Goal: Task Accomplishment & Management: Complete application form

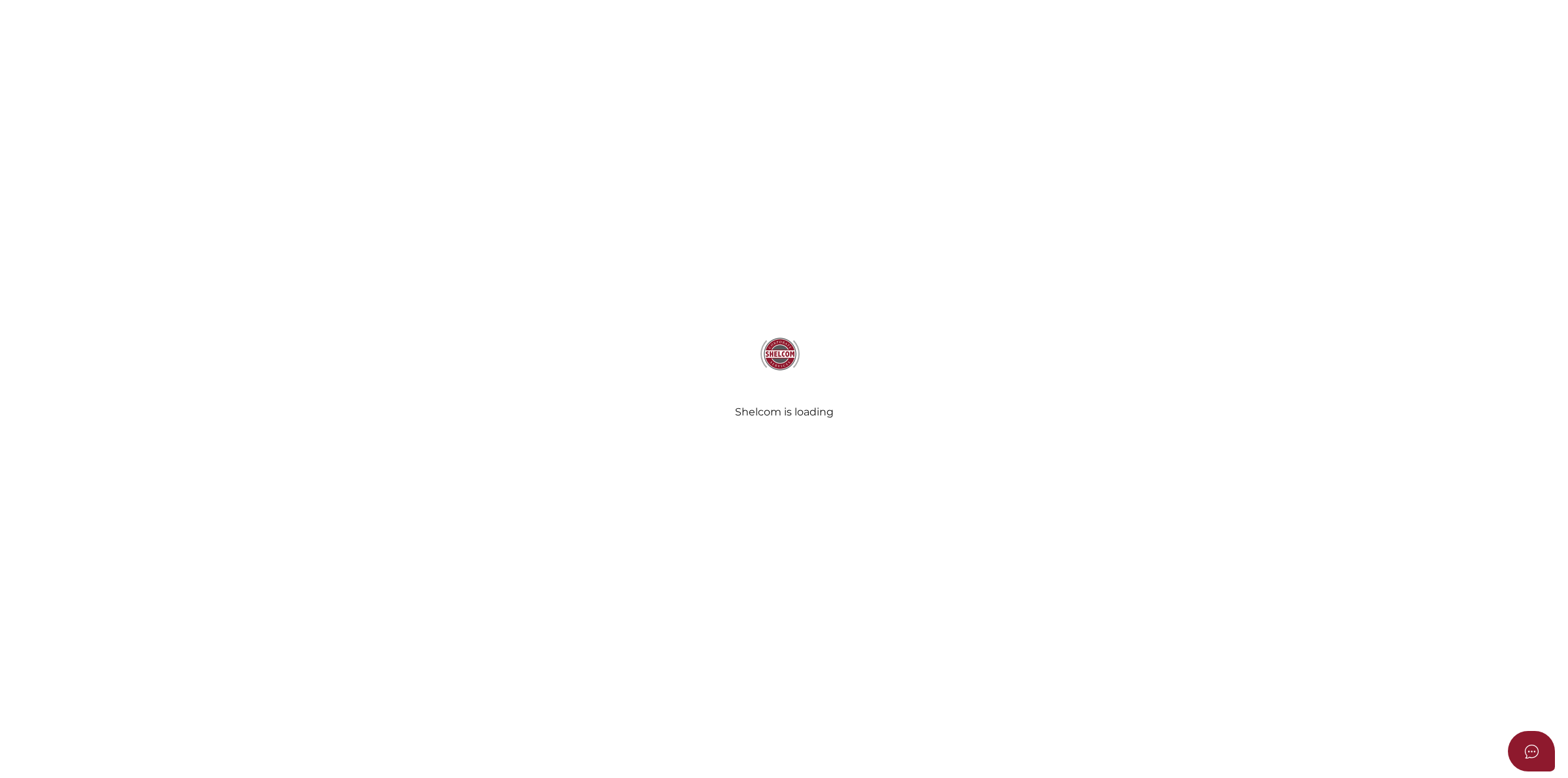
select select
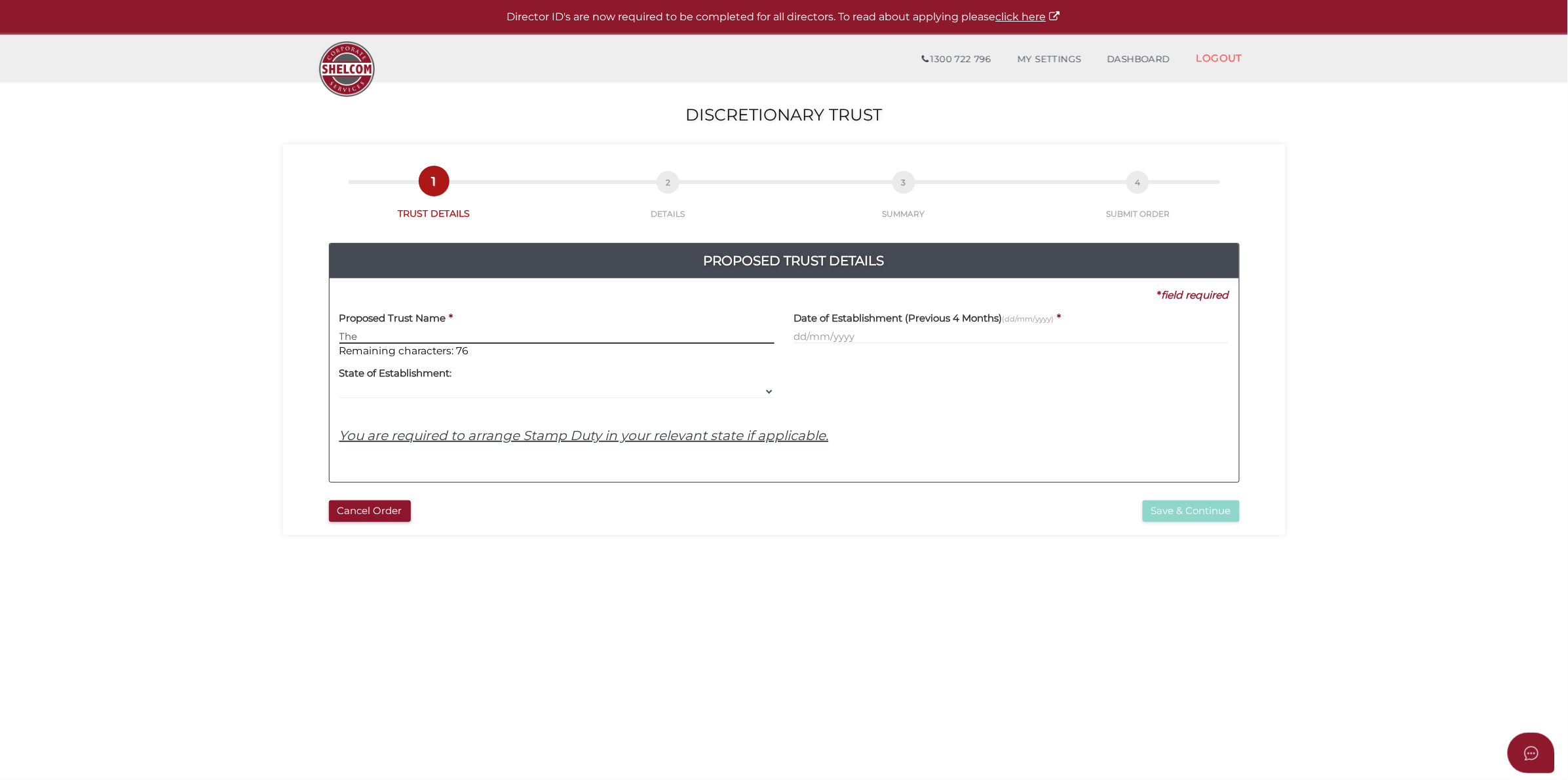
click at [483, 331] on input "The" at bounding box center [557, 336] width 435 height 15
drag, startPoint x: 428, startPoint y: 338, endPoint x: 329, endPoint y: 336, distance: 99.0
click at [329, 336] on div "Proposed Trust Details 3ab6fa24a588db5ce714f84df5831ad3 53e20de8c6877bcd5b9ff89…" at bounding box center [784, 364] width 911 height 241
paste input "Laxmi Investments 50 Family Trust"
type input "The Laxmi Investments 50 Family Trust"
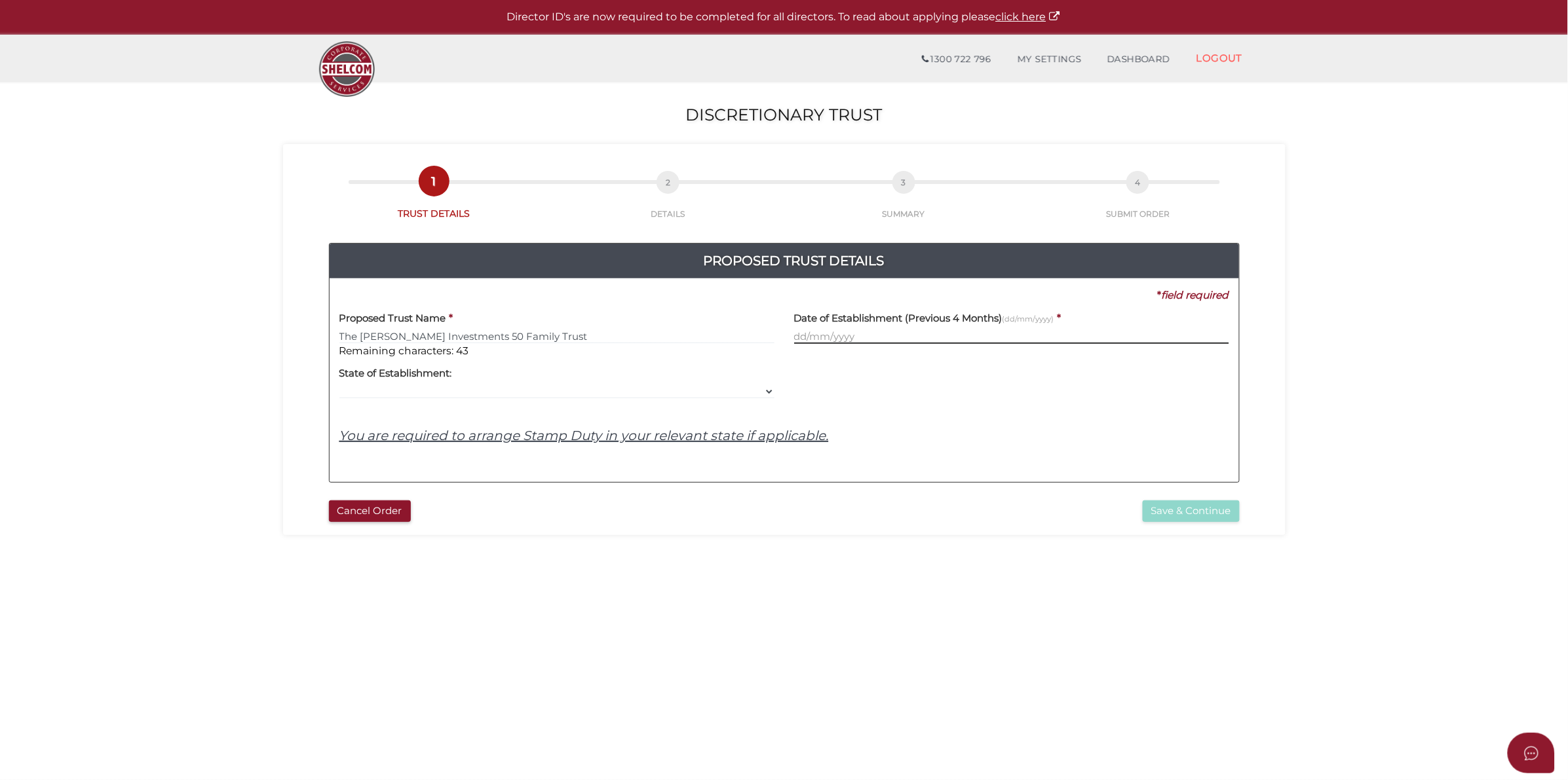
click at [879, 338] on input "text" at bounding box center [1011, 336] width 435 height 15
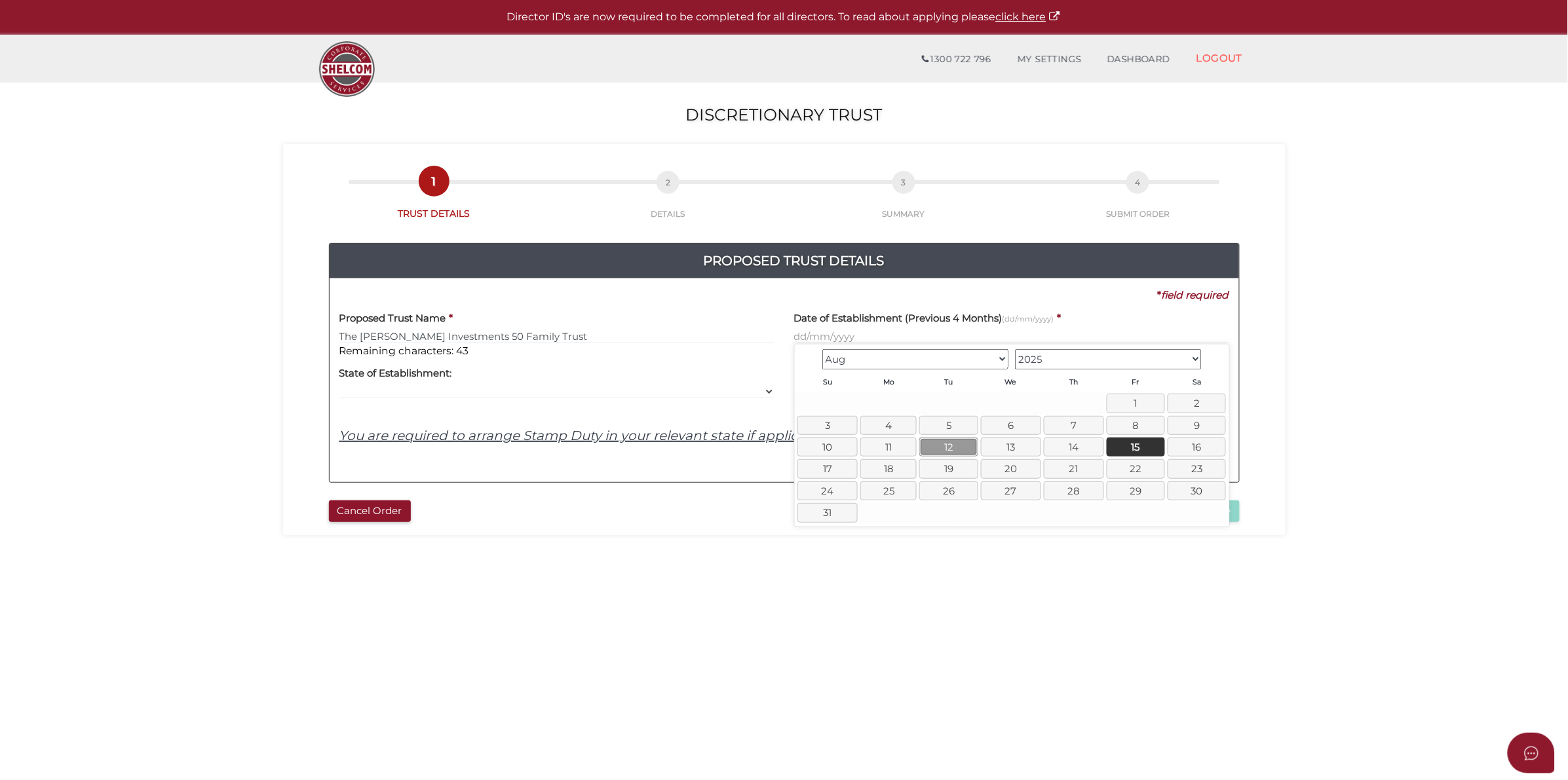
click at [929, 446] on link "12" at bounding box center [948, 447] width 58 height 19
type input "12/08/2025"
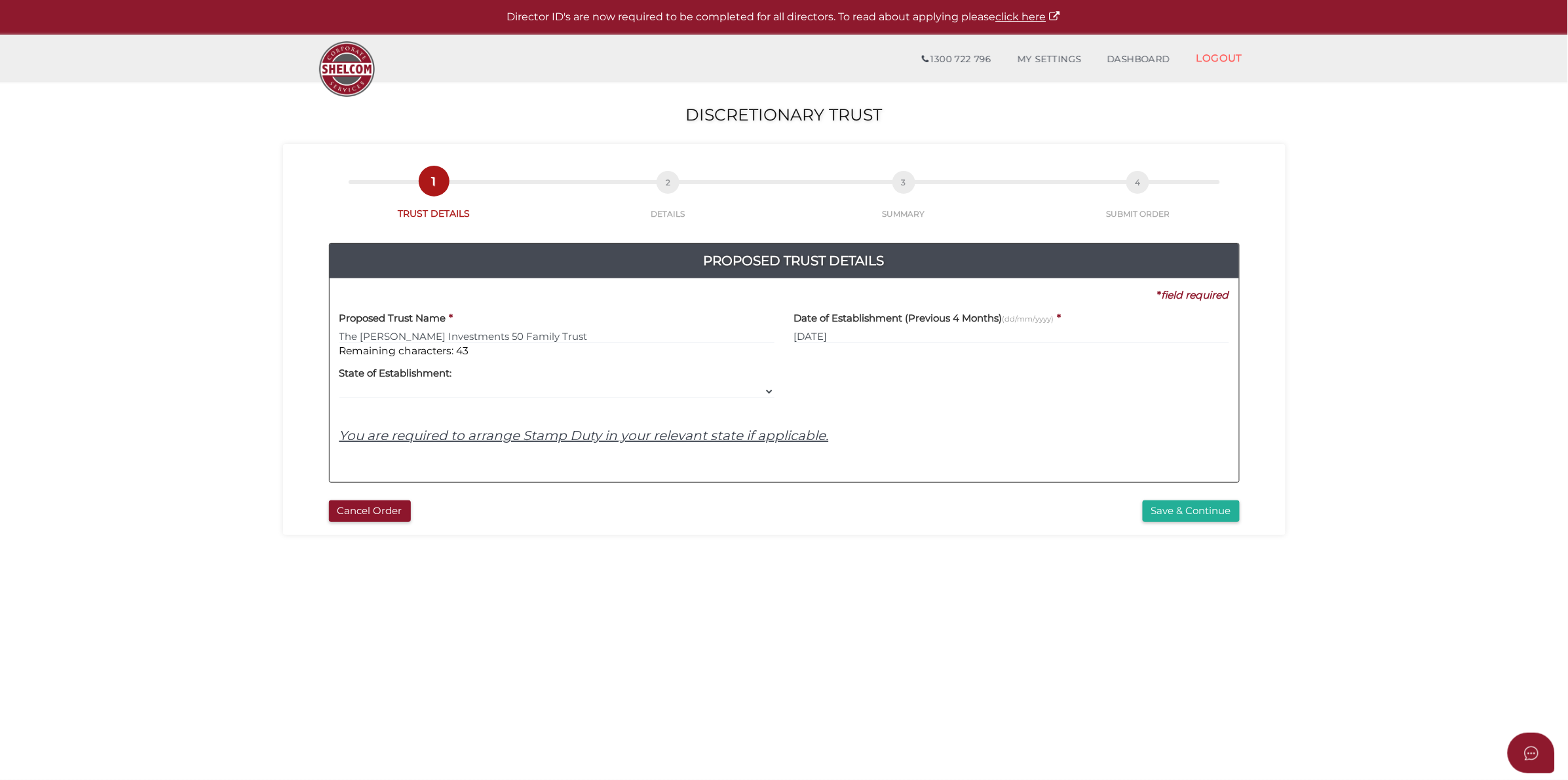
click at [574, 402] on div "Proposed Trust Name * The Laxmi Investments 50 Family Trust Remaining character…" at bounding box center [784, 387] width 889 height 170
click at [745, 384] on div "Yes No No State of Establishment: VIC ACT NSW NT QLD TAS WA SA" at bounding box center [557, 379] width 435 height 41
click at [768, 387] on select "VIC ACT NSW NT QLD TAS WA SA" at bounding box center [557, 392] width 435 height 15
select select "VIC"
click at [340, 385] on select "VIC ACT NSW NT QLD TAS WA SA" at bounding box center [557, 392] width 435 height 15
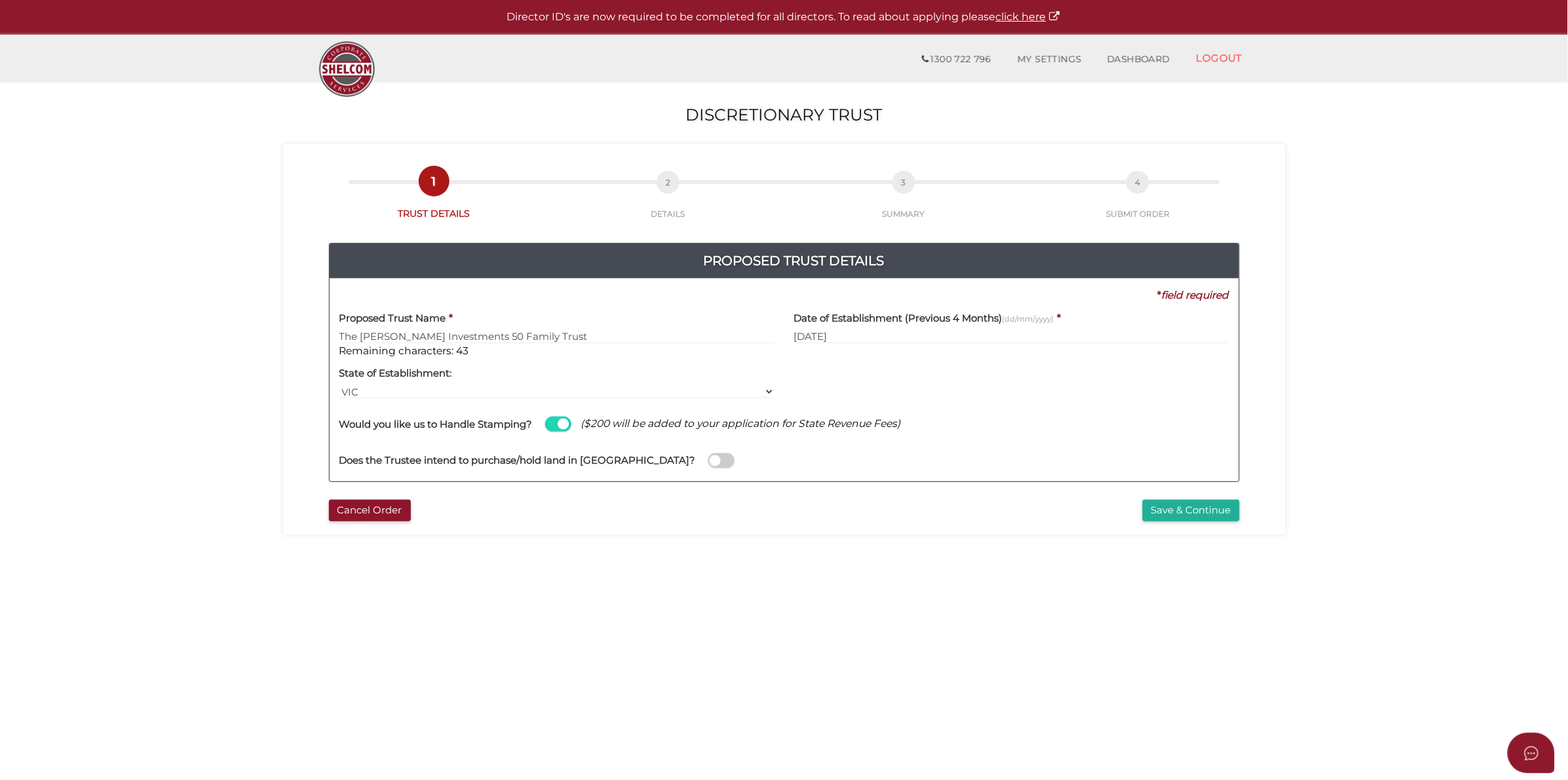
click at [708, 463] on span at bounding box center [721, 461] width 26 height 15
click at [0, 0] on input "checkbox" at bounding box center [0, 0] width 0 height 0
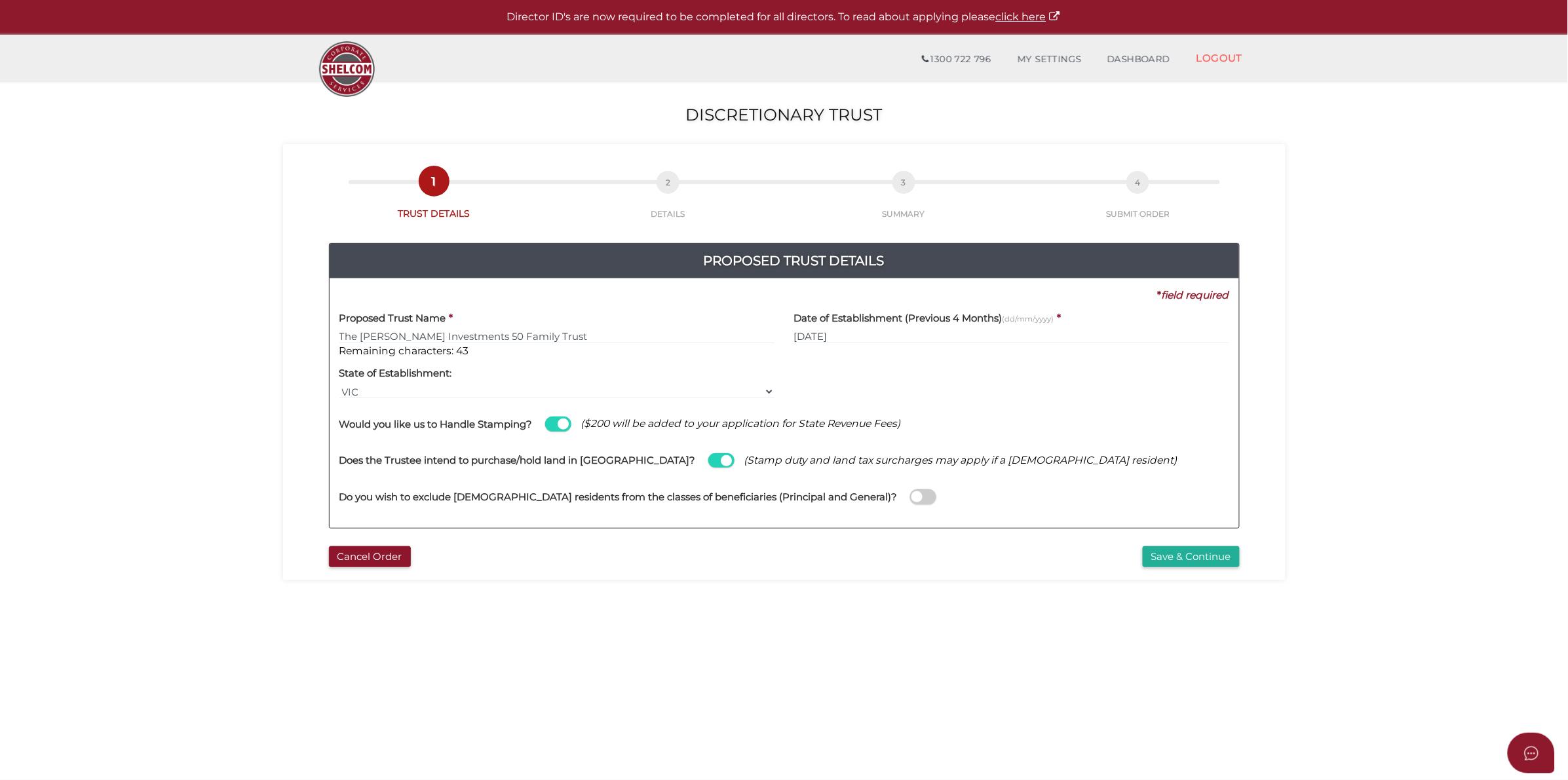
click at [910, 496] on span at bounding box center [923, 497] width 26 height 15
click at [0, 0] on input "checkbox" at bounding box center [0, 0] width 0 height 0
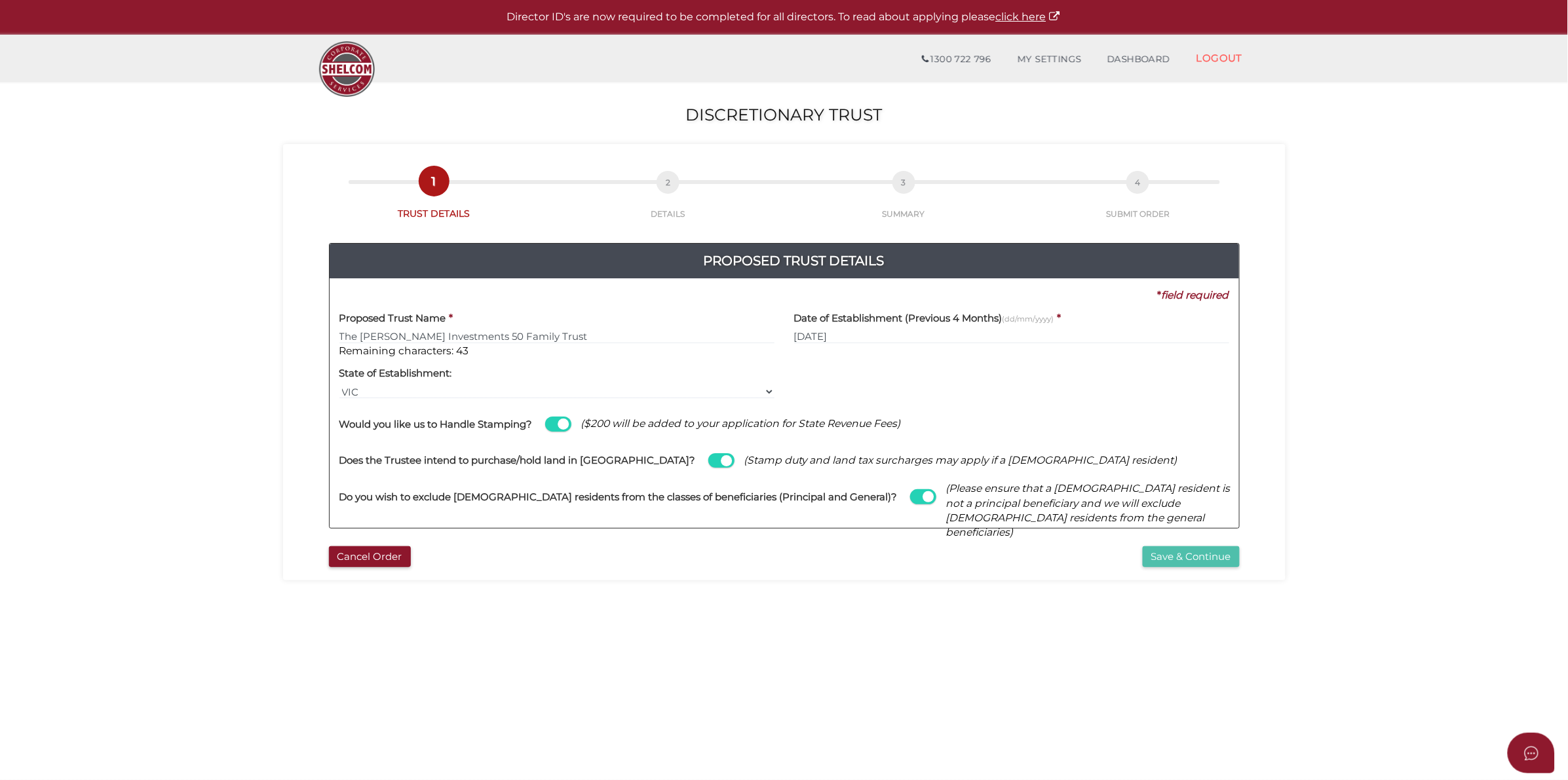
click at [1194, 562] on button "Save & Continue" at bounding box center [1192, 556] width 97 height 21
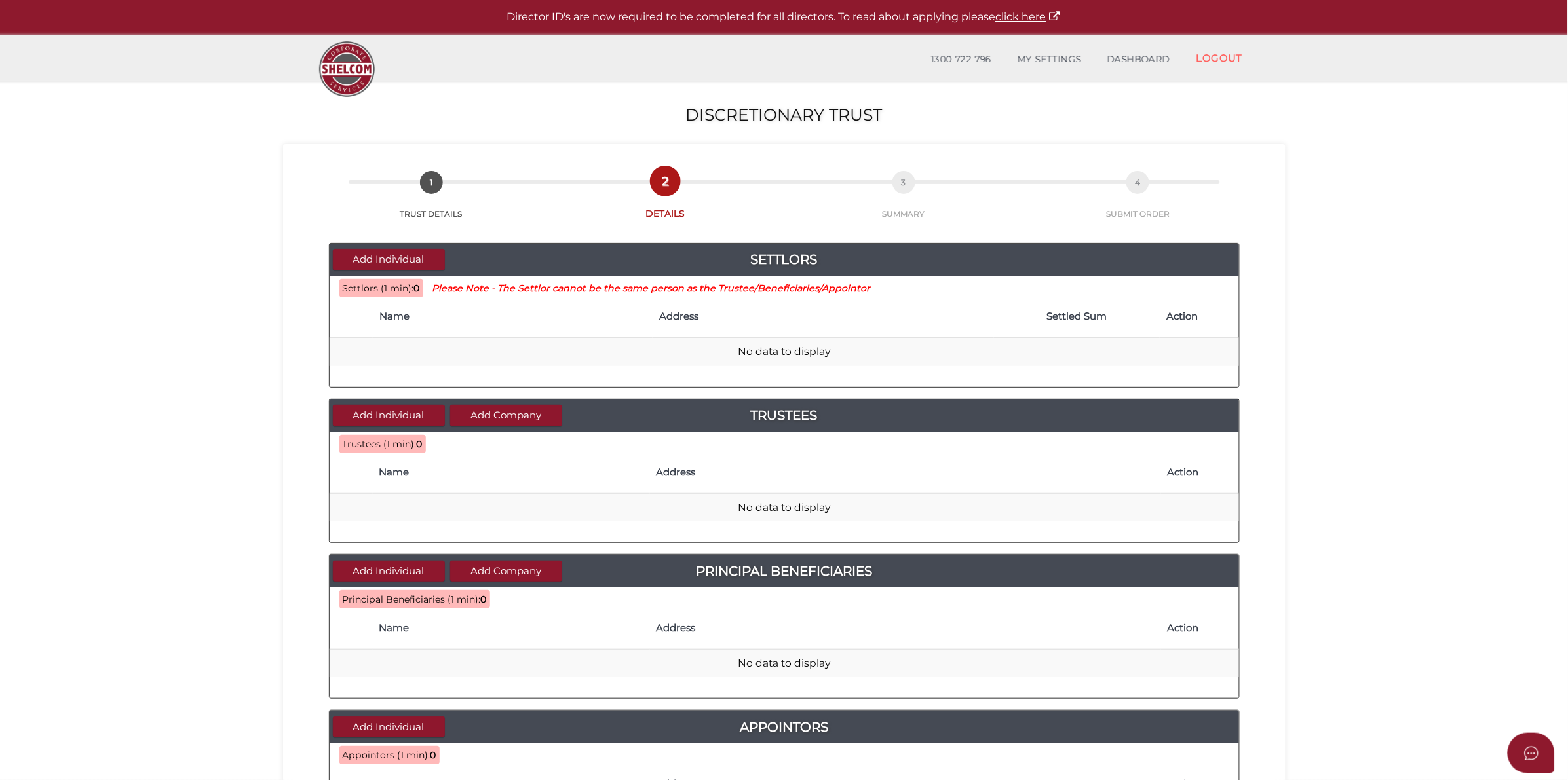
click at [453, 318] on h4 "Name" at bounding box center [512, 317] width 266 height 11
click at [455, 329] on th "Name" at bounding box center [513, 317] width 280 height 42
click at [407, 270] on button "Add Individual" at bounding box center [388, 259] width 112 height 21
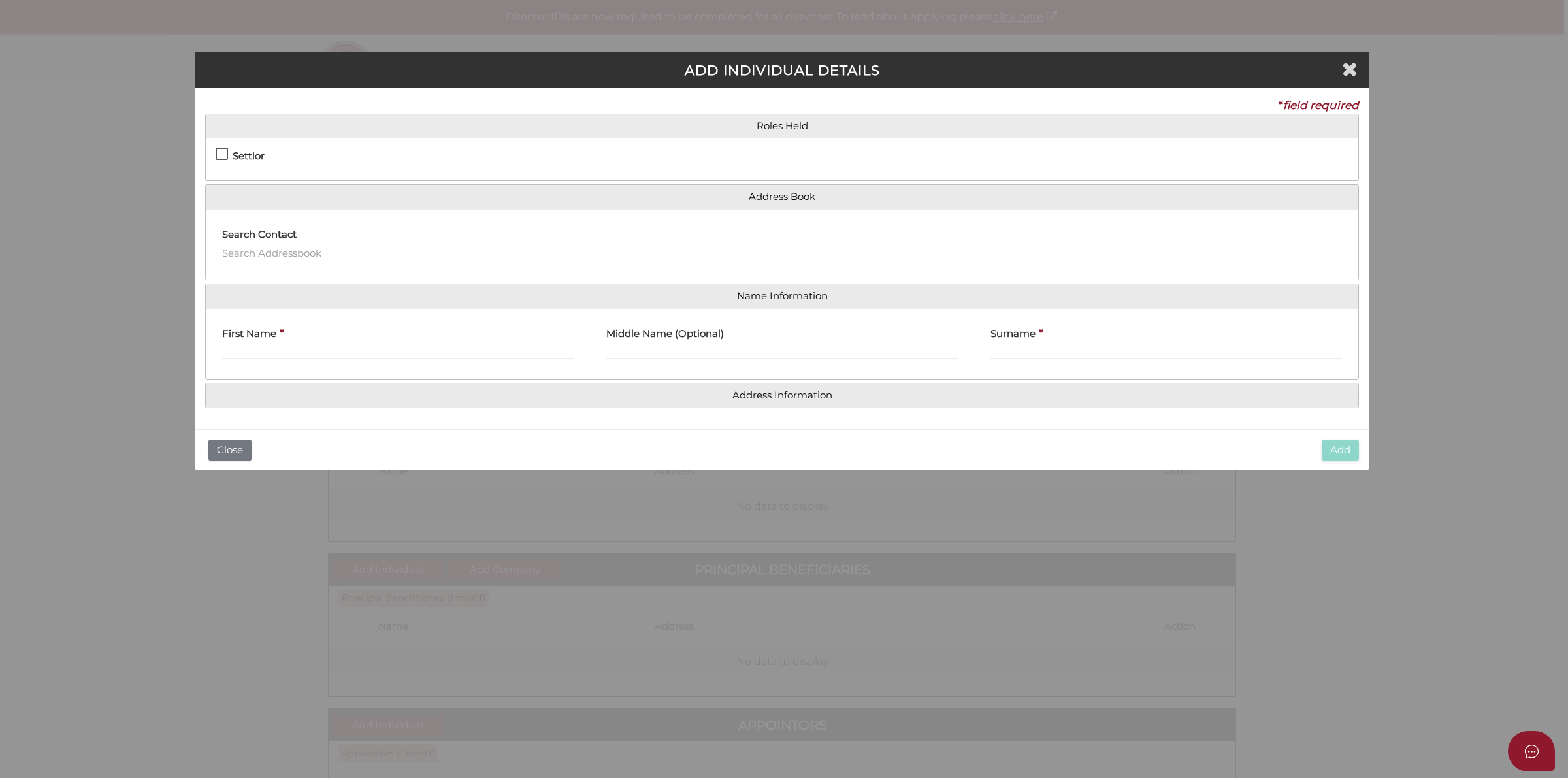
click at [226, 154] on label "Settlor" at bounding box center [240, 158] width 49 height 16
checkbox input "true"
type input "10"
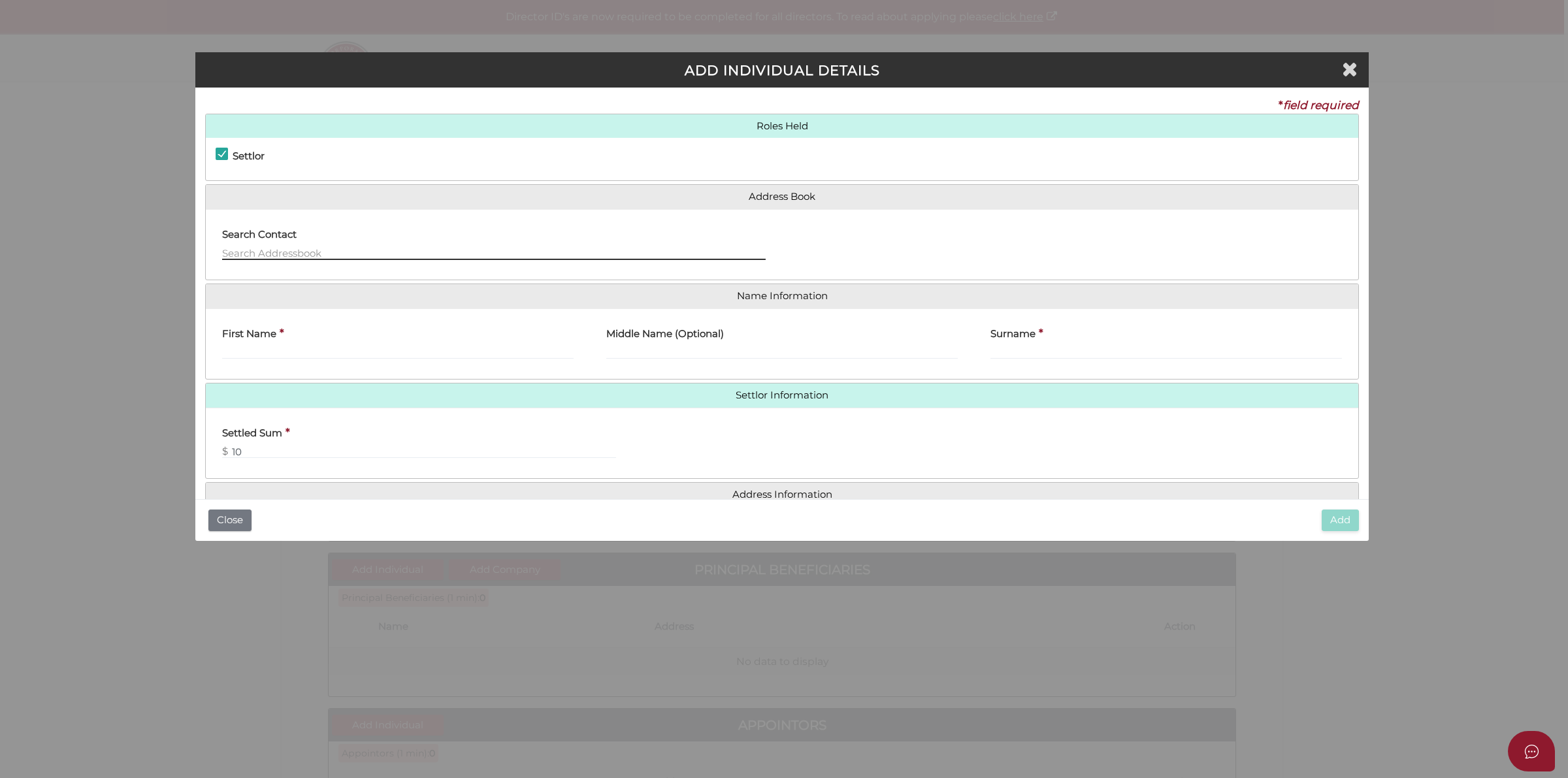
click at [302, 260] on input "text" at bounding box center [494, 253] width 544 height 14
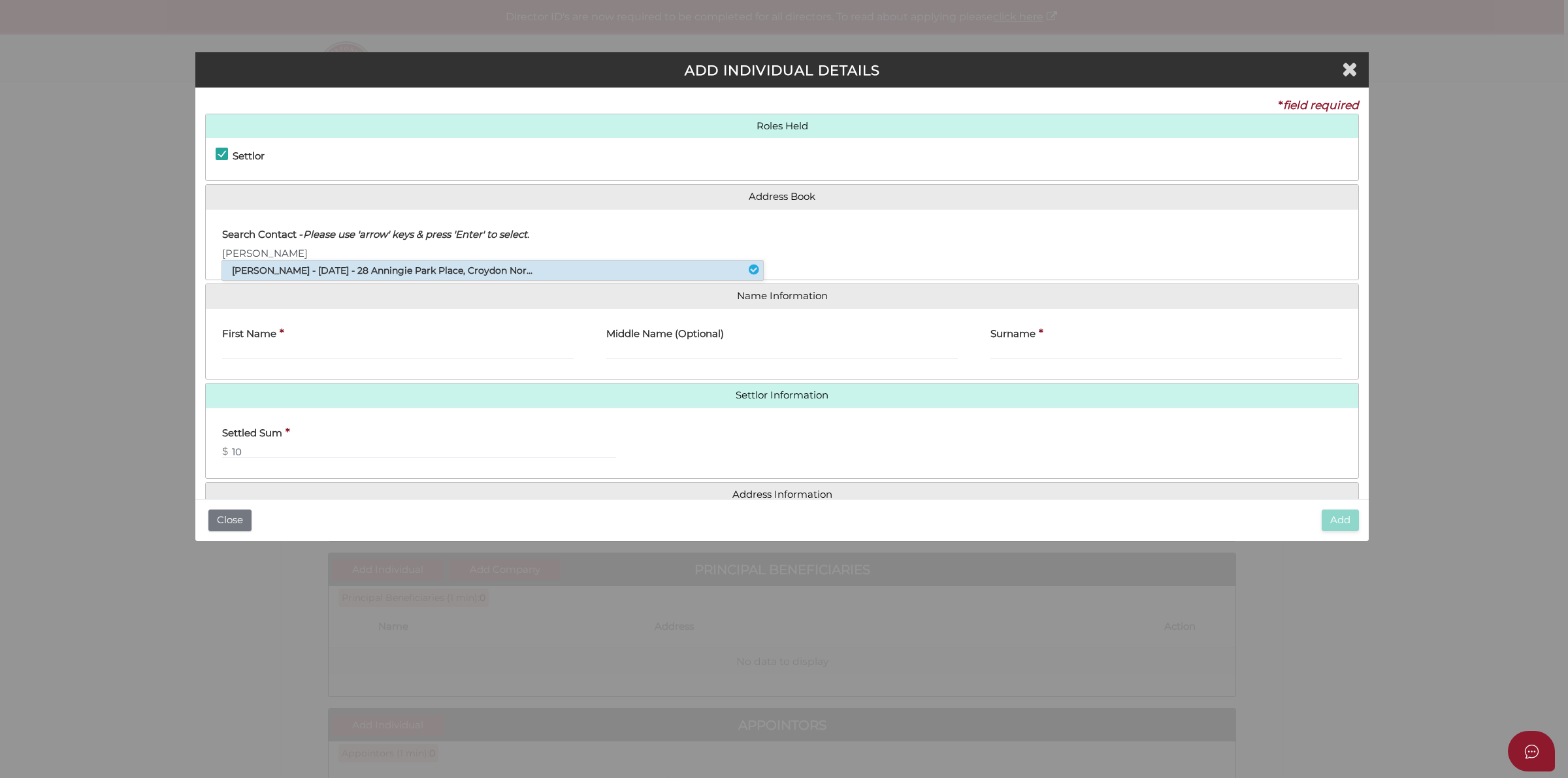
click at [330, 266] on li "Brent Alexander Mccartney - 06/11/2025 - 28 Anningie Park Place, Croydon Nor..." at bounding box center [493, 270] width 541 height 20
type input "Brent"
type input "Alexander"
type input "Mccartney"
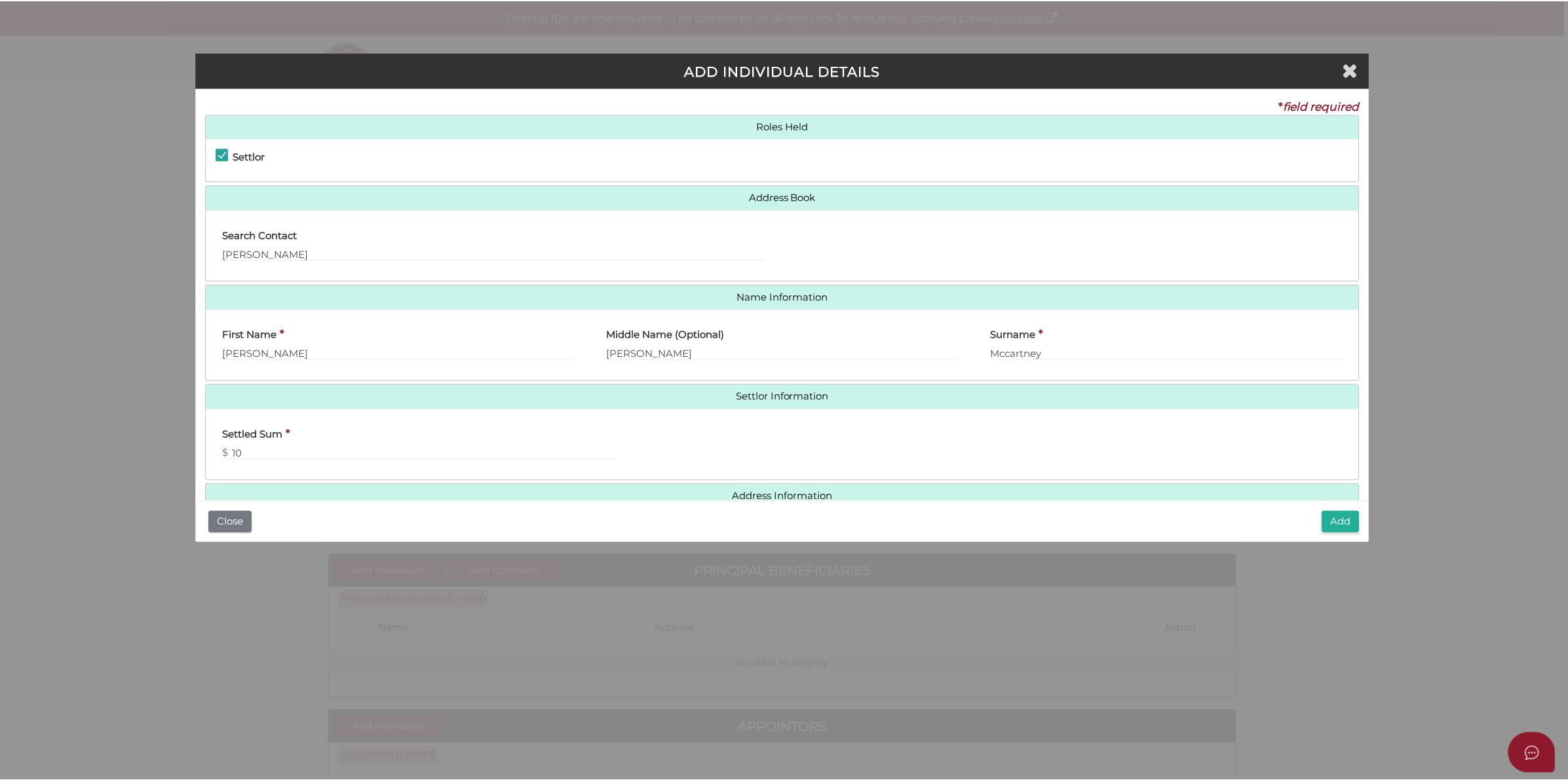
scroll to position [30, 0]
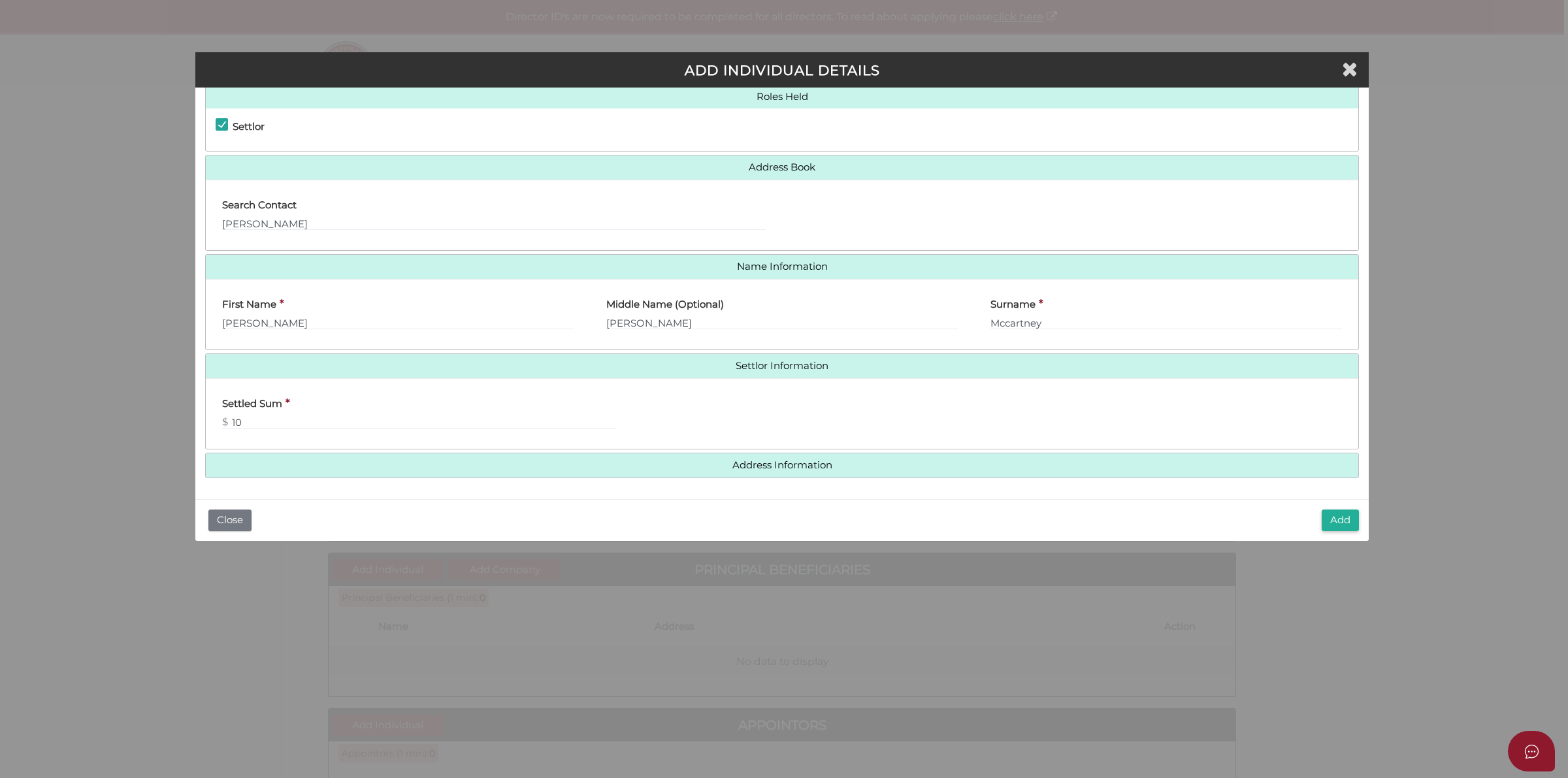
click at [328, 432] on div "Settled Sum * $ 10" at bounding box center [415, 415] width 417 height 51
click at [302, 426] on input "10" at bounding box center [419, 421] width 394 height 14
type input "100"
click at [824, 383] on div "Settled Sum * $ 100" at bounding box center [782, 414] width 1153 height 72
drag, startPoint x: 1317, startPoint y: 517, endPoint x: 1356, endPoint y: 528, distance: 40.5
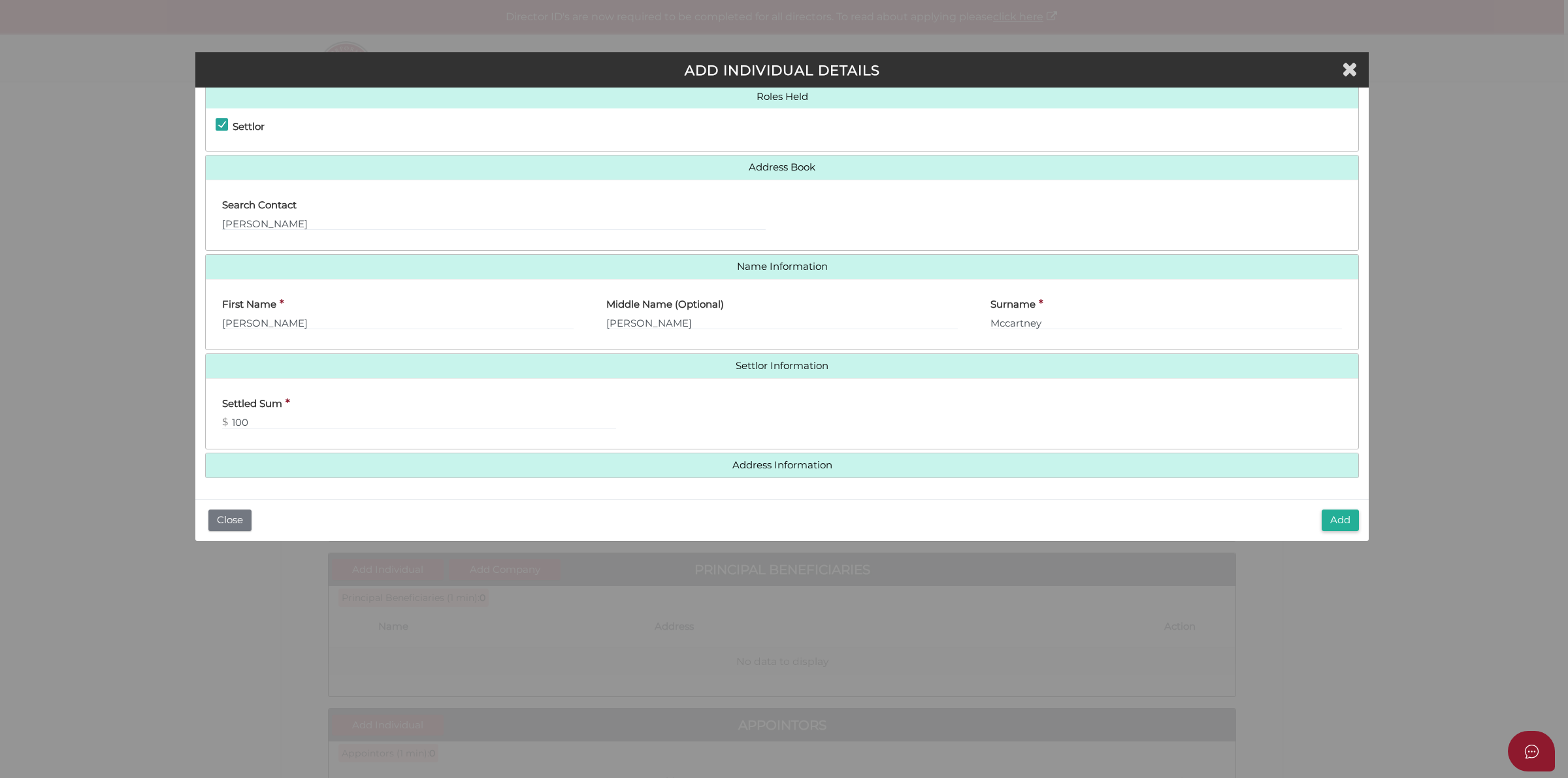
click at [1318, 517] on div "Add Close" at bounding box center [782, 519] width 1174 height 42
click at [1353, 523] on button "Add" at bounding box center [1341, 520] width 37 height 21
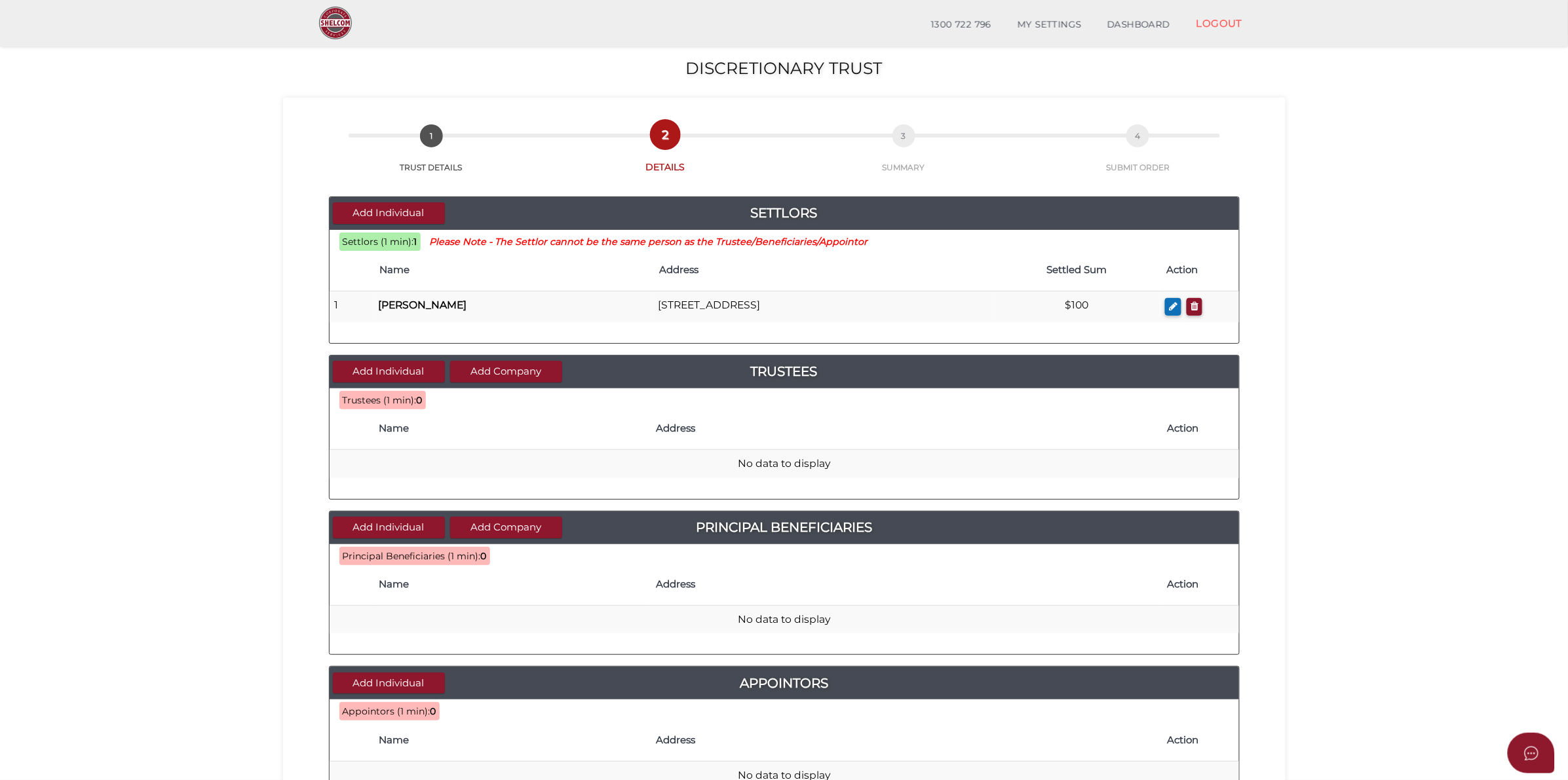
scroll to position [82, 0]
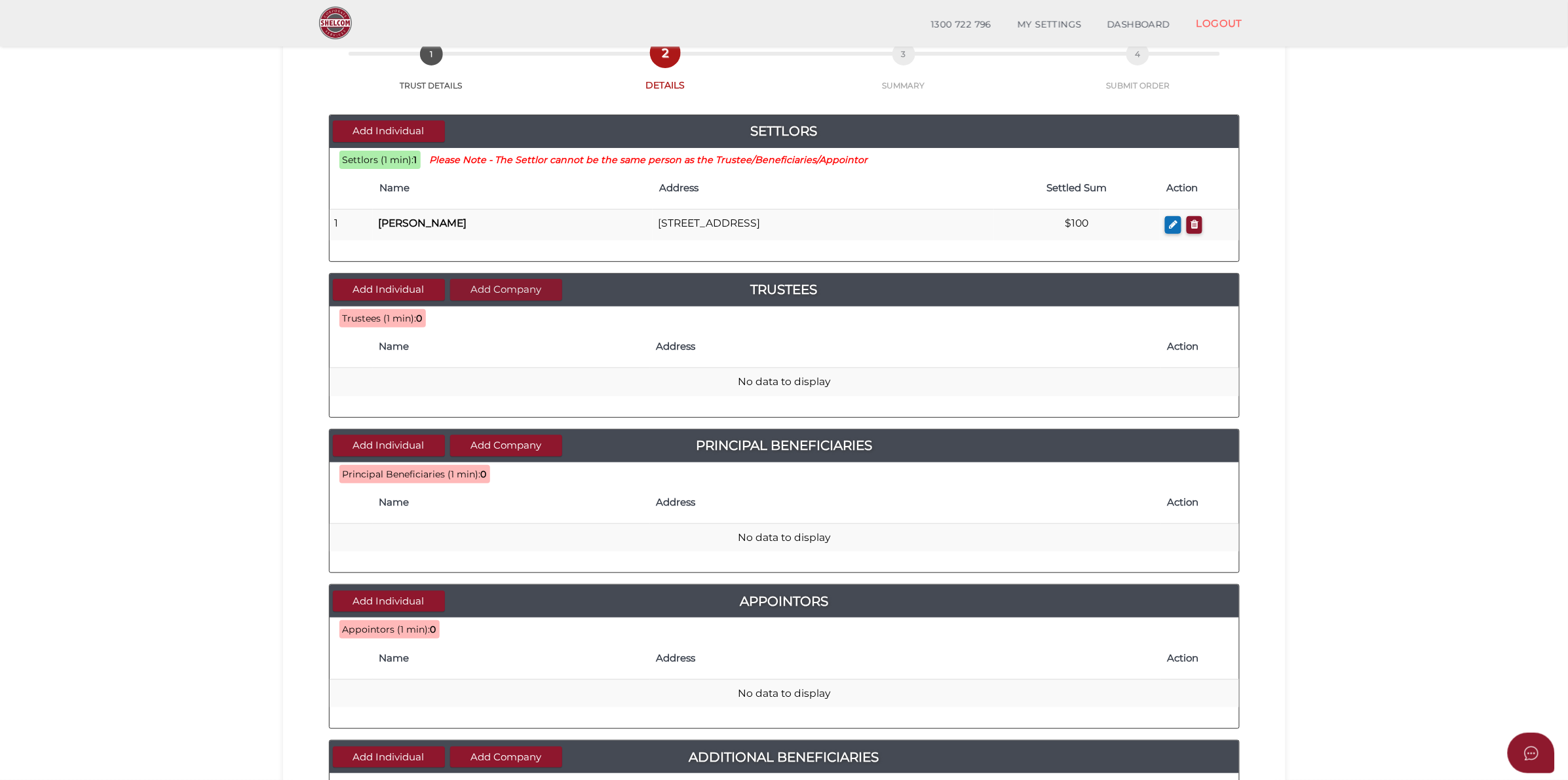
click at [487, 289] on button "Add Company" at bounding box center [505, 289] width 112 height 21
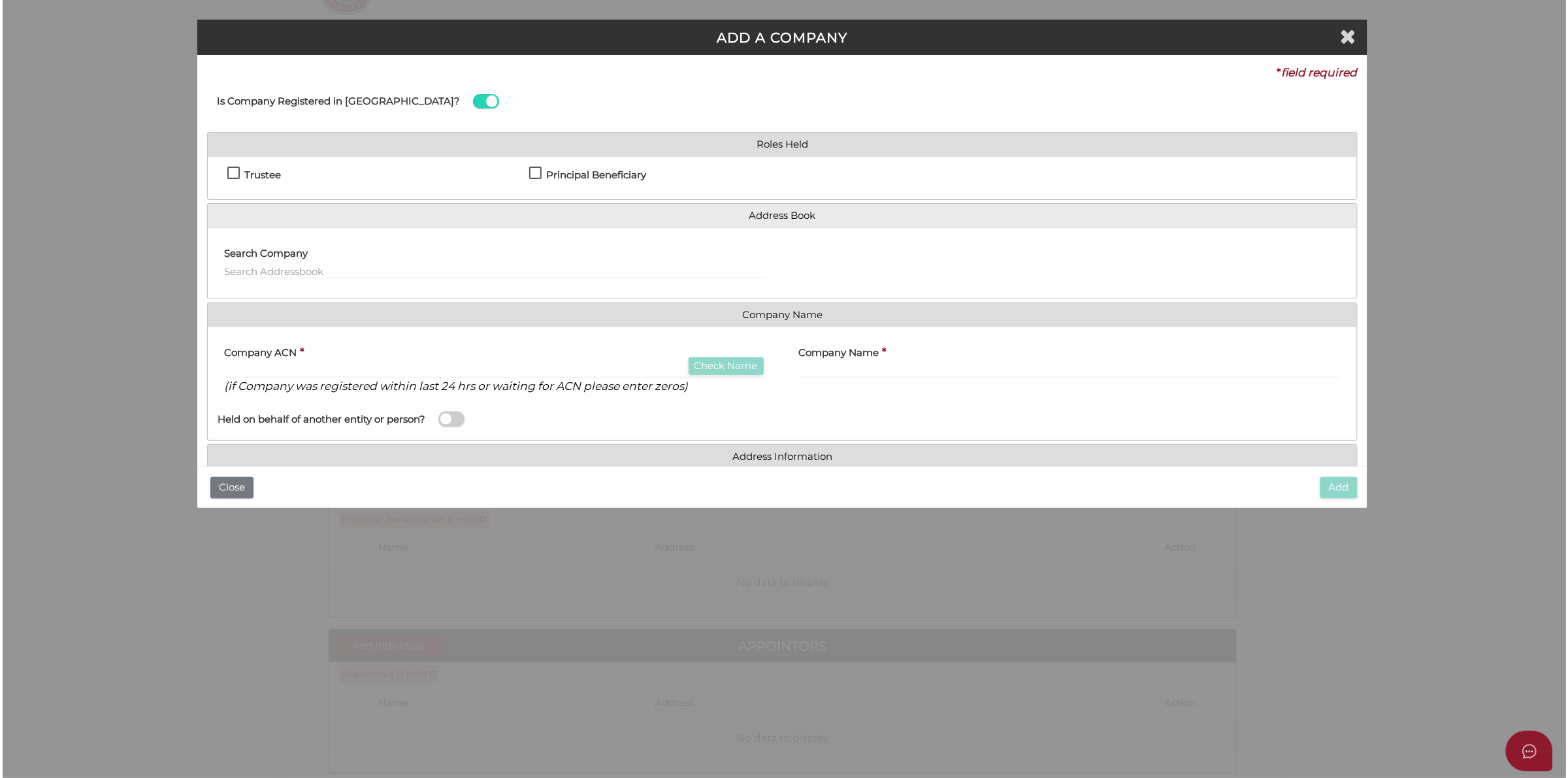
scroll to position [0, 0]
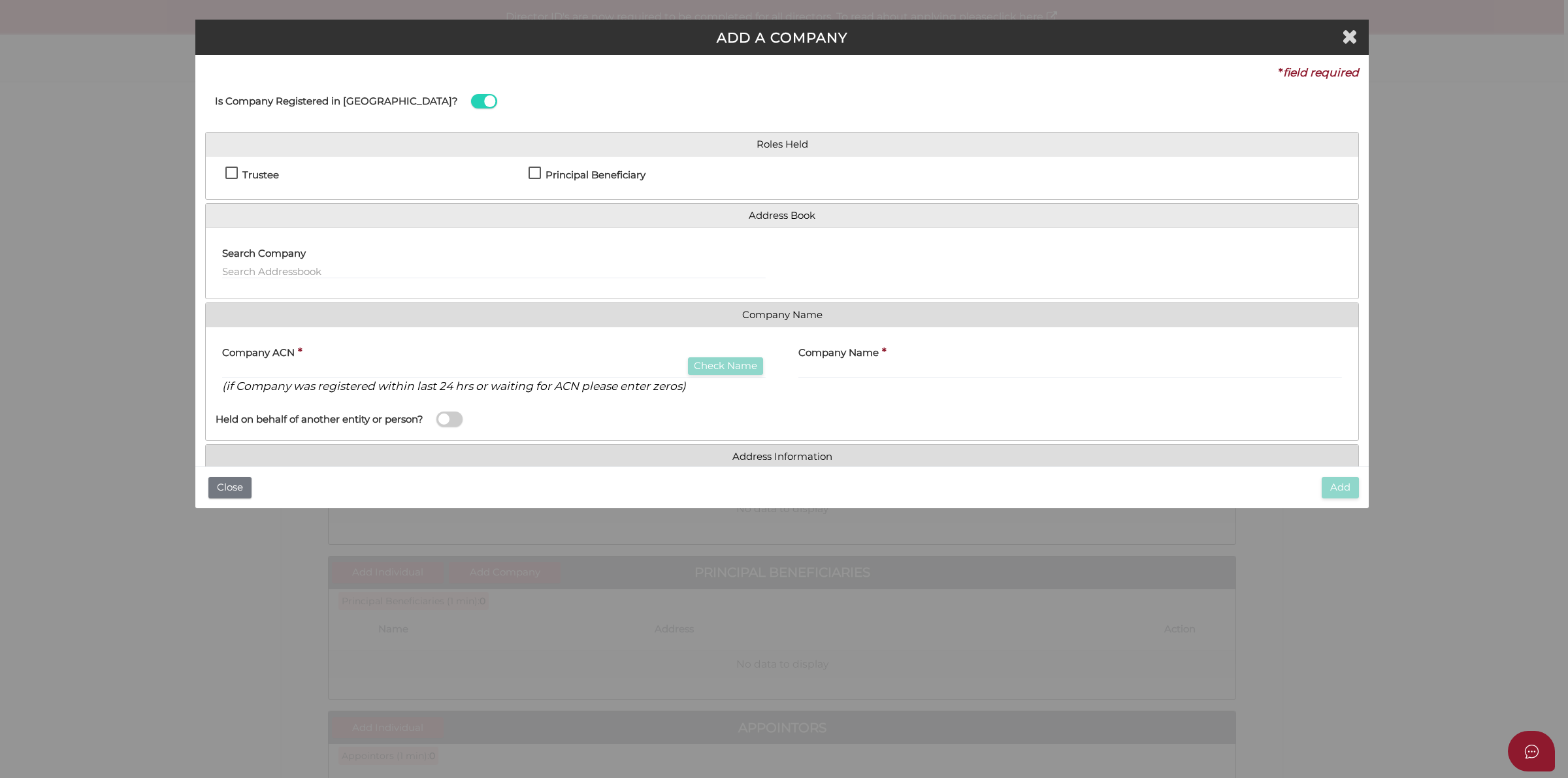
click at [243, 177] on h4 "Trustee" at bounding box center [260, 175] width 37 height 11
checkbox input "true"
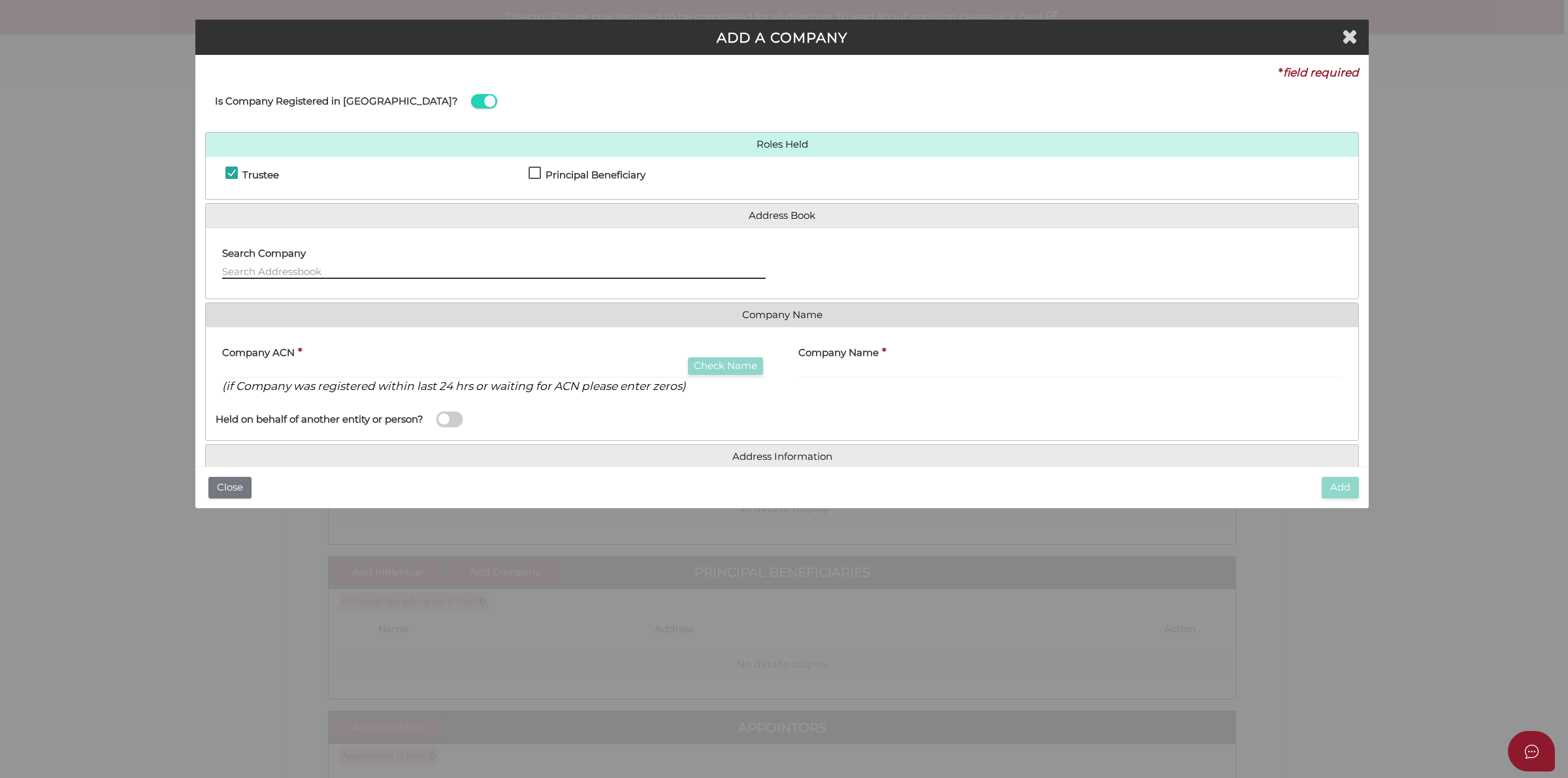
click at [346, 265] on input "text" at bounding box center [494, 272] width 544 height 14
click at [319, 361] on div "Company ACN * Check Name (if Company was registered within last 24 hrs or waiti…" at bounding box center [494, 365] width 544 height 57
click at [321, 367] on input "text" at bounding box center [494, 371] width 544 height 14
paste input "50"
type input "50"
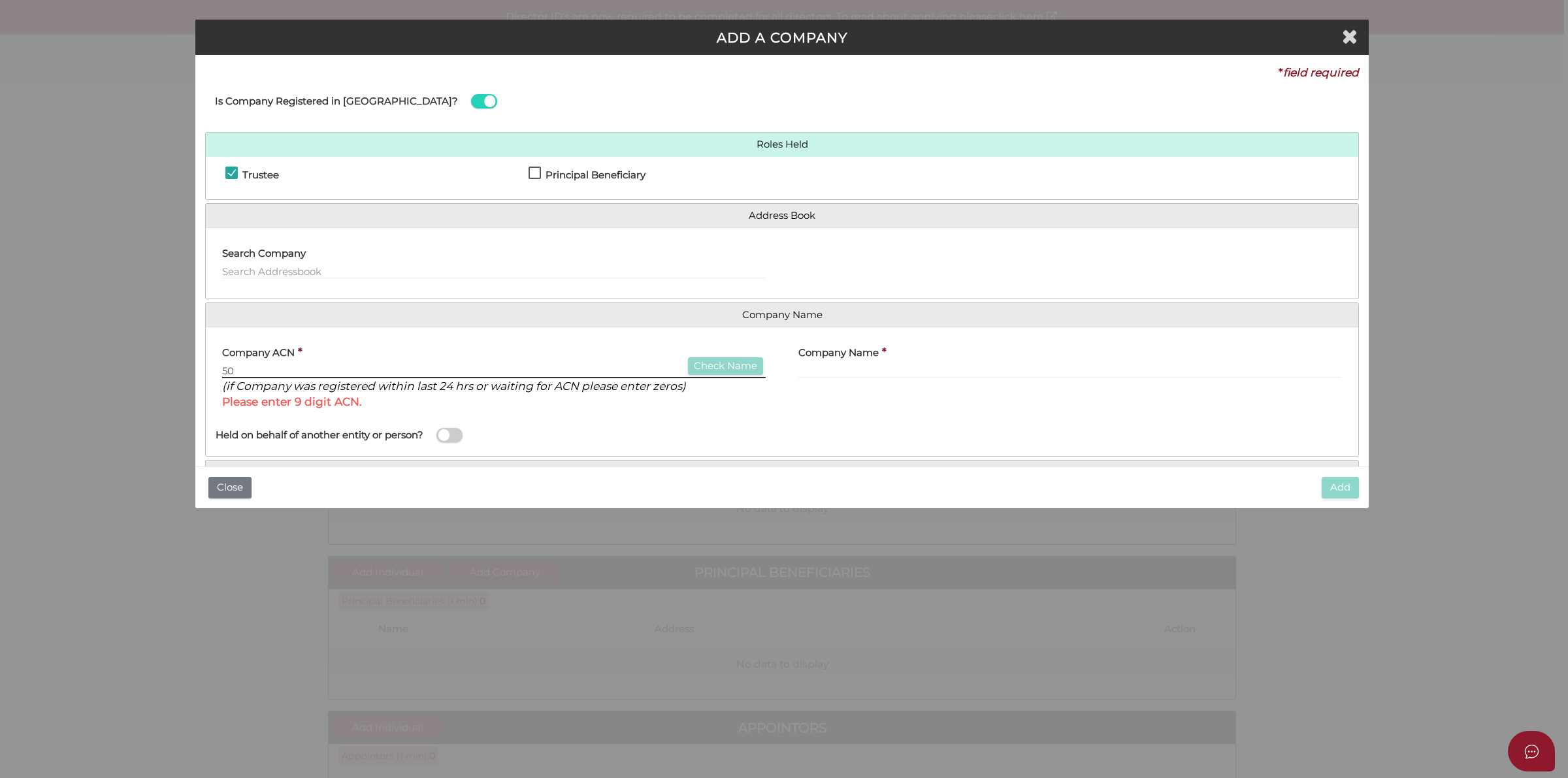
drag, startPoint x: 321, startPoint y: 367, endPoint x: 215, endPoint y: 367, distance: 106.0
click at [215, 367] on div "Company ACN * 50 Check Name (if Company was registered within last 24 hrs or wa…" at bounding box center [494, 378] width 576 height 83
click at [844, 356] on h4 "Company Name" at bounding box center [838, 352] width 80 height 11
click at [859, 367] on input "text" at bounding box center [1070, 371] width 544 height 14
paste input "[PERSON_NAME] Investments 50 Pty Ltd"
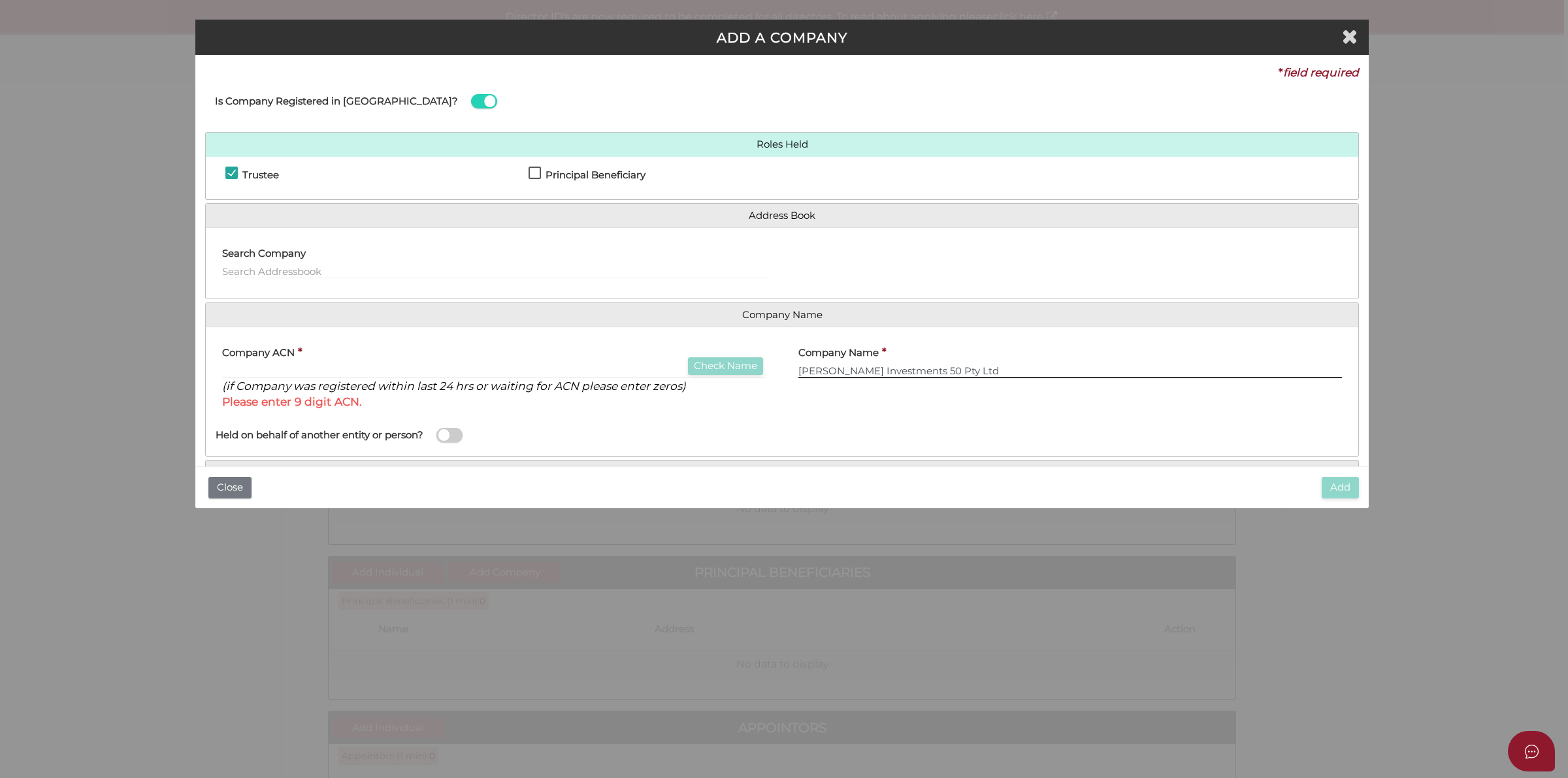
scroll to position [69, 0]
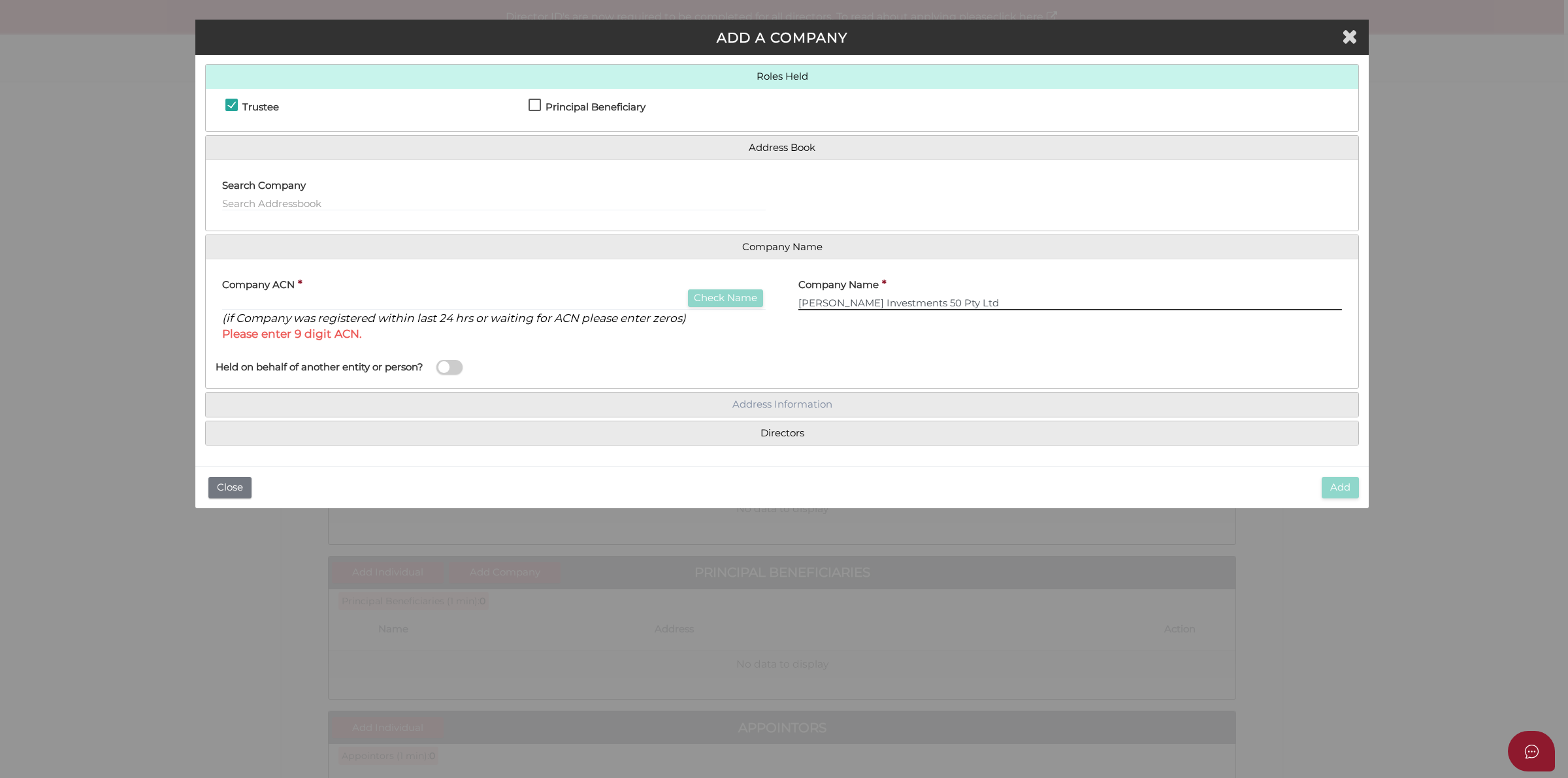
type input "[PERSON_NAME] Investments 50 Pty Ltd"
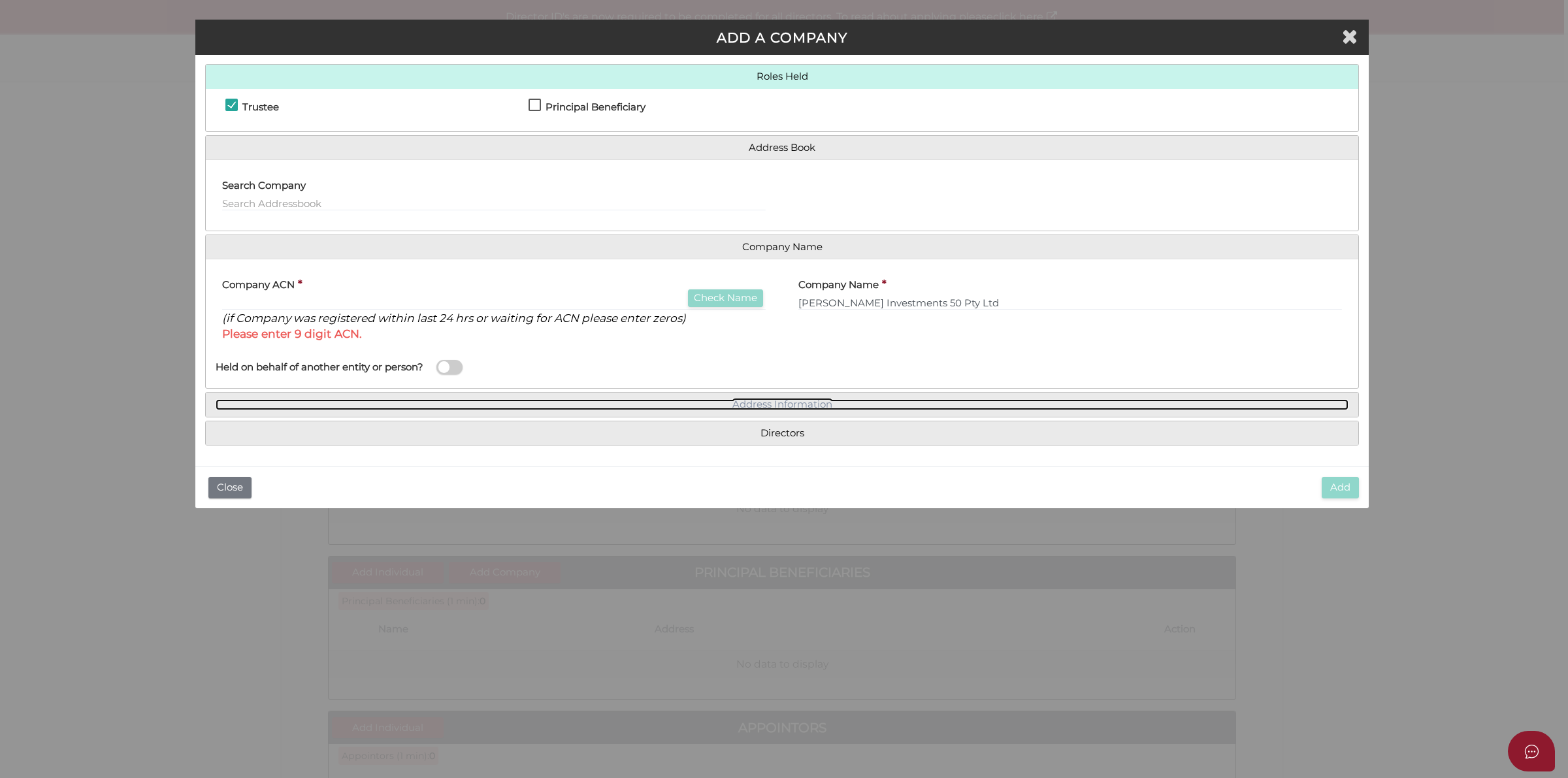
click at [771, 402] on link "Address Information" at bounding box center [781, 404] width 1133 height 11
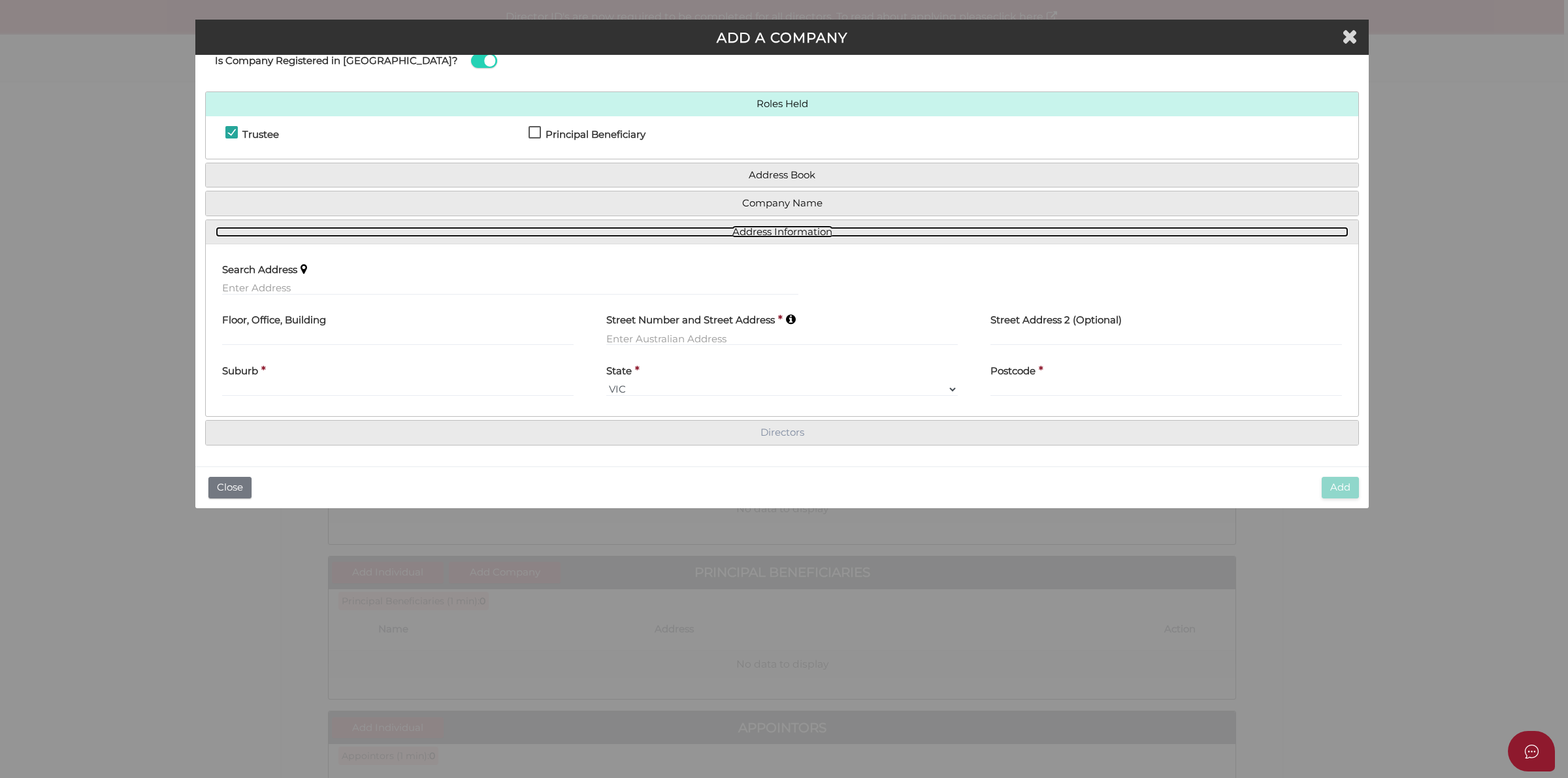
scroll to position [41, 0]
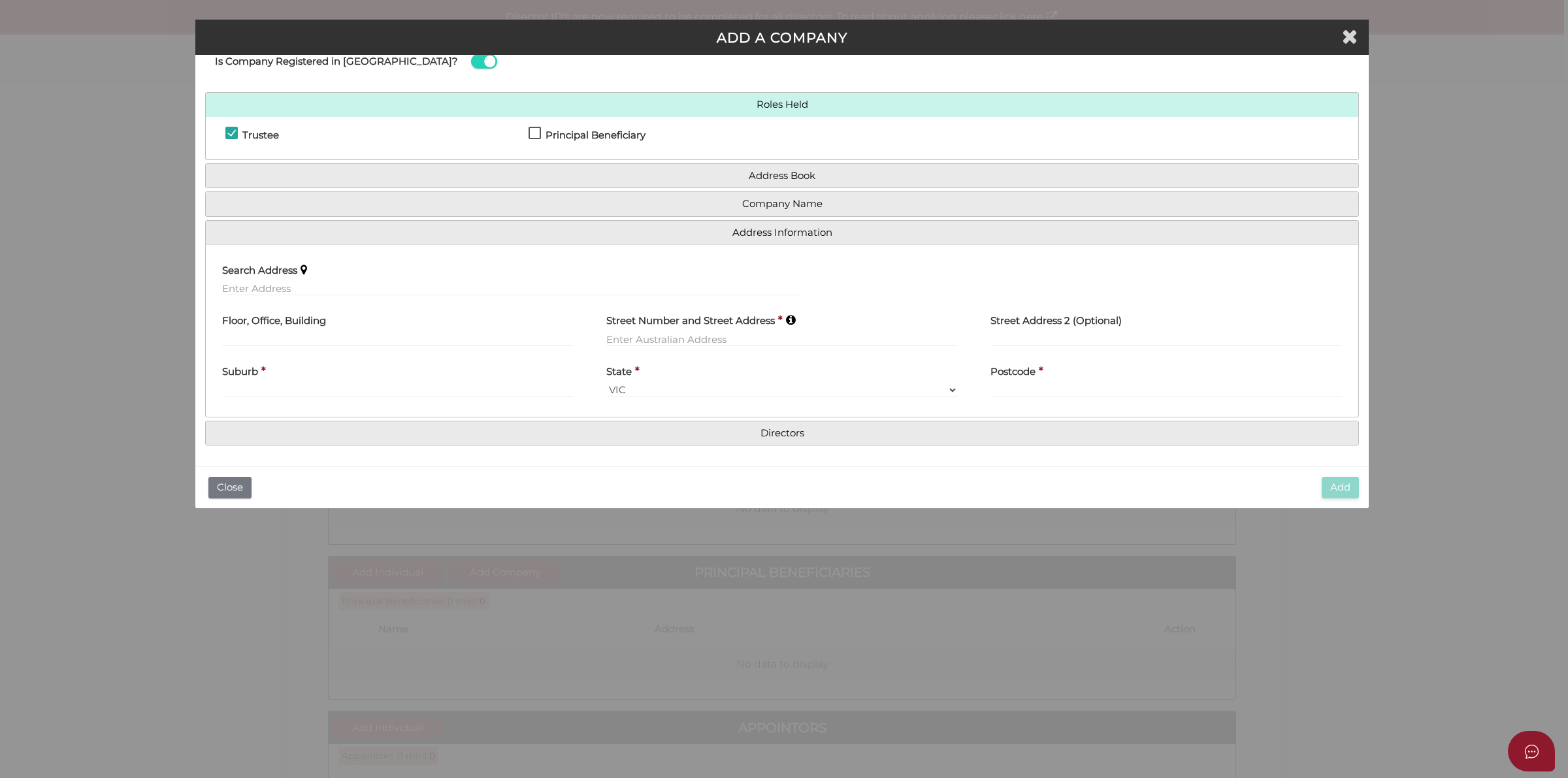
click at [288, 280] on label "Search Address" at bounding box center [260, 267] width 75 height 26
click at [288, 289] on input "text" at bounding box center [510, 289] width 576 height 14
paste input "Po Box 271 RICHMOND, VIC, 3121"
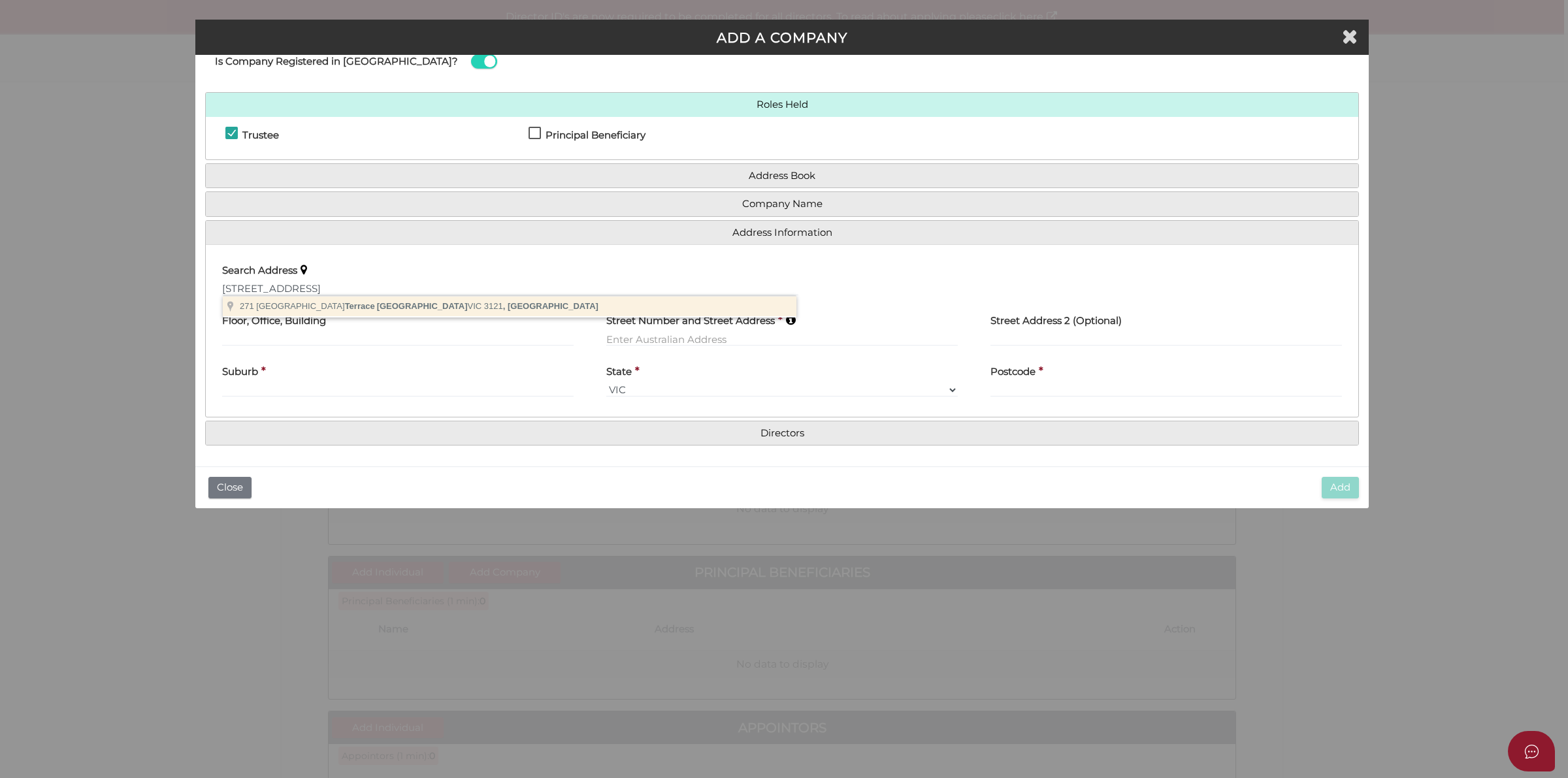
type input "271 Richmond Terrace, Richmond VIC 3121, Australia"
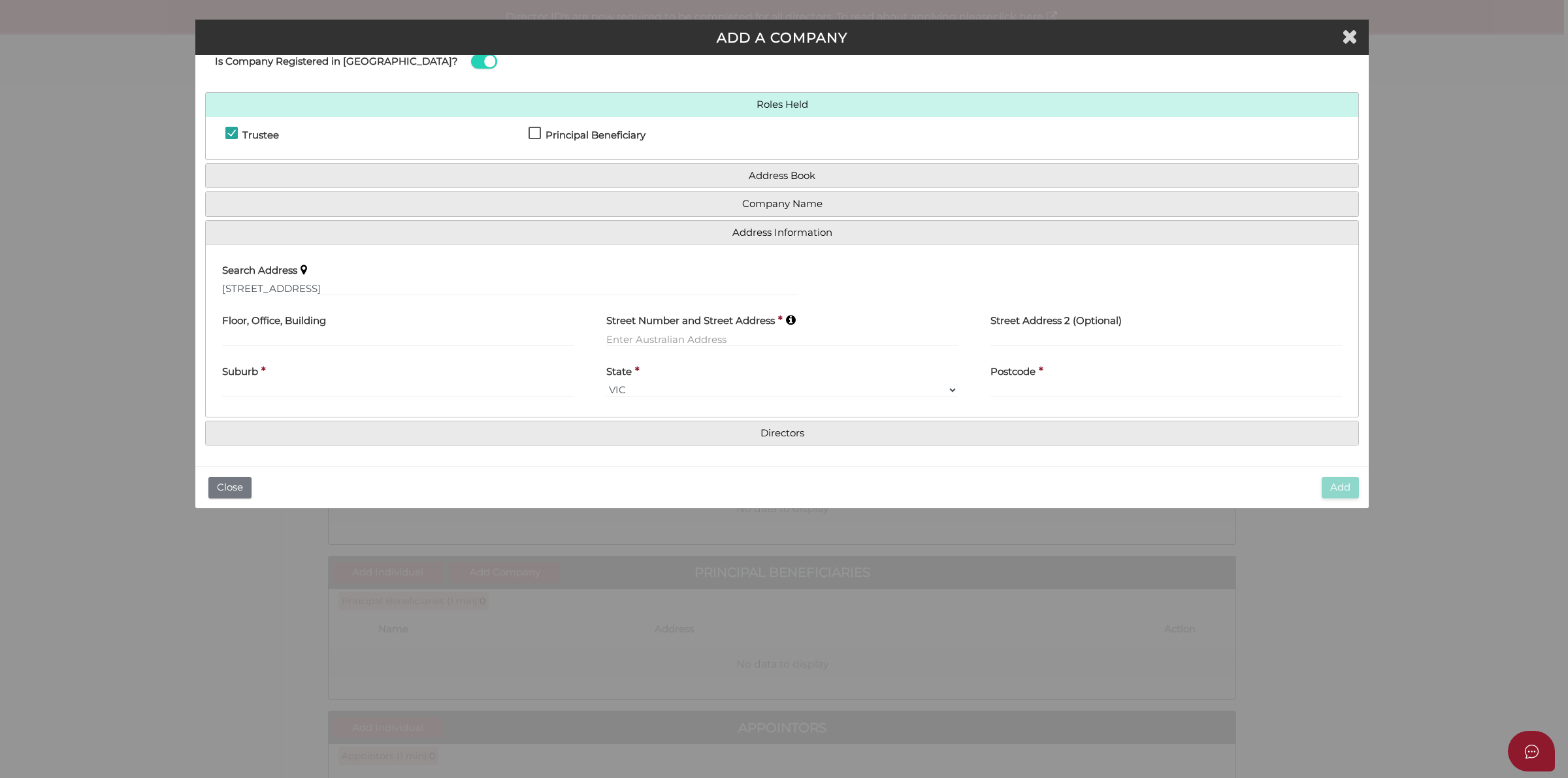
type input "271 Richmond Terrace"
type input "Richmond"
select select "VIC"
type input "3121"
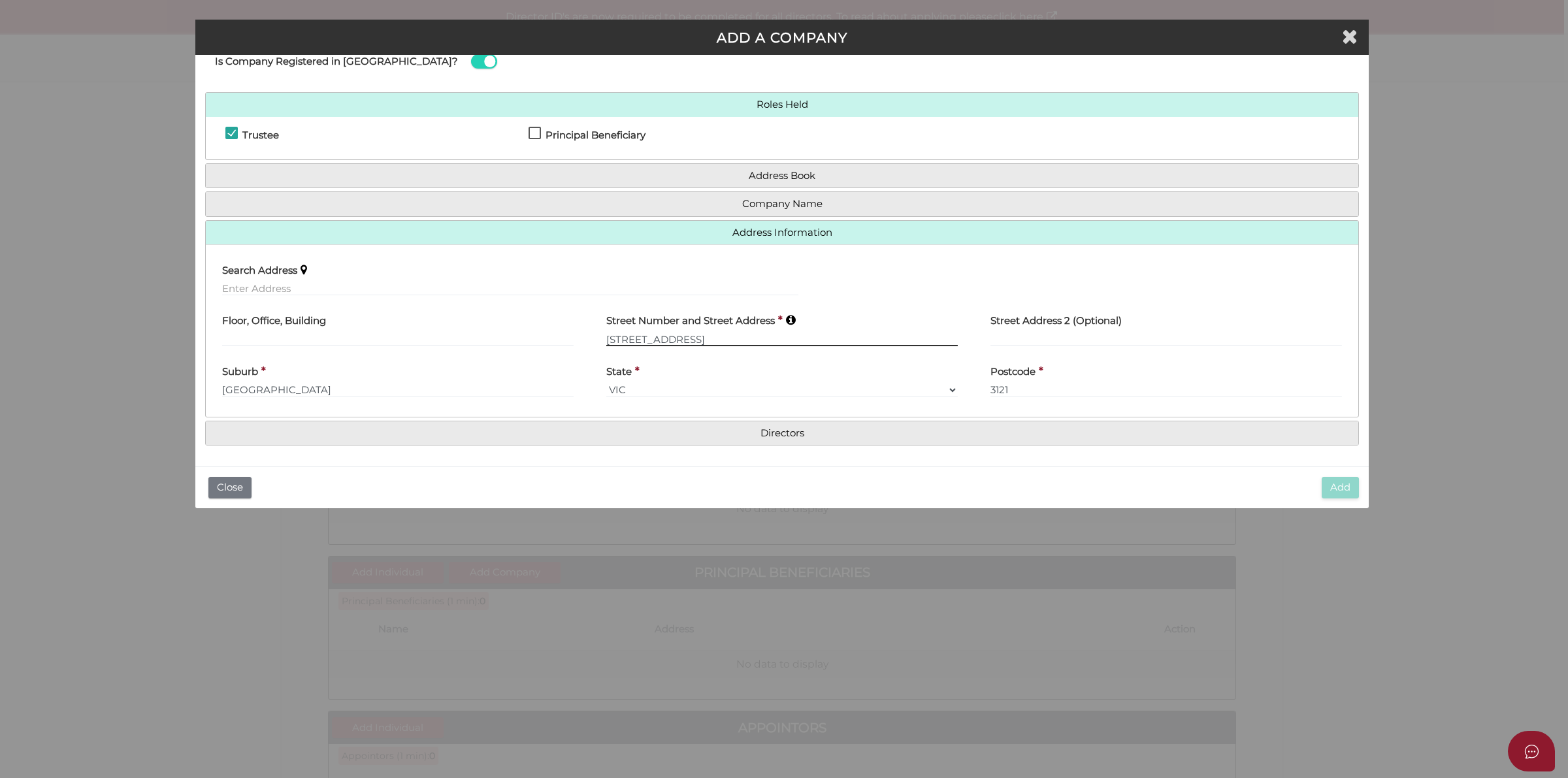
click at [702, 335] on input "271 Richmond Terrace" at bounding box center [781, 339] width 352 height 14
drag, startPoint x: 740, startPoint y: 338, endPoint x: 589, endPoint y: 340, distance: 151.0
click at [590, 340] on div "Street Number and Street Address * 271 Richmond Terrace" at bounding box center [781, 331] width 384 height 51
click at [740, 328] on label "Street Number and Street Address" at bounding box center [690, 318] width 169 height 26
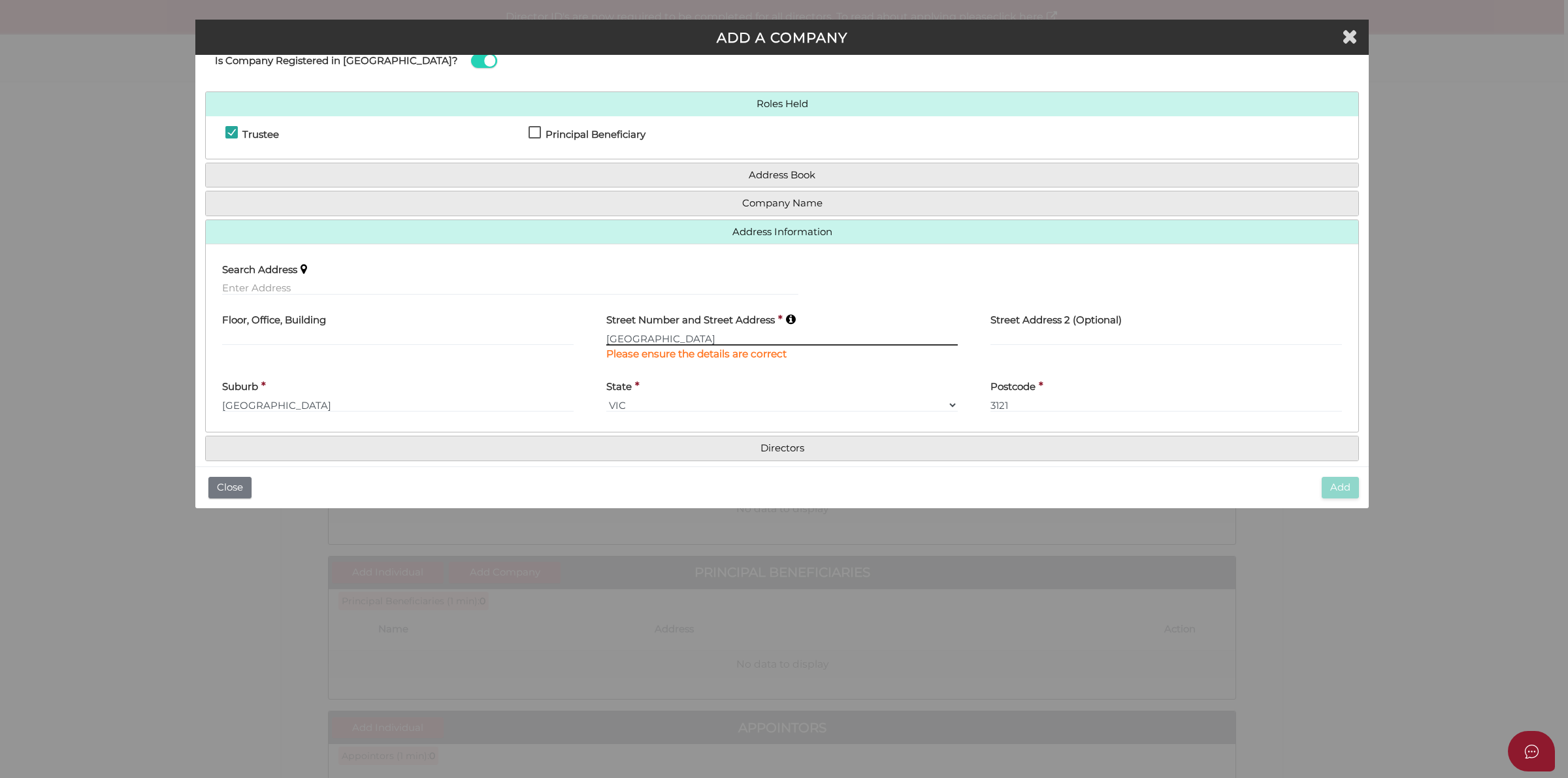
drag, startPoint x: 664, startPoint y: 337, endPoint x: 779, endPoint y: 341, distance: 115.1
click at [779, 341] on input "PO Box 271 Richmond" at bounding box center [781, 338] width 352 height 14
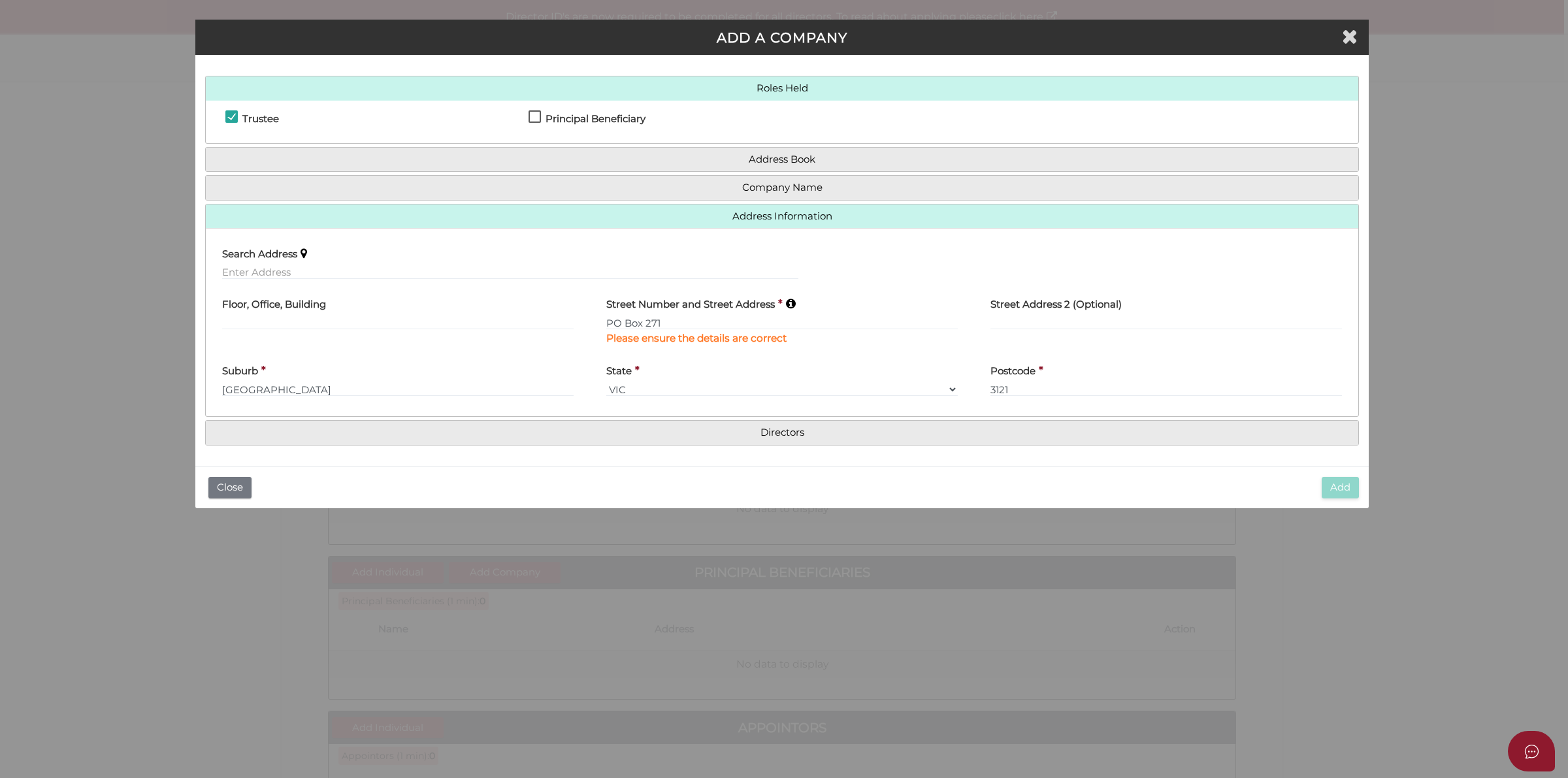
click at [1319, 481] on div "Add Close" at bounding box center [782, 487] width 1174 height 42
click at [677, 321] on input "PO Box 271" at bounding box center [781, 323] width 352 height 14
click at [645, 320] on input "PO Box 271" at bounding box center [781, 323] width 352 height 14
type input "PO Box 271"
click at [730, 315] on label "Street Number and Street Address" at bounding box center [690, 302] width 169 height 26
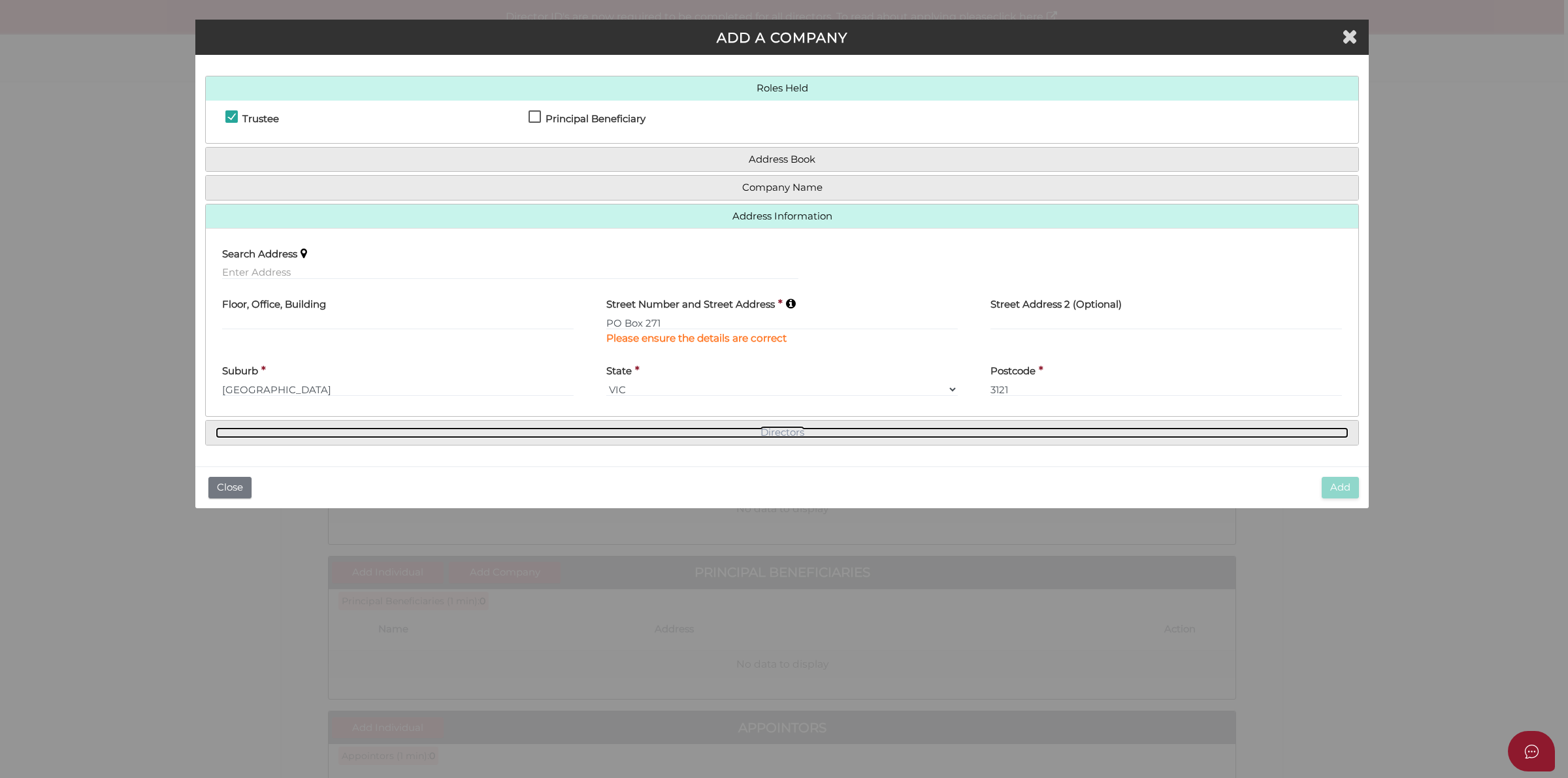
click at [798, 435] on link "Directors" at bounding box center [781, 432] width 1133 height 11
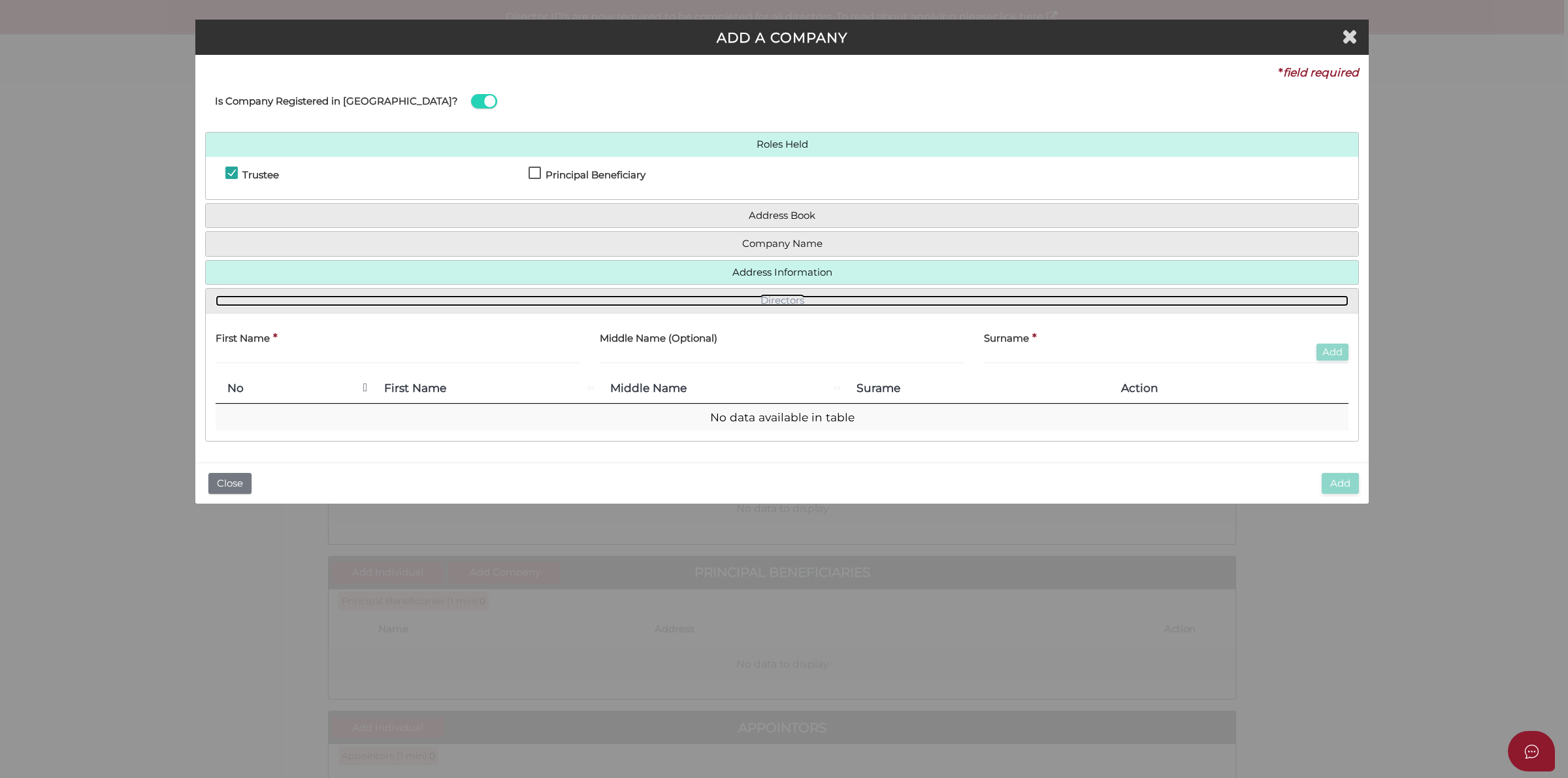
scroll to position [0, 0]
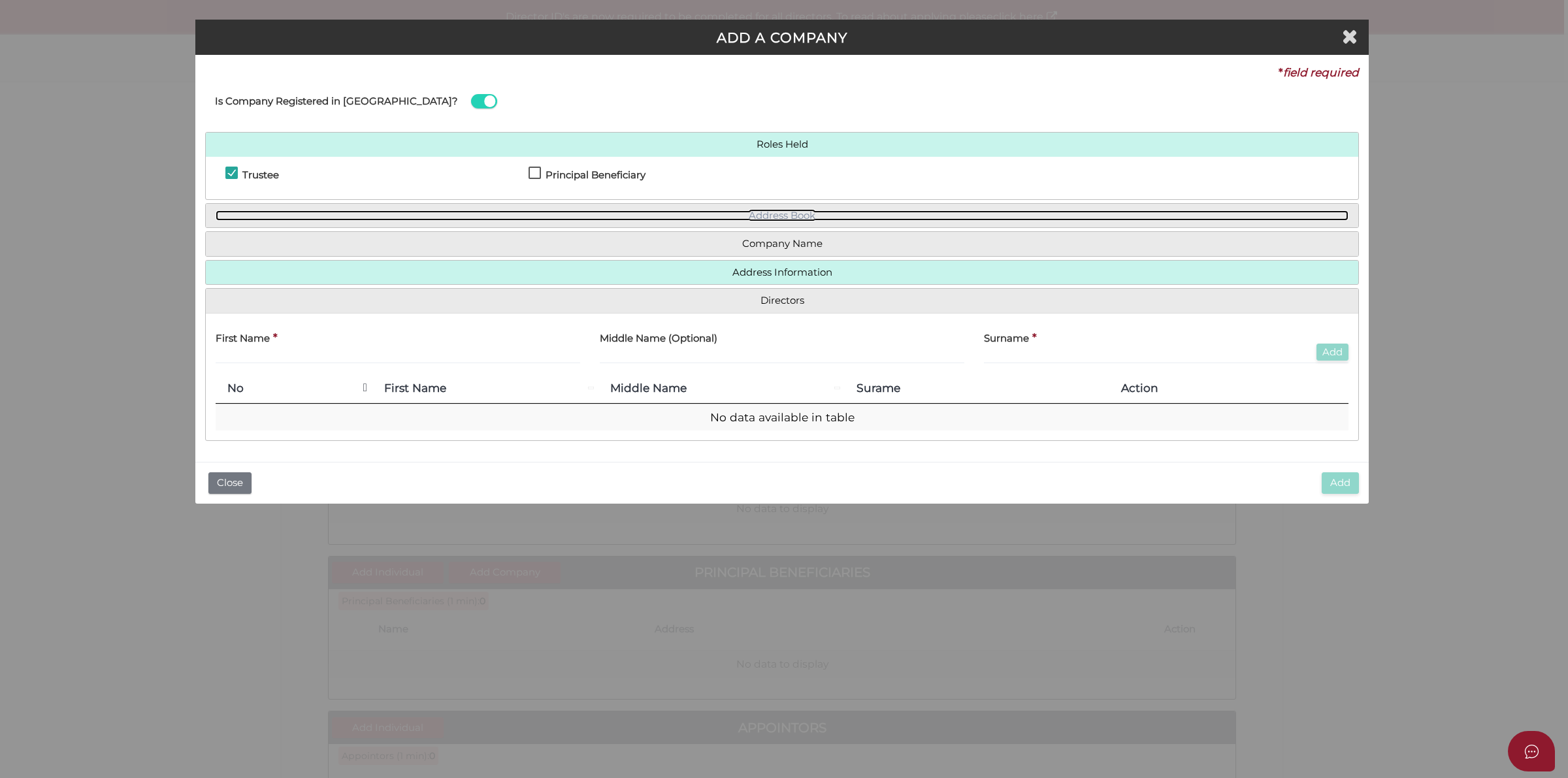
drag, startPoint x: 786, startPoint y: 213, endPoint x: 809, endPoint y: 215, distance: 23.1
click at [786, 213] on link "Address Book" at bounding box center [781, 215] width 1133 height 11
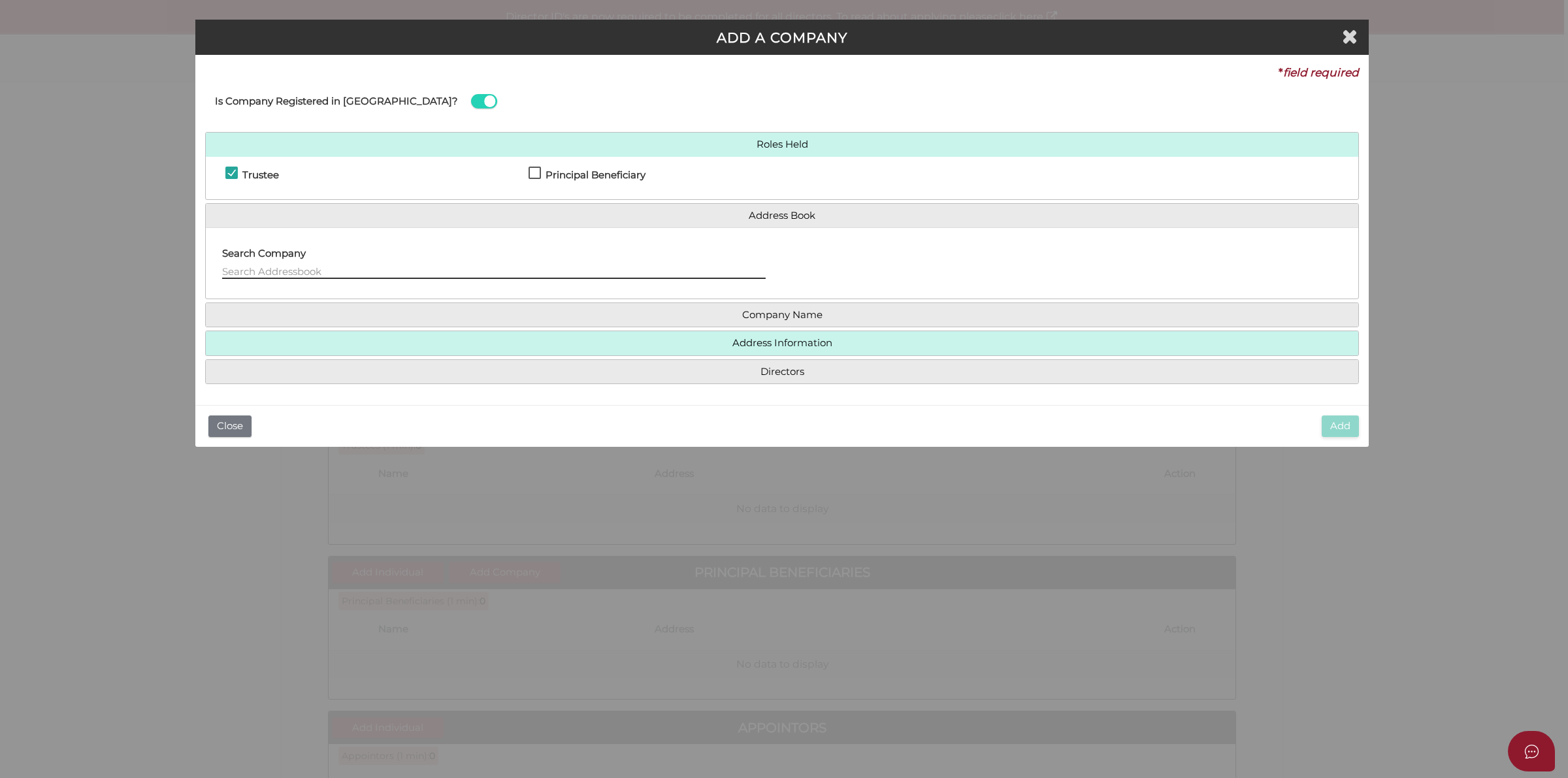
click at [472, 274] on input "text" at bounding box center [494, 272] width 544 height 14
click at [285, 272] on input "text" at bounding box center [494, 272] width 544 height 14
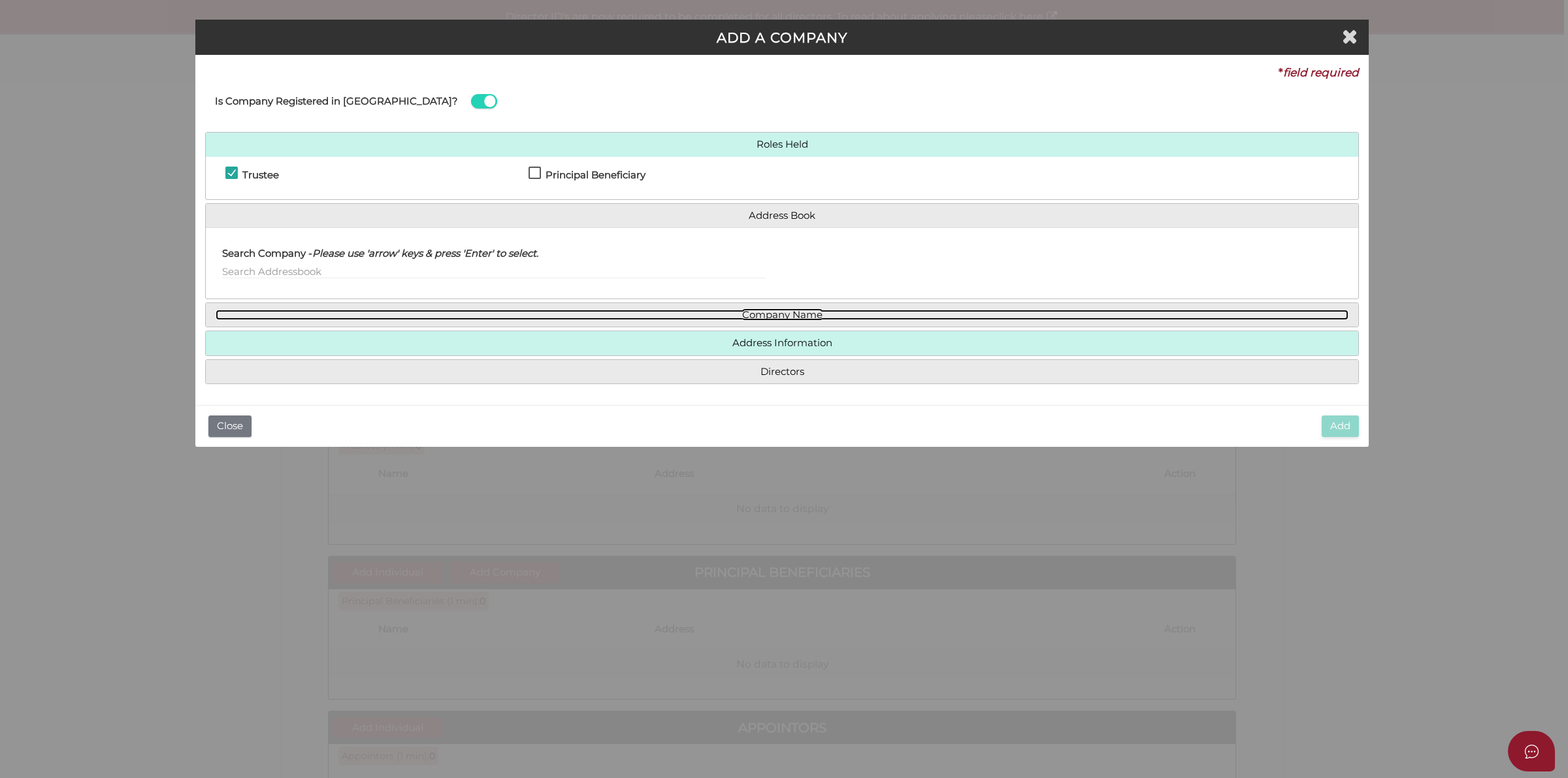
click at [746, 318] on link "Company Name" at bounding box center [781, 315] width 1133 height 11
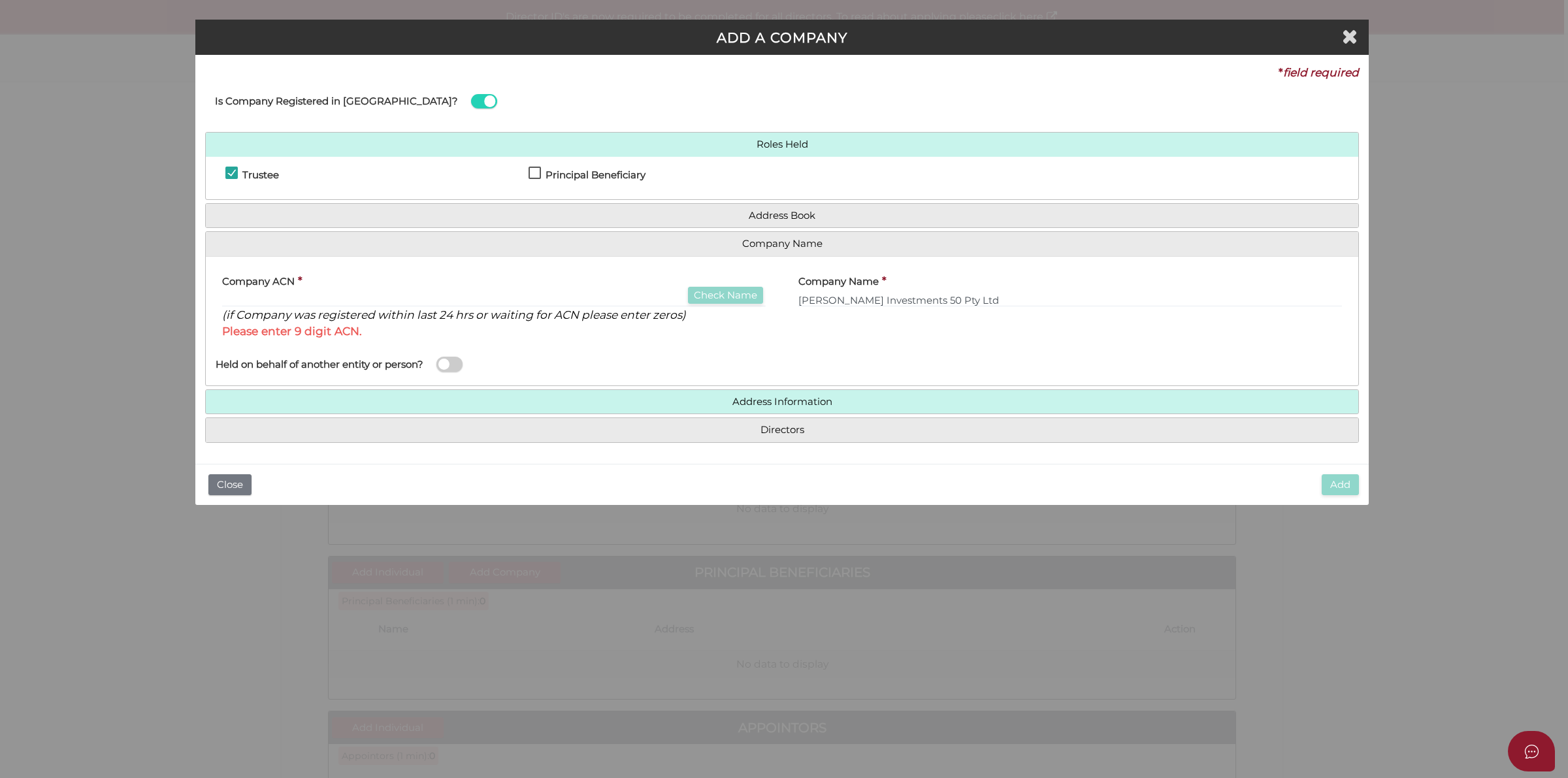
click at [561, 291] on div "Company ACN * Check Name (if Company was registered within last 24 hrs or waiti…" at bounding box center [494, 303] width 544 height 73
click at [563, 301] on input "text" at bounding box center [494, 300] width 544 height 14
type input "0"
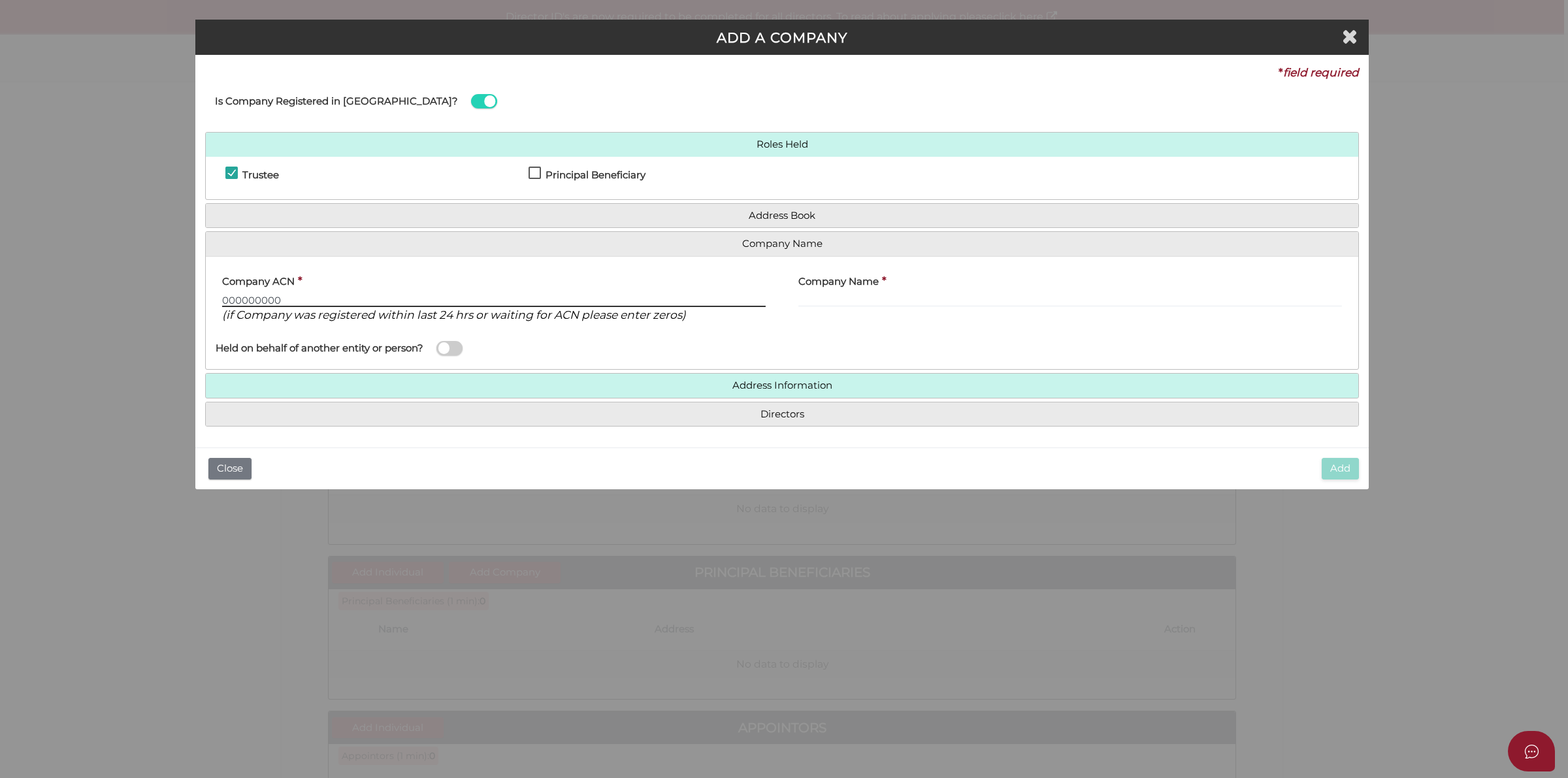
type input "000000000"
click at [896, 299] on input "text" at bounding box center [1070, 300] width 544 height 14
paste input "[PERSON_NAME] Investments 50 Pty Ltd"
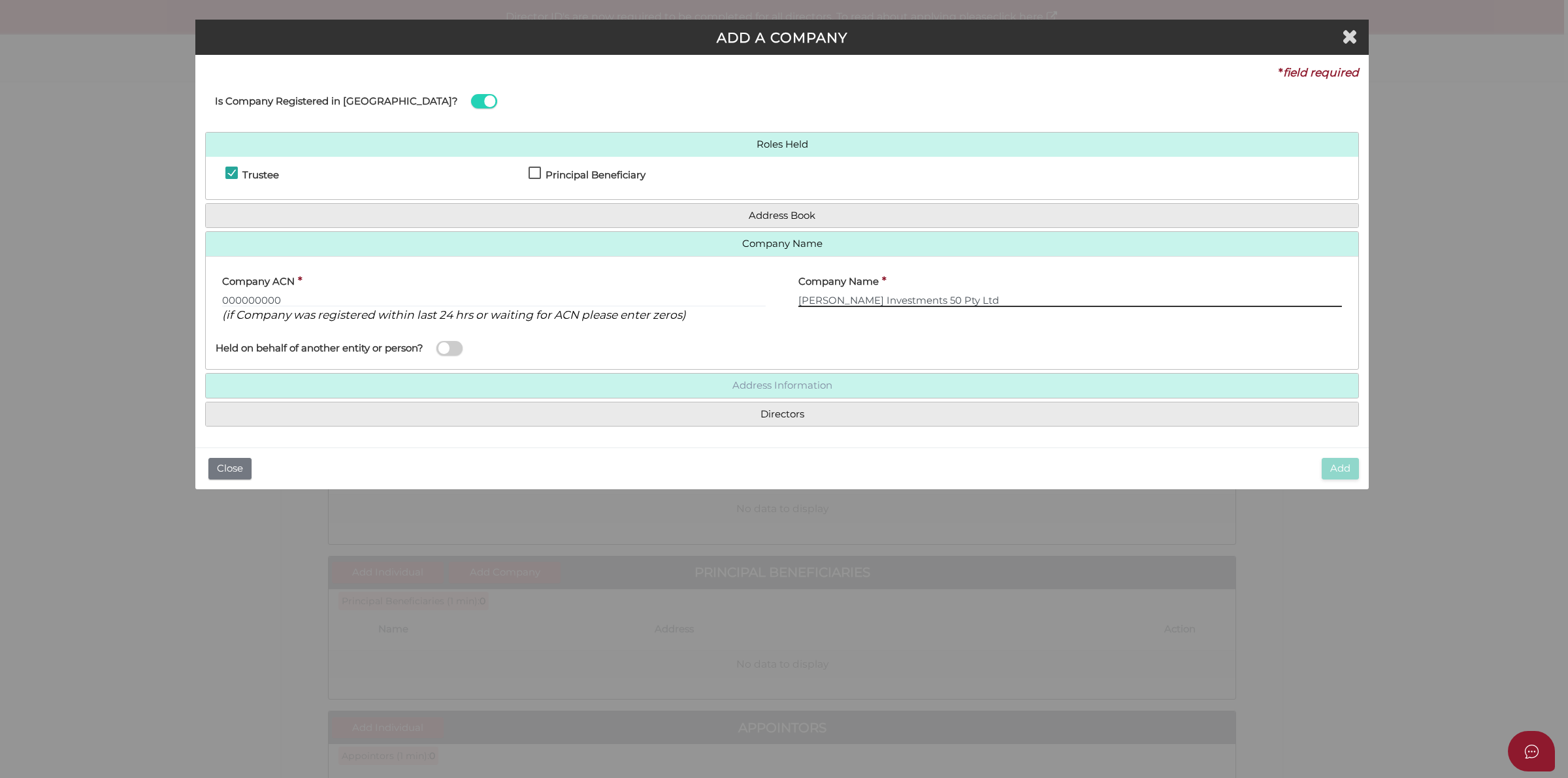
type input "[PERSON_NAME] Investments 50 Pty Ltd"
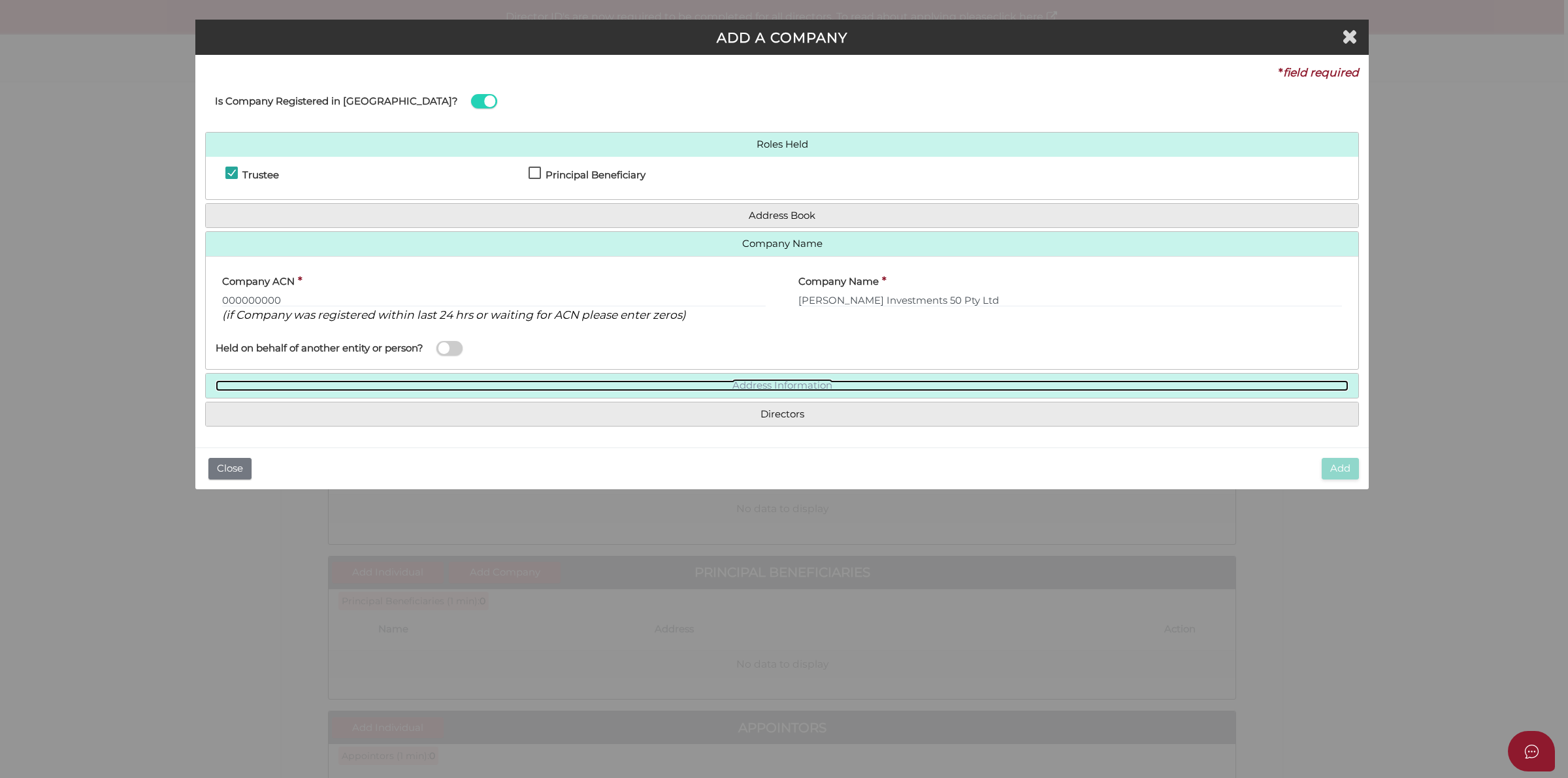
click at [798, 386] on link "Address Information" at bounding box center [781, 386] width 1133 height 11
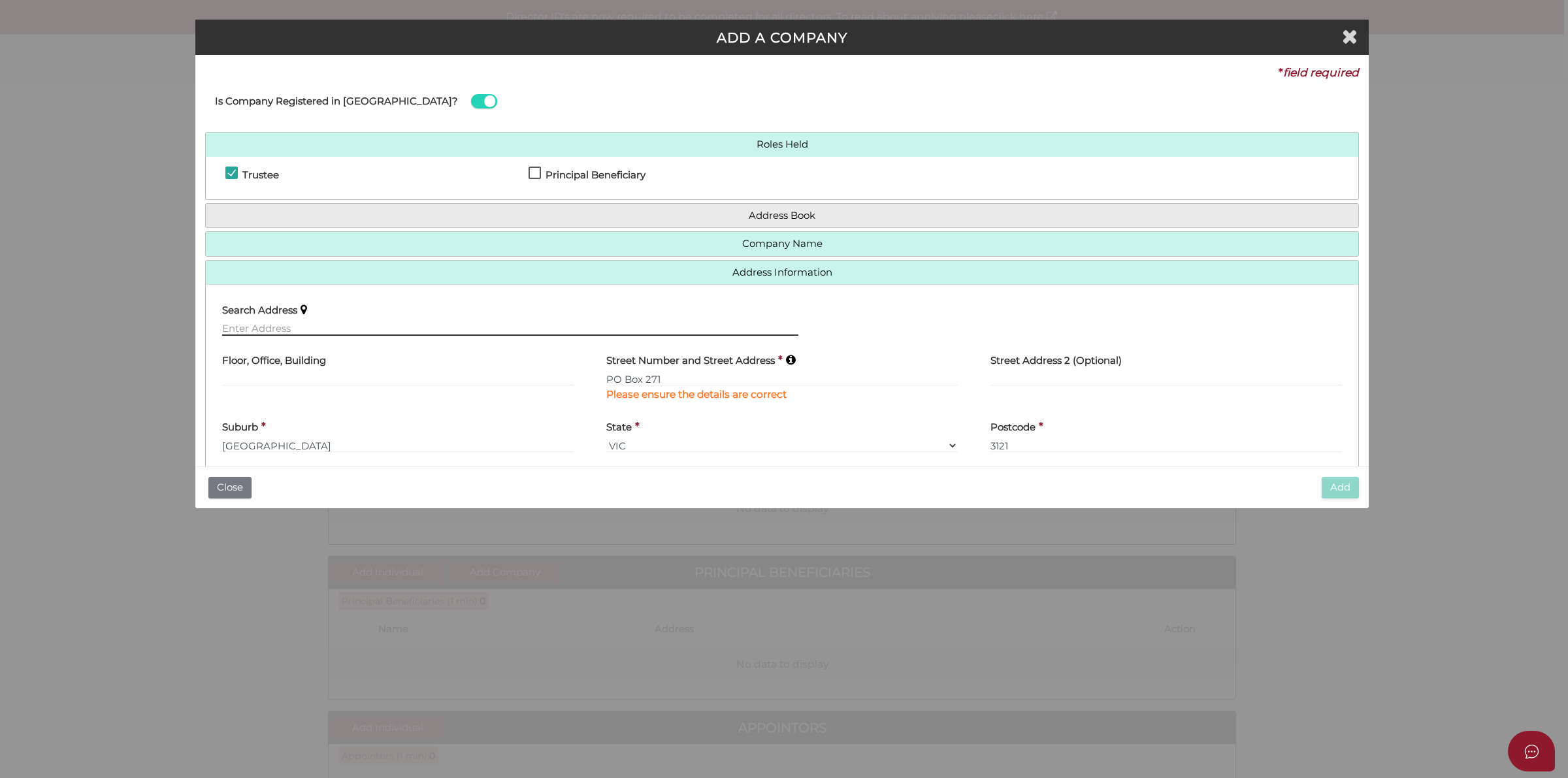
click at [288, 330] on input "text" at bounding box center [510, 329] width 576 height 14
paste input "Po Box 271 RICHMOND, VIC, 3121"
type input "Po Box 271 RICHMOND, VIC, 3121"
drag, startPoint x: 417, startPoint y: 322, endPoint x: 220, endPoint y: 320, distance: 197.0
click at [220, 320] on div "Search Address Po Box 271 RICHMOND, VIC, 3121" at bounding box center [510, 320] width 609 height 51
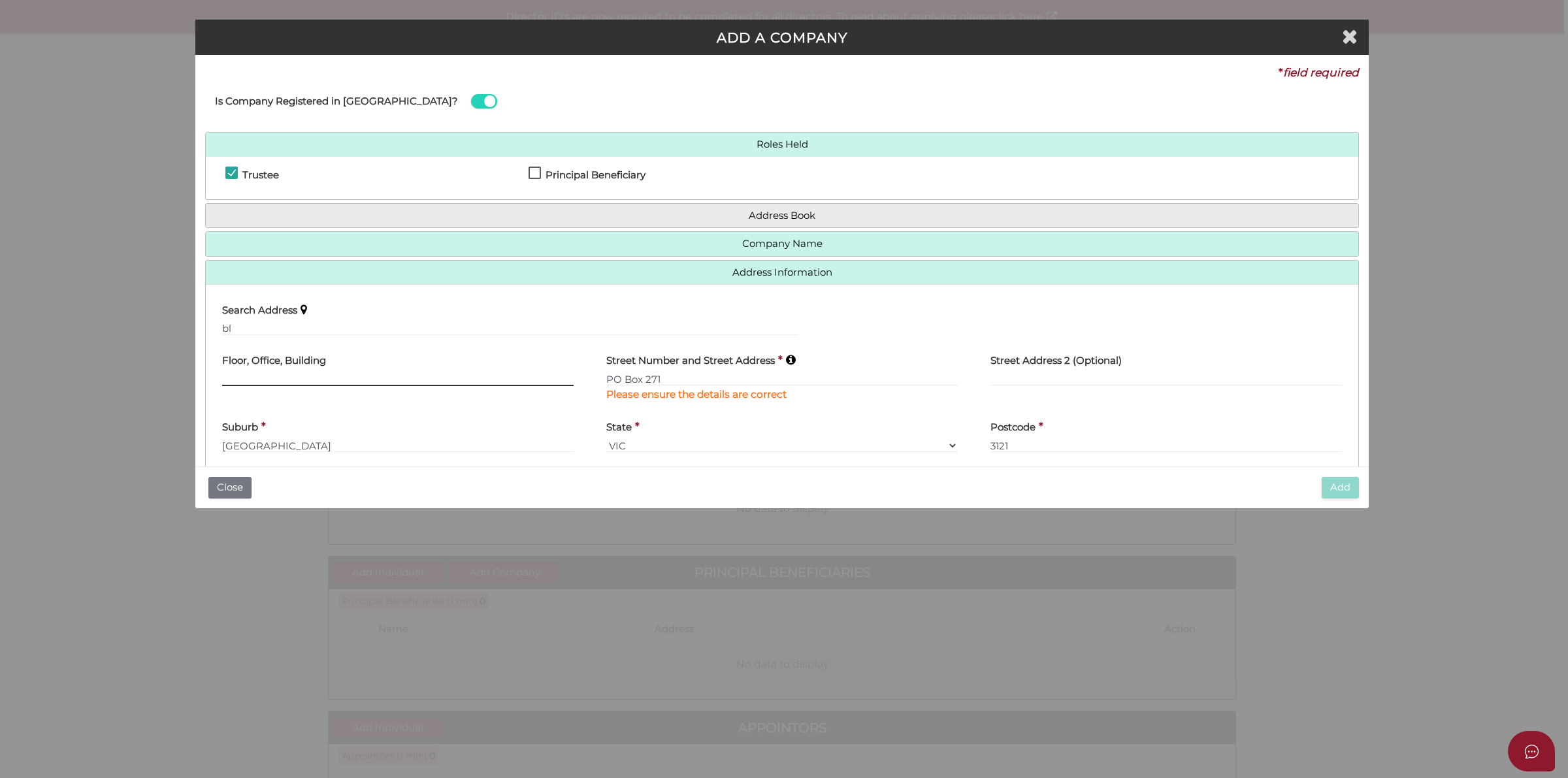
type input "Blackheath NSW, Australia"
select select
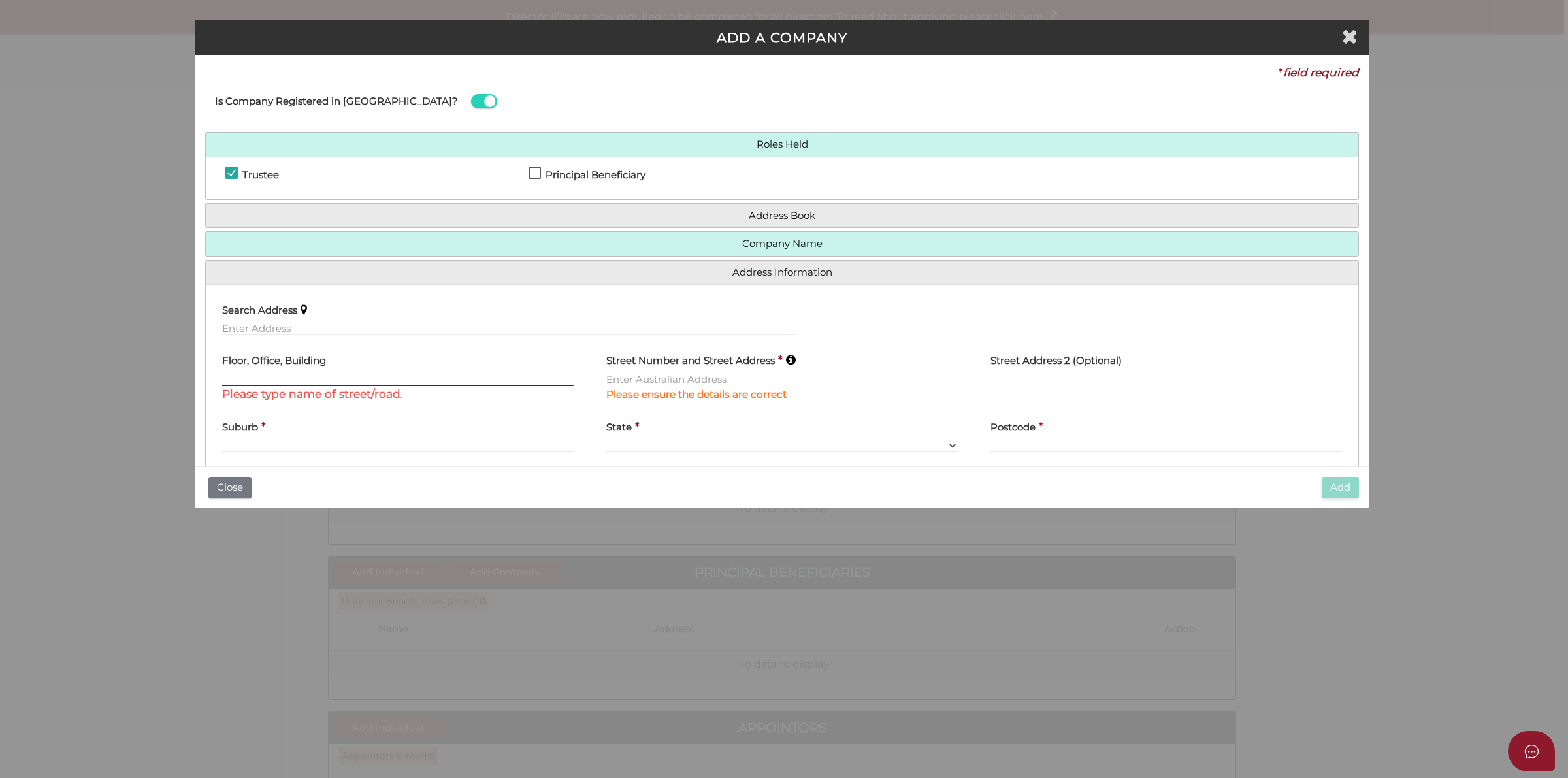
paste input "Level 5, 47 Blazey Street, Richmond, VIC 3121"
type input "Level 5, 47 Blazey Street, Richmond, VIC 3121"
drag, startPoint x: 444, startPoint y: 378, endPoint x: 220, endPoint y: 377, distance: 224.0
click at [220, 377] on div "Floor, Office, Building Level 5, 47 Blazey Street, Richmond, VIC 3121 Please ty…" at bounding box center [398, 379] width 384 height 66
click at [268, 329] on input "text" at bounding box center [510, 329] width 576 height 14
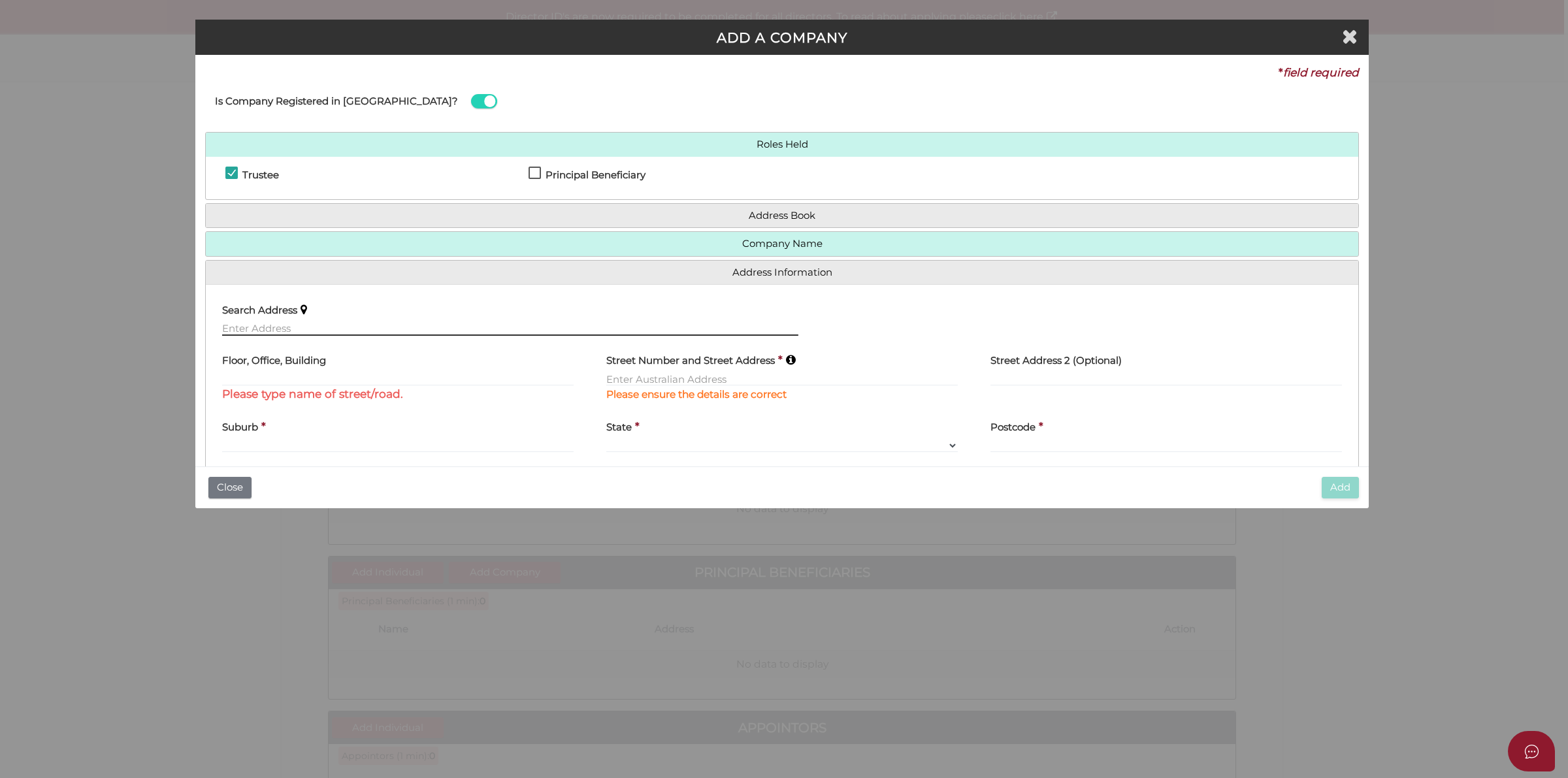
paste input "Level 5, 47 Blazey Street, Richmond, VIC 3121"
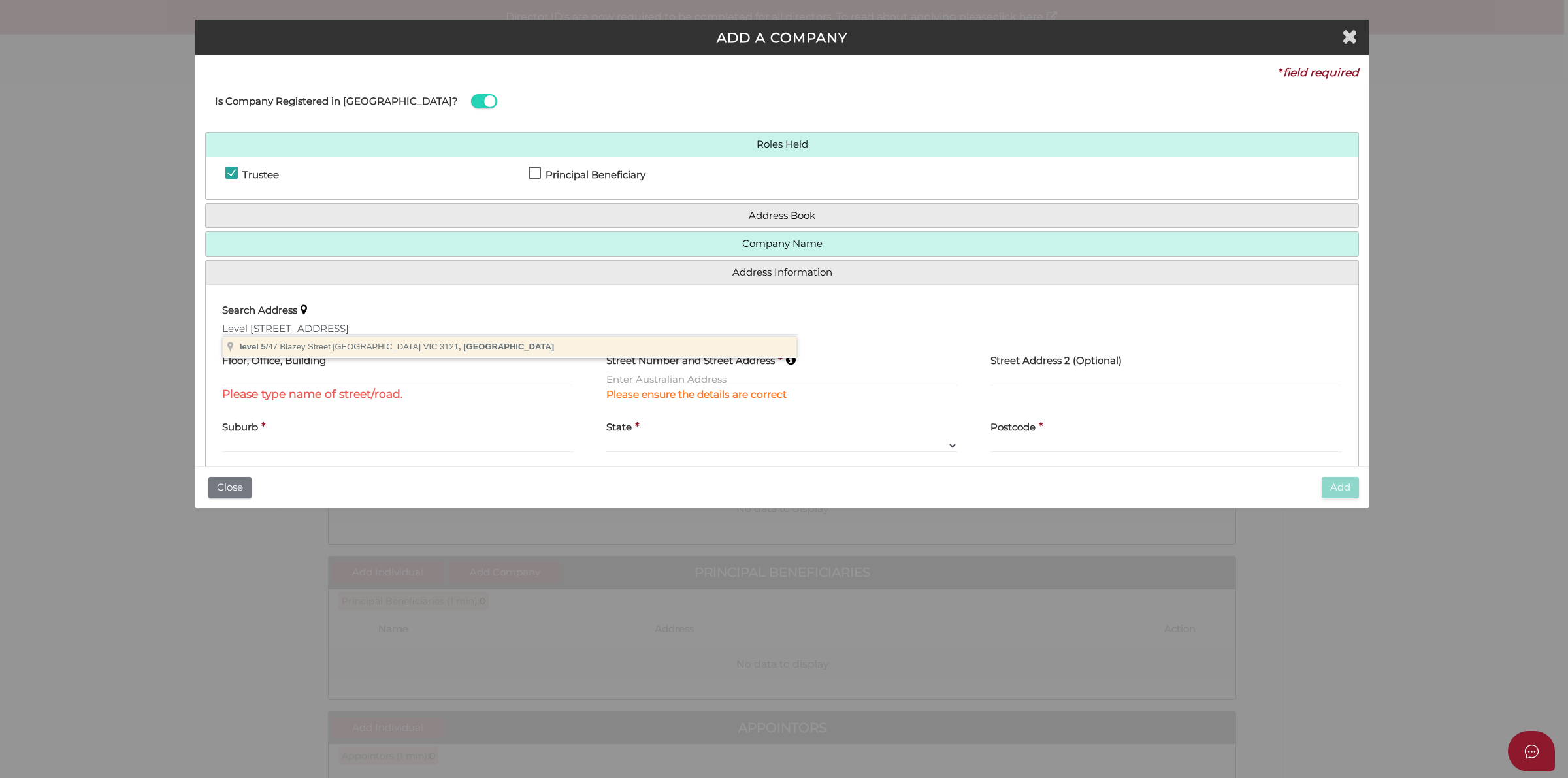
type input "level 5/47 Blazey Street, Richmond VIC 3121, Australia"
drag, startPoint x: 392, startPoint y: 347, endPoint x: 600, endPoint y: 356, distance: 208.2
type input "level 5"
type input "47 Blazey Street"
type input "Richmond"
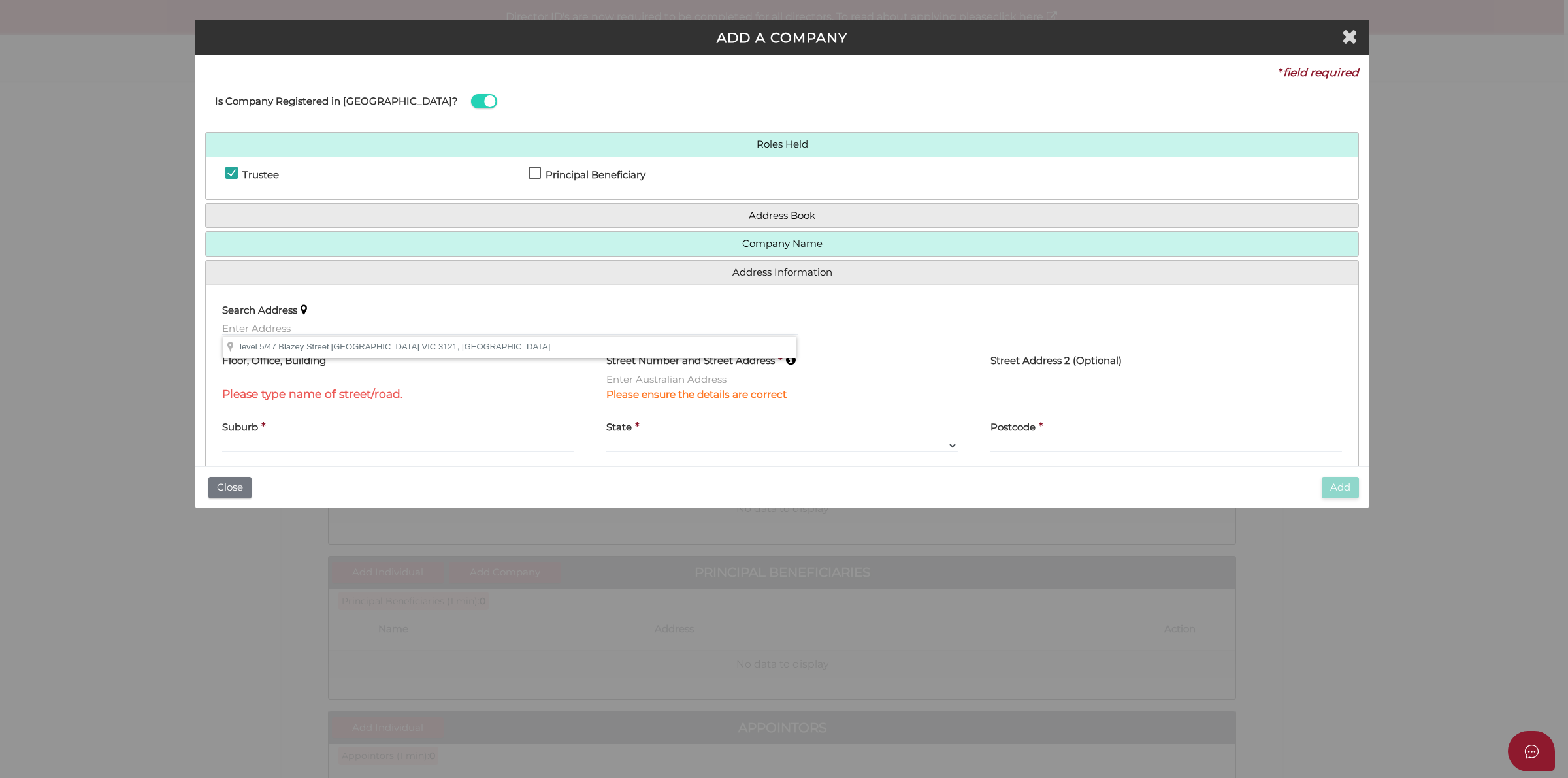
select select "VIC"
type input "3121"
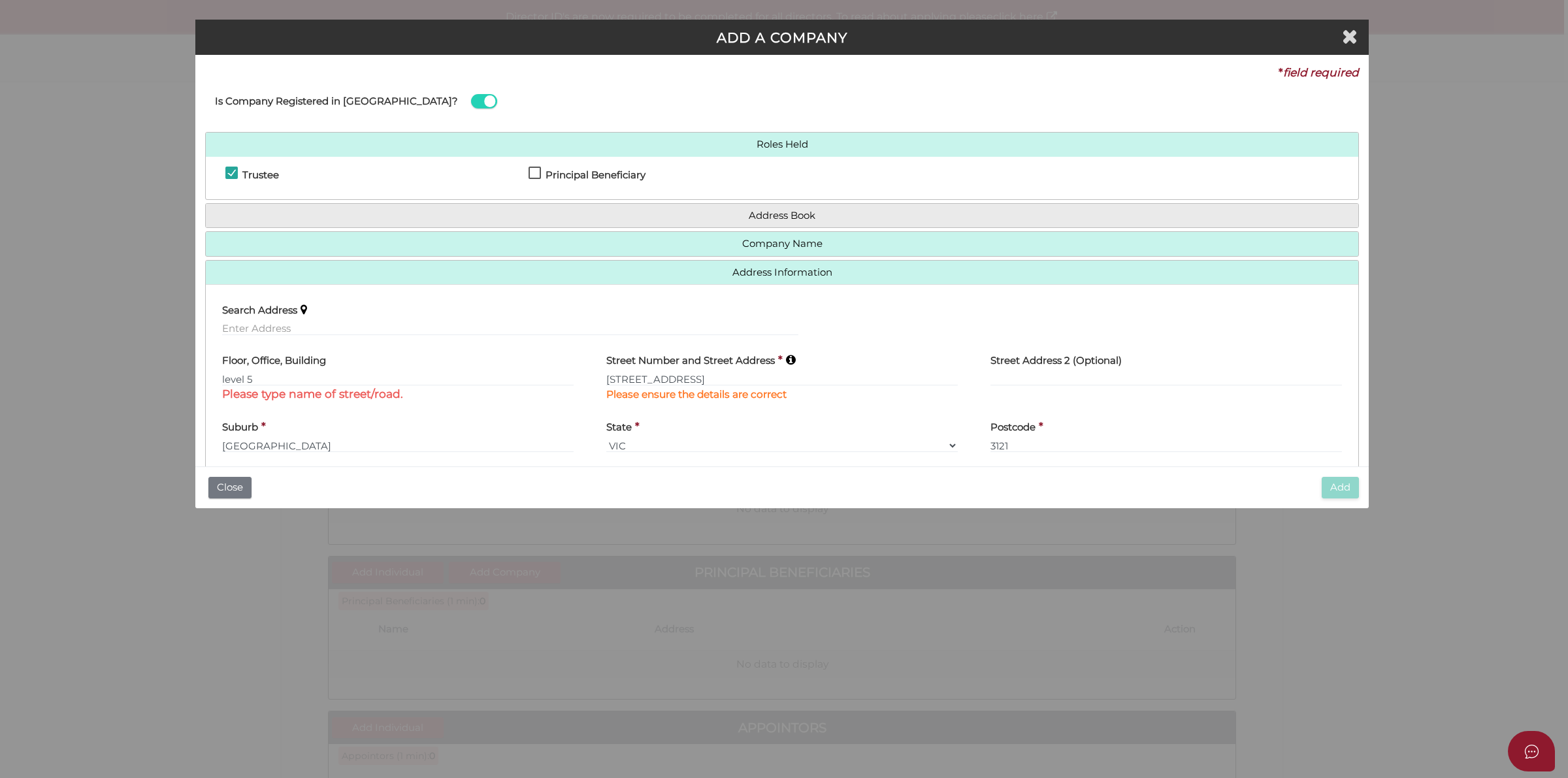
scroll to position [56, 0]
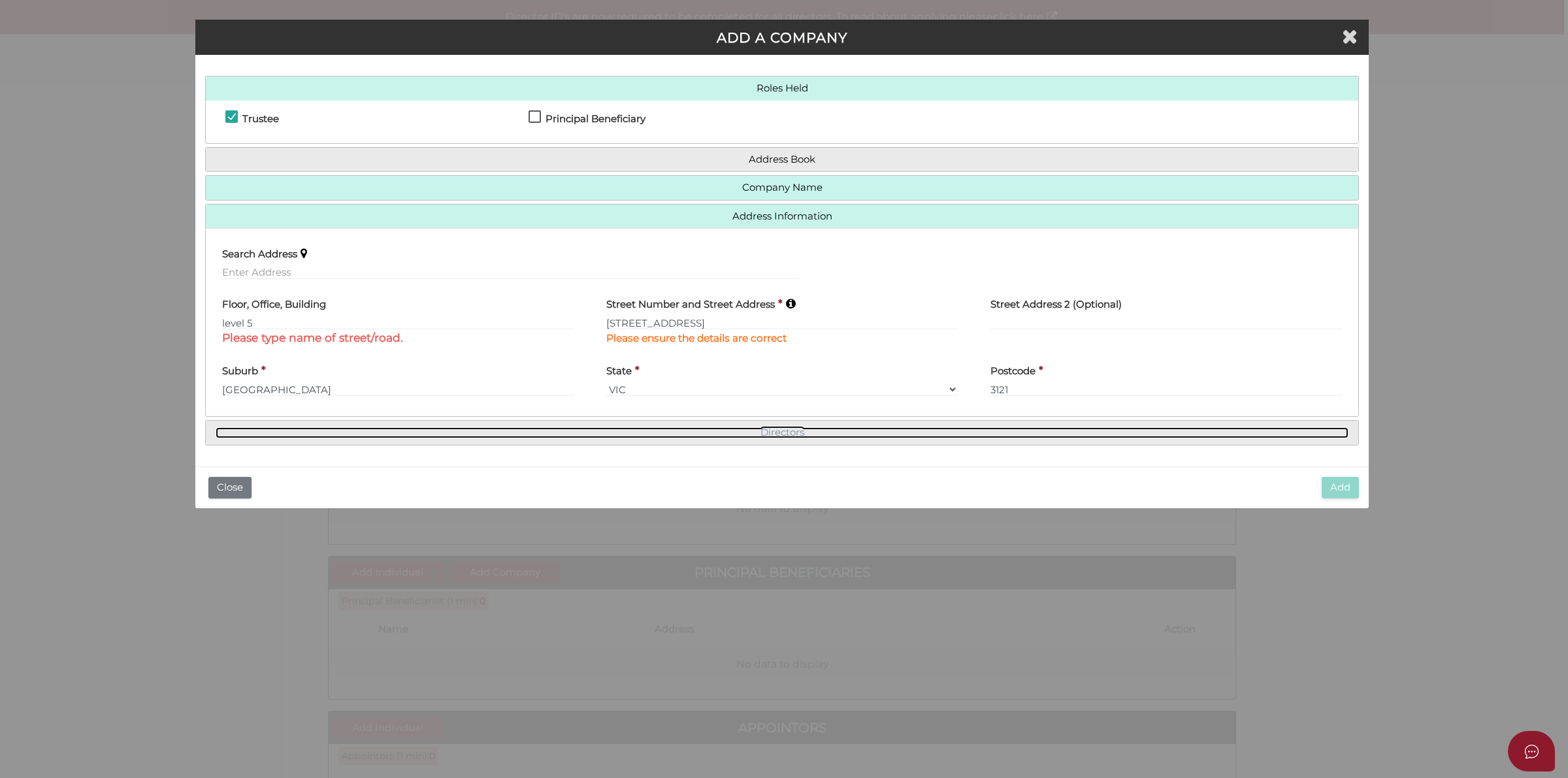
click at [812, 432] on link "Directors" at bounding box center [781, 432] width 1133 height 11
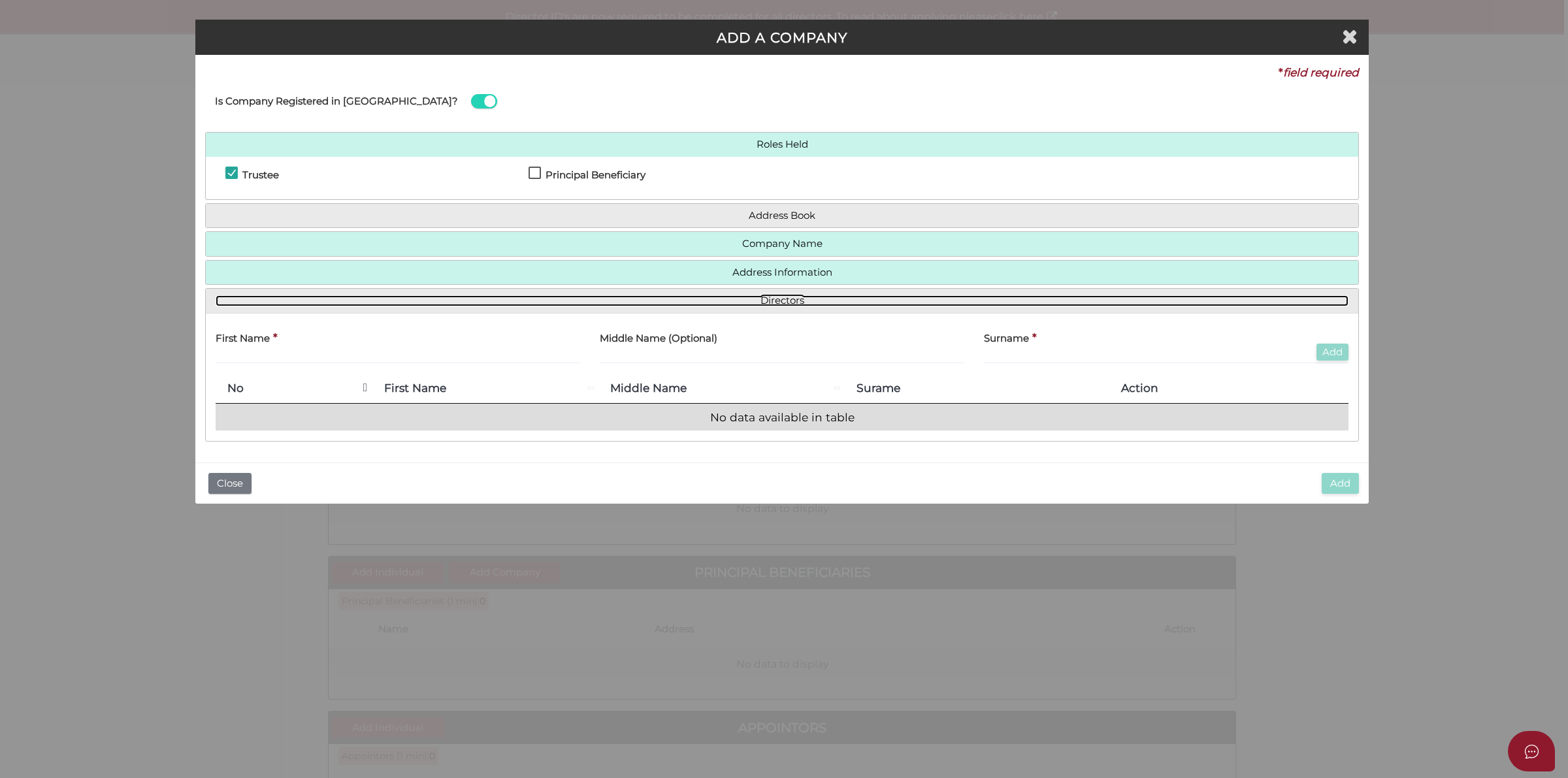
scroll to position [0, 0]
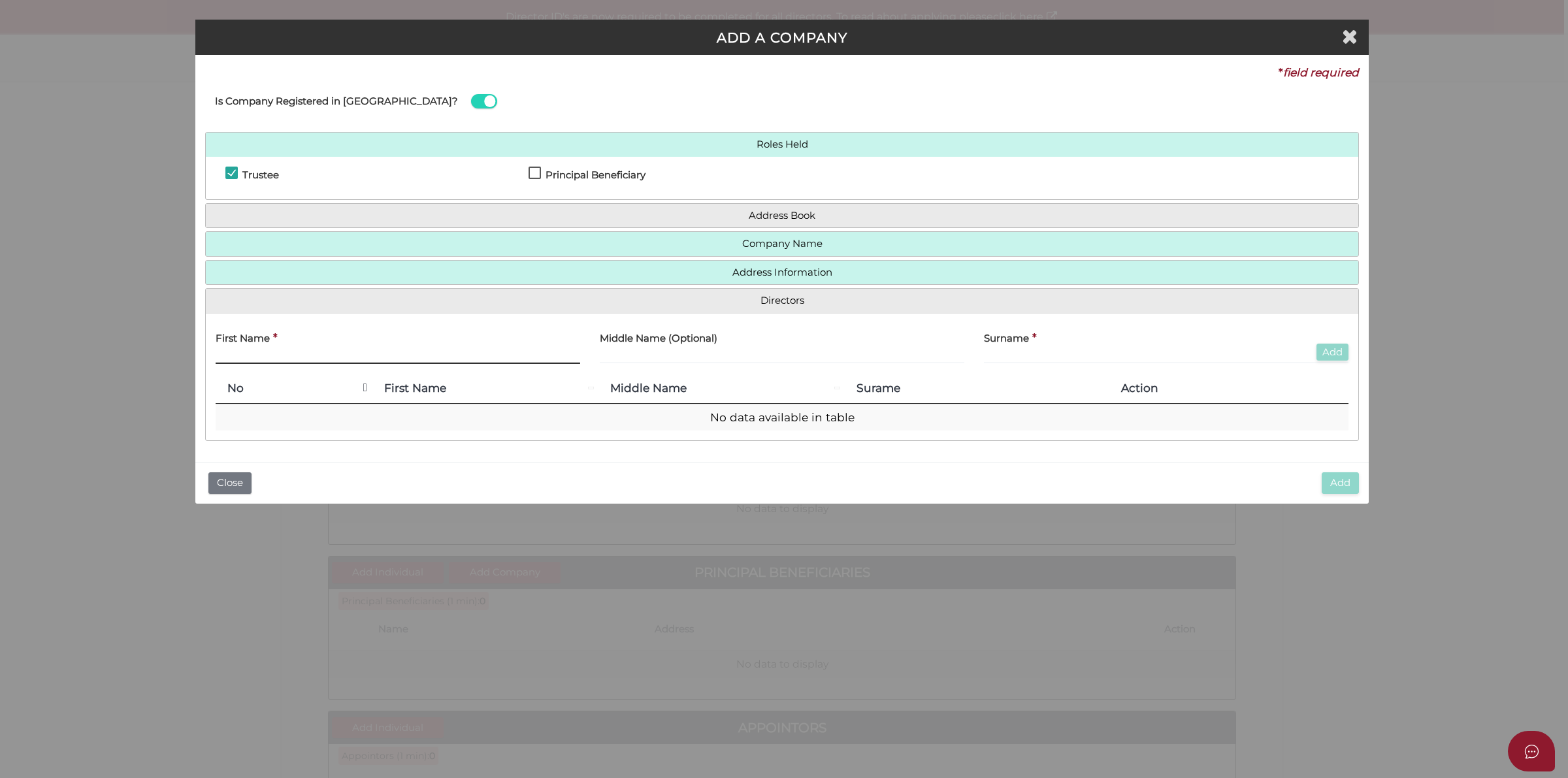
click at [338, 363] on input "text" at bounding box center [398, 357] width 364 height 14
paste input "Swaminathan Narayanan"
drag, startPoint x: 285, startPoint y: 357, endPoint x: 425, endPoint y: 364, distance: 140.2
click at [423, 364] on div "First Name * Swaminathan Narayanan" at bounding box center [398, 349] width 384 height 51
type input "Swaminathan"
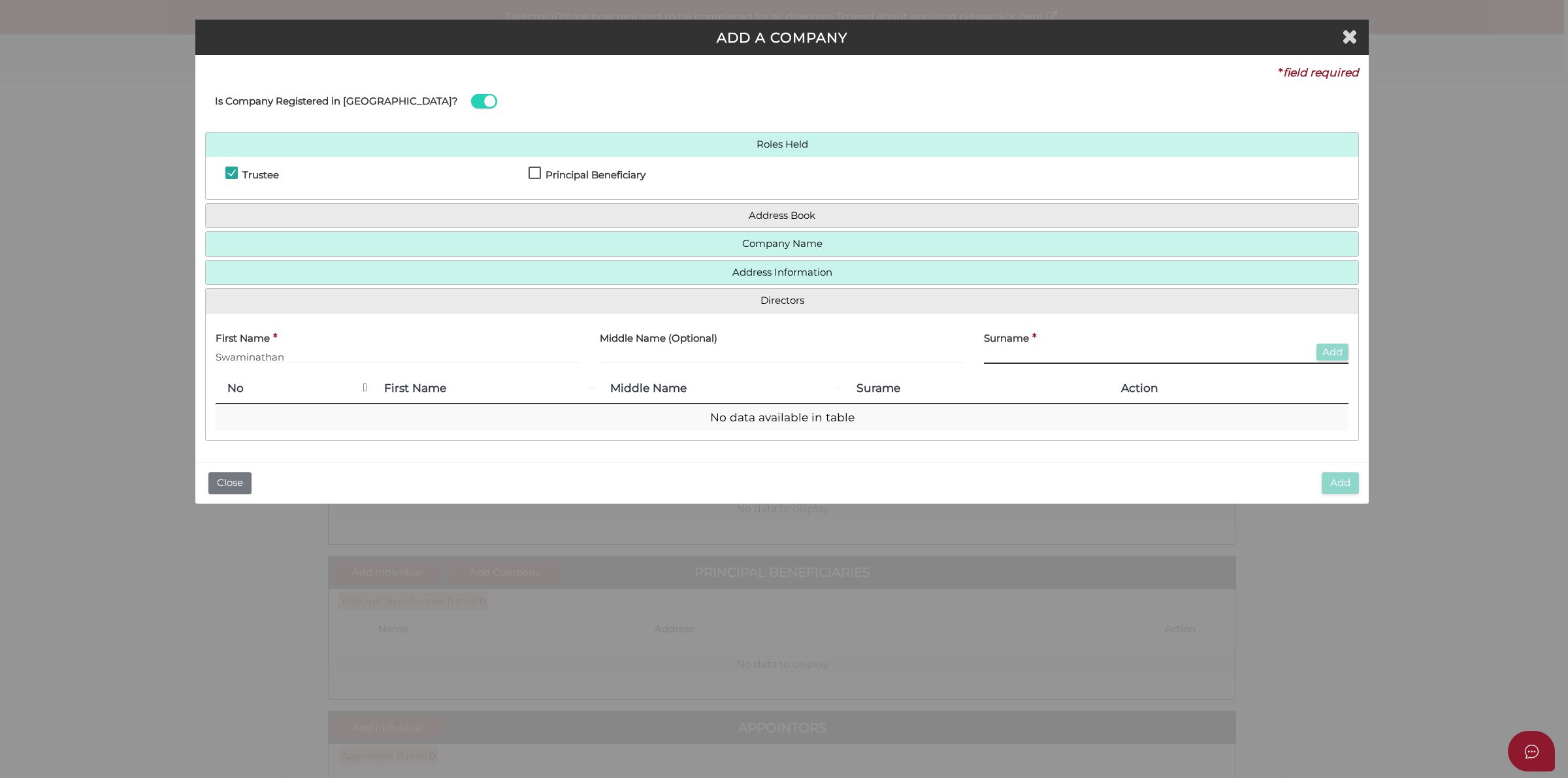
click at [998, 350] on input "text" at bounding box center [1166, 357] width 364 height 14
paste input "Narayanan"
type input "Narayanan"
click at [1331, 347] on button "Add" at bounding box center [1333, 352] width 32 height 18
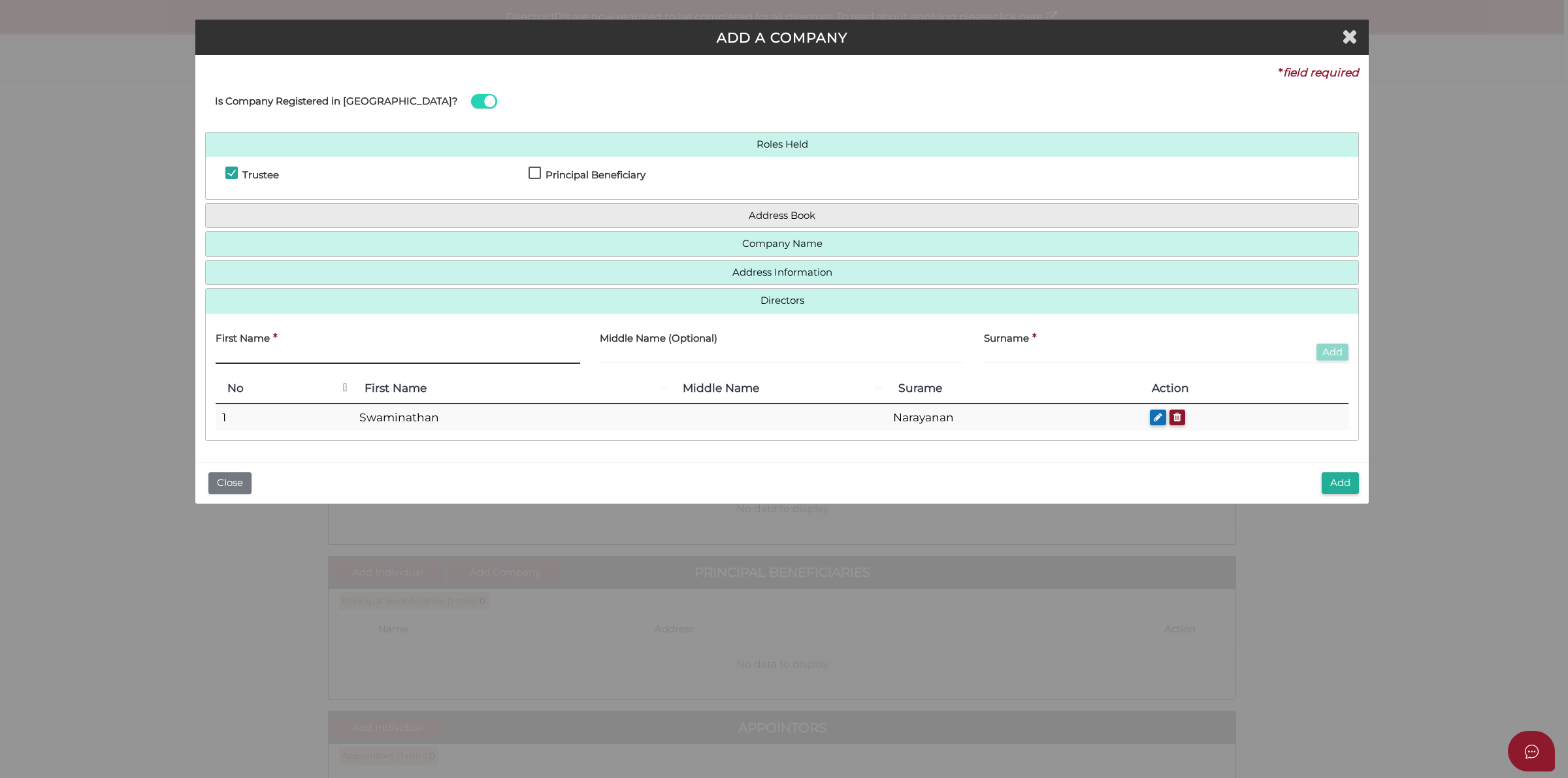
click at [317, 352] on input "text" at bounding box center [398, 357] width 364 height 14
paste input "Ranjani Sambasivam"
drag, startPoint x: 260, startPoint y: 354, endPoint x: 374, endPoint y: 363, distance: 114.4
click at [374, 363] on input "Ranjani Sambasivam" at bounding box center [398, 357] width 364 height 14
type input "[PERSON_NAME]"
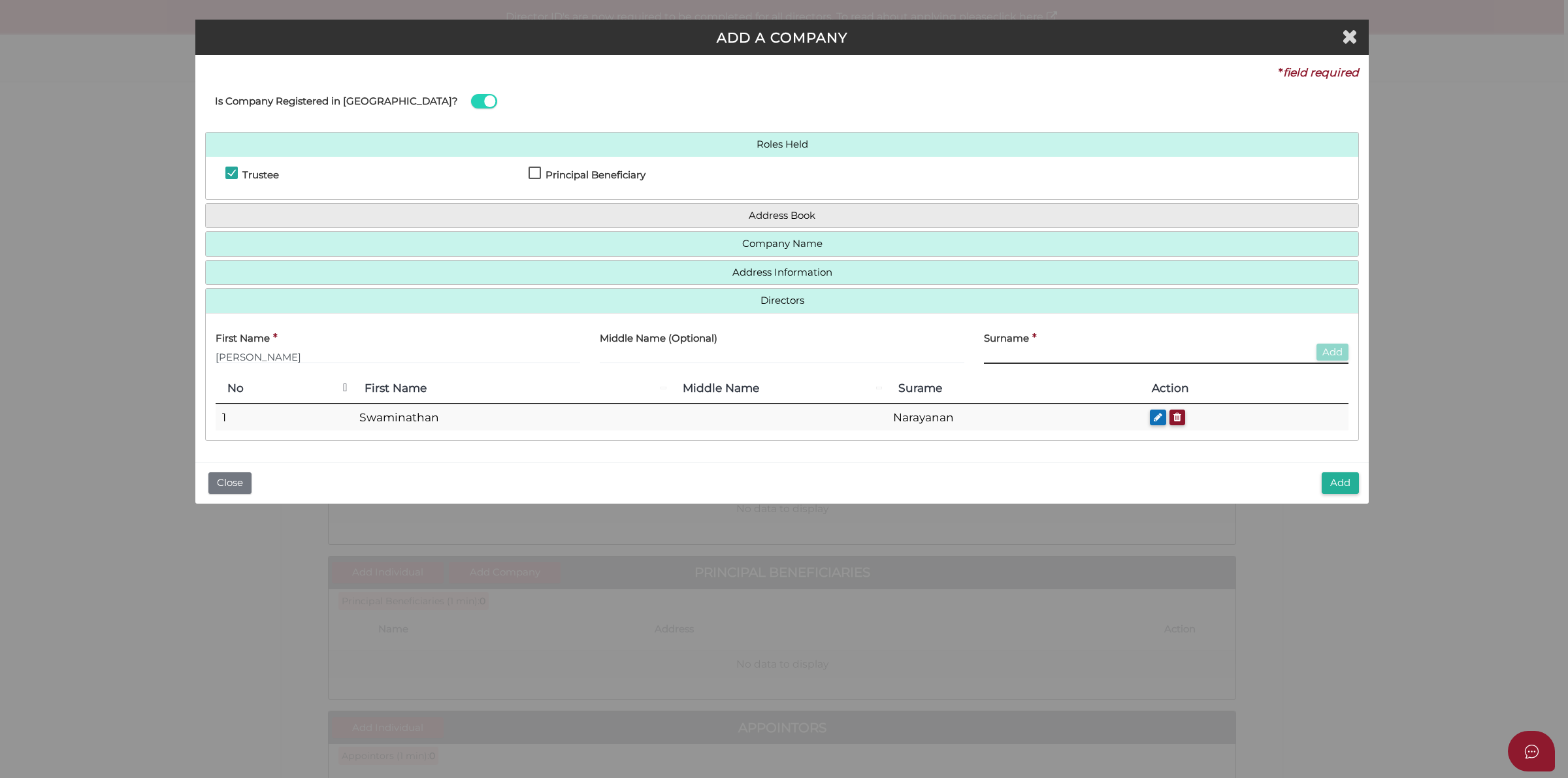
click at [1069, 357] on input "text" at bounding box center [1166, 357] width 364 height 14
paste input "[PERSON_NAME]"
type input "[PERSON_NAME]"
click at [1331, 348] on button "Add" at bounding box center [1333, 352] width 32 height 18
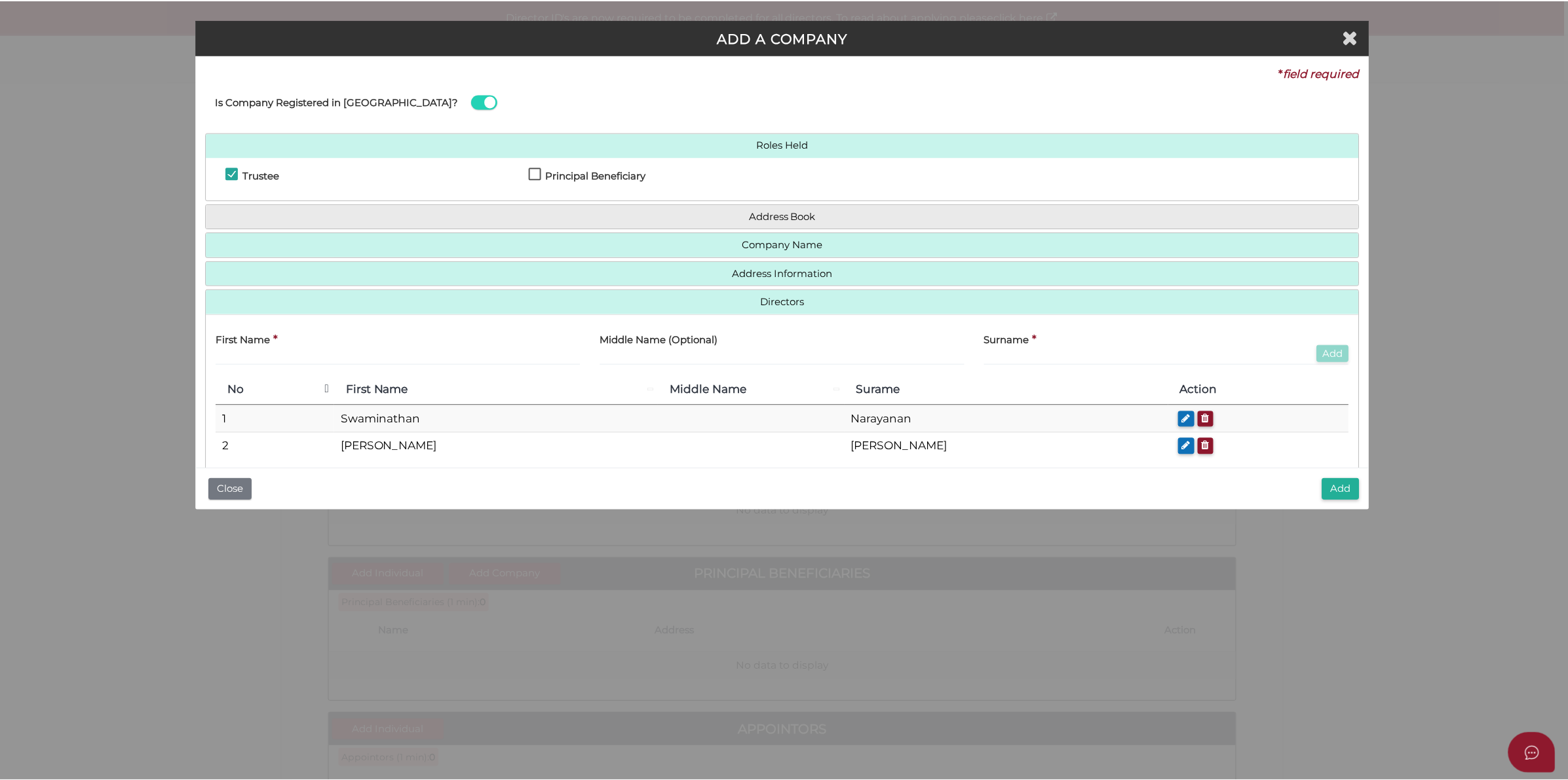
scroll to position [24, 0]
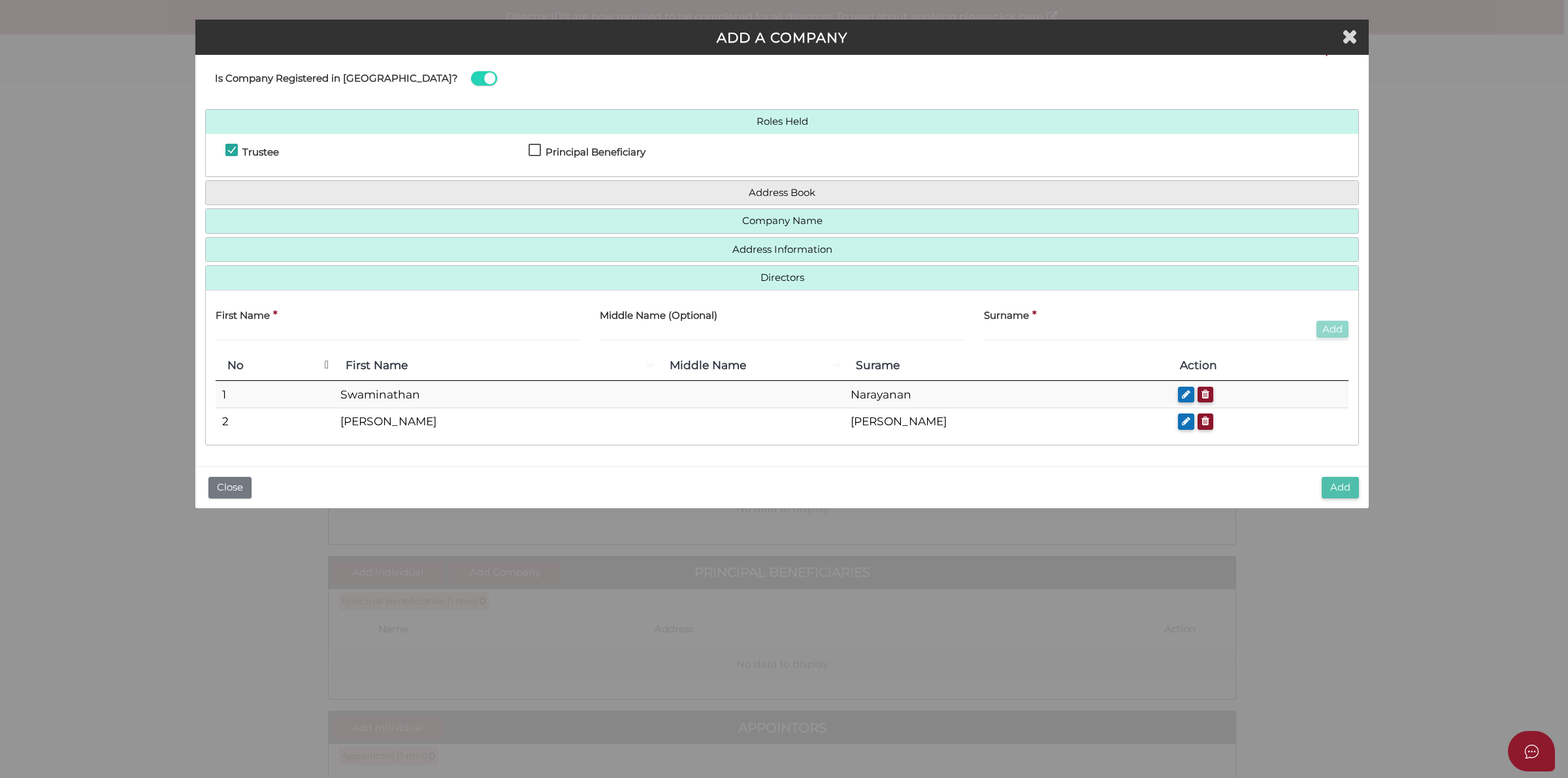
click at [1334, 483] on button "Add" at bounding box center [1341, 487] width 37 height 21
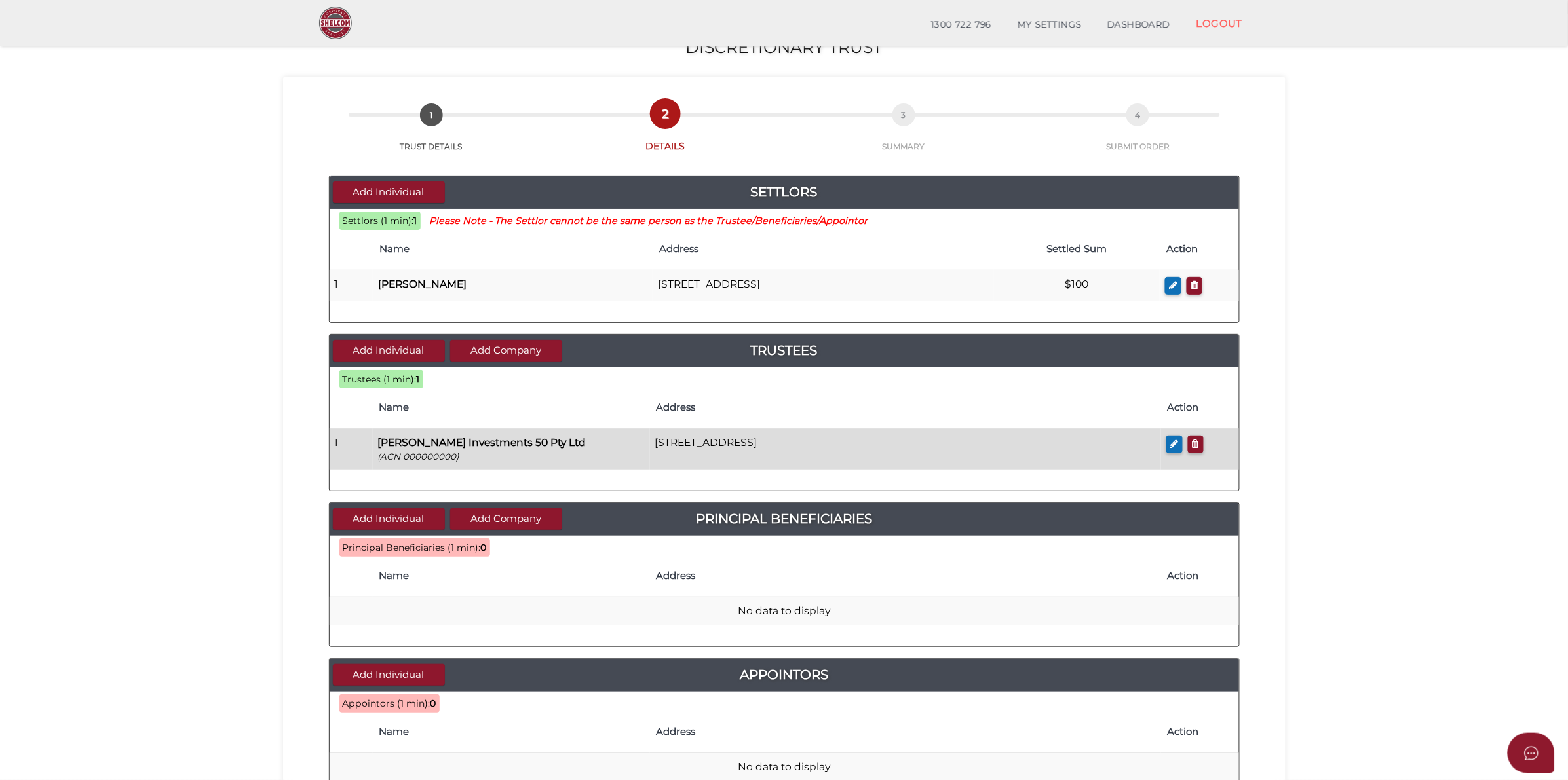
scroll to position [184, 0]
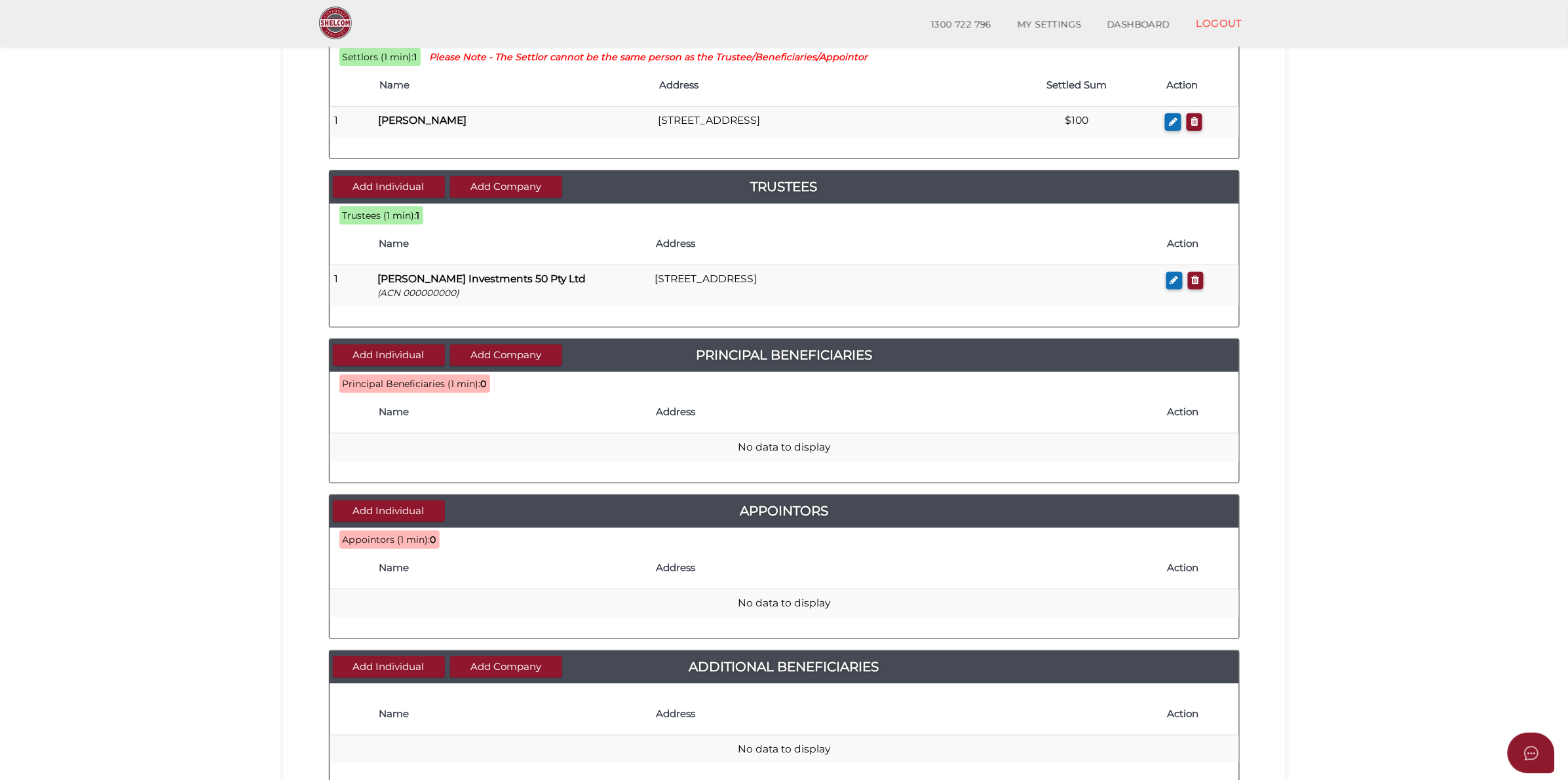
click at [898, 241] on h4 "Address" at bounding box center [905, 243] width 498 height 11
drag, startPoint x: 591, startPoint y: 766, endPoint x: 593, endPoint y: 773, distance: 7.3
click at [592, 765] on div "Name Address Action No data to display" at bounding box center [784, 734] width 909 height 81
click at [767, 387] on div "Principal Beneficiaries (1 min): 0 Name Address Action No data to display" at bounding box center [784, 427] width 909 height 91
click at [421, 515] on button "Add Individual" at bounding box center [388, 510] width 112 height 21
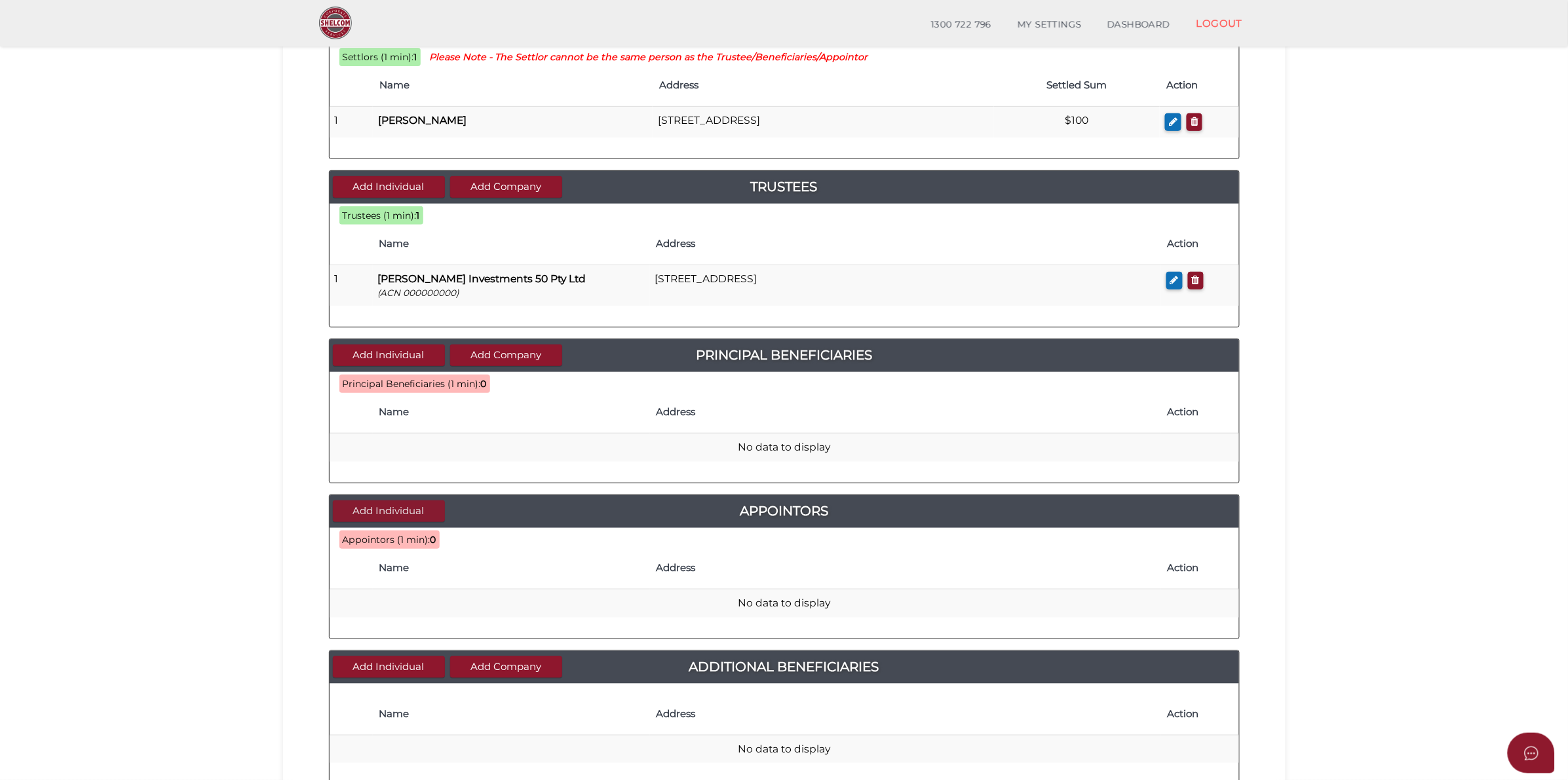
scroll to position [0, 0]
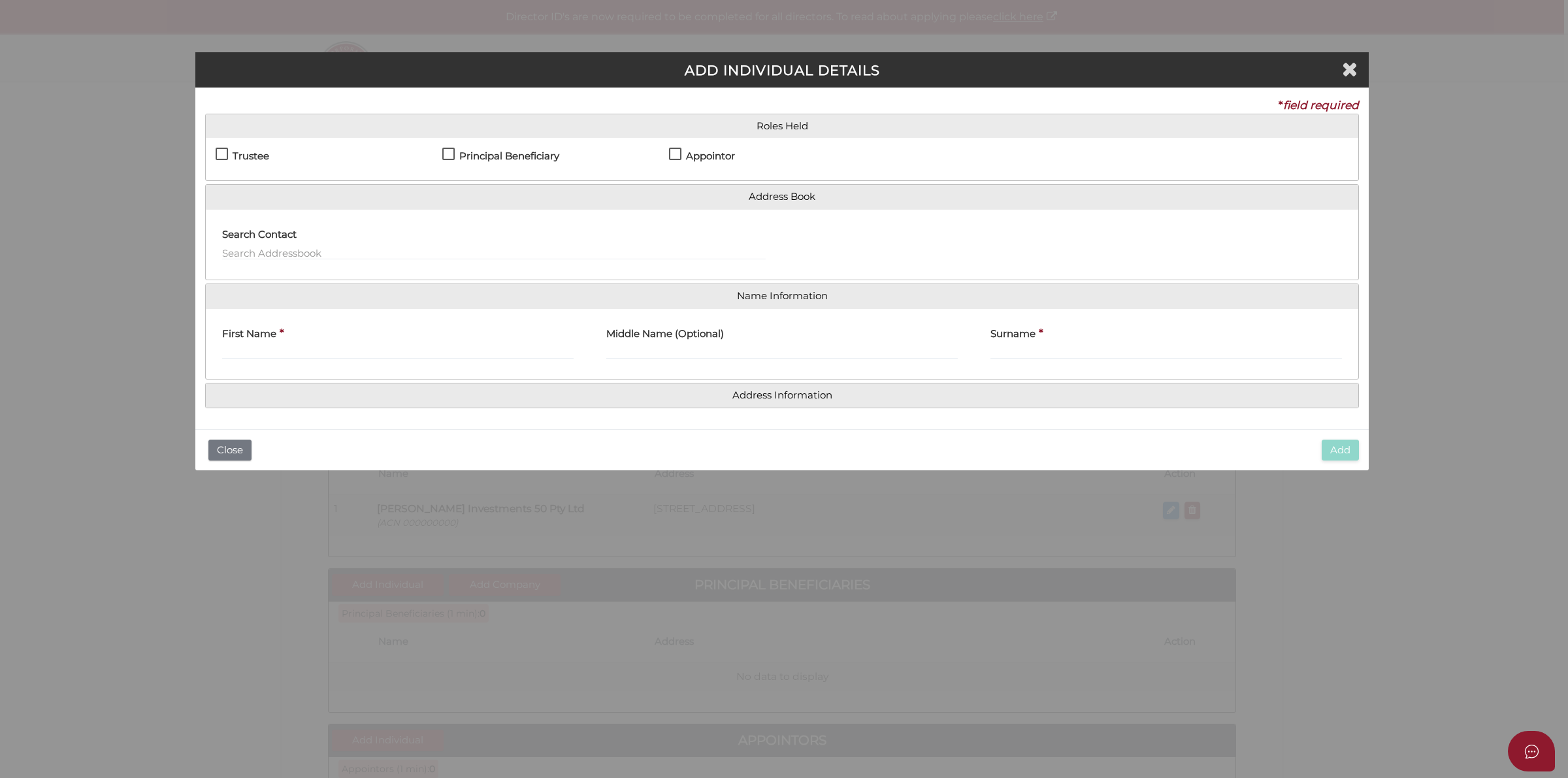
click at [669, 154] on label "Appointor" at bounding box center [702, 158] width 66 height 16
checkbox input "true"
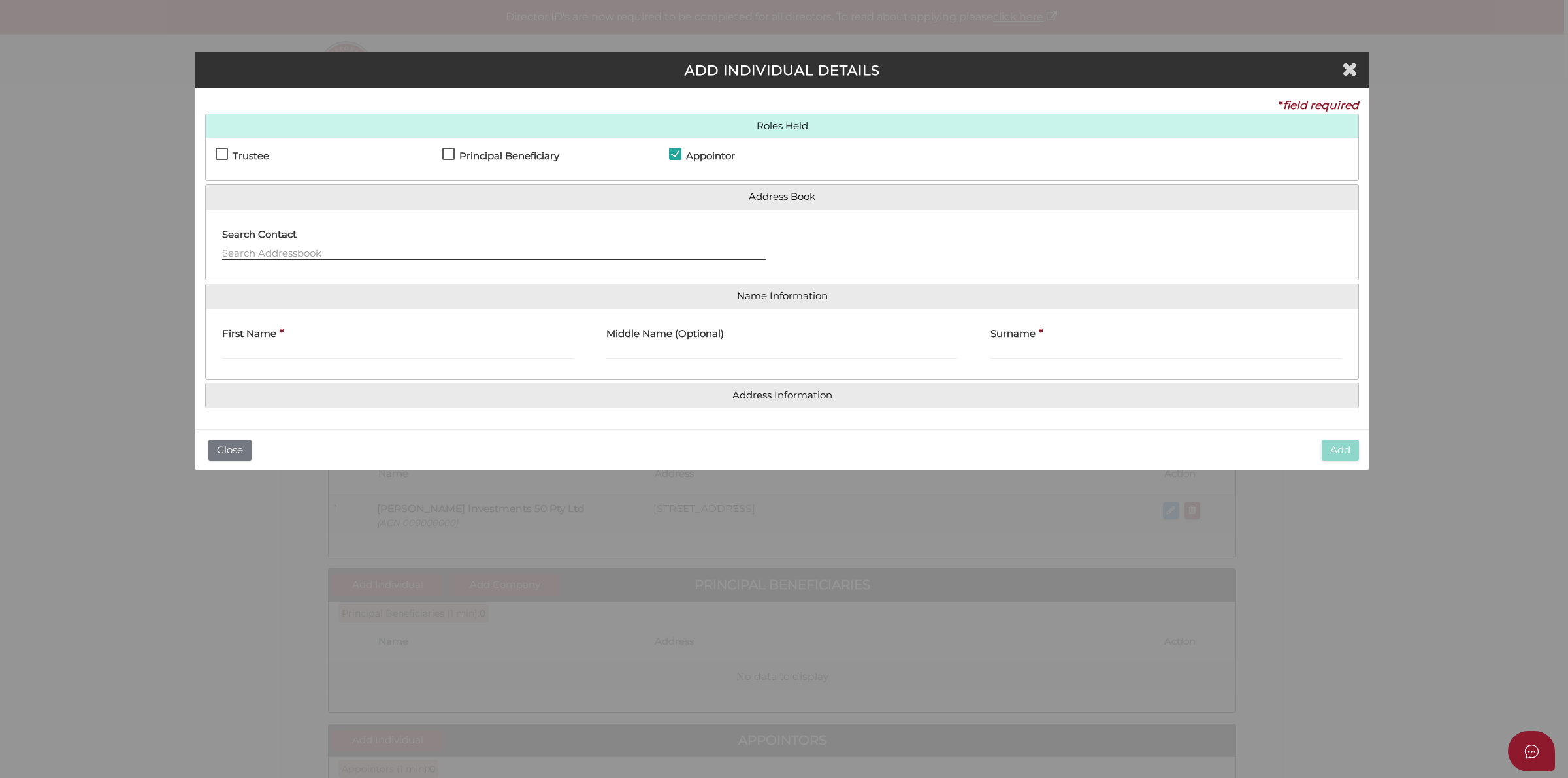
click at [328, 250] on input "text" at bounding box center [494, 253] width 544 height 14
paste input "Swaminathan Narayanan"
type input "Swaminathan Narayanan"
click at [302, 354] on input "First Name" at bounding box center [398, 352] width 352 height 14
paste input "Swaminathan Narayanan"
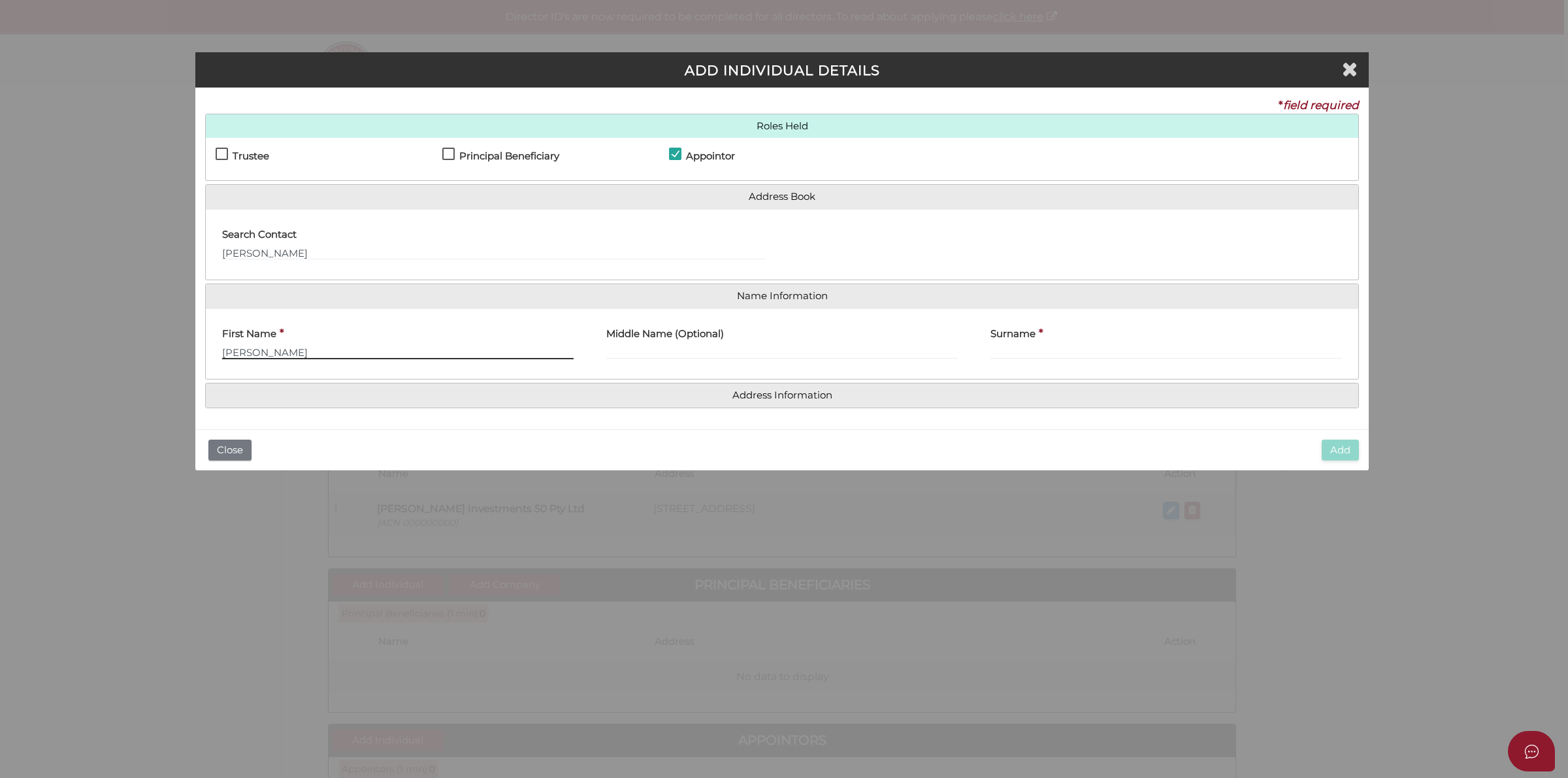
click at [297, 355] on input "Swaminathan Narayanan" at bounding box center [398, 352] width 352 height 14
drag, startPoint x: 295, startPoint y: 350, endPoint x: 399, endPoint y: 353, distance: 104.0
click at [399, 353] on input "Swaminathan Narayanan" at bounding box center [398, 352] width 352 height 14
type input "Swaminathan"
click at [1070, 350] on input "Surname" at bounding box center [1166, 352] width 352 height 14
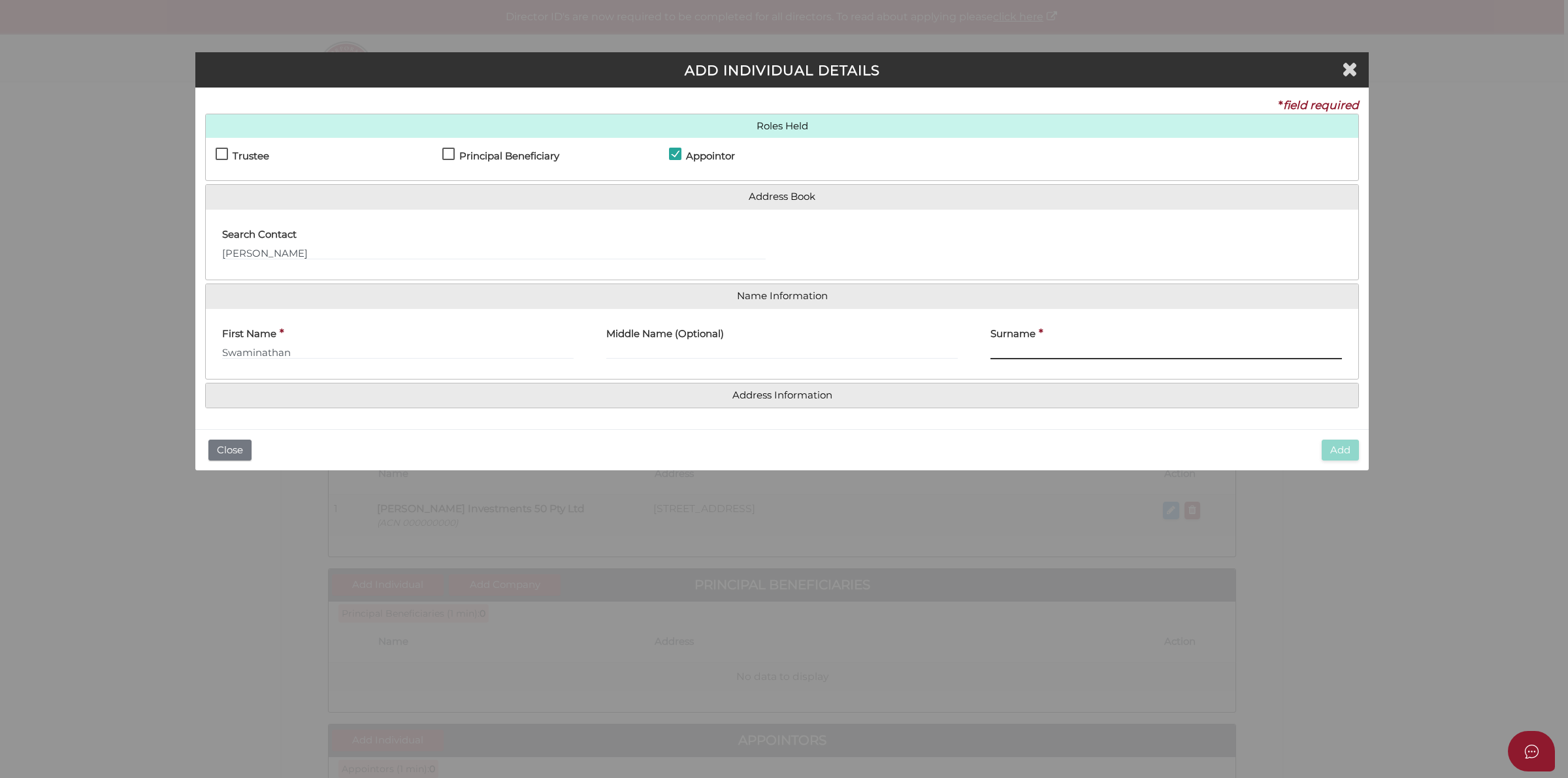
paste input "Narayanan"
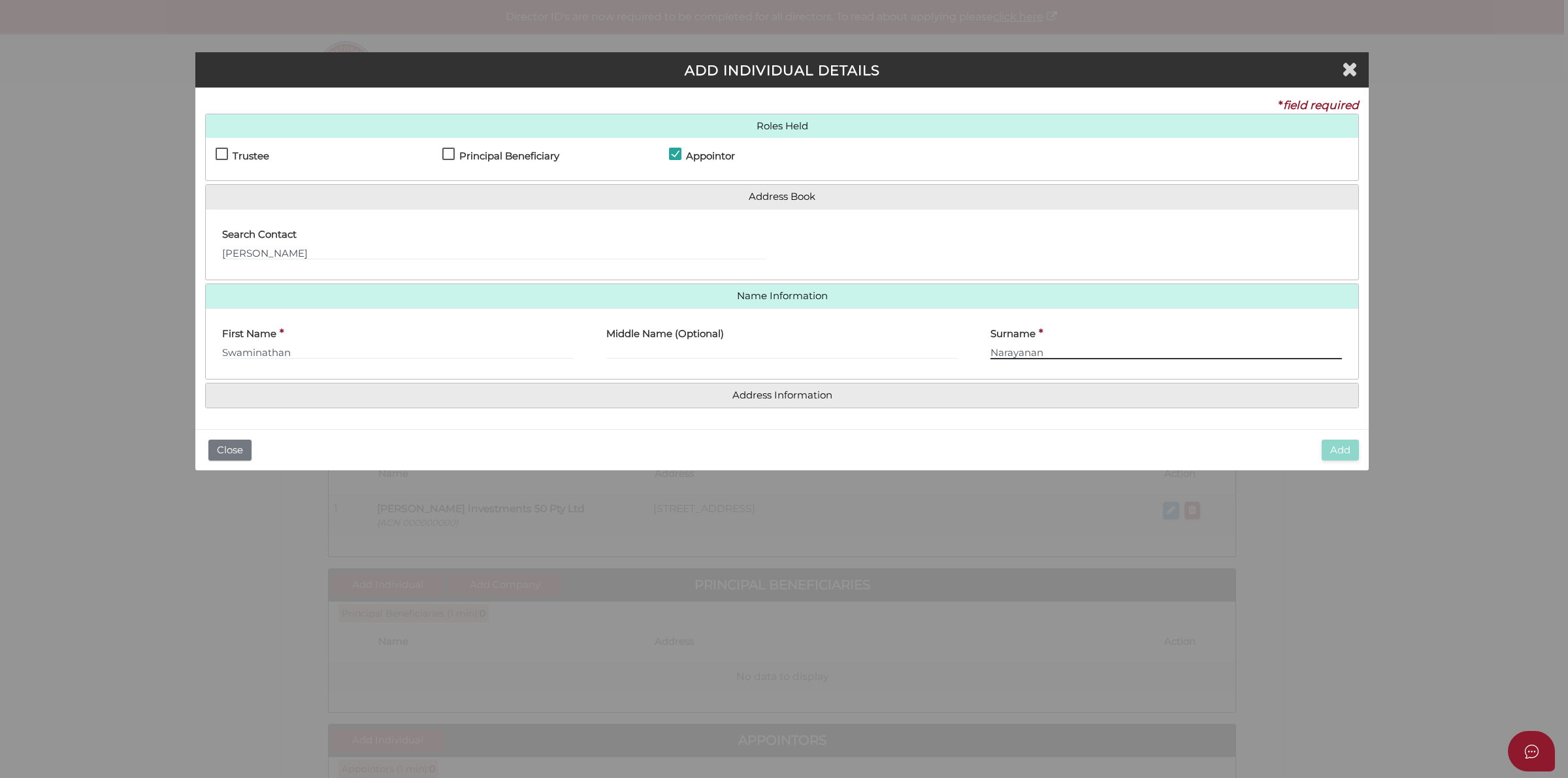
type input "Narayanan"
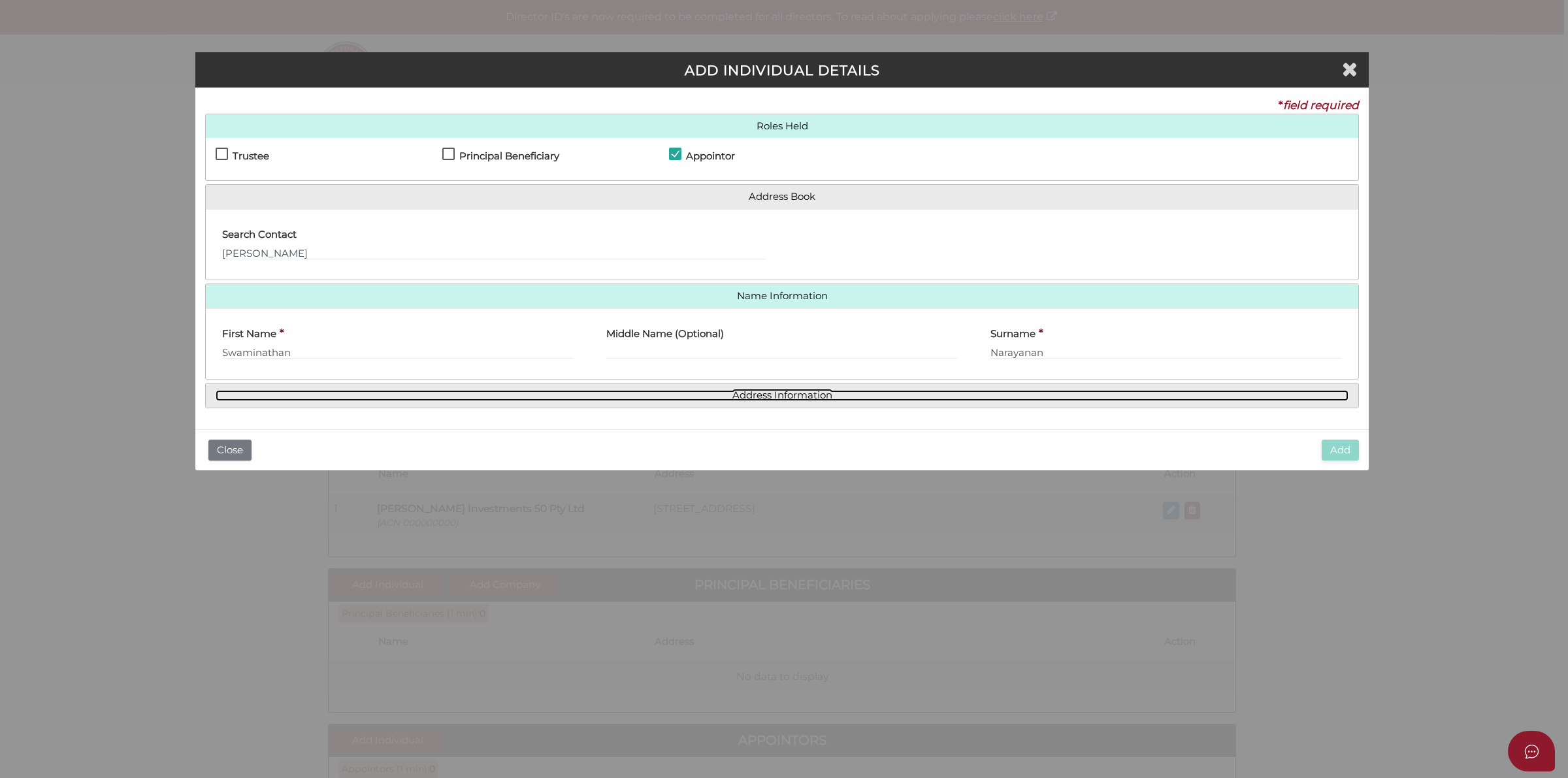
click at [777, 390] on link "Address Information" at bounding box center [781, 395] width 1133 height 11
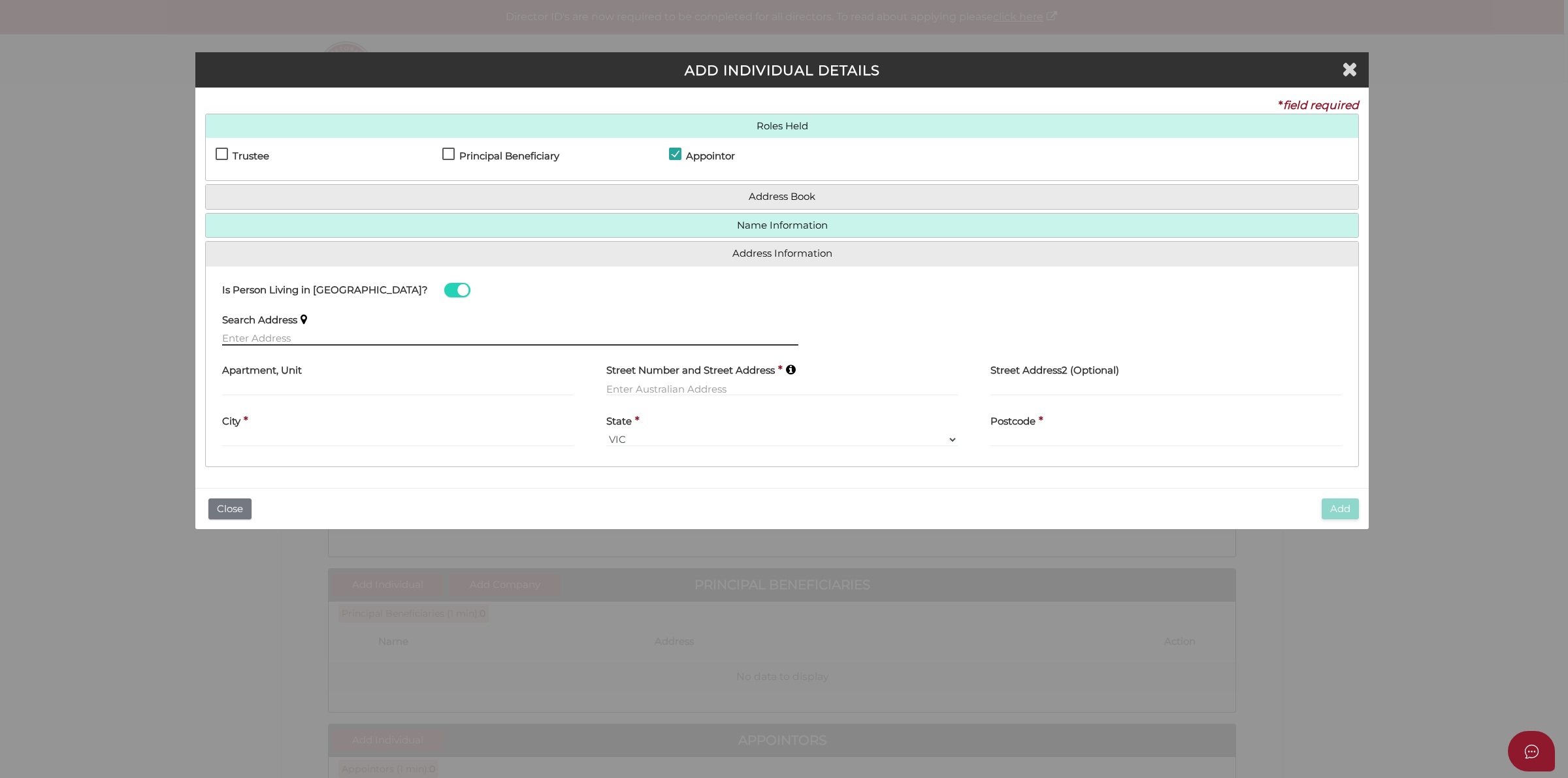
click at [311, 332] on input "text" at bounding box center [510, 338] width 576 height 14
paste input "[STREET_ADDRESS]"
type input "[STREET_ADDRESS]"
type input "Hoppers Crossing"
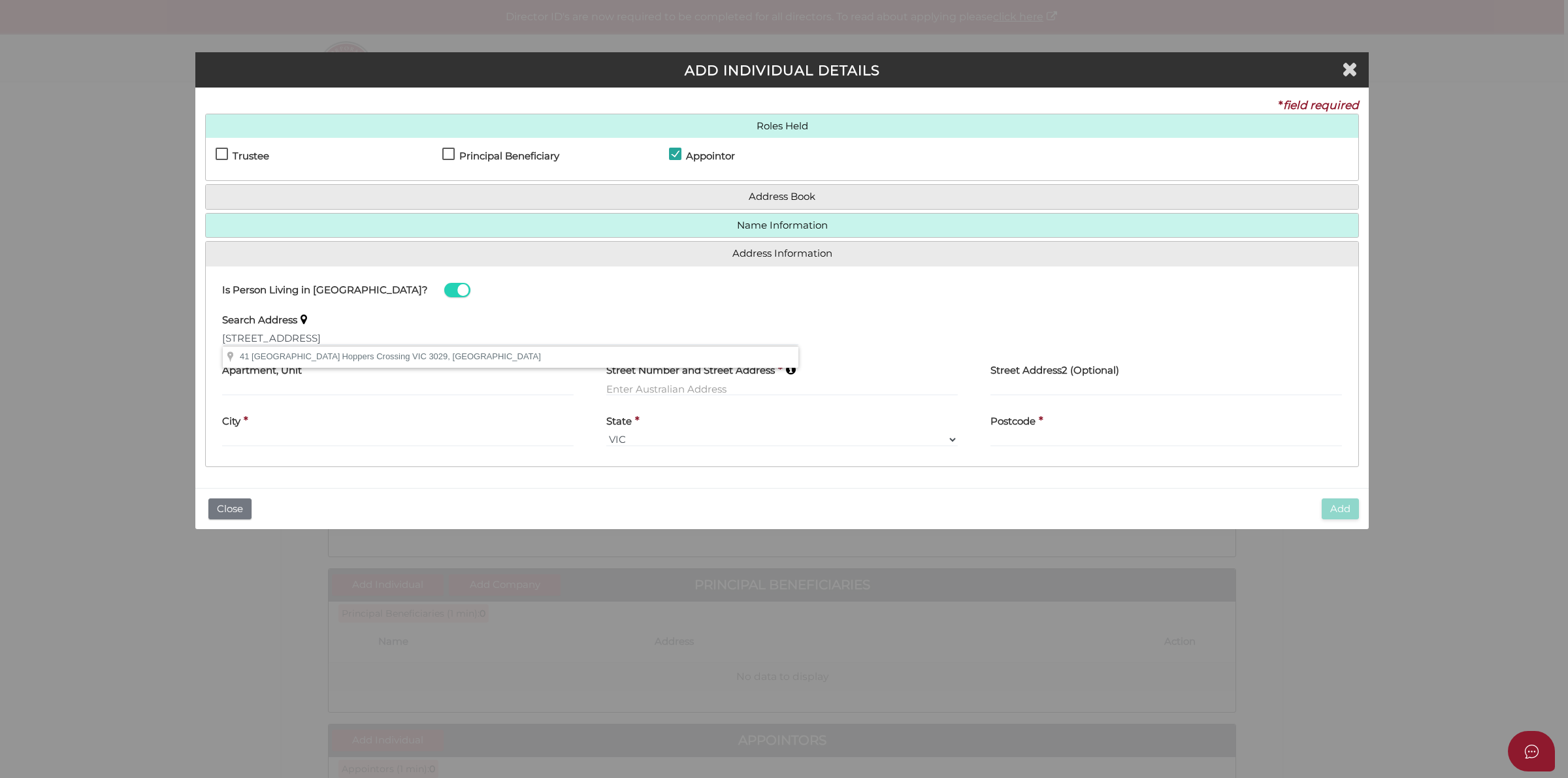
select select "VIC"
type input "3029"
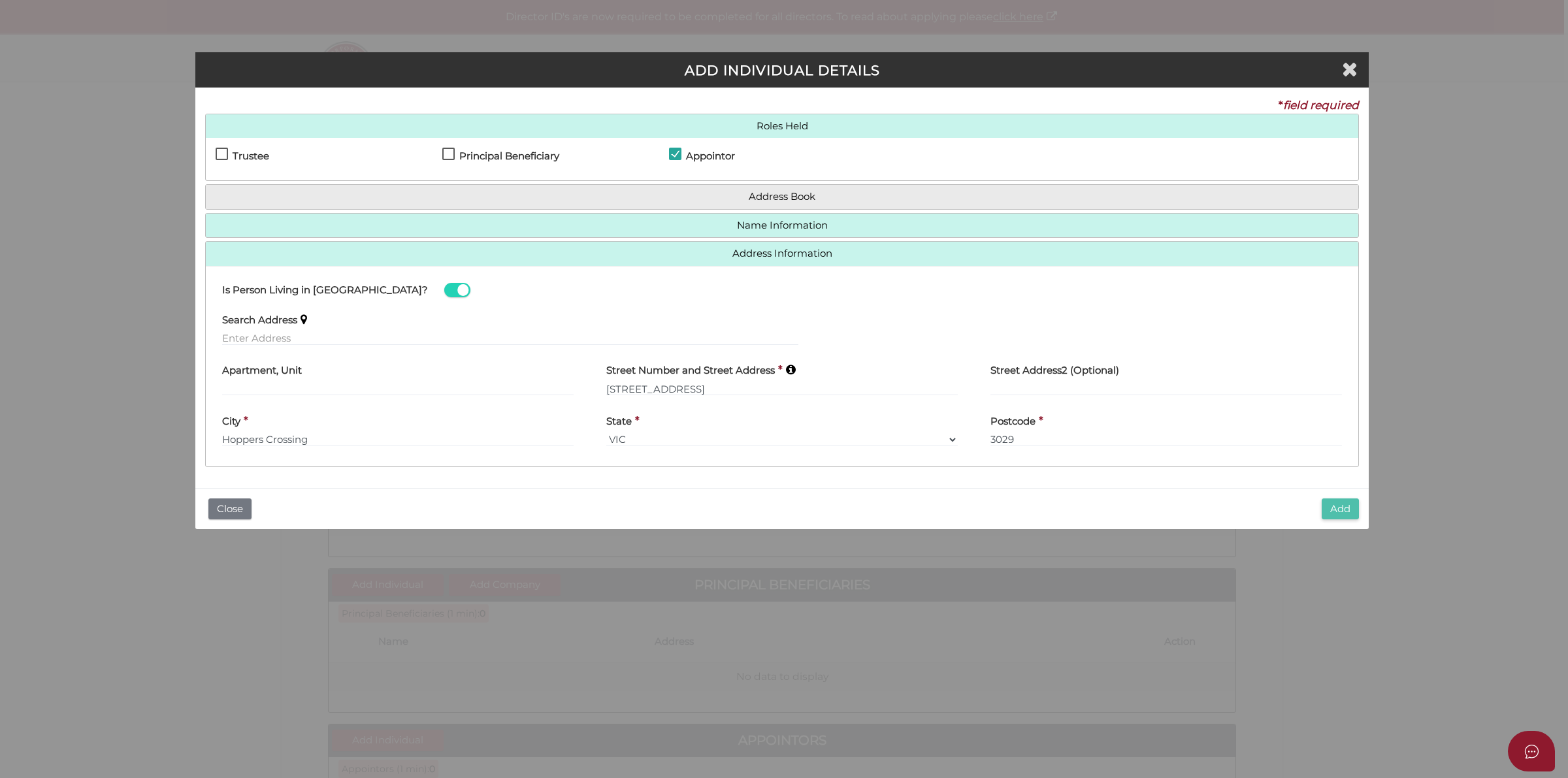
click at [1354, 510] on button "Add" at bounding box center [1341, 509] width 37 height 21
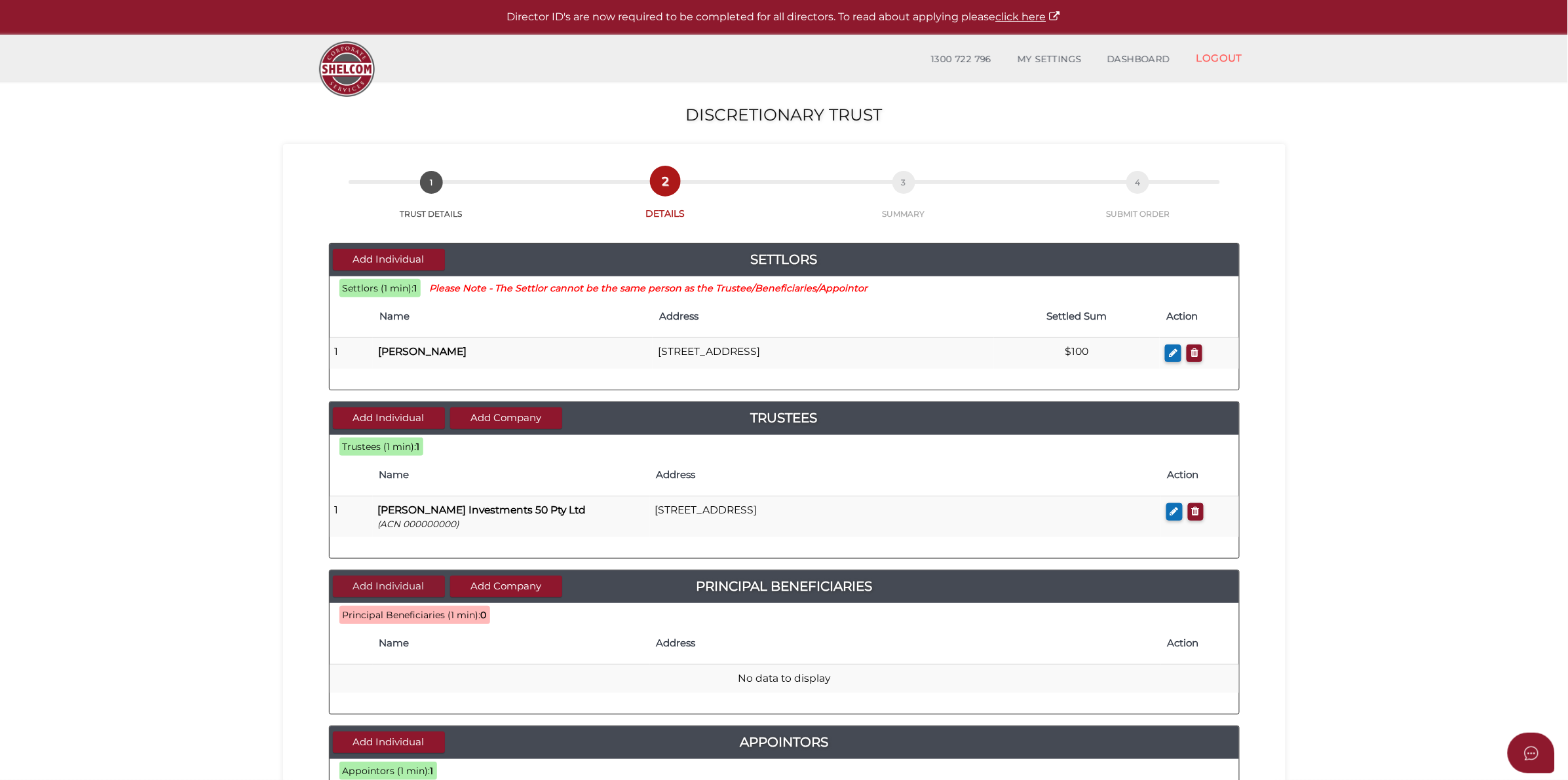
click at [376, 588] on button "Add Individual" at bounding box center [388, 586] width 112 height 21
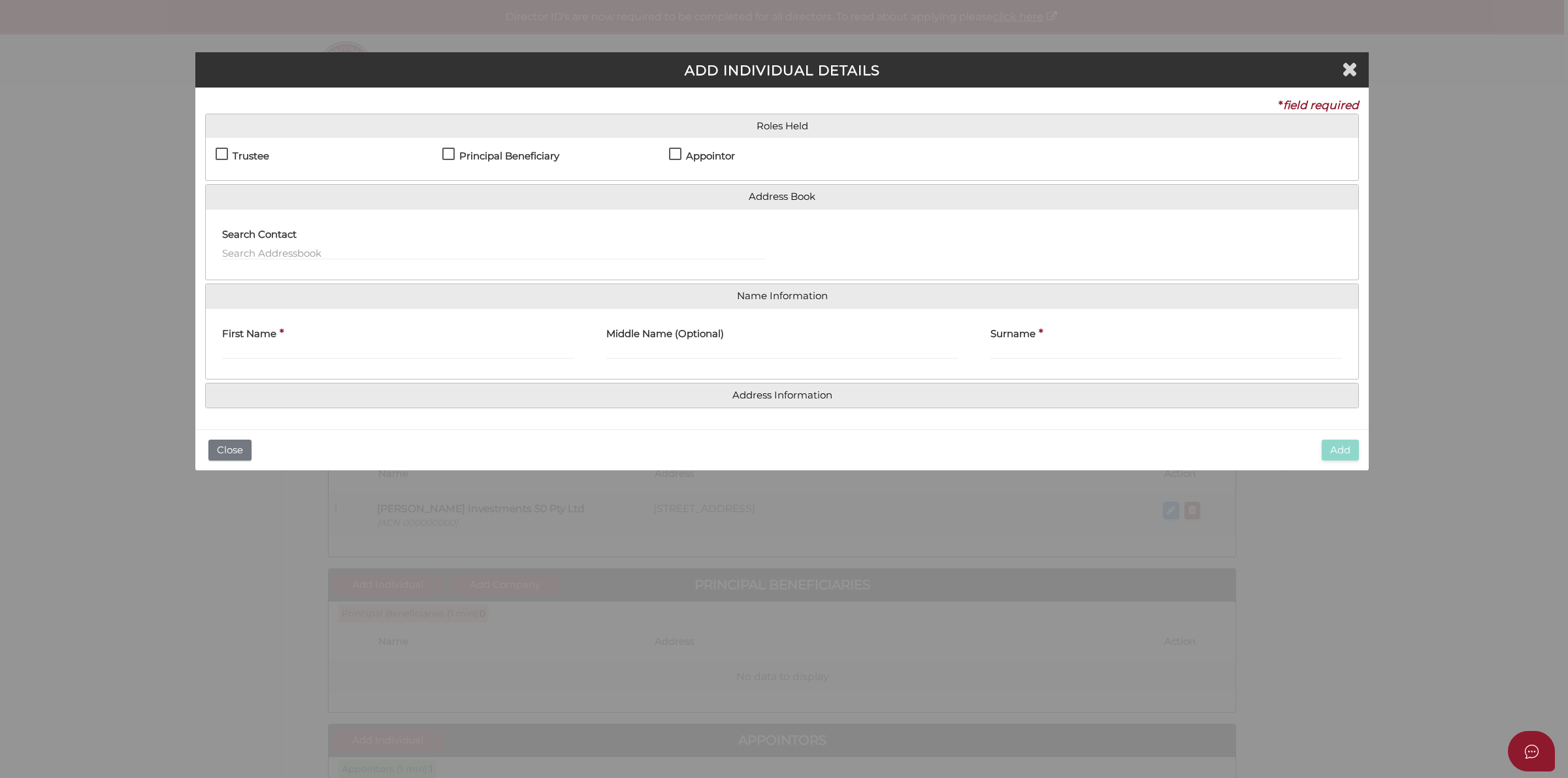
click at [457, 146] on div "Settlor Trustee Principal Beneficiary Appointor Additional Beneficiary" at bounding box center [782, 159] width 1153 height 43
click at [452, 152] on label "Principal Beneficiary" at bounding box center [501, 158] width 117 height 16
checkbox input "true"
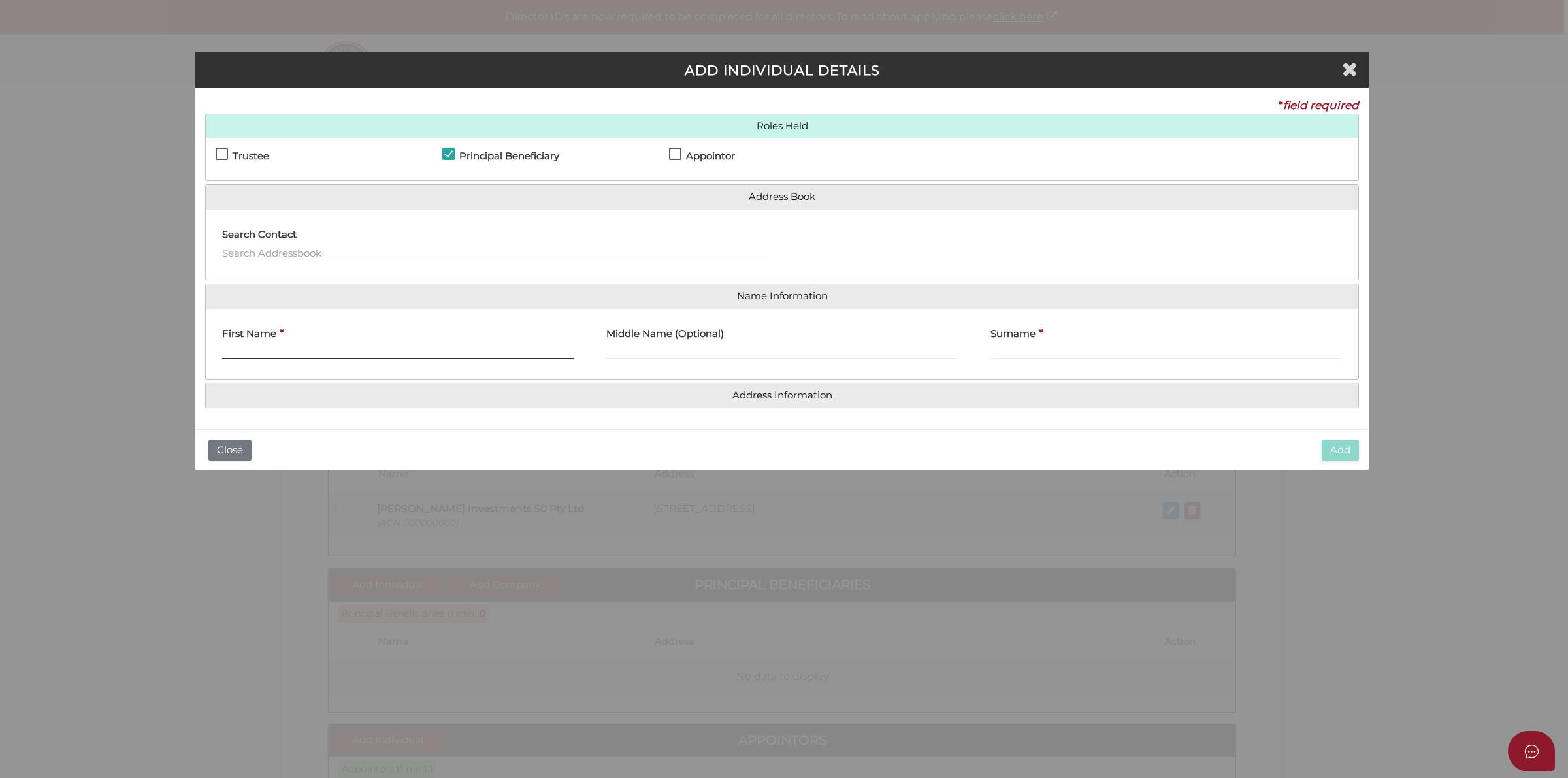
click at [319, 357] on input "First Name" at bounding box center [398, 352] width 352 height 14
paste input "Swaminathan Narayanan"
drag, startPoint x: 291, startPoint y: 352, endPoint x: 436, endPoint y: 356, distance: 145.1
click at [436, 356] on input "Swaminathan Narayanan" at bounding box center [398, 352] width 352 height 14
type input "Swaminathan"
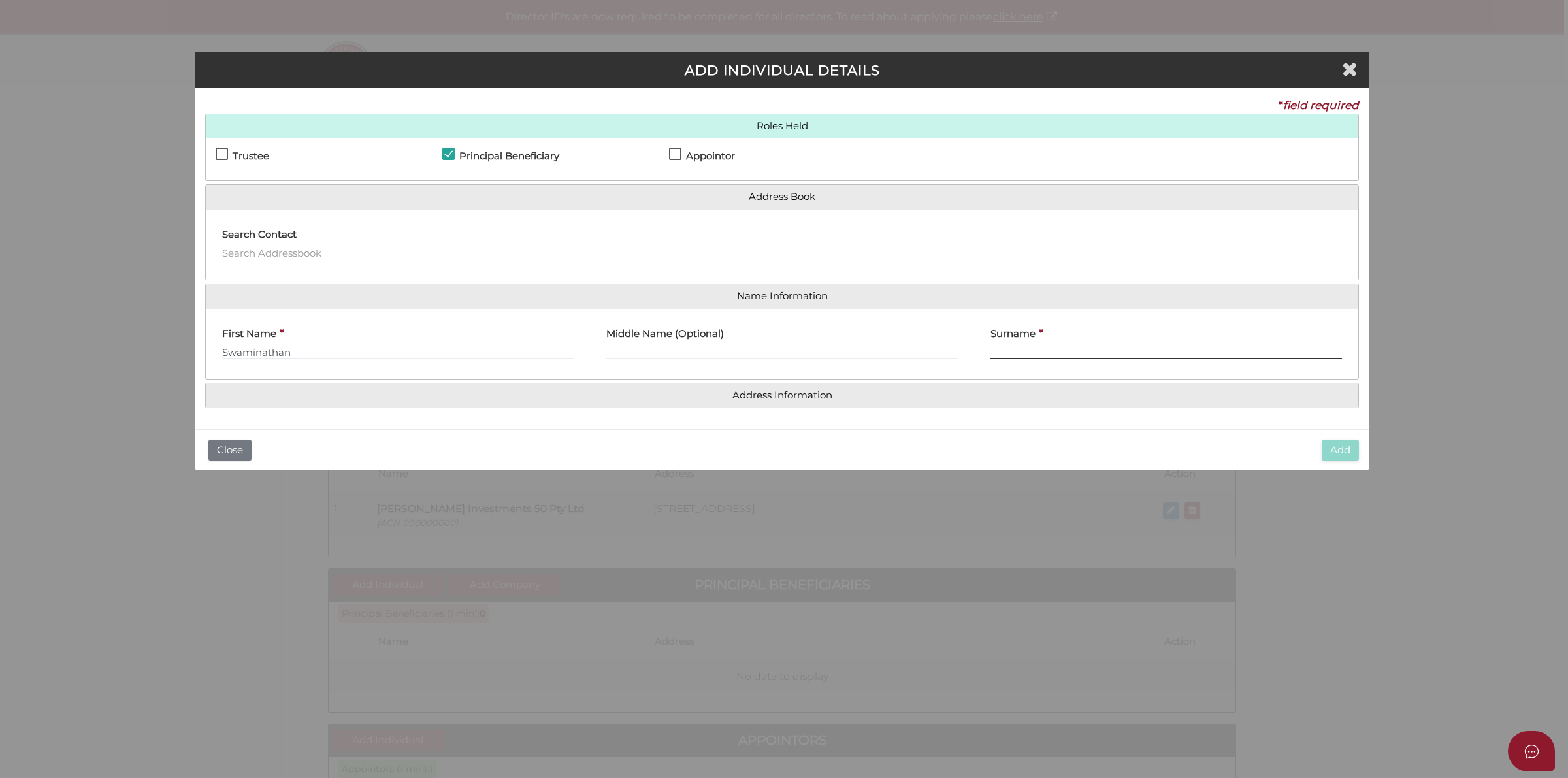
click at [1098, 347] on input "Surname" at bounding box center [1166, 352] width 352 height 14
paste input "Narayanan"
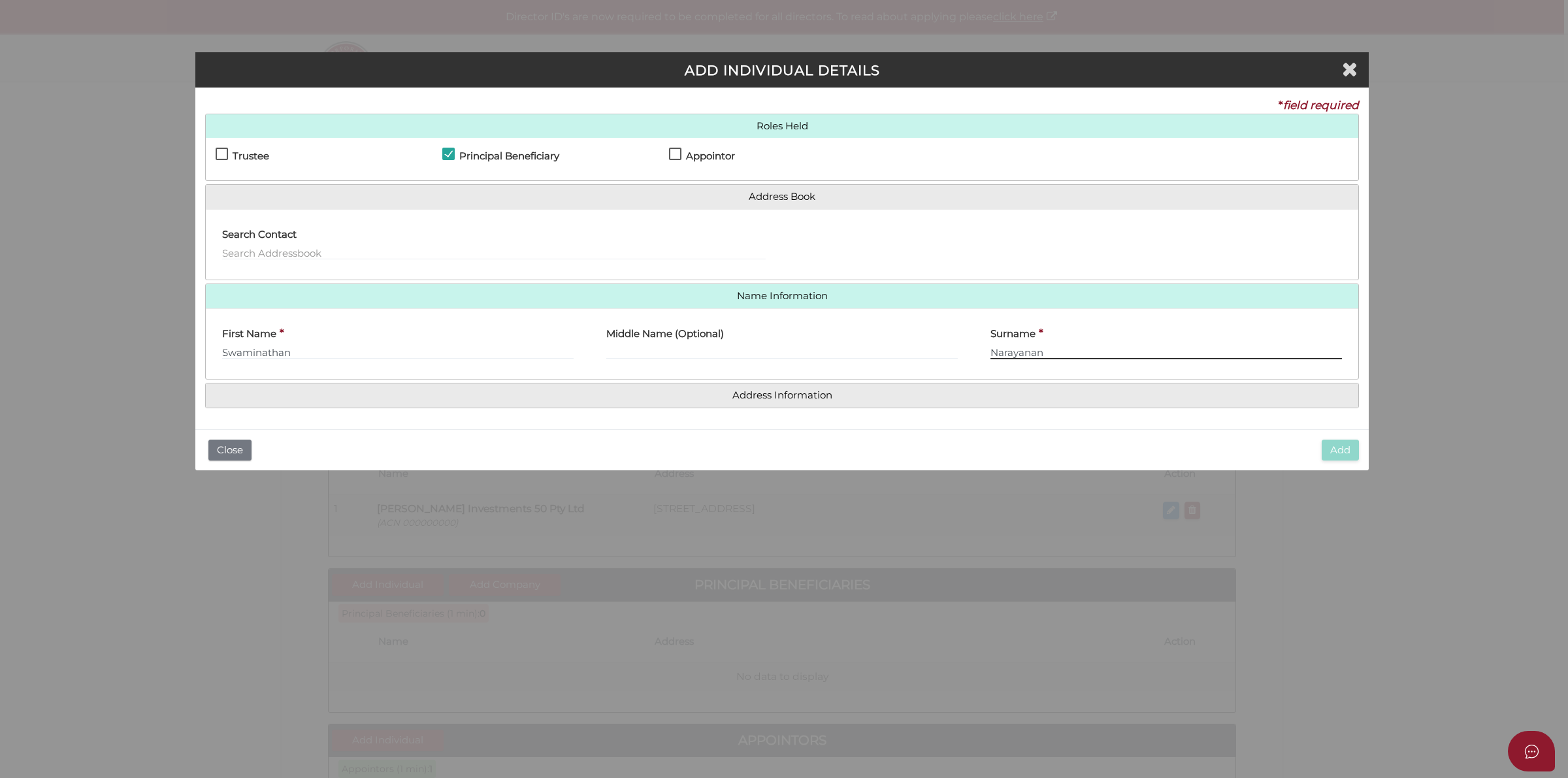
type input "Narayanan"
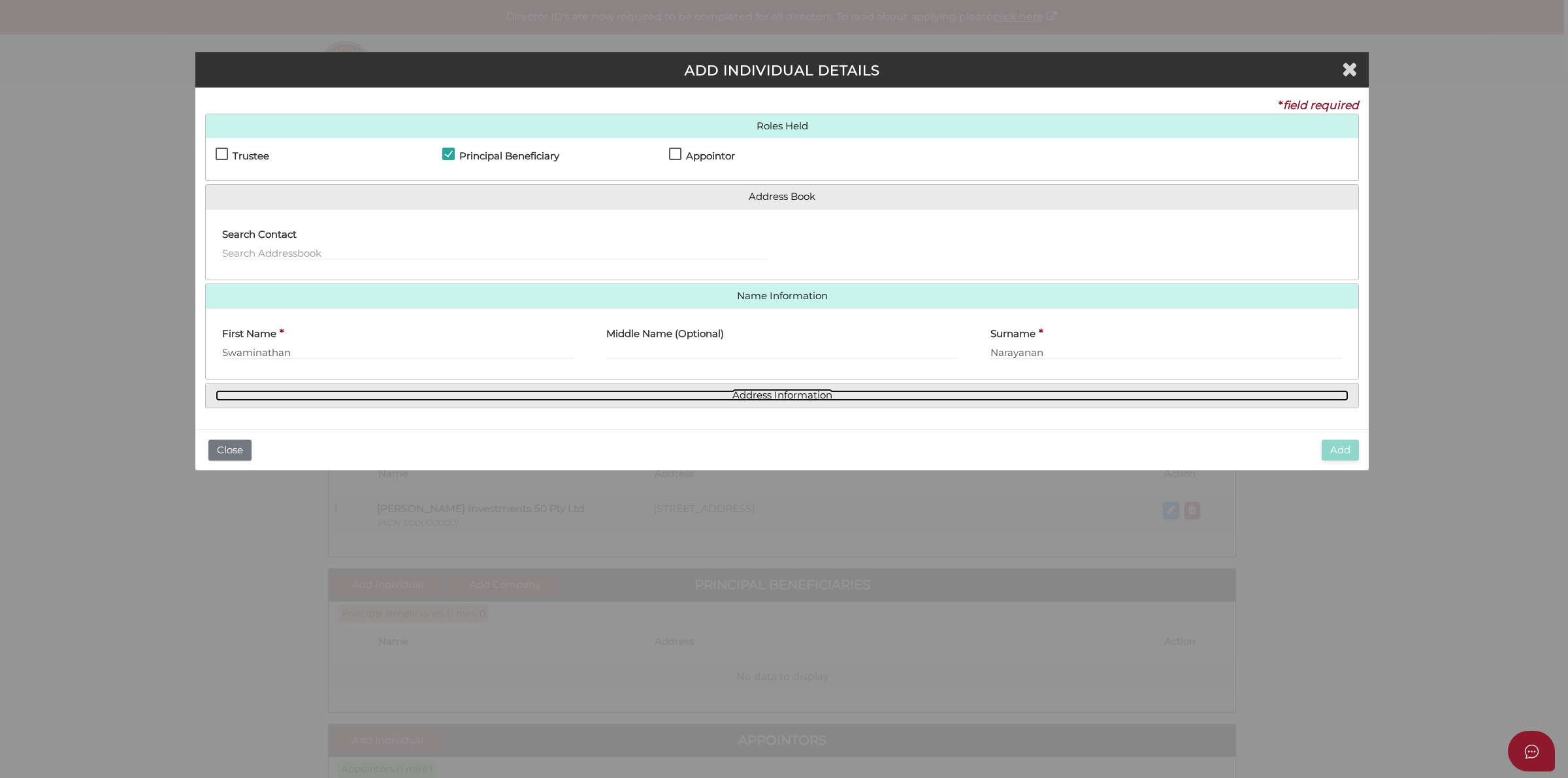
click at [801, 392] on link "Address Information" at bounding box center [781, 395] width 1133 height 11
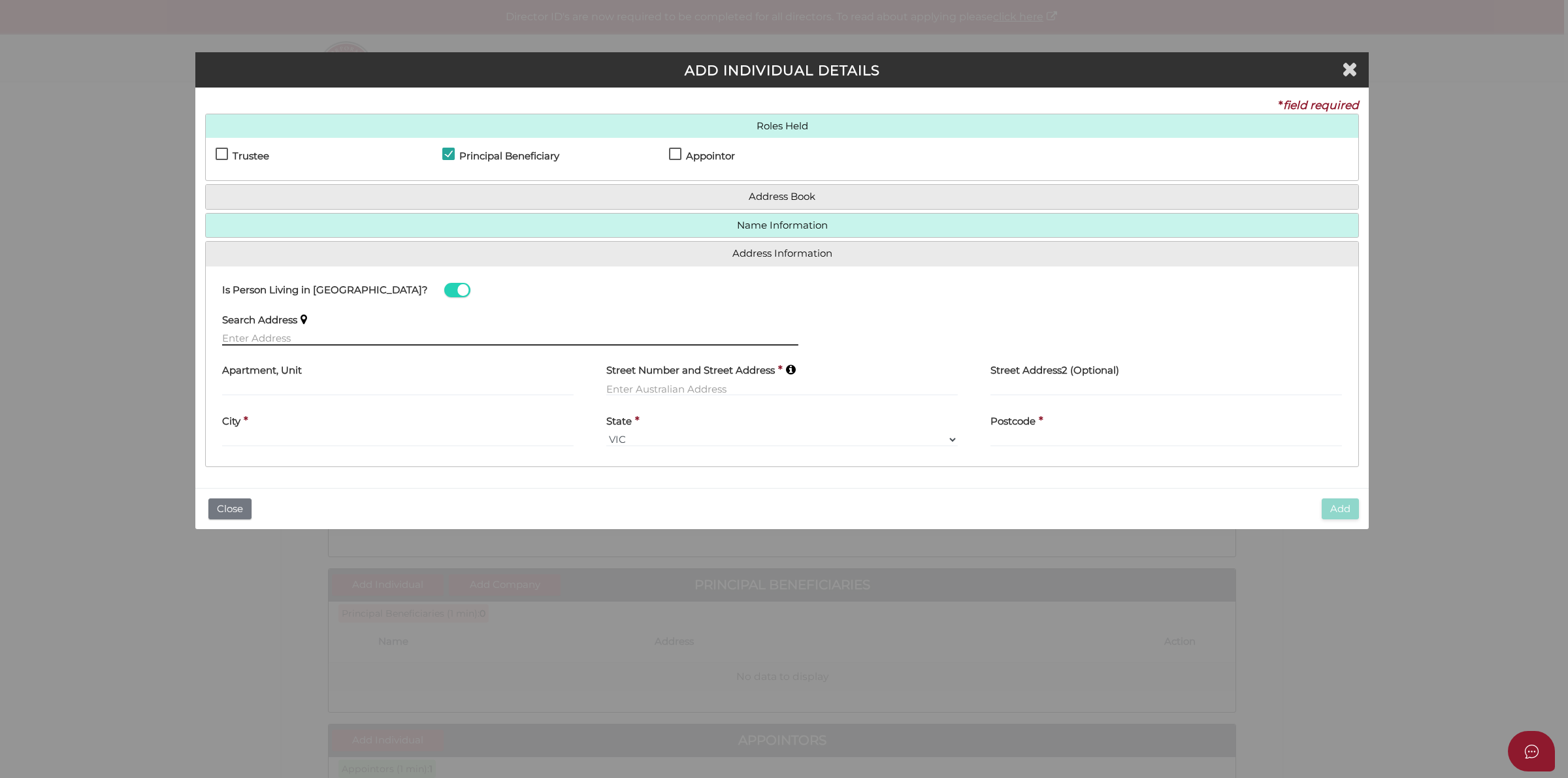
click at [302, 339] on input "text" at bounding box center [510, 338] width 576 height 14
paste input "[STREET_ADDRESS]"
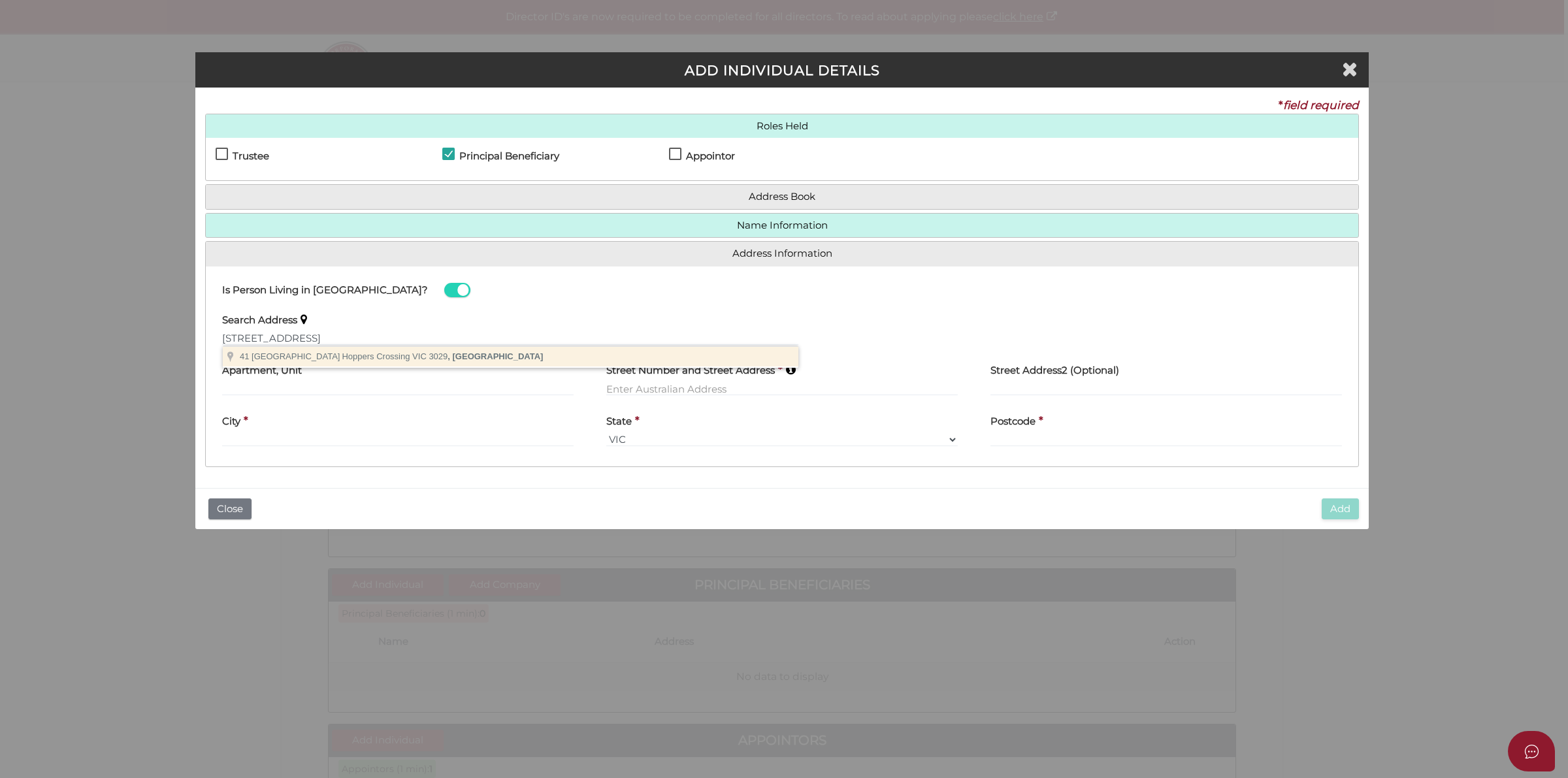
type input "[STREET_ADDRESS]"
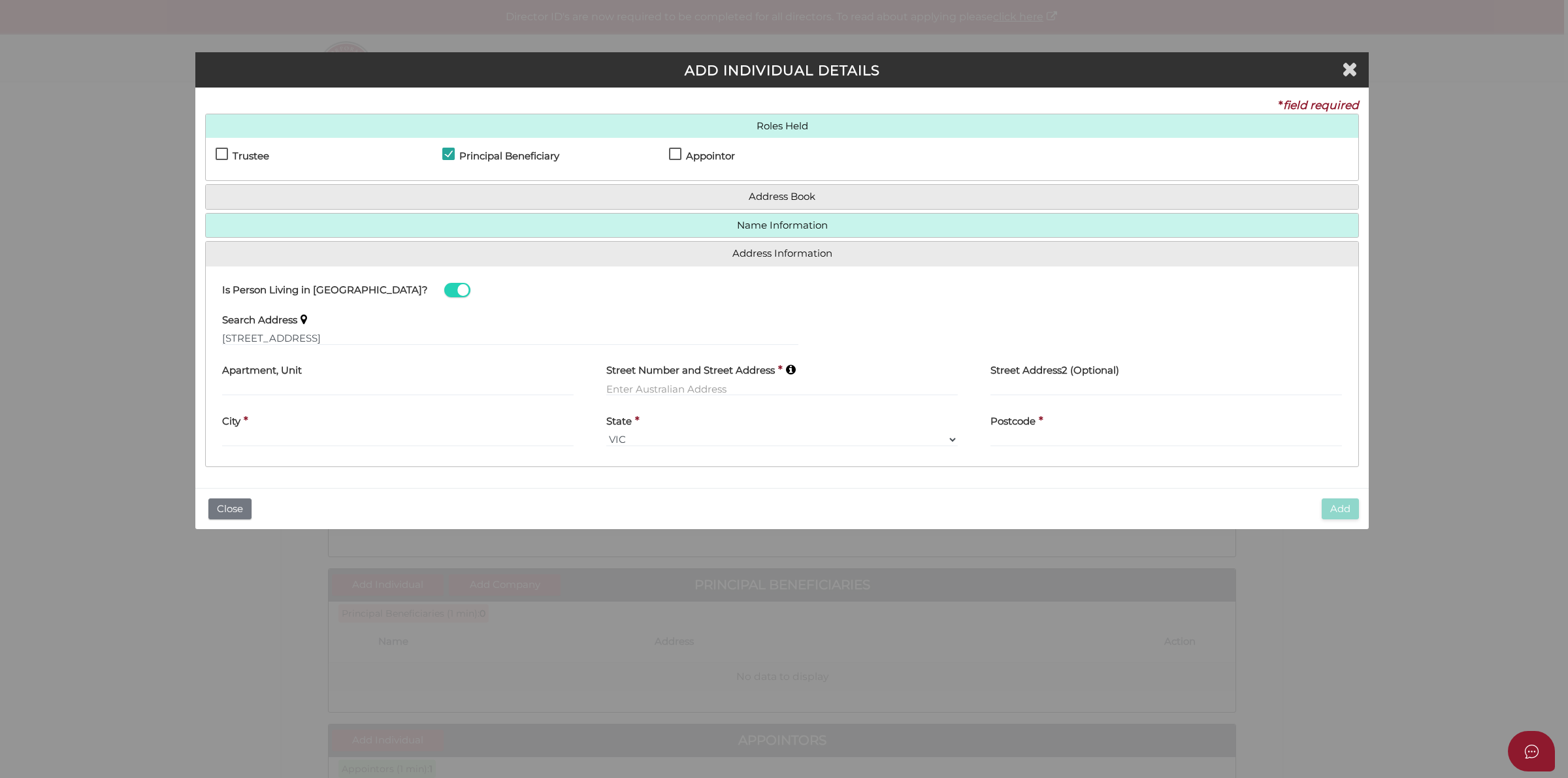
type input "41 Birchwood Boulevard"
type input "Hoppers Crossing"
select select "VIC"
type input "3029"
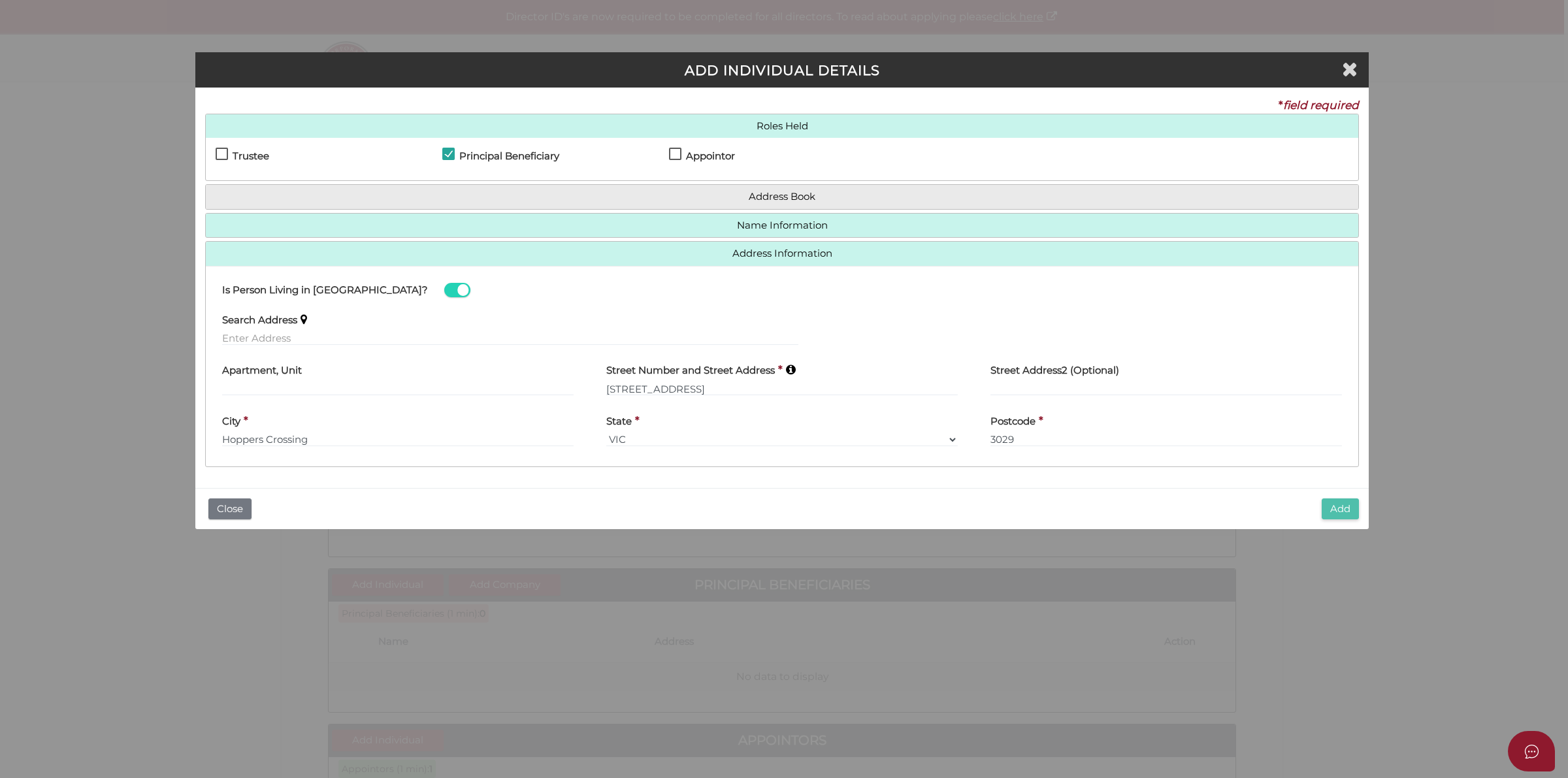
click at [1348, 506] on button "Add" at bounding box center [1341, 509] width 37 height 21
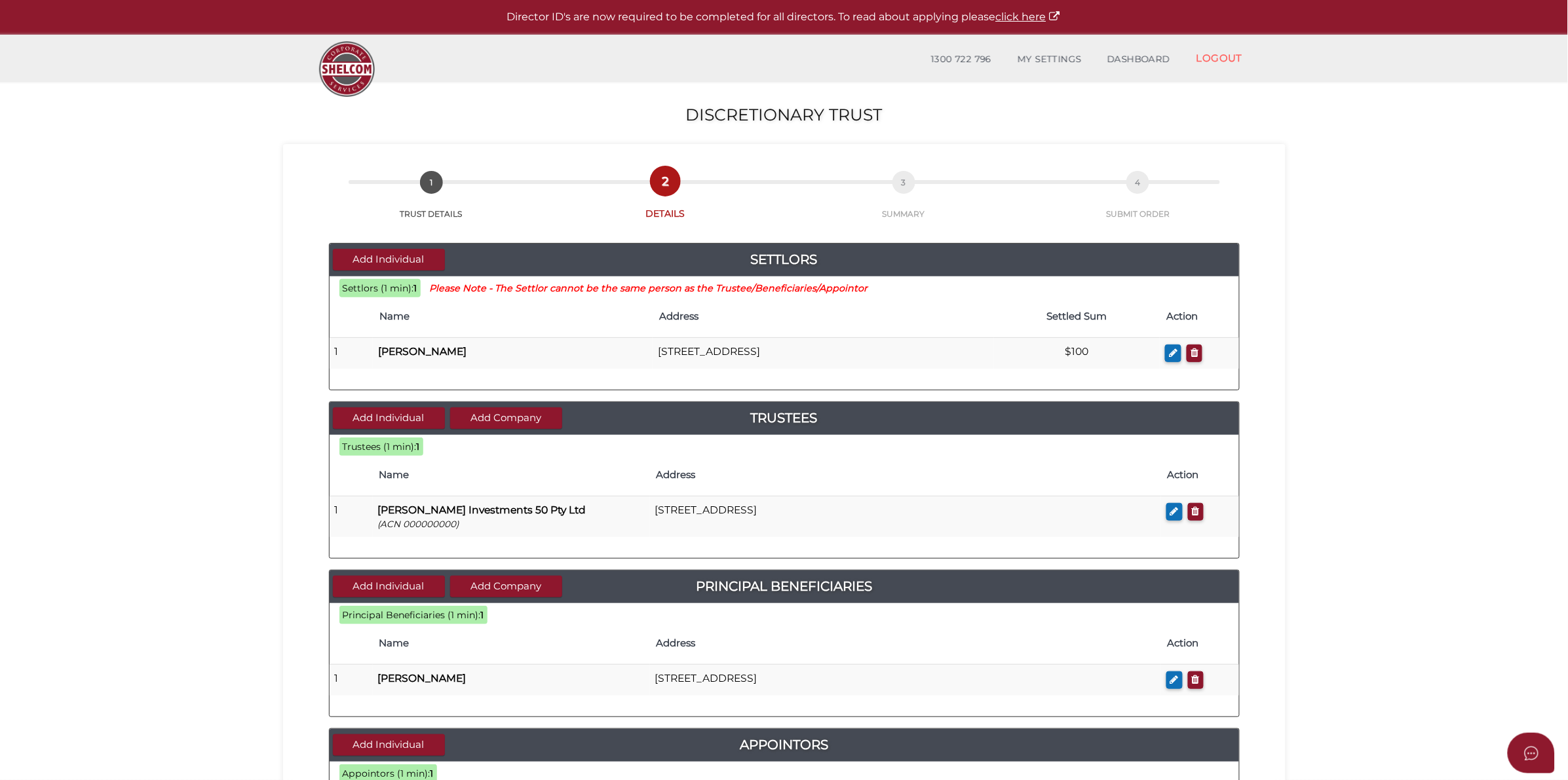
scroll to position [328, 0]
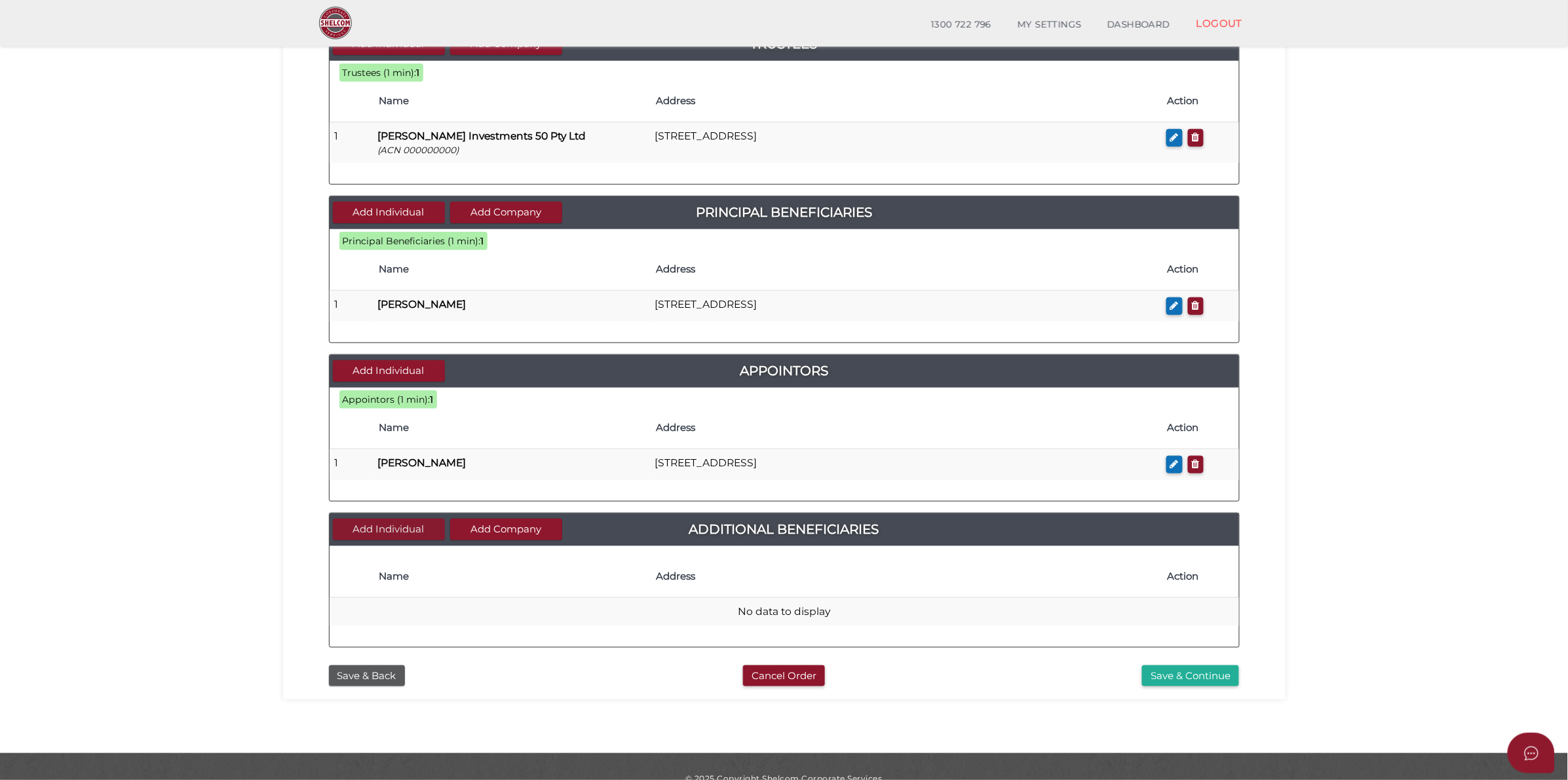
click at [384, 532] on button "Add Individual" at bounding box center [388, 529] width 112 height 21
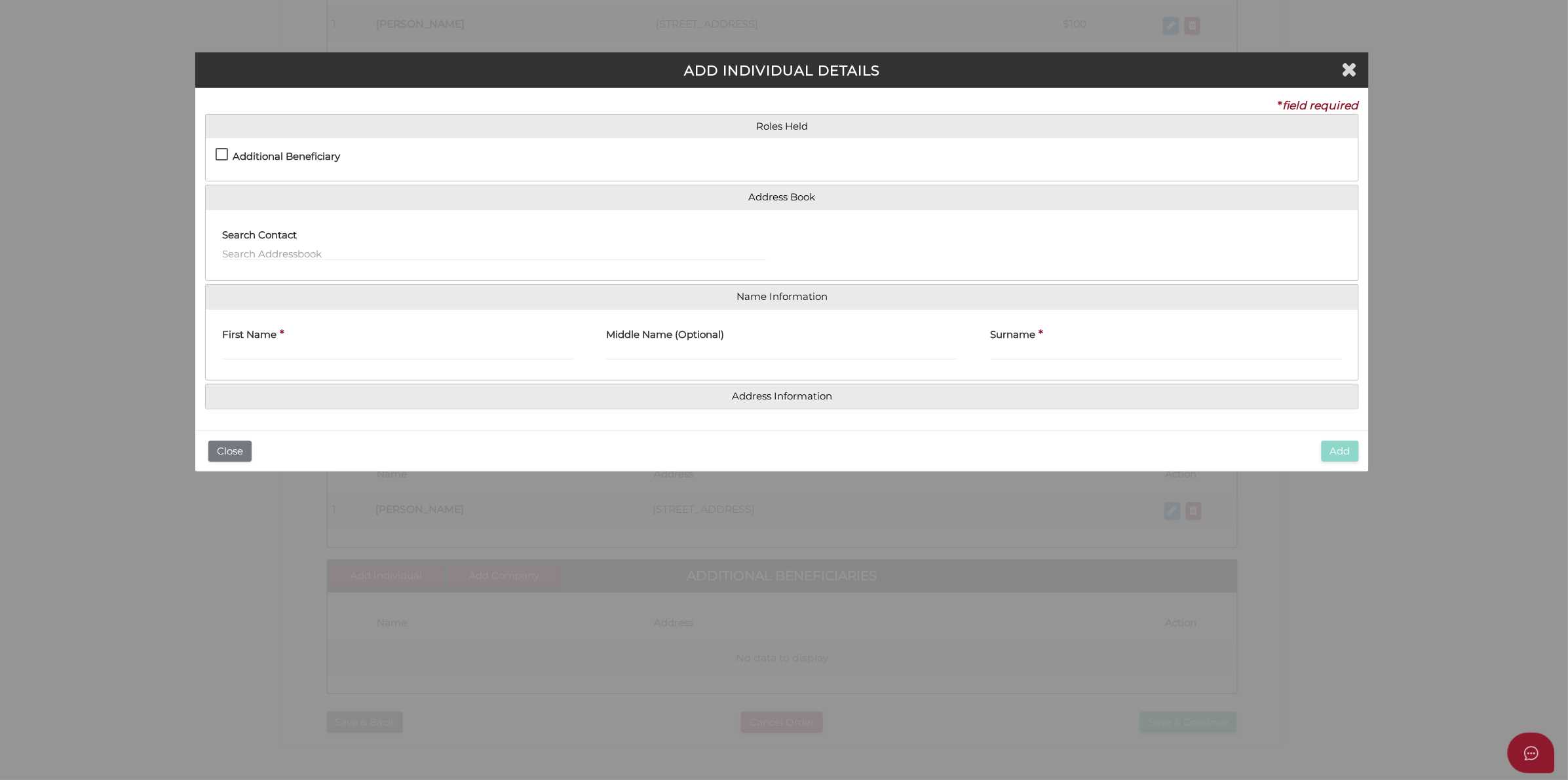
scroll to position [0, 0]
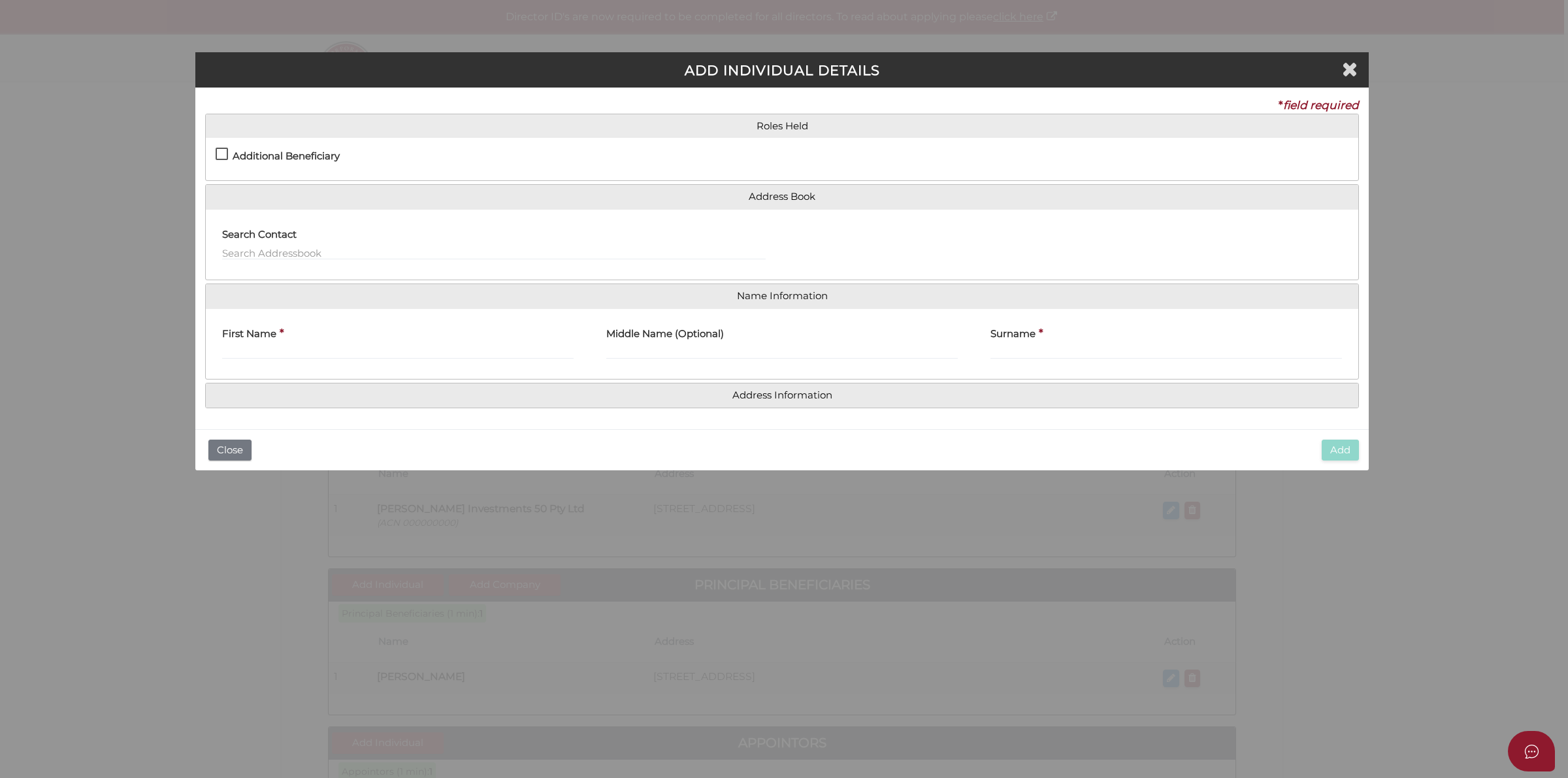
click at [227, 147] on div "Additional Beneficiary" at bounding box center [329, 158] width 226 height 23
click at [223, 155] on label "Additional Beneficiary" at bounding box center [278, 158] width 124 height 16
checkbox input "true"
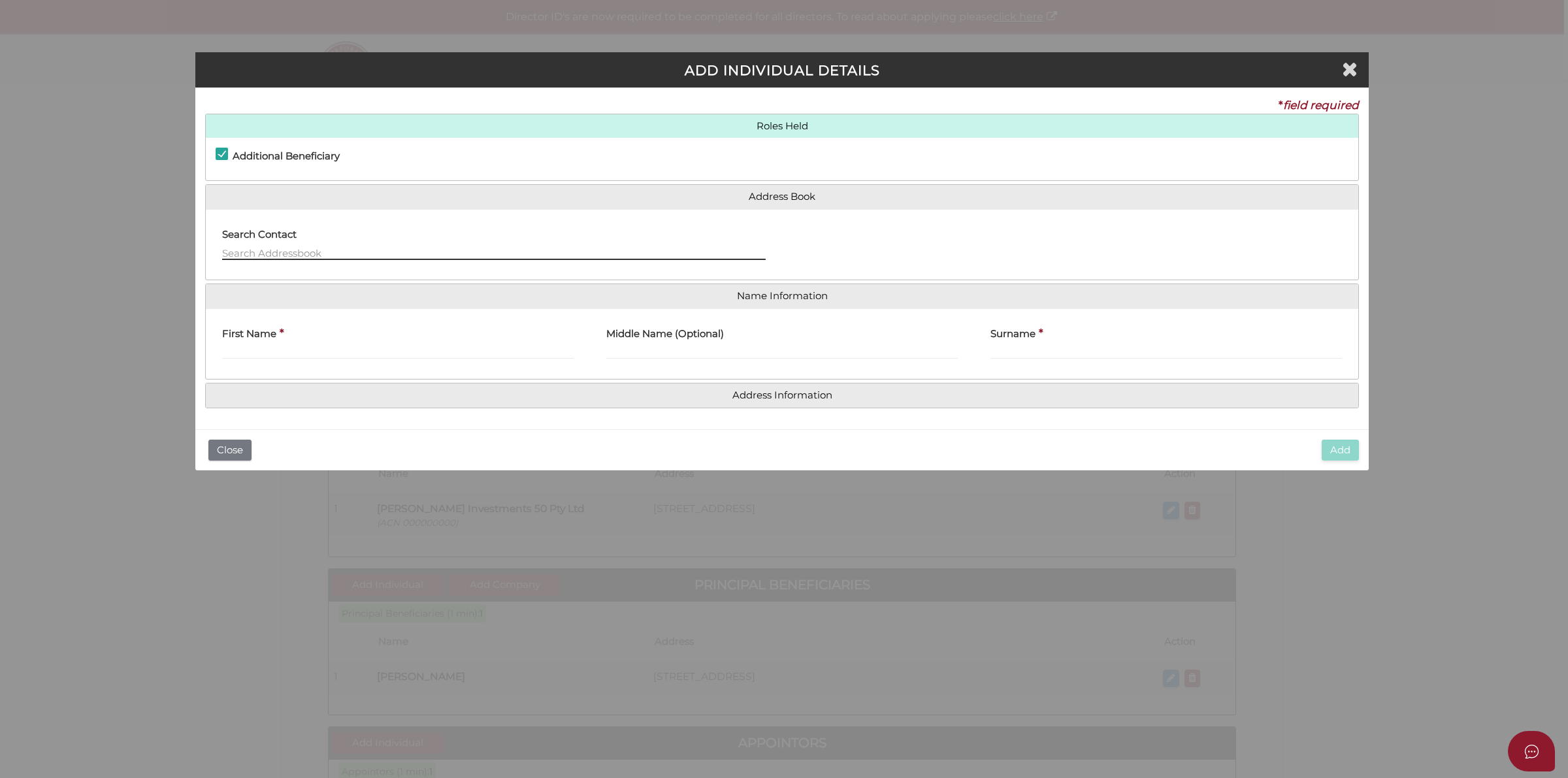
click at [313, 254] on input "text" at bounding box center [494, 253] width 544 height 14
paste input "[PERSON_NAME]"
type input "[PERSON_NAME]"
click at [305, 363] on div "First Name *" at bounding box center [398, 345] width 384 height 51
click at [305, 353] on input "First Name" at bounding box center [398, 352] width 352 height 14
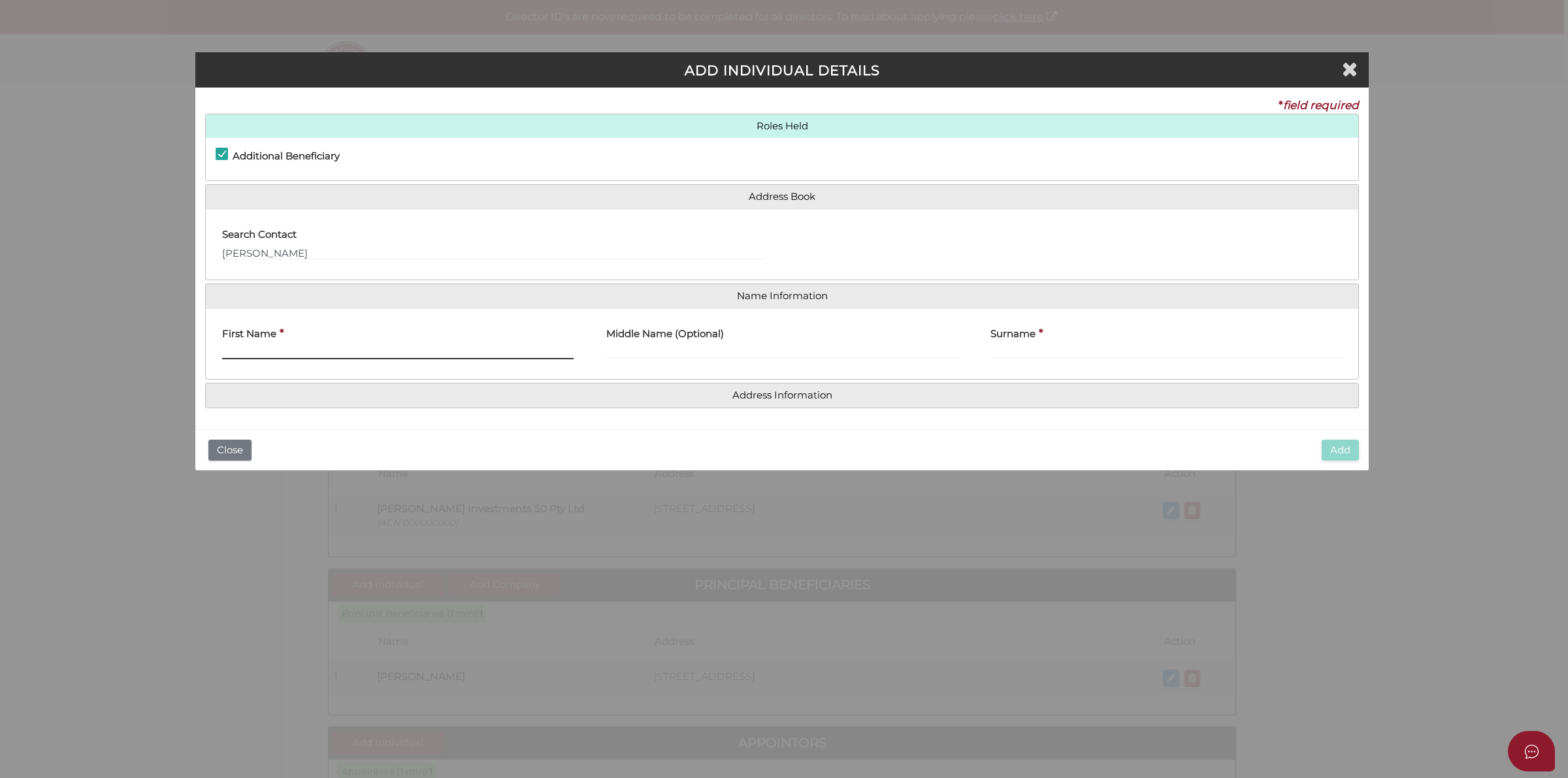
paste input "[PERSON_NAME]"
drag, startPoint x: 261, startPoint y: 350, endPoint x: 378, endPoint y: 350, distance: 117.0
click at [378, 350] on input "[PERSON_NAME]" at bounding box center [398, 352] width 352 height 14
type input "[PERSON_NAME]"
click at [1151, 350] on input "Surname" at bounding box center [1166, 352] width 352 height 14
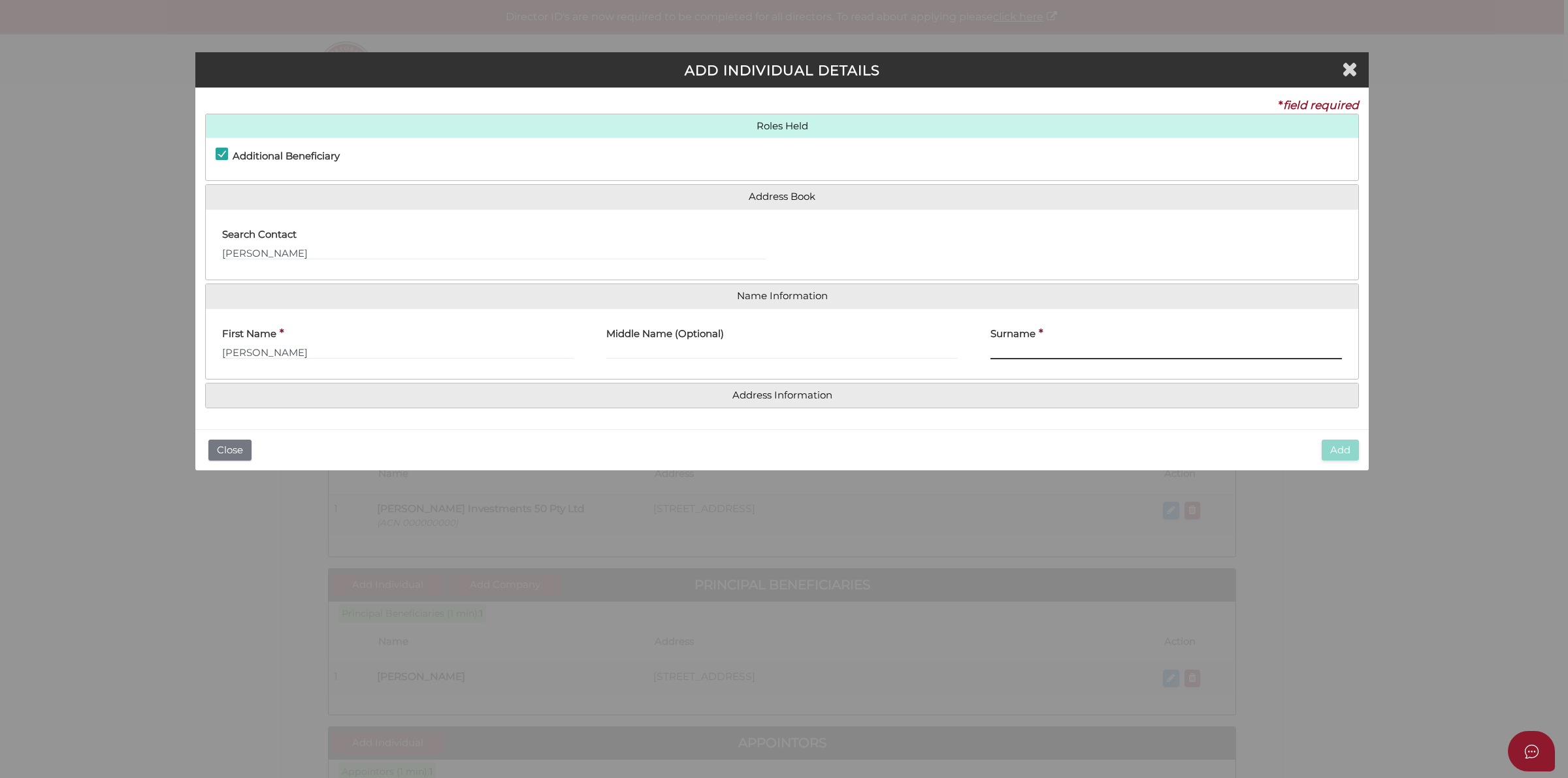
paste input "[PERSON_NAME]"
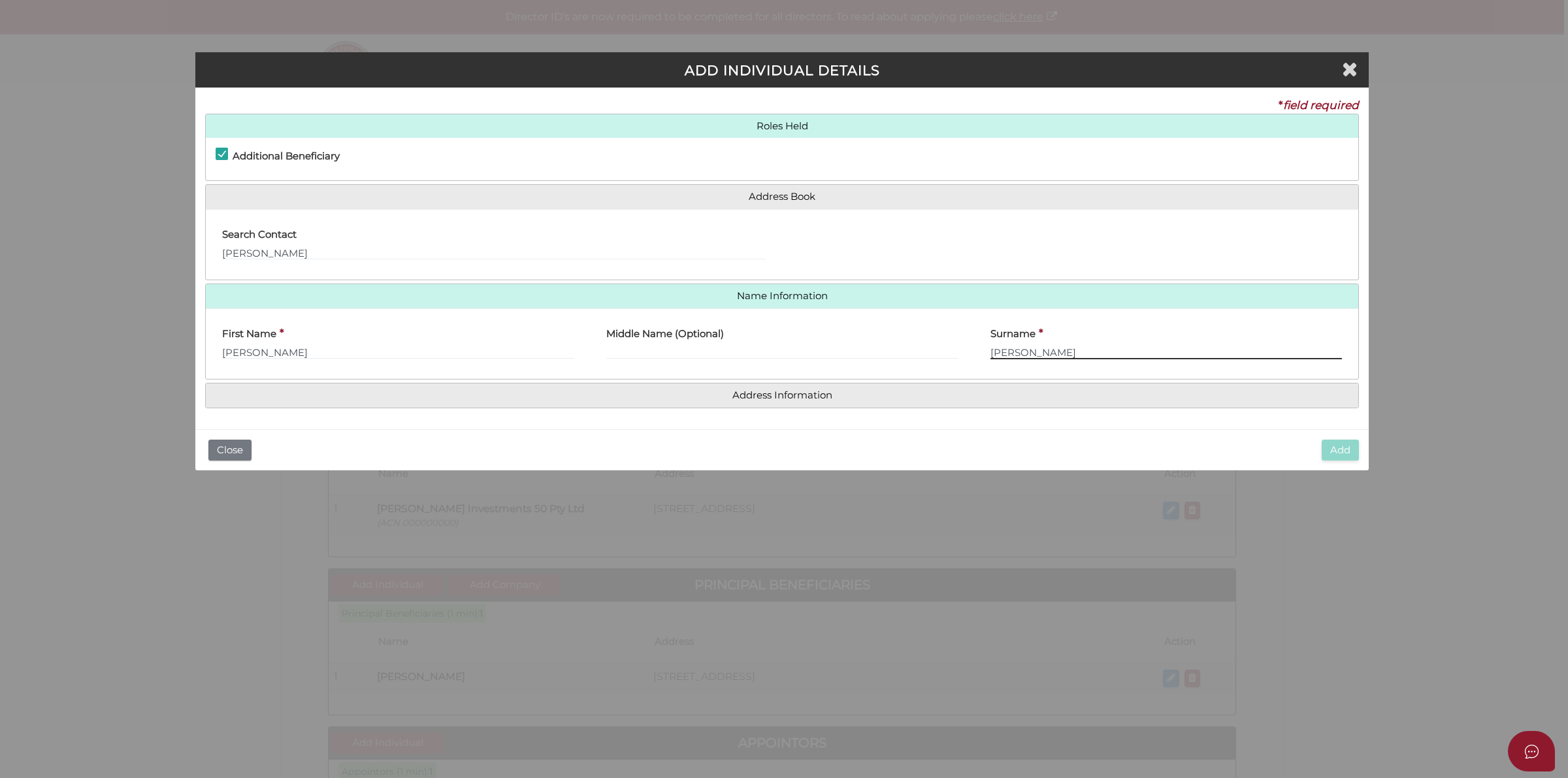
type input "[PERSON_NAME]"
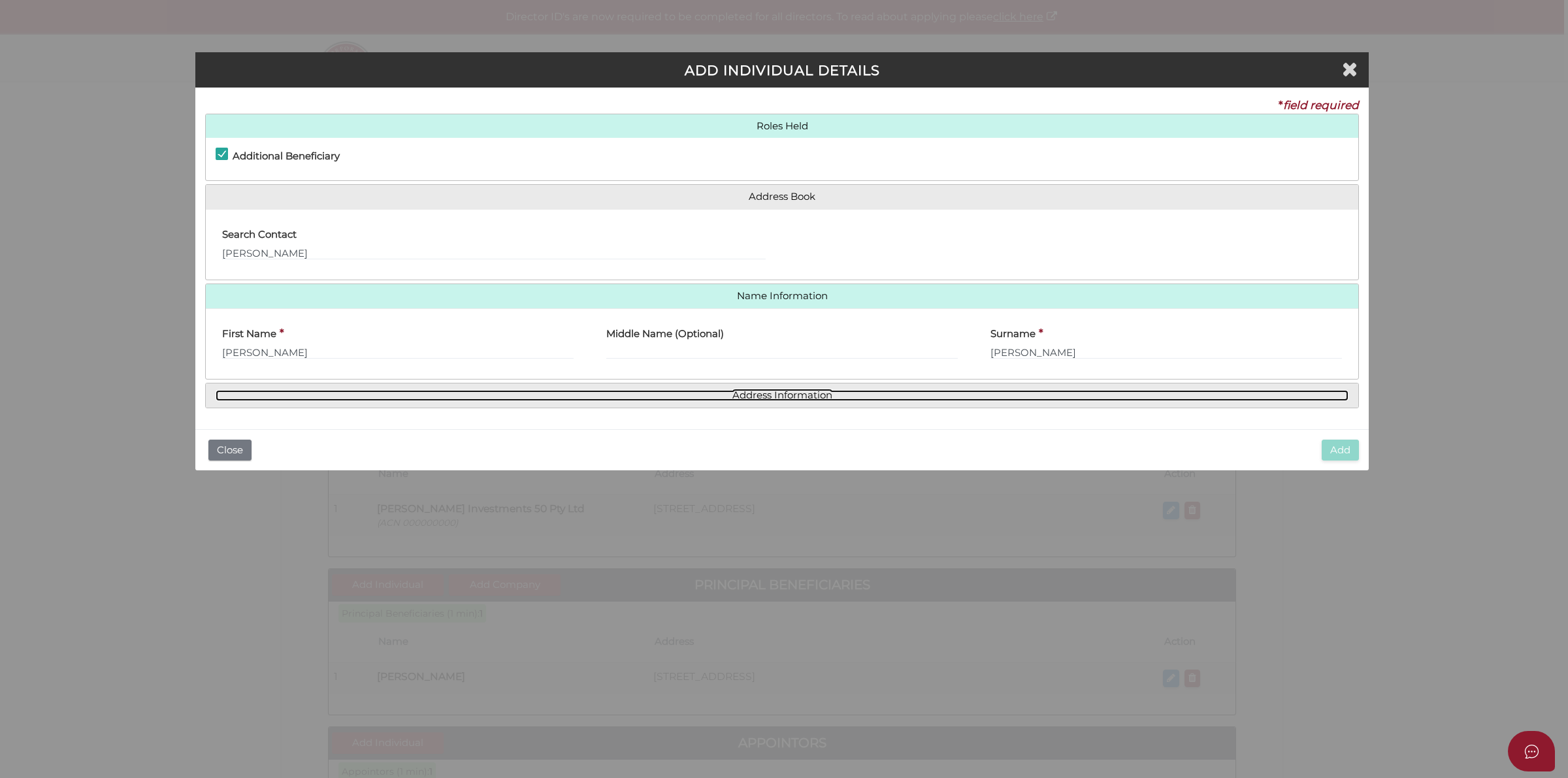
click at [801, 393] on link "Address Information" at bounding box center [781, 395] width 1133 height 11
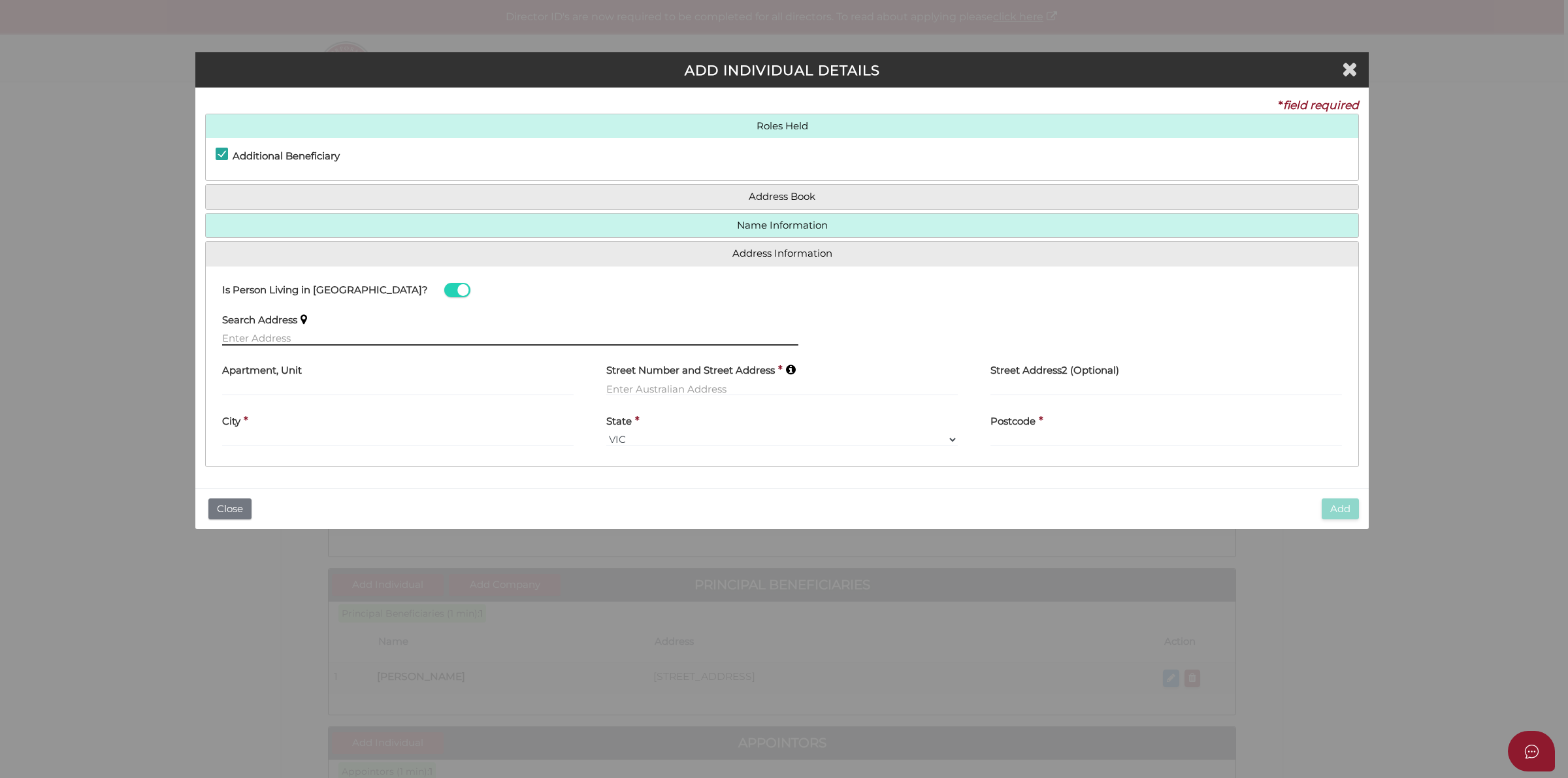
click at [315, 331] on input "text" at bounding box center [510, 338] width 576 height 14
click at [328, 338] on input "text" at bounding box center [510, 338] width 576 height 14
paste input "[STREET_ADDRESS]"
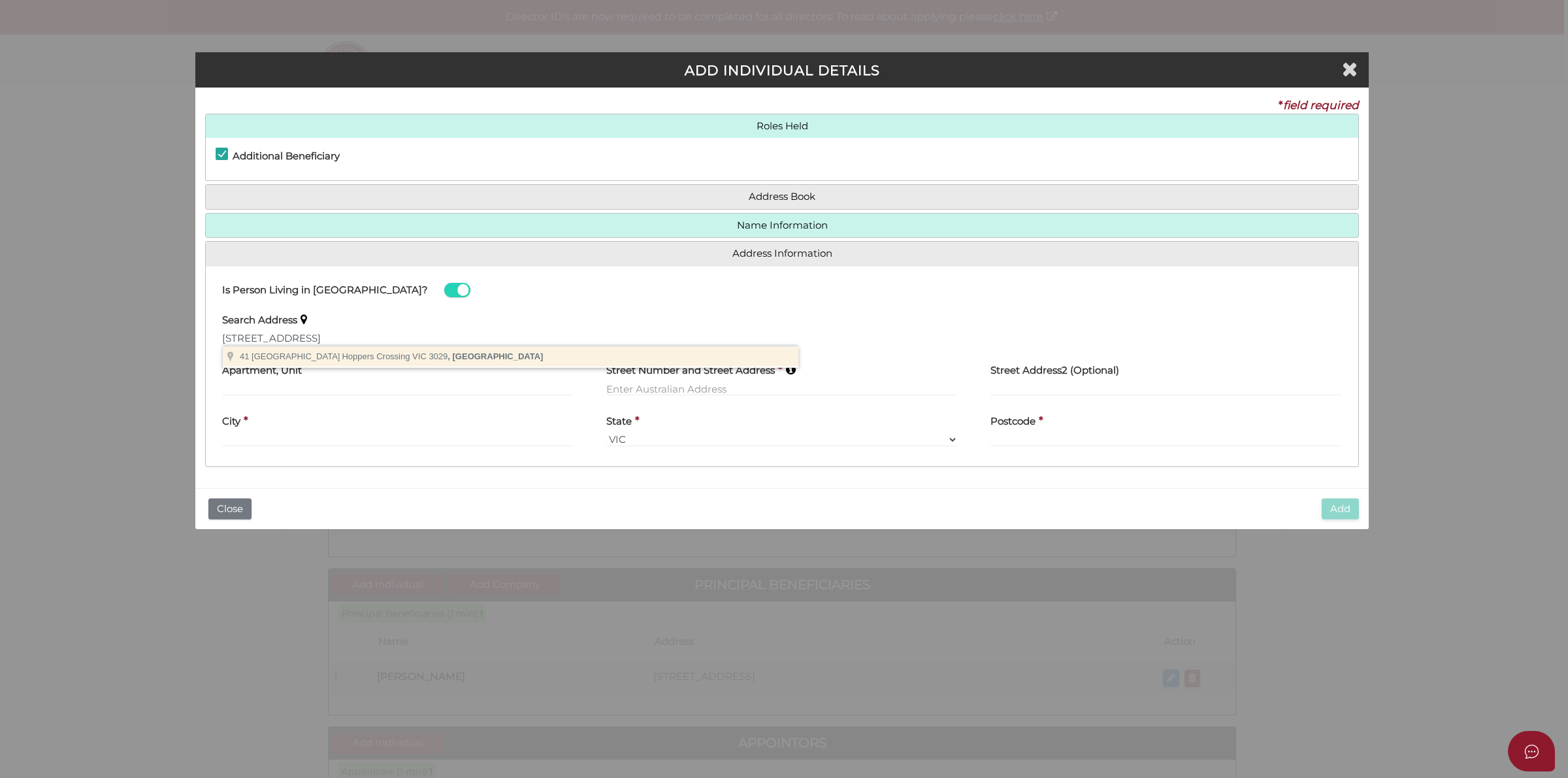
type input "[STREET_ADDRESS]"
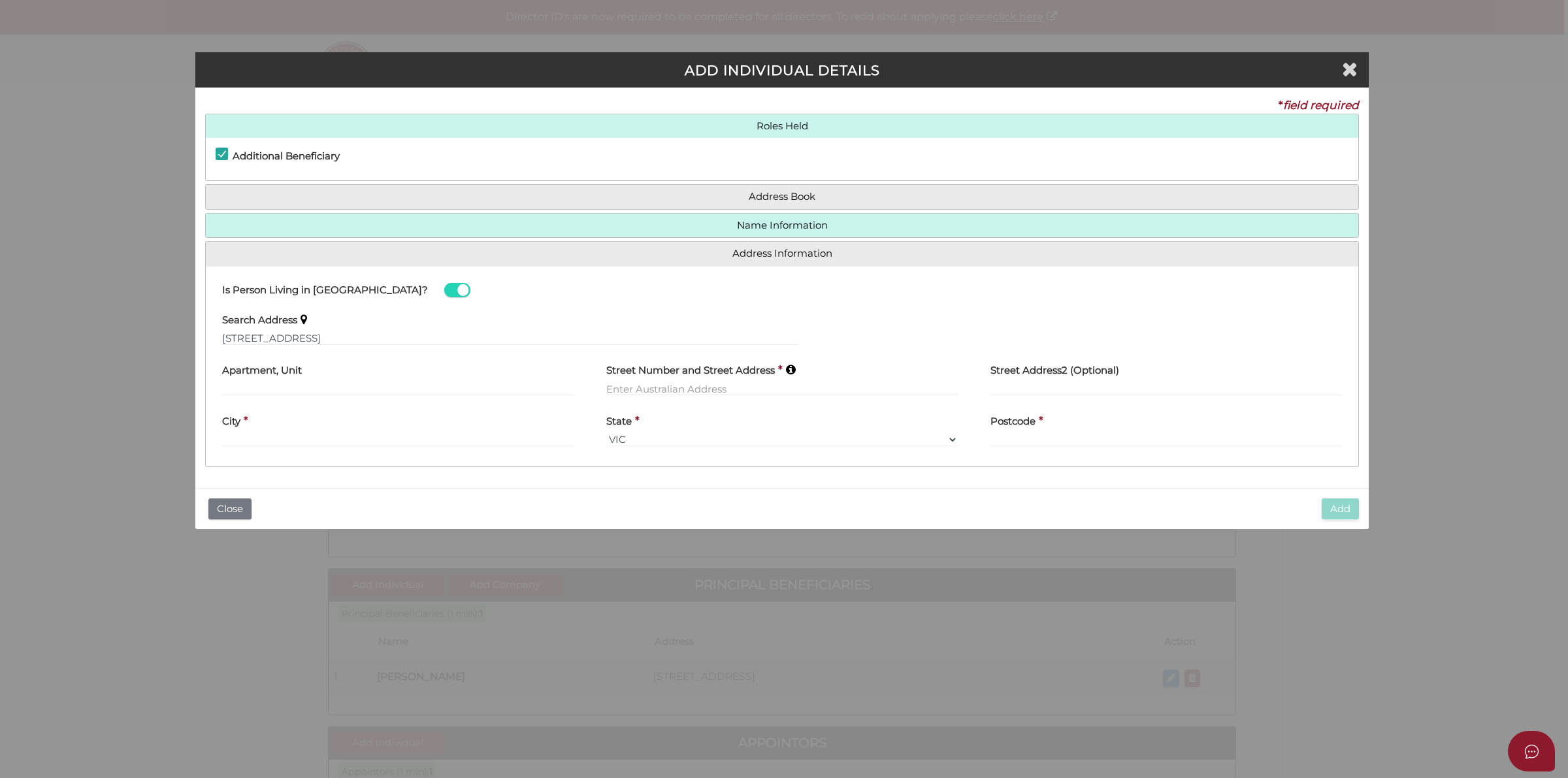
type input "[STREET_ADDRESS]"
type input "Hoppers Crossing"
select select "VIC"
type input "3029"
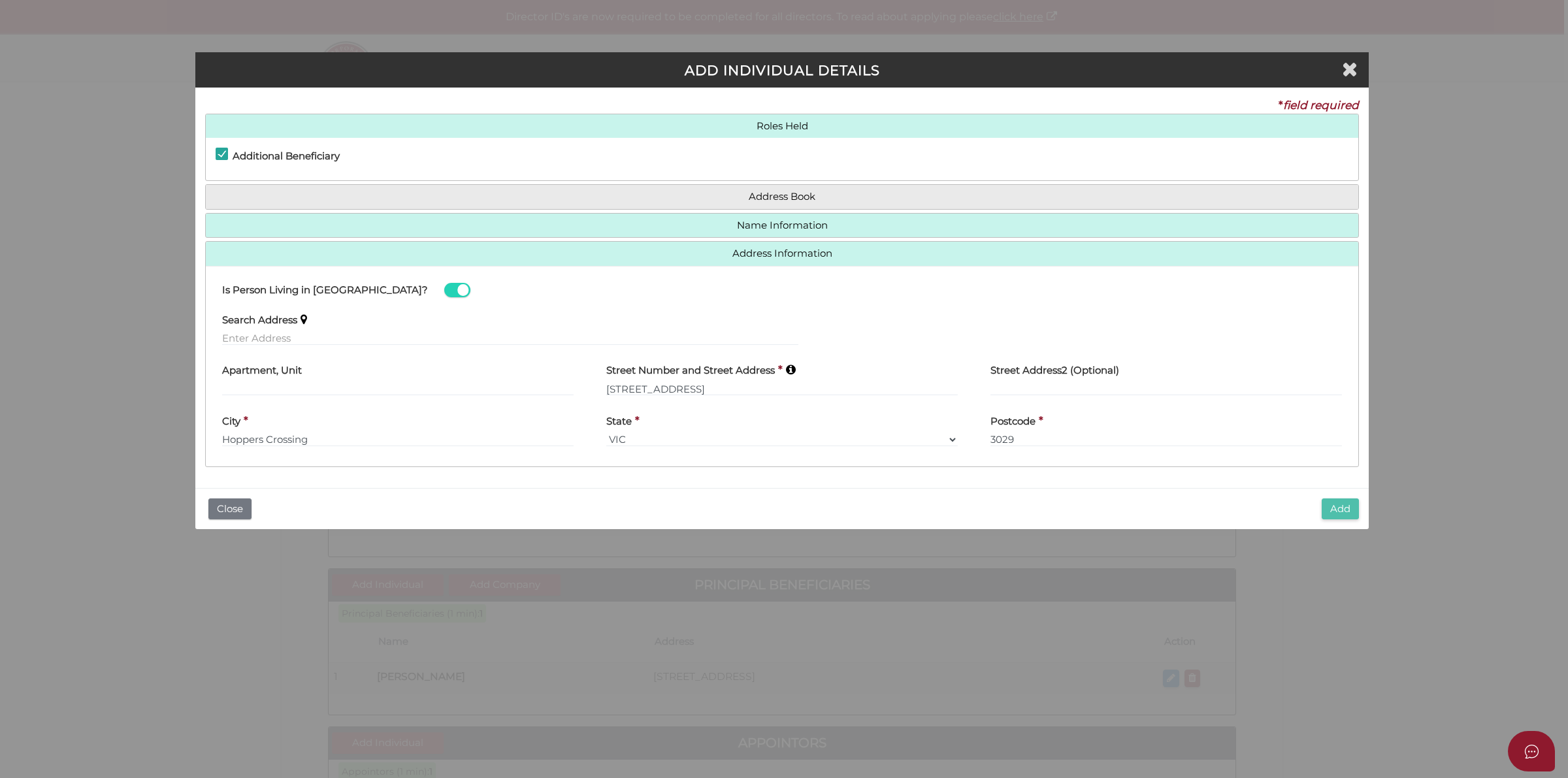
click at [1348, 505] on button "Add" at bounding box center [1341, 509] width 37 height 21
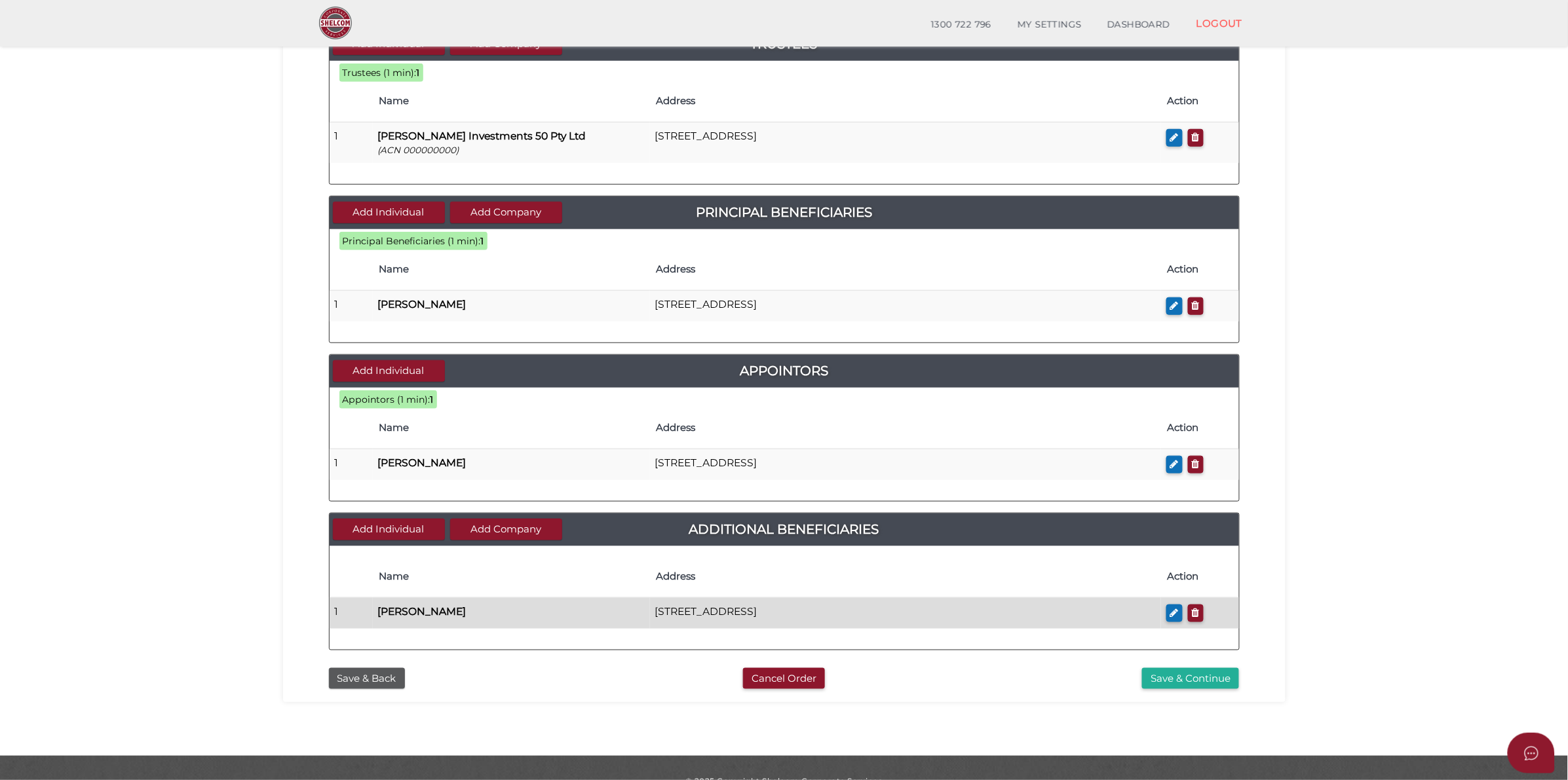
scroll to position [358, 0]
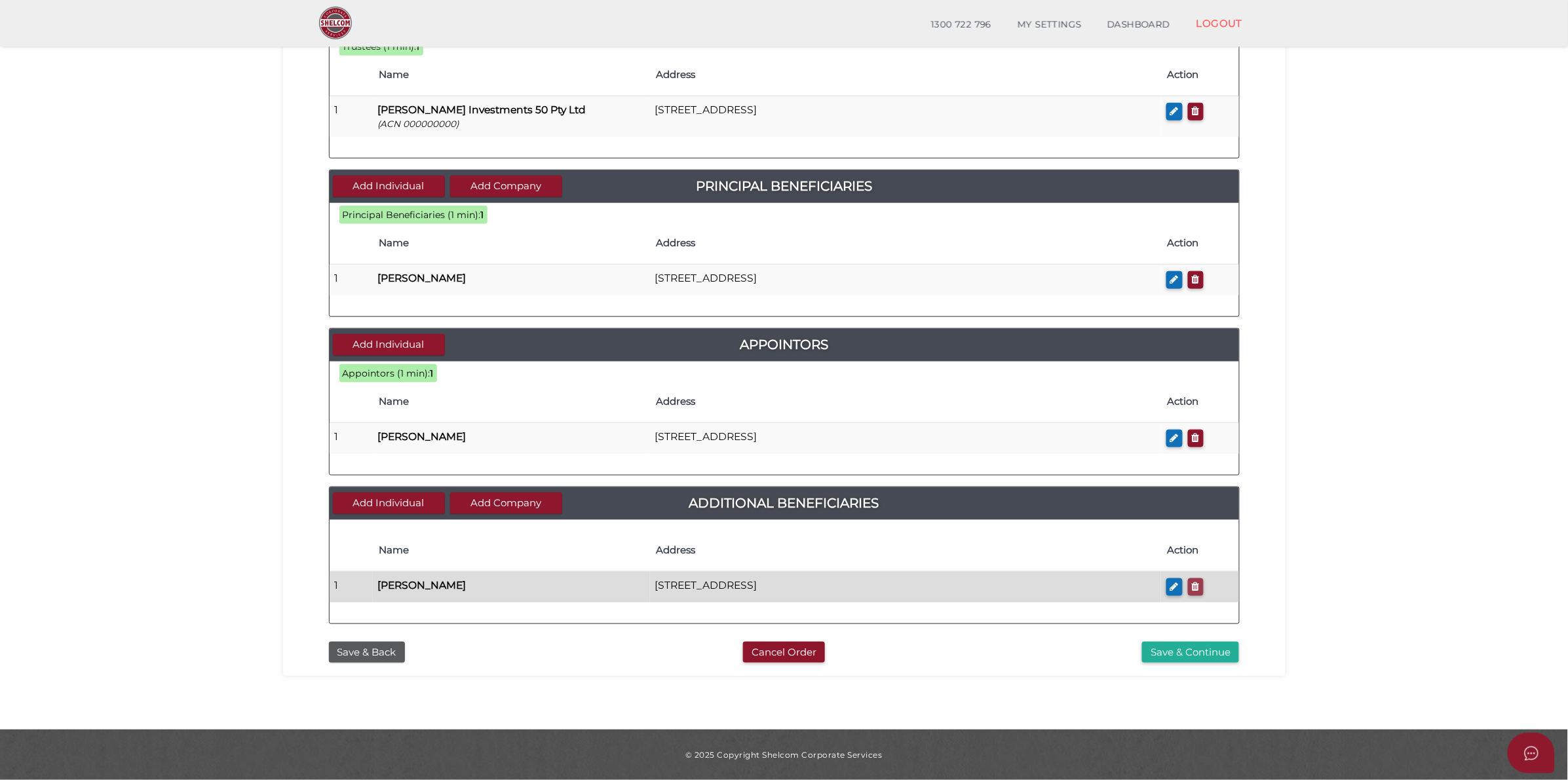
click at [1189, 580] on td at bounding box center [1199, 587] width 78 height 31
click at [1194, 585] on icon "button" at bounding box center [1195, 587] width 8 height 10
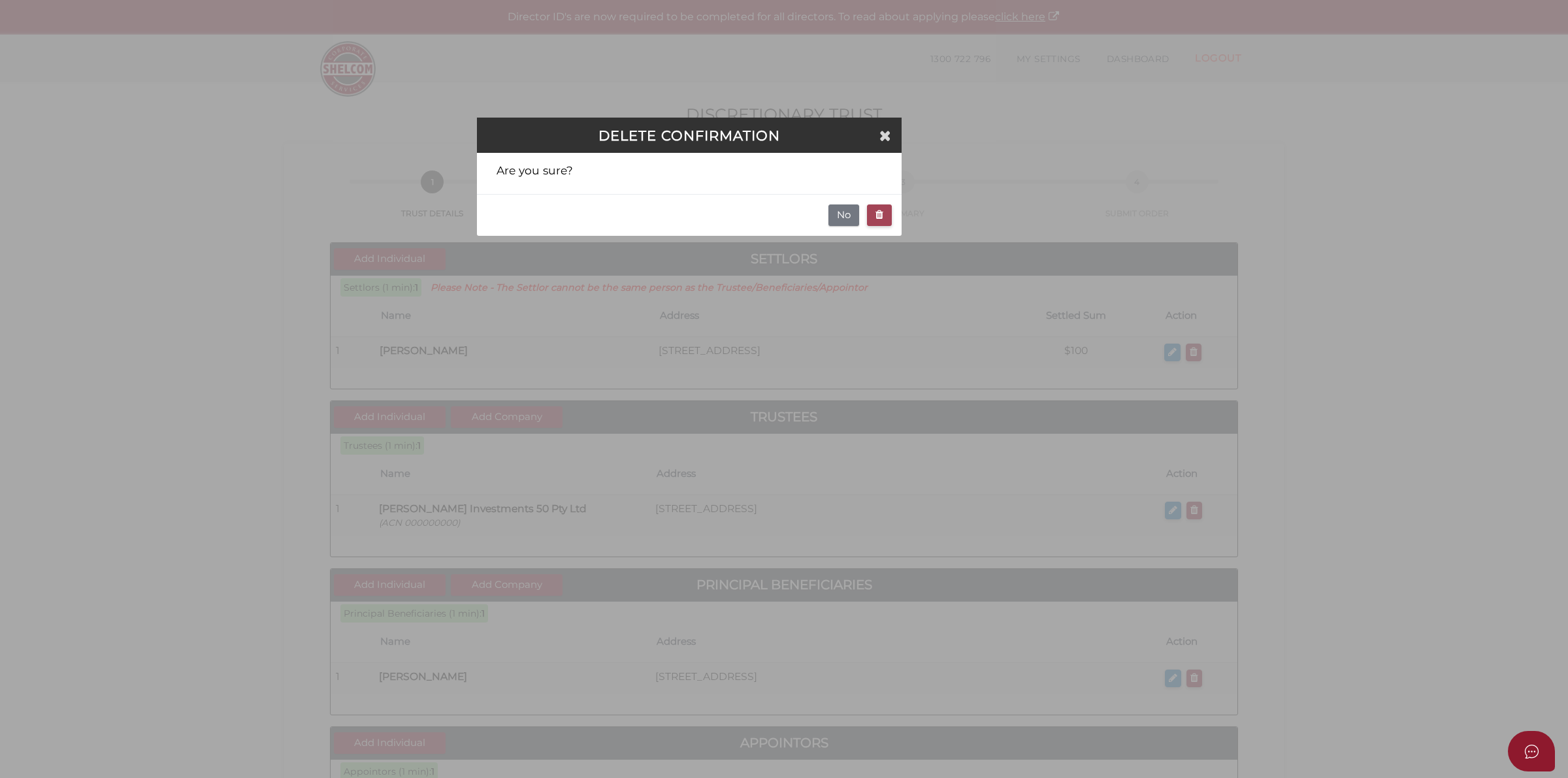
click at [876, 216] on icon "button" at bounding box center [879, 215] width 8 height 10
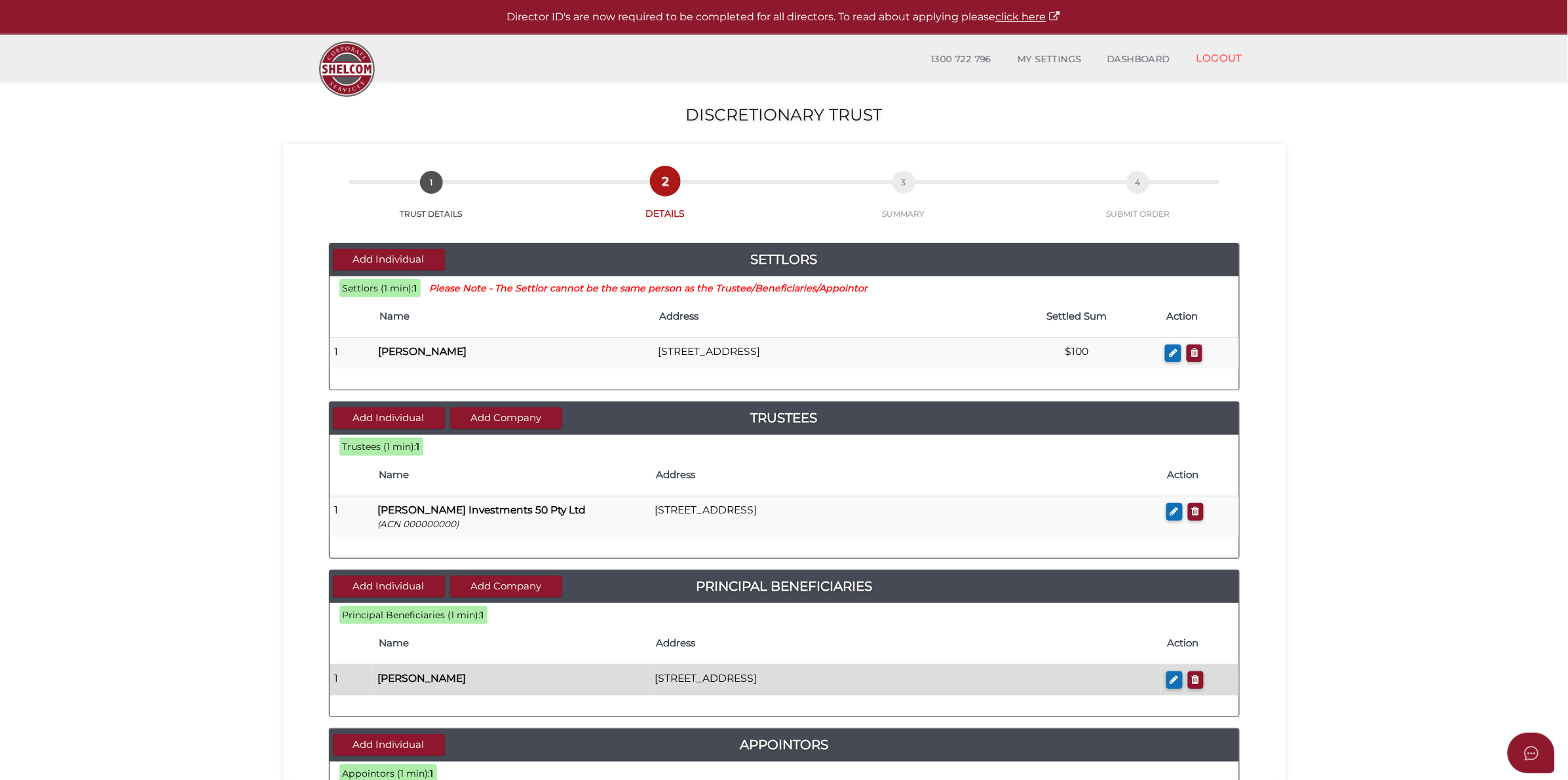
scroll to position [82, 0]
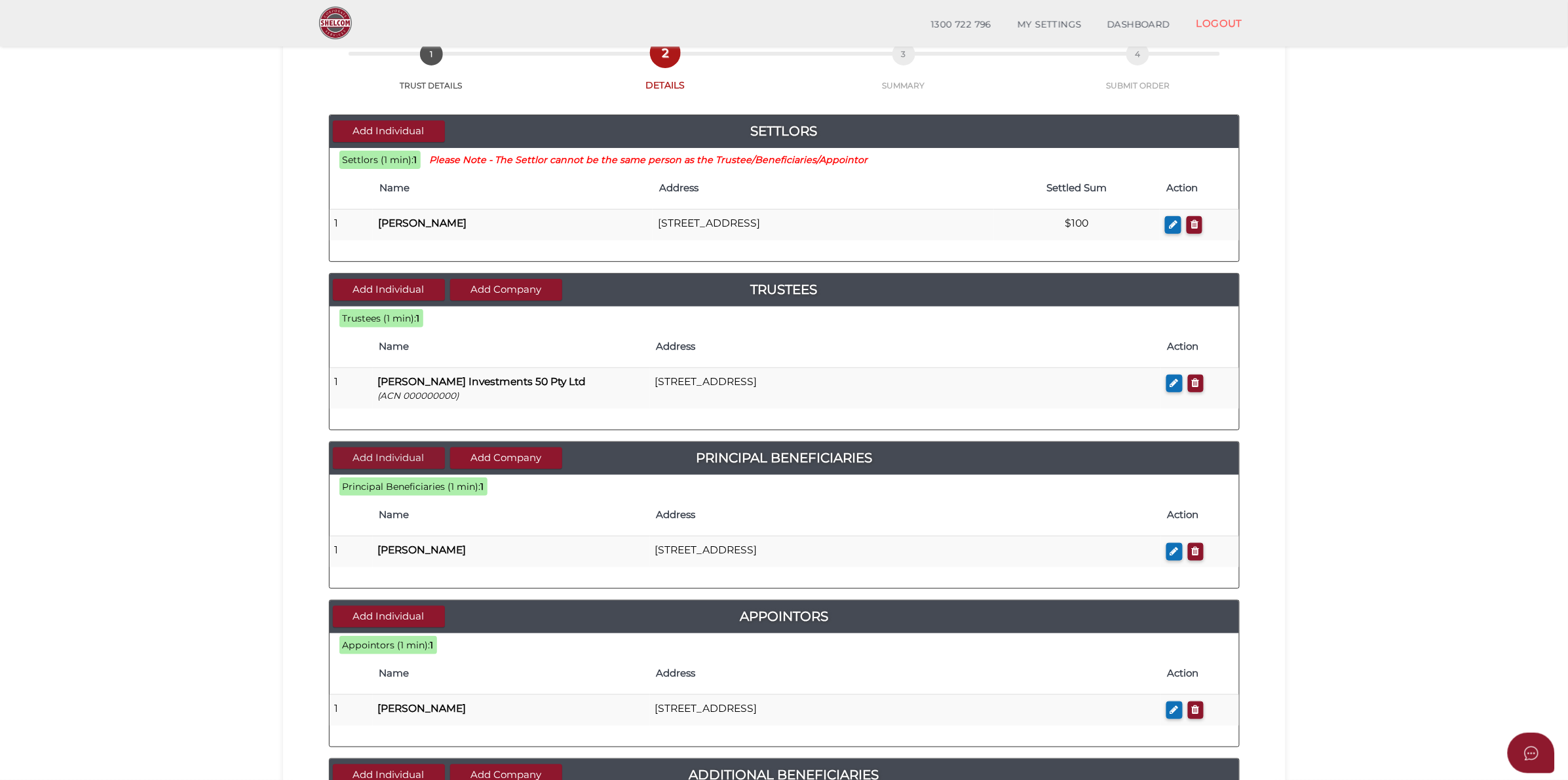
click at [399, 457] on button "Add Individual" at bounding box center [388, 457] width 112 height 21
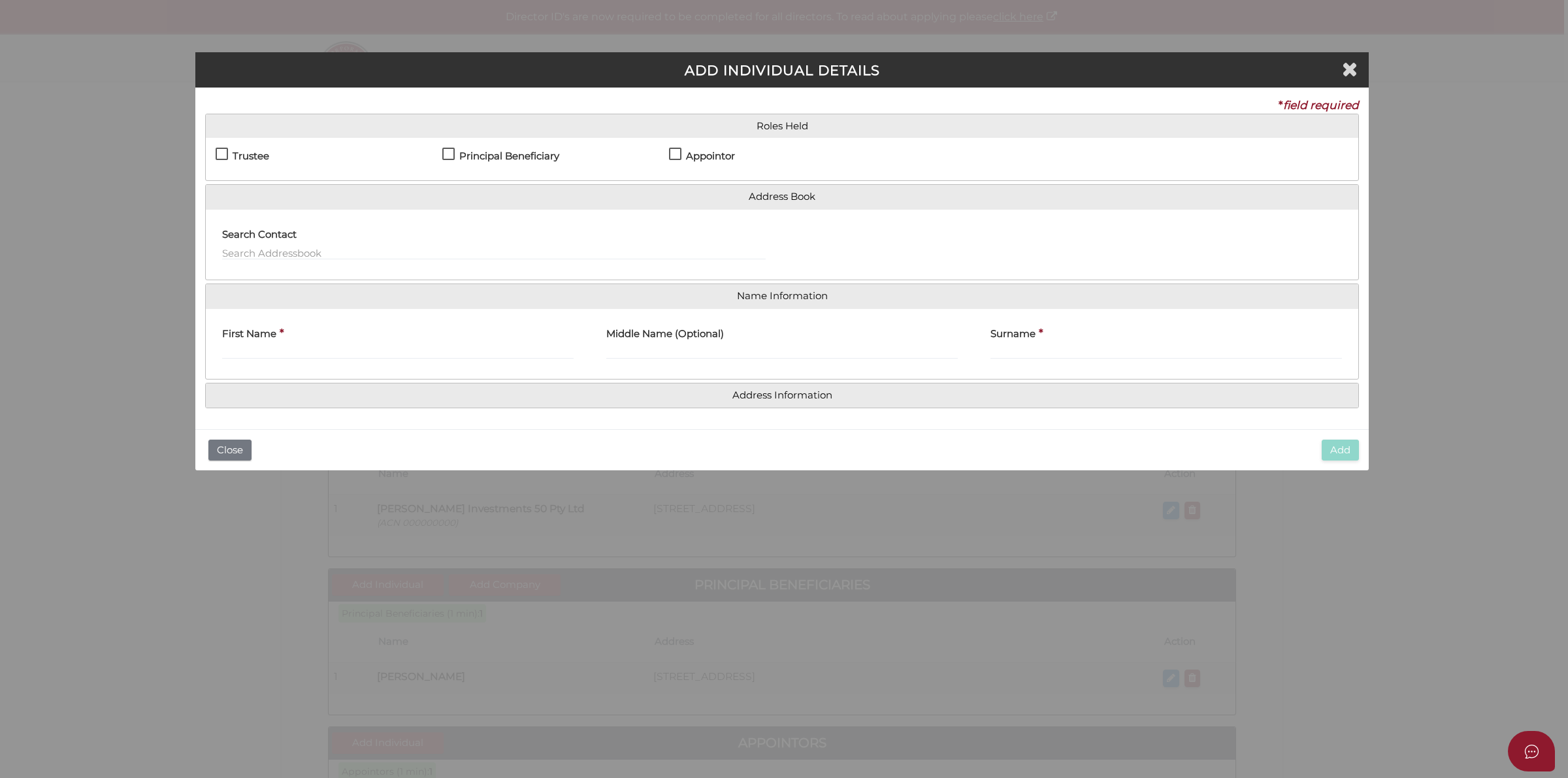
drag, startPoint x: 462, startPoint y: 145, endPoint x: 455, endPoint y: 146, distance: 7.1
click at [462, 145] on div "Settlor Trustee Principal Beneficiary Appointor Additional Beneficiary" at bounding box center [782, 159] width 1153 height 43
click at [445, 152] on label "Principal Beneficiary" at bounding box center [501, 158] width 117 height 16
checkbox input "true"
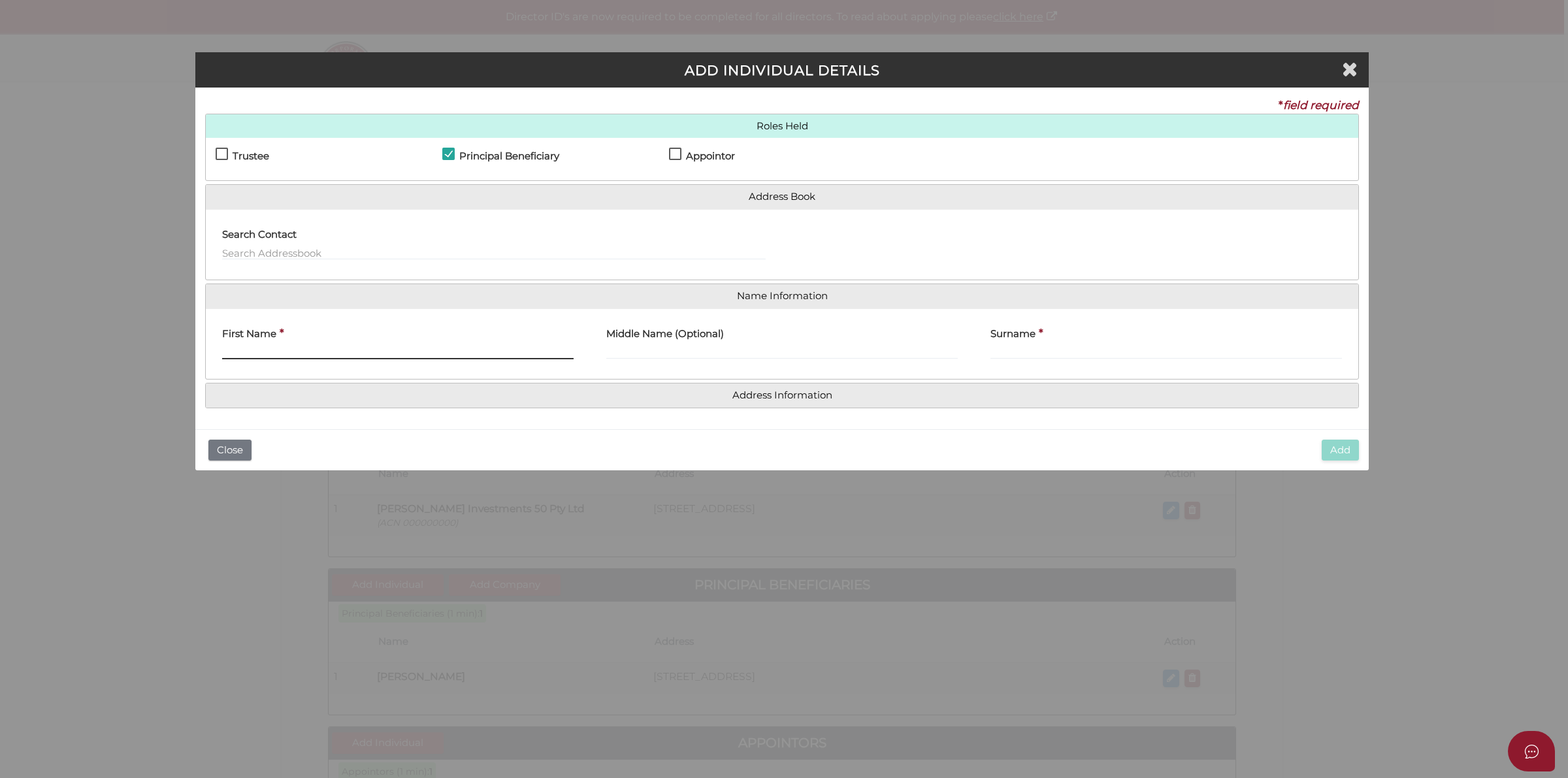
click at [323, 357] on input "First Name" at bounding box center [398, 352] width 352 height 14
paste input "[PERSON_NAME]"
drag, startPoint x: 260, startPoint y: 352, endPoint x: 378, endPoint y: 351, distance: 118.0
click at [378, 351] on input "[PERSON_NAME]" at bounding box center [398, 352] width 352 height 14
type input "[PERSON_NAME]"
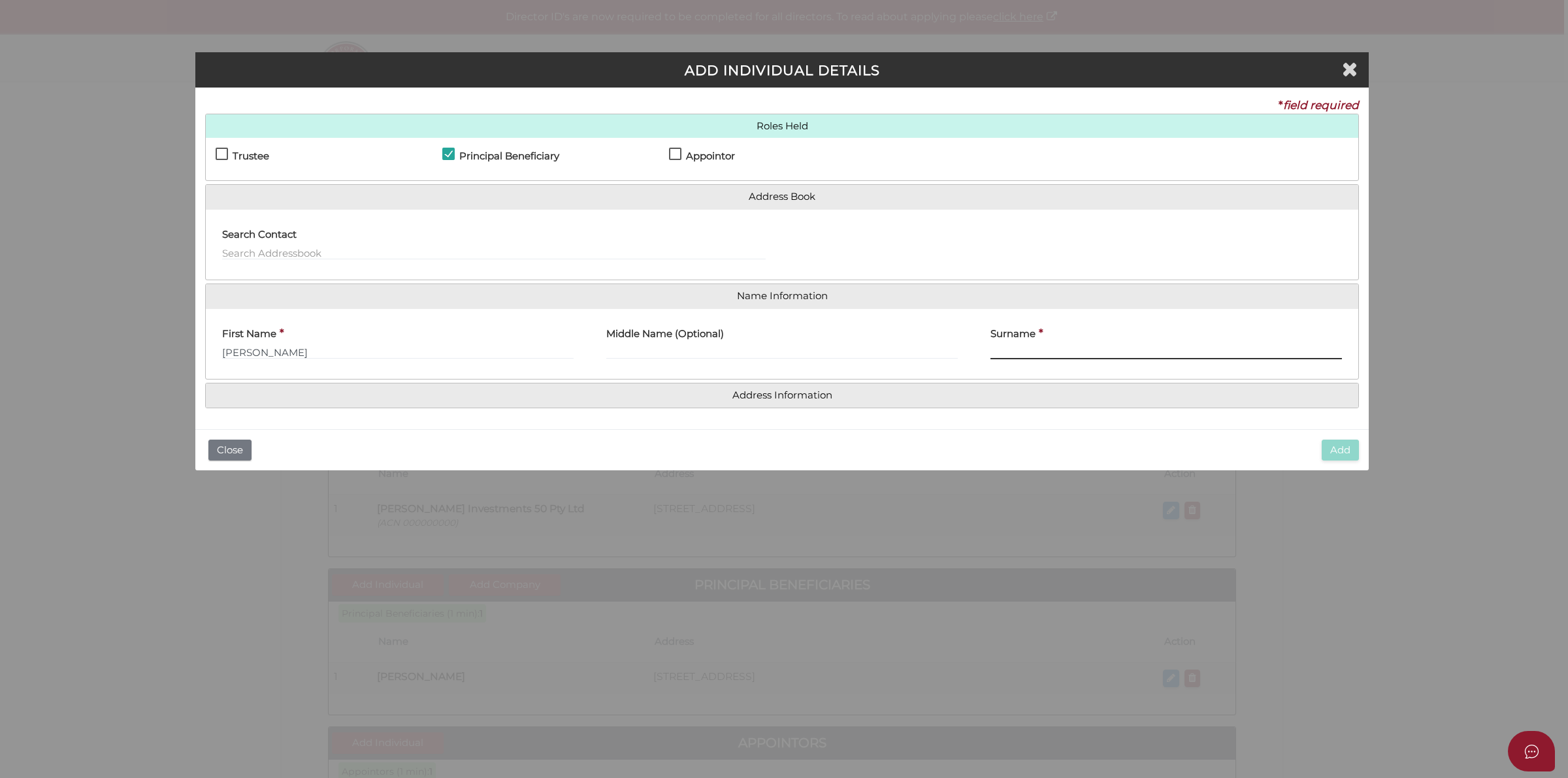
click at [1050, 351] on input "Surname" at bounding box center [1166, 352] width 352 height 14
paste input "[PERSON_NAME]"
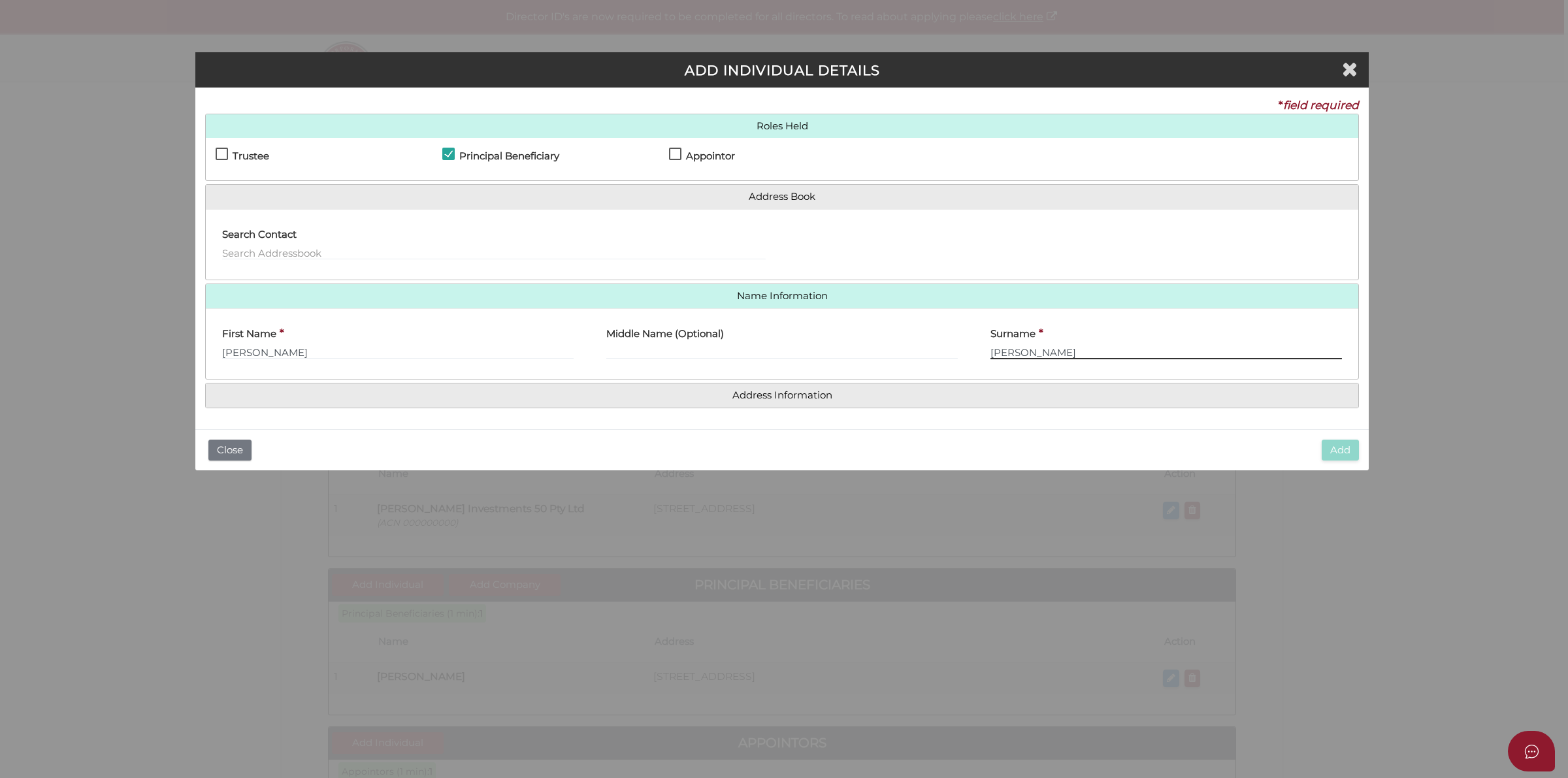
type input "[PERSON_NAME]"
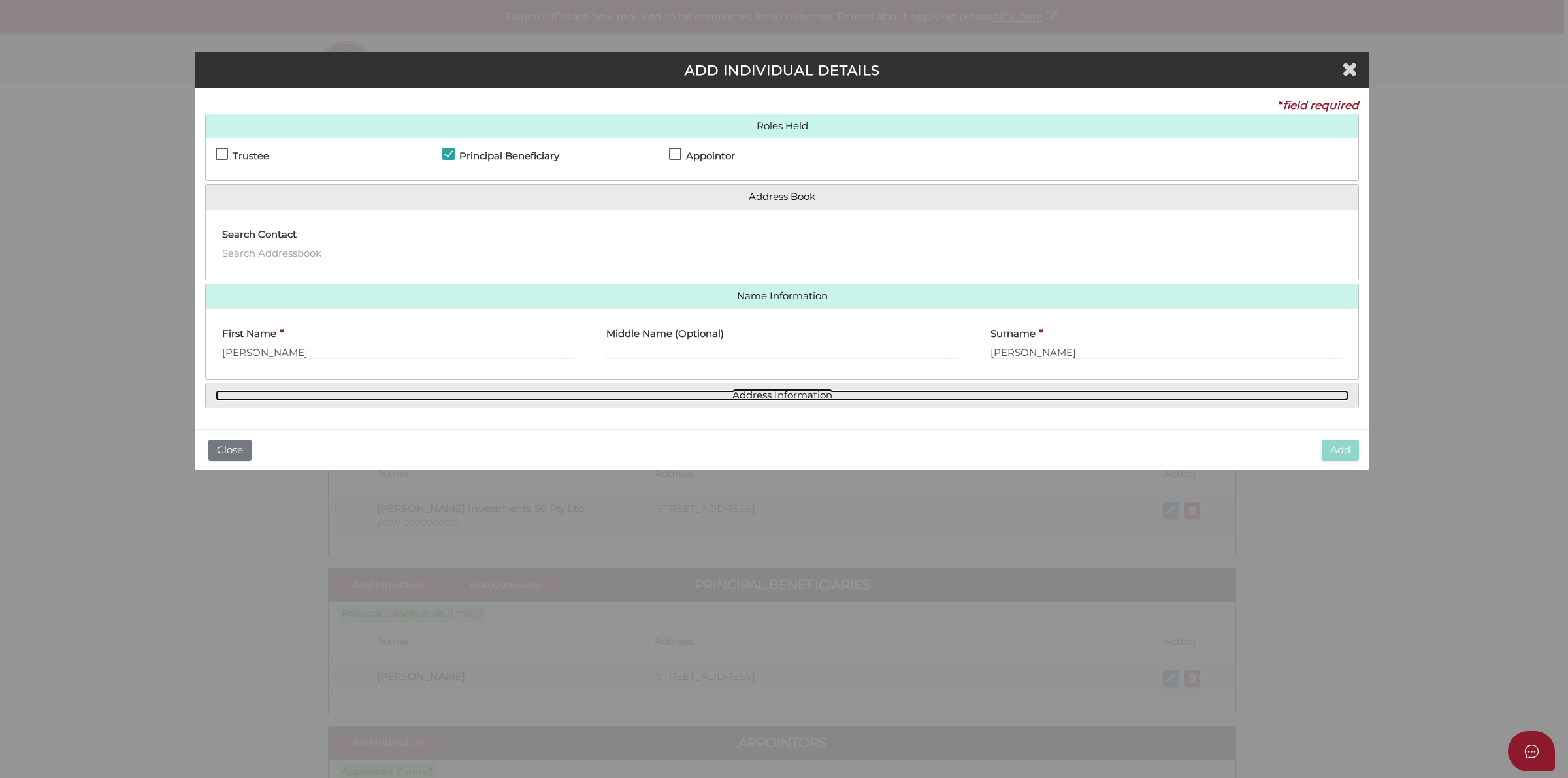
click at [811, 401] on link "Address Information" at bounding box center [781, 395] width 1133 height 11
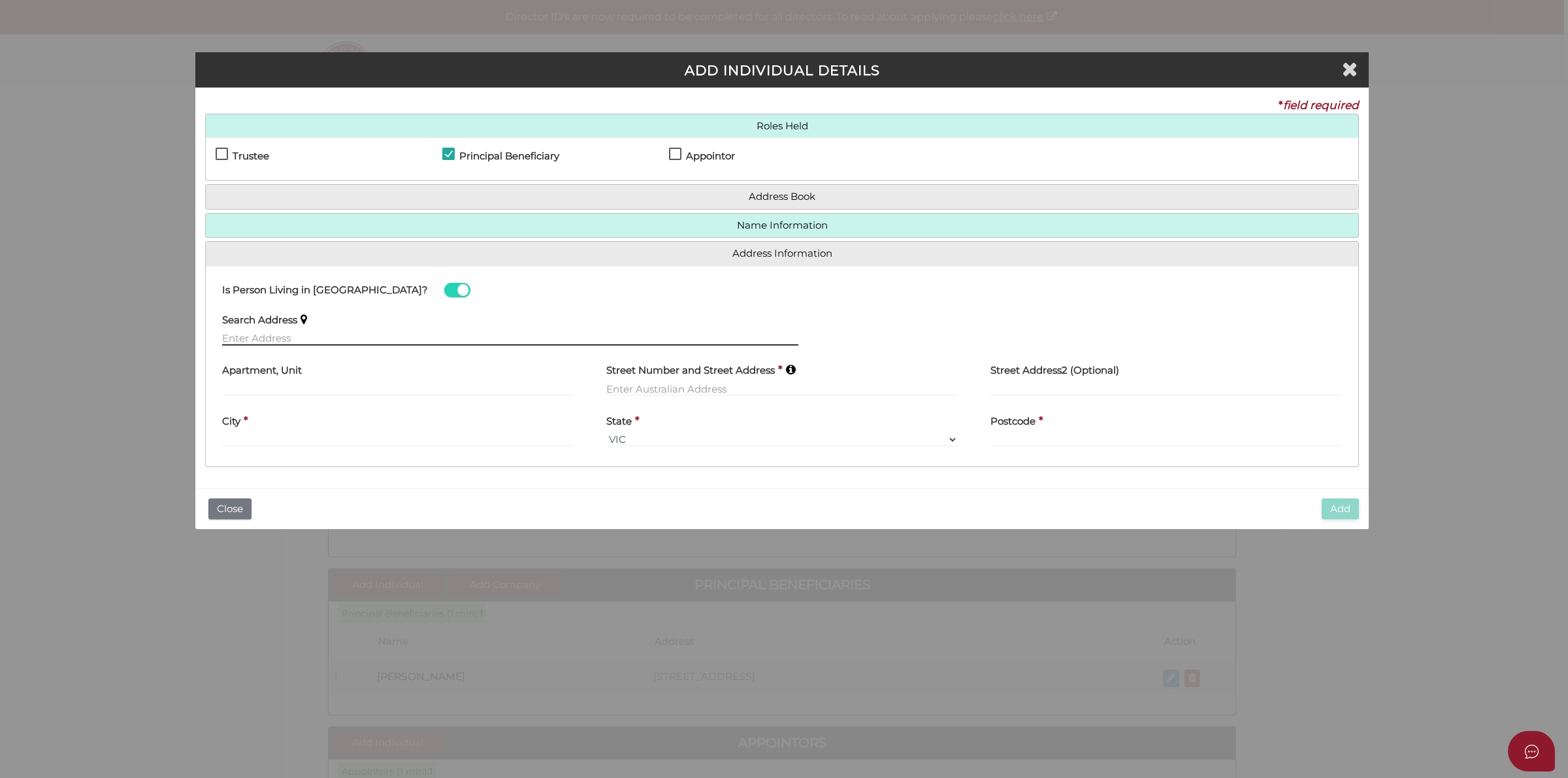
click at [340, 335] on input "text" at bounding box center [510, 338] width 576 height 14
paste input "[STREET_ADDRESS]"
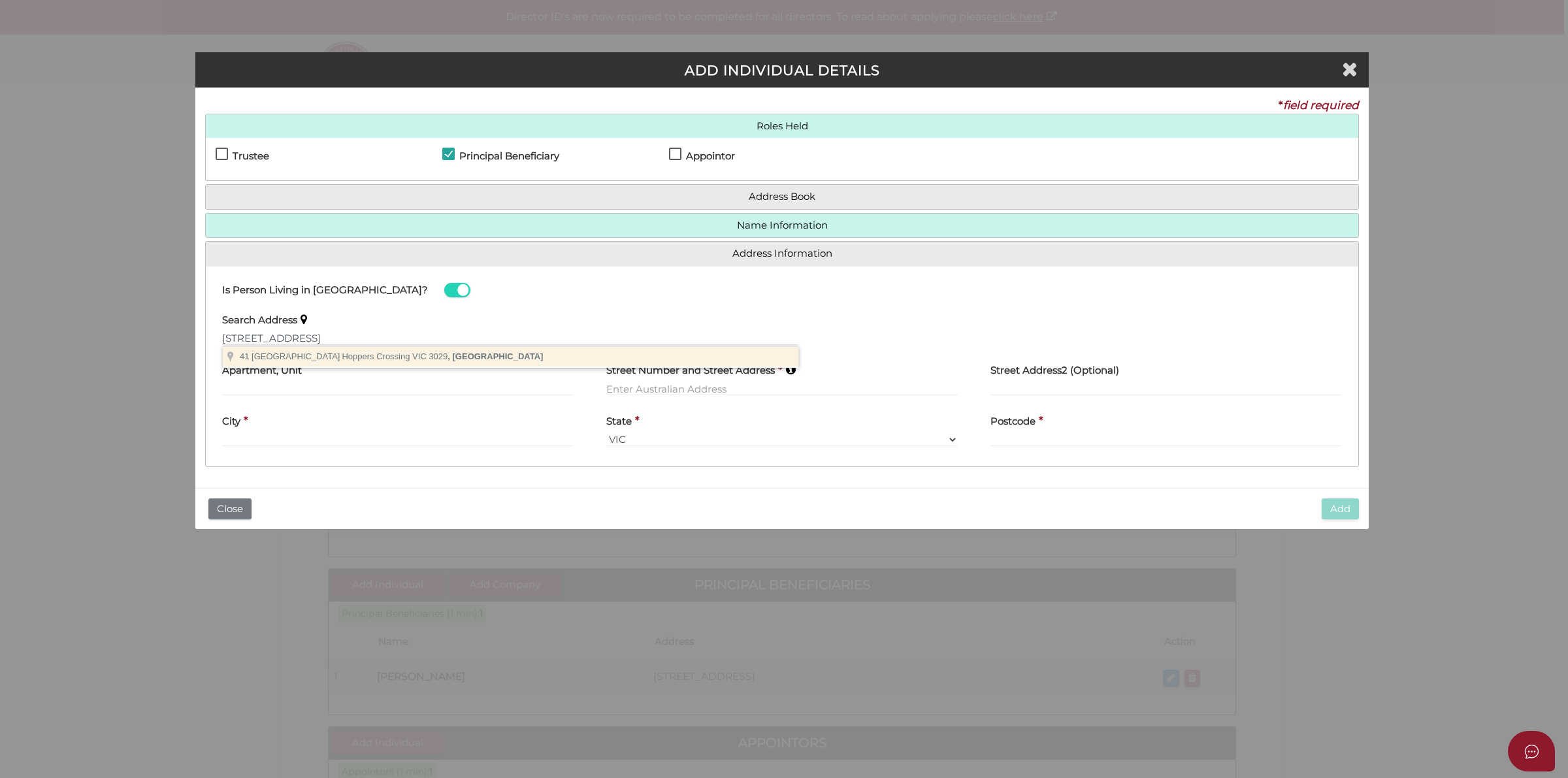
type input "[STREET_ADDRESS]"
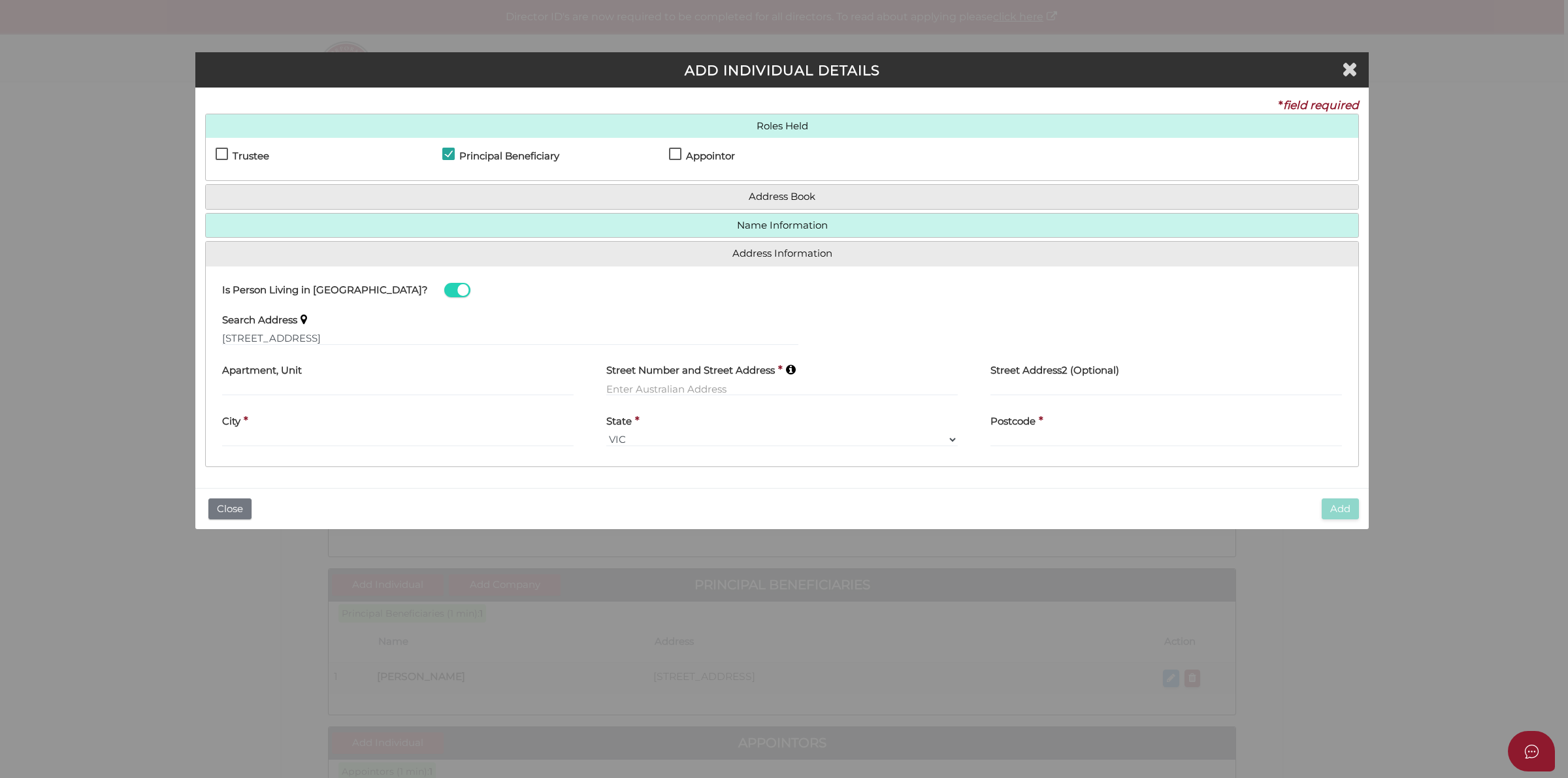
type input "[STREET_ADDRESS]"
type input "Hoppers Crossing"
select select "VIC"
type input "3029"
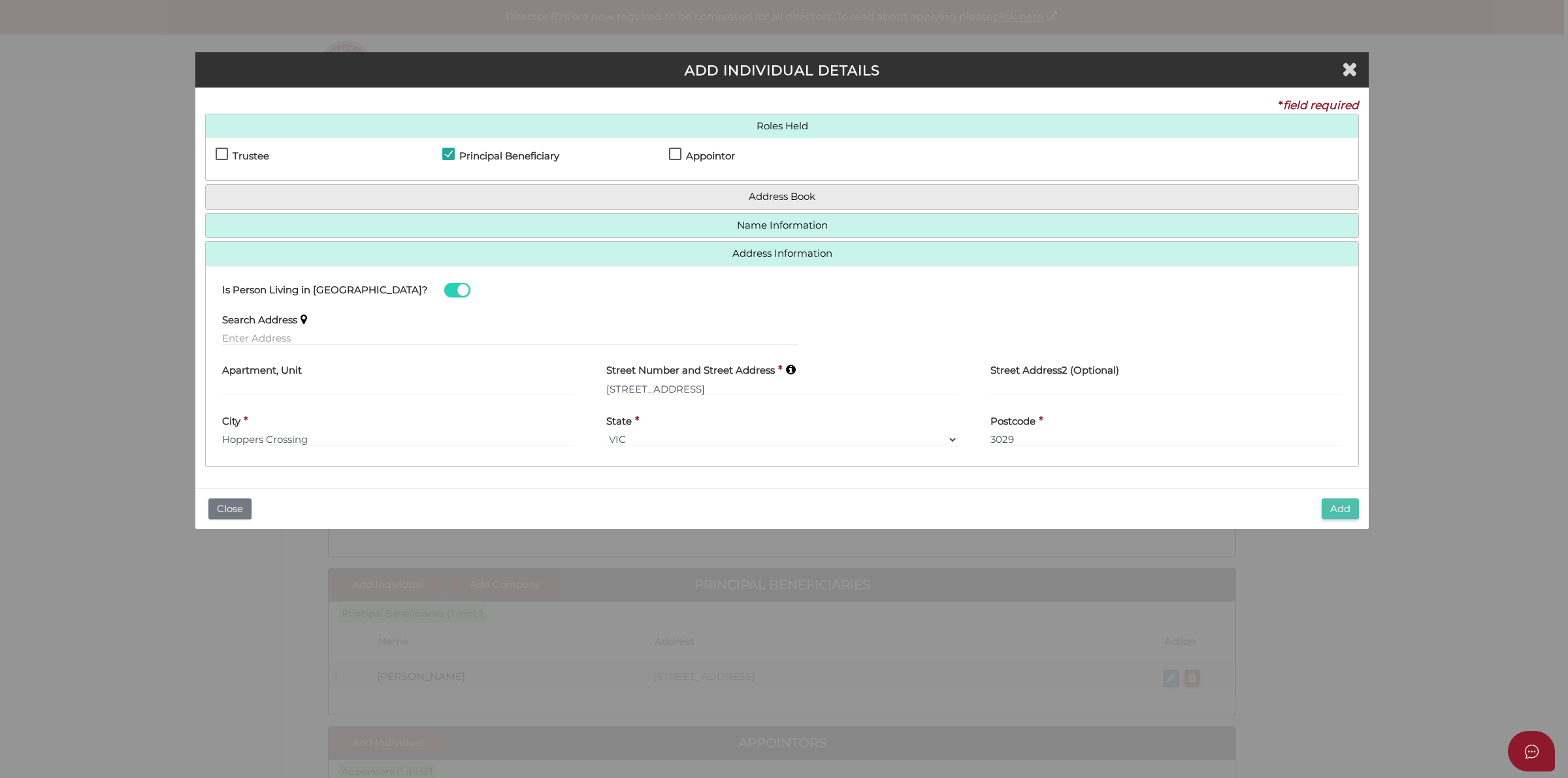
click at [1343, 503] on button "Add" at bounding box center [1341, 509] width 37 height 21
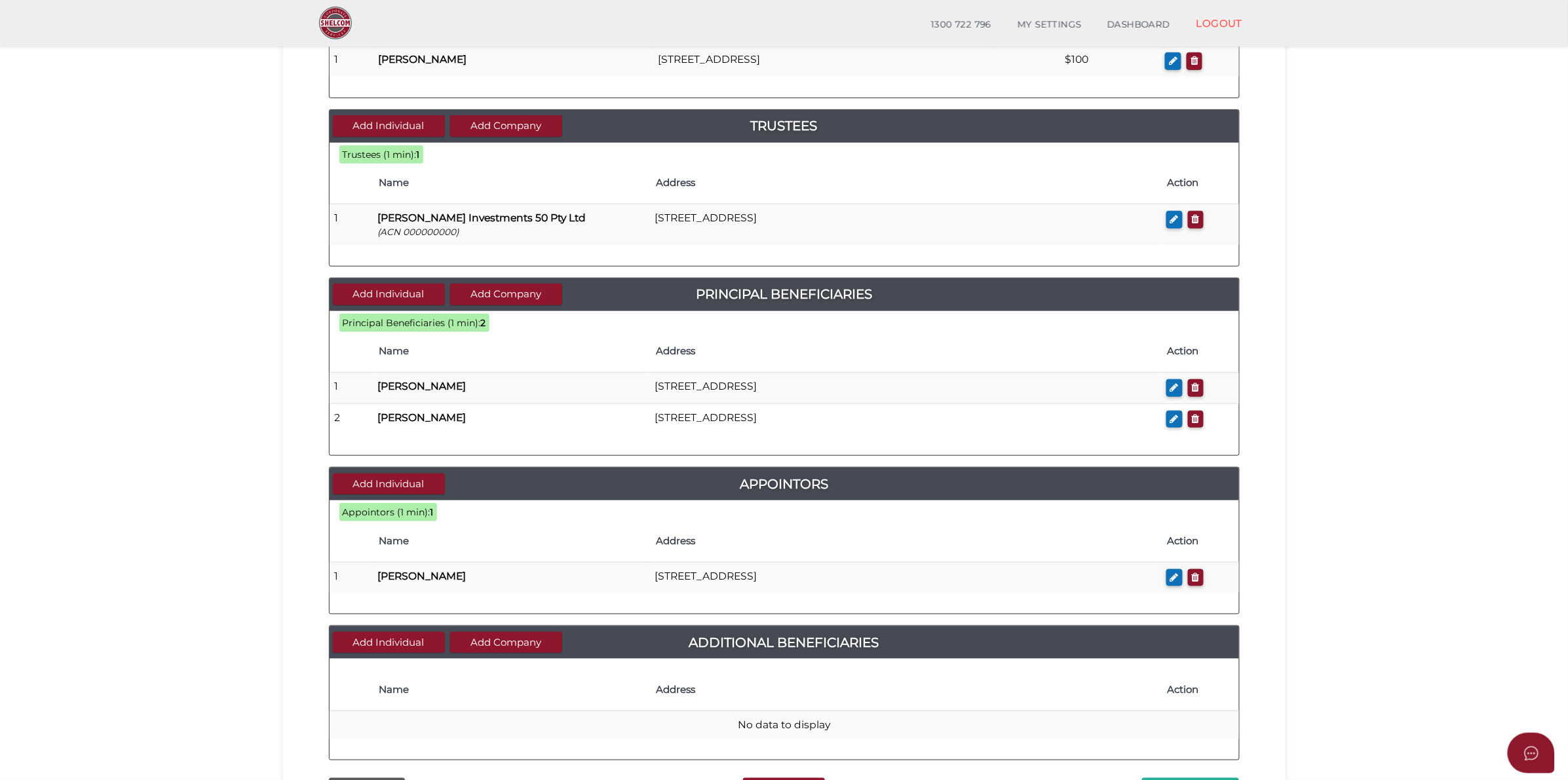
scroll to position [387, 0]
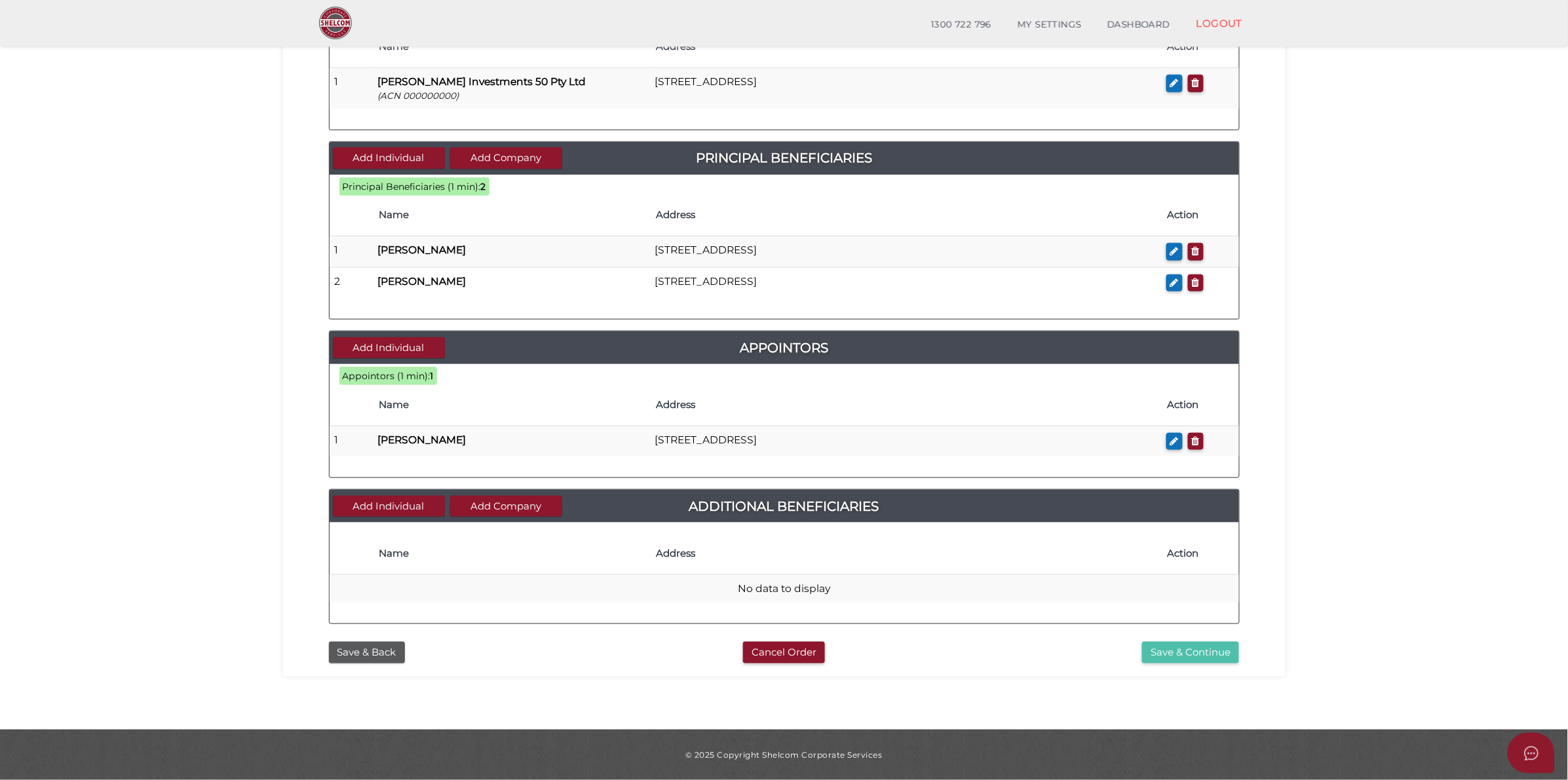
click at [1221, 657] on button "Save & Continue" at bounding box center [1191, 652] width 97 height 21
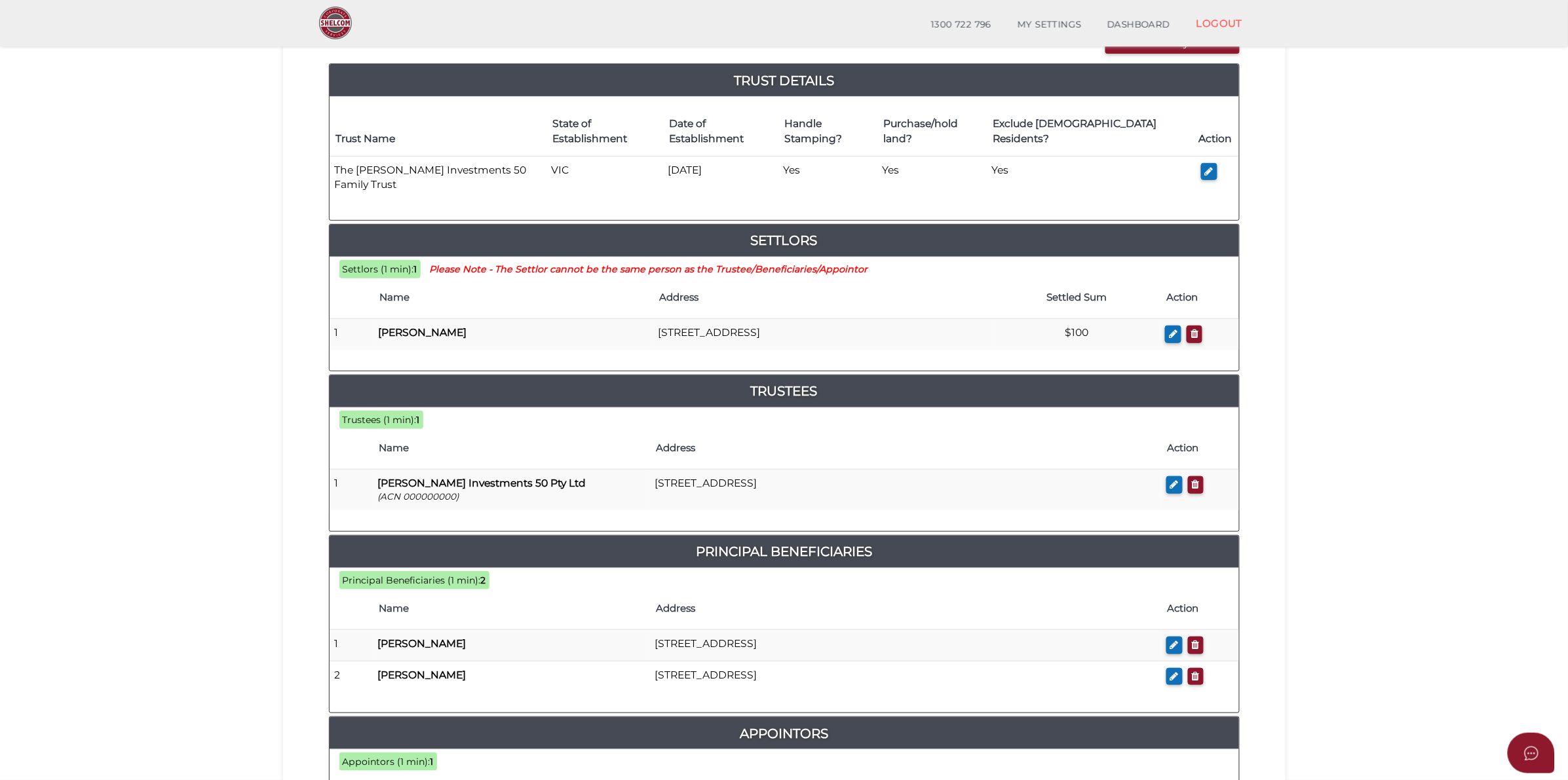
scroll to position [246, 0]
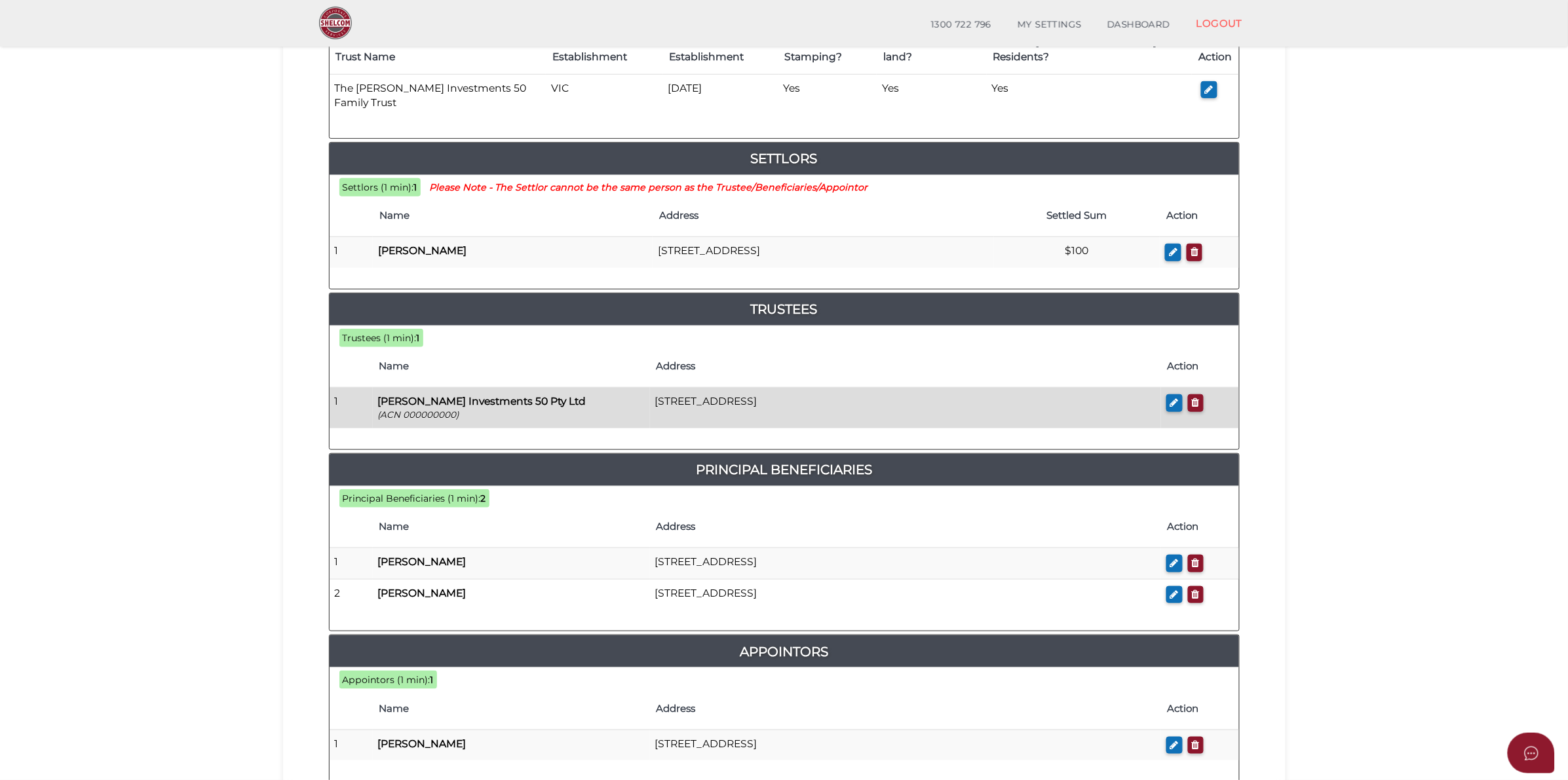
drag, startPoint x: 883, startPoint y: 378, endPoint x: 656, endPoint y: 379, distance: 227.0
click at [656, 387] on td "[STREET_ADDRESS]" at bounding box center [905, 408] width 511 height 41
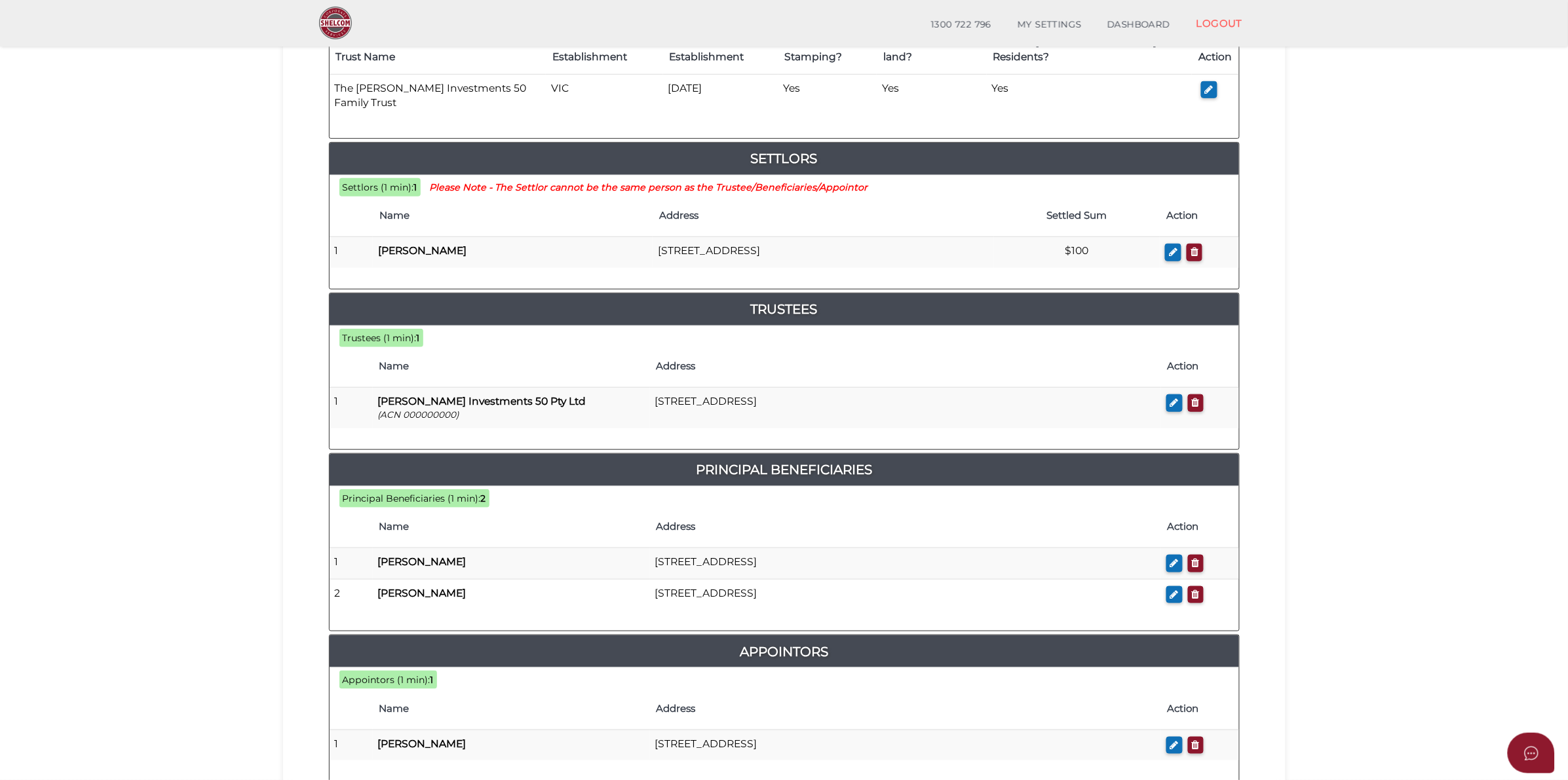
copy td "[STREET_ADDRESS]"
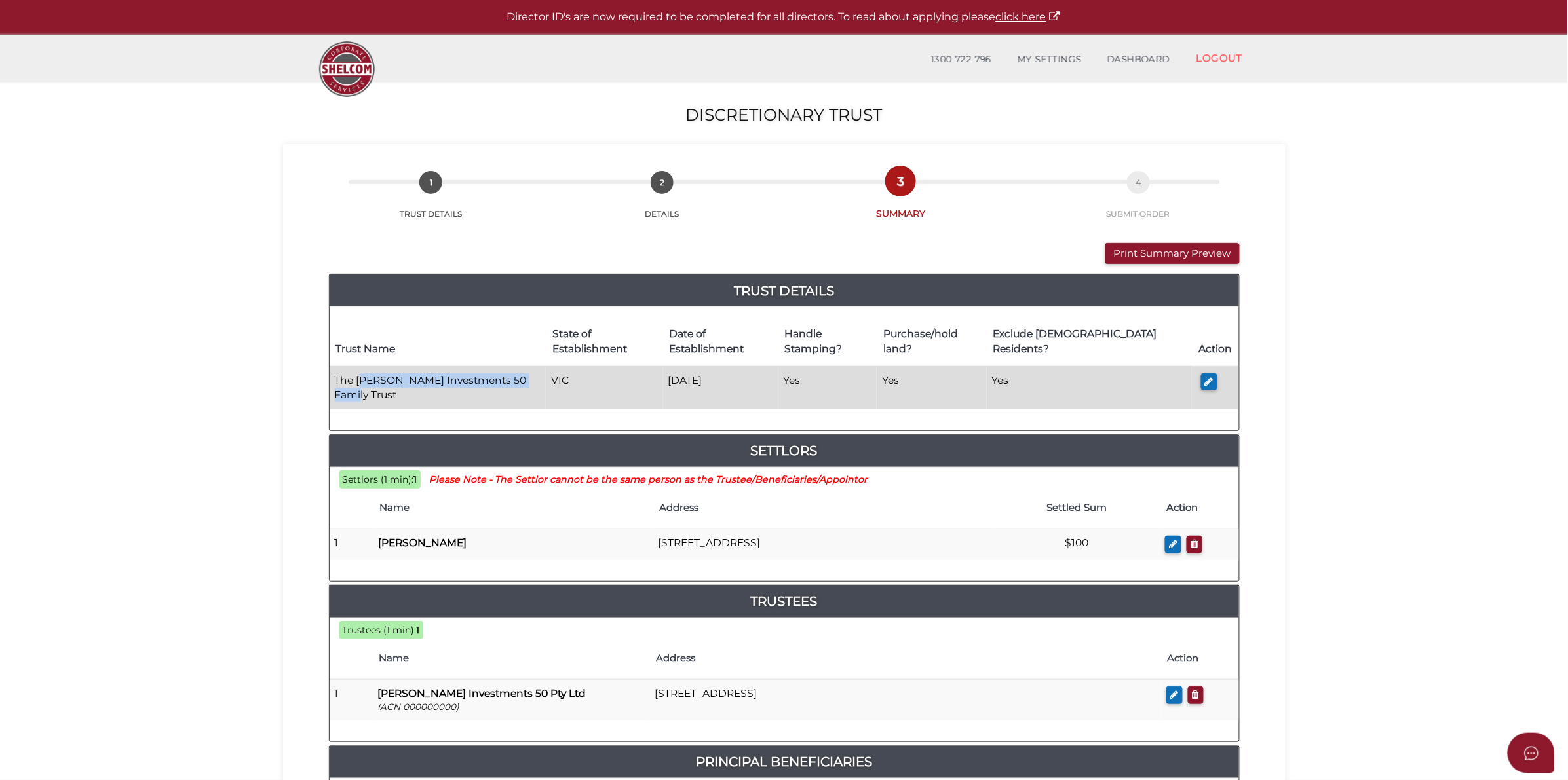
drag, startPoint x: 536, startPoint y: 365, endPoint x: 434, endPoint y: 364, distance: 102.0
click at [360, 370] on td "The Laxmi Investments 50 Family Trust" at bounding box center [438, 387] width 217 height 43
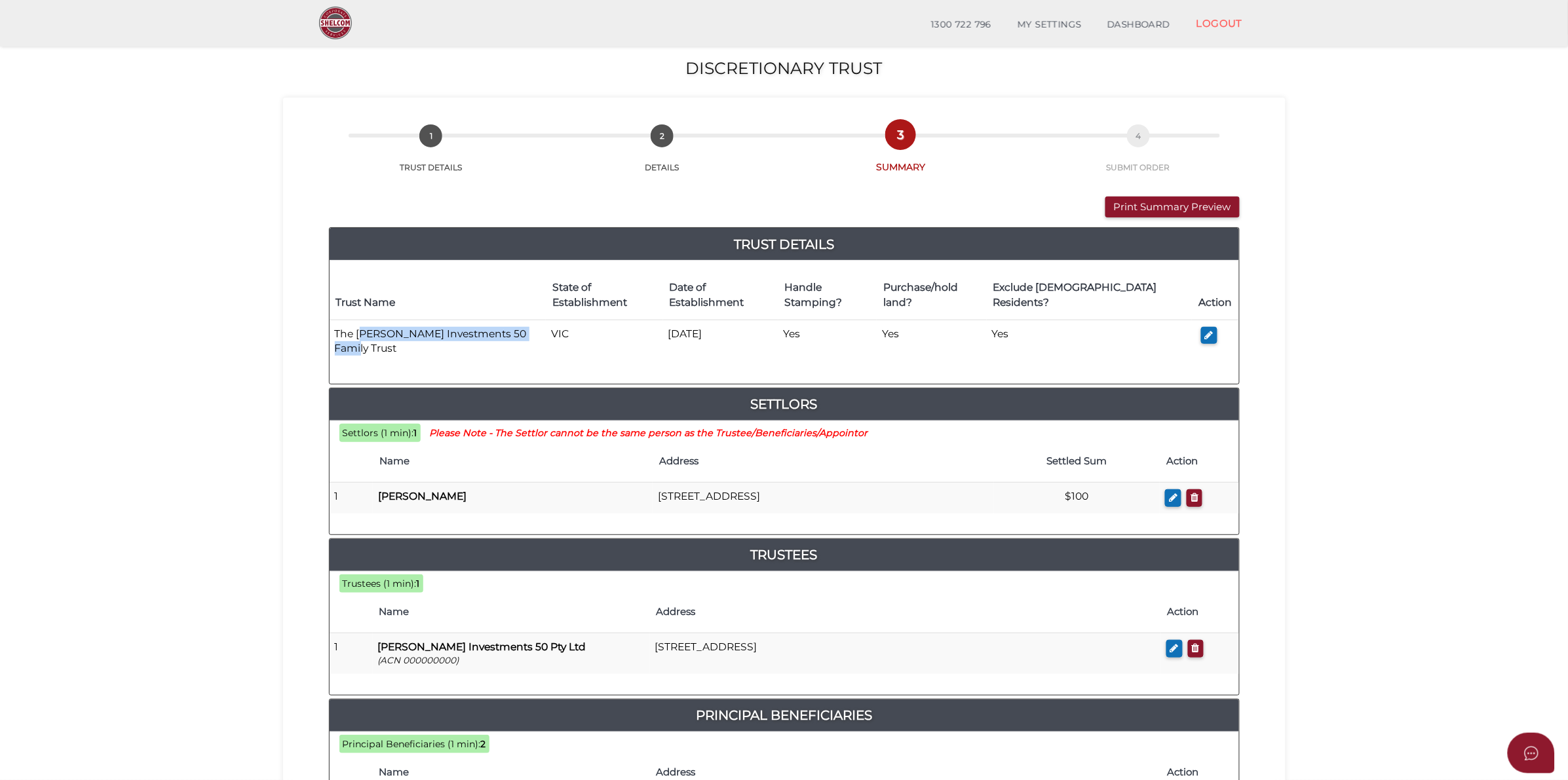
scroll to position [82, 0]
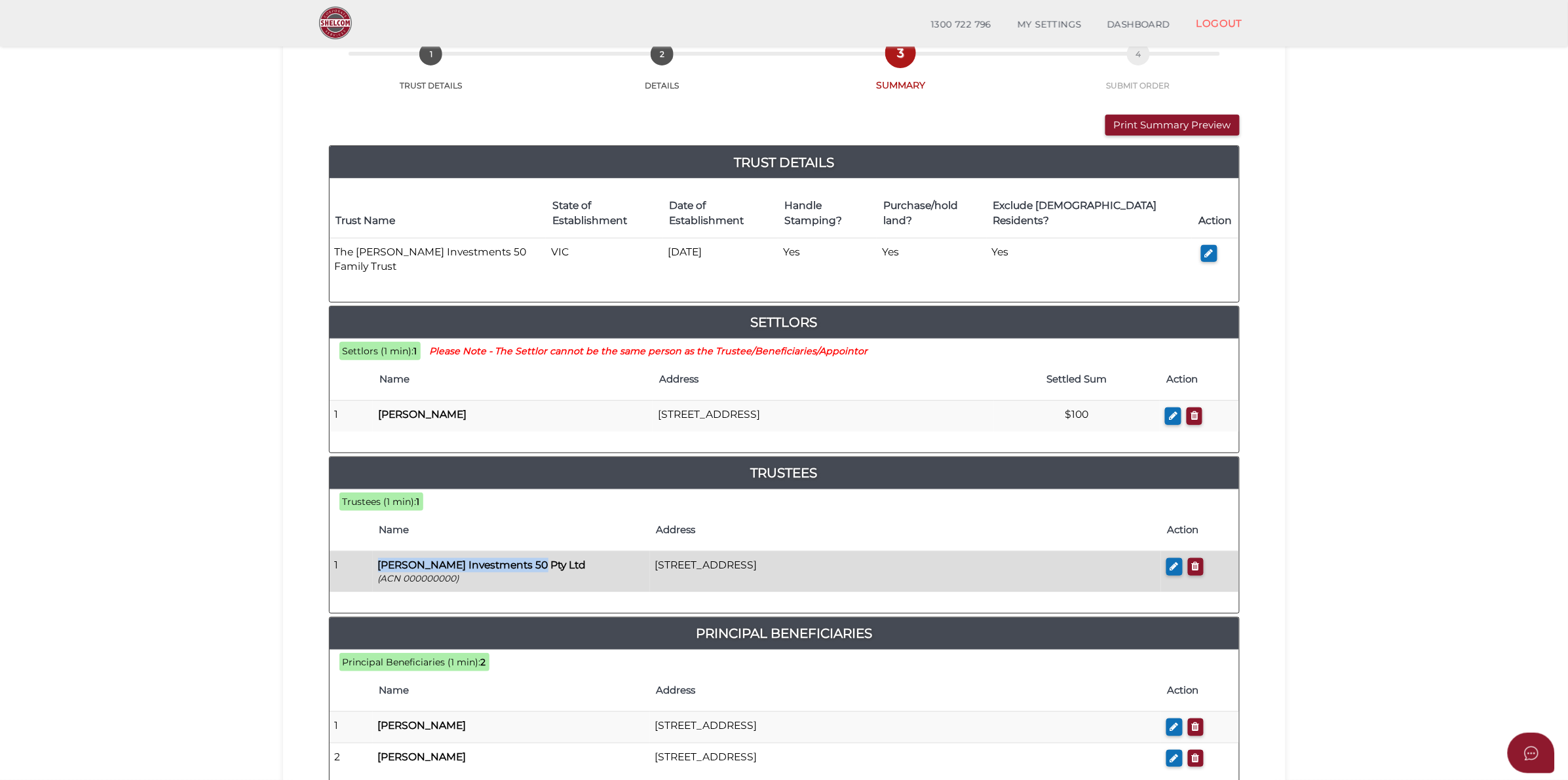
drag, startPoint x: 545, startPoint y: 534, endPoint x: 381, endPoint y: 538, distance: 164.0
click at [381, 558] on p "[PERSON_NAME] Investments 50 Pty Ltd" at bounding box center [511, 565] width 266 height 15
copy b "[PERSON_NAME] Investments 50 Pty Ltd"
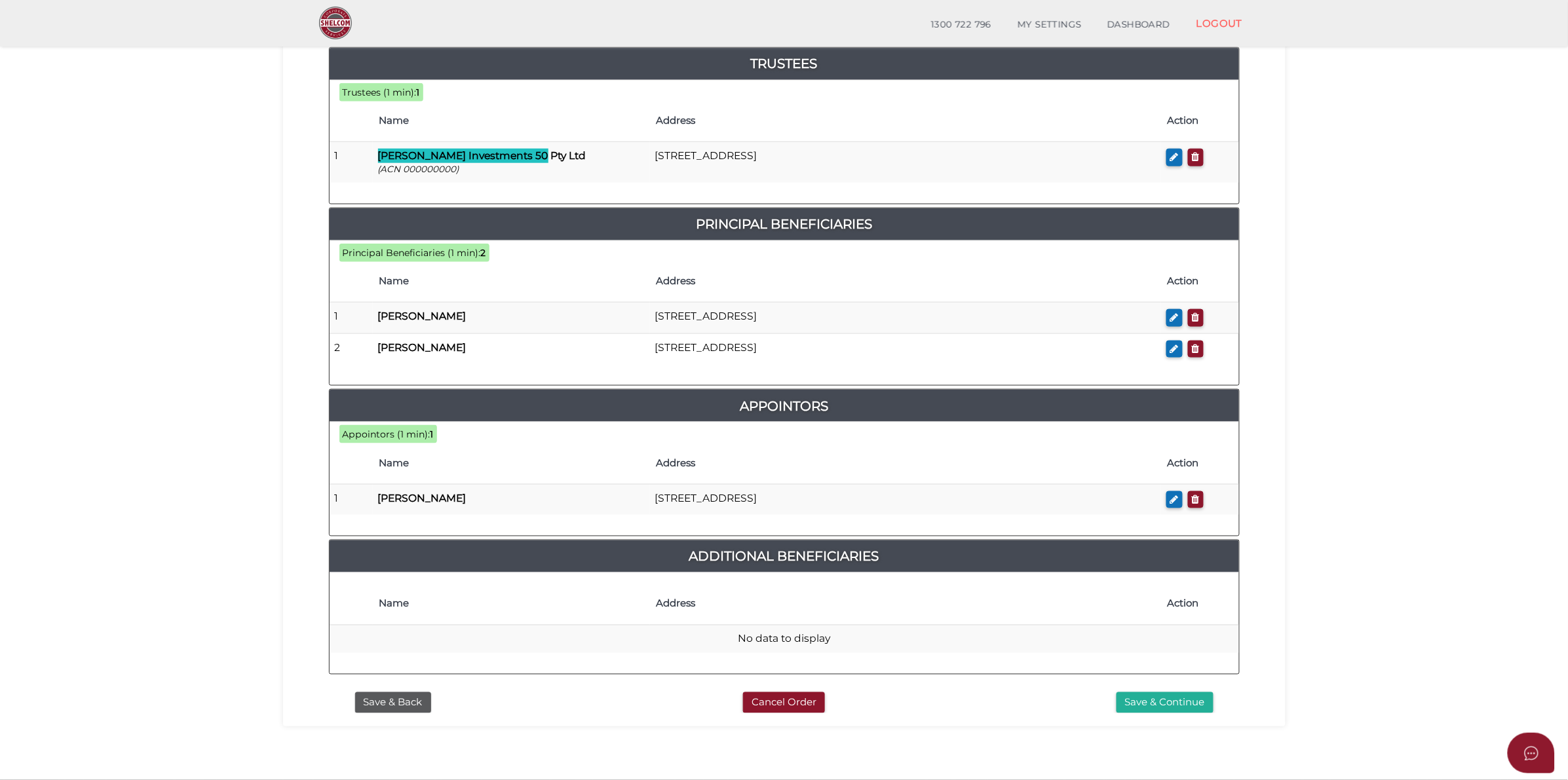
scroll to position [518, 0]
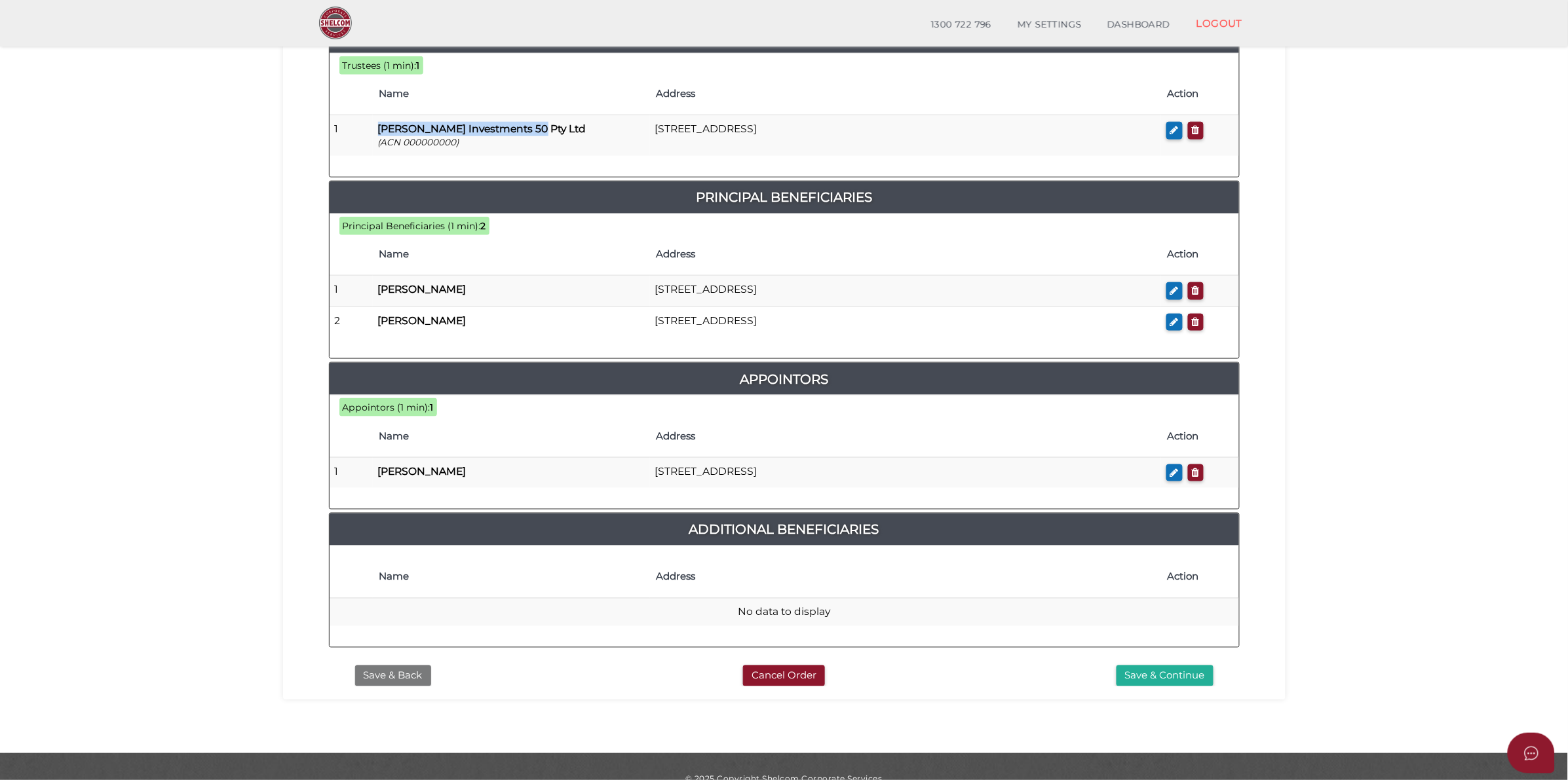
click at [399, 666] on button "Save & Back" at bounding box center [393, 676] width 76 height 21
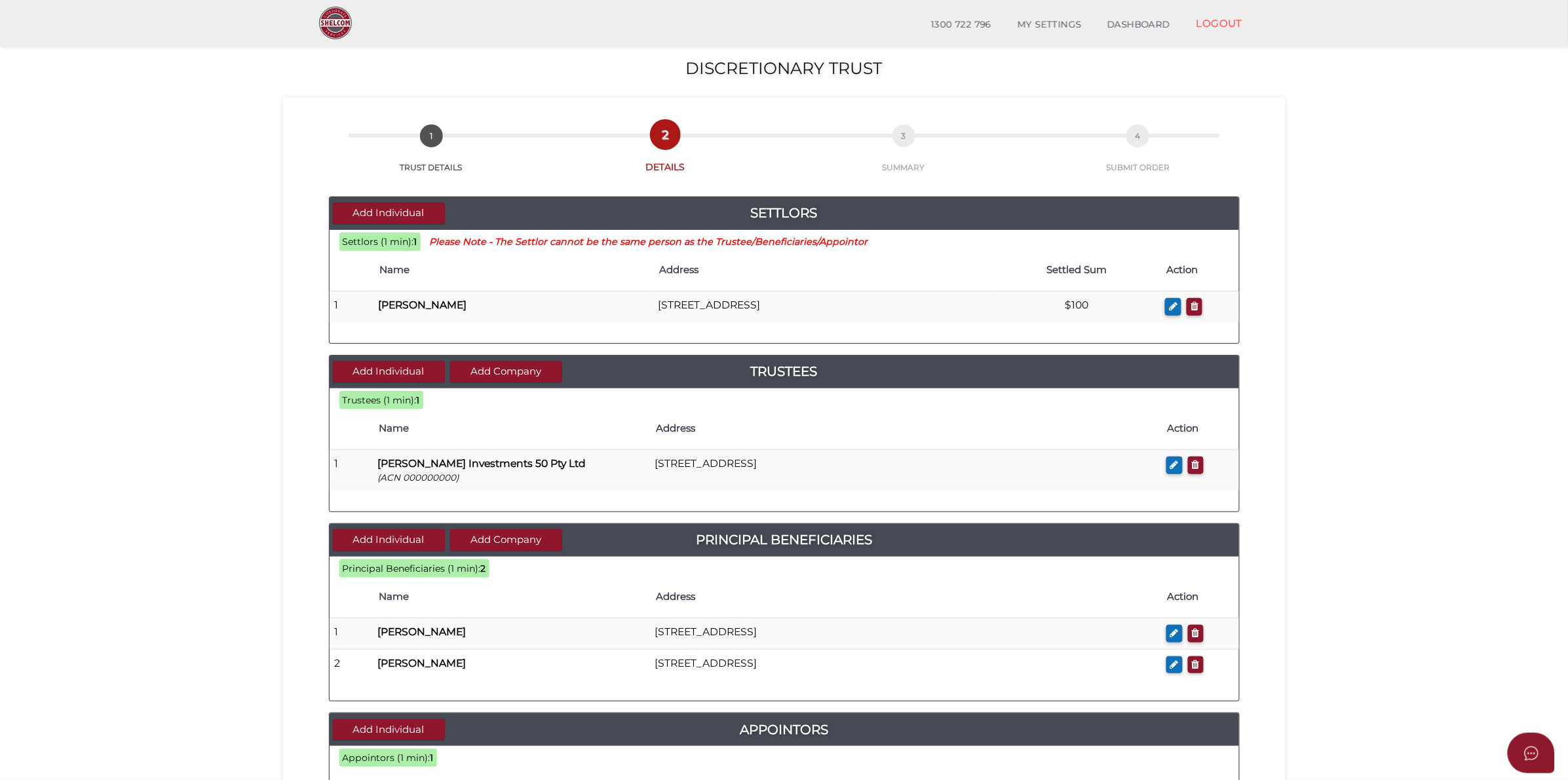
scroll to position [387, 0]
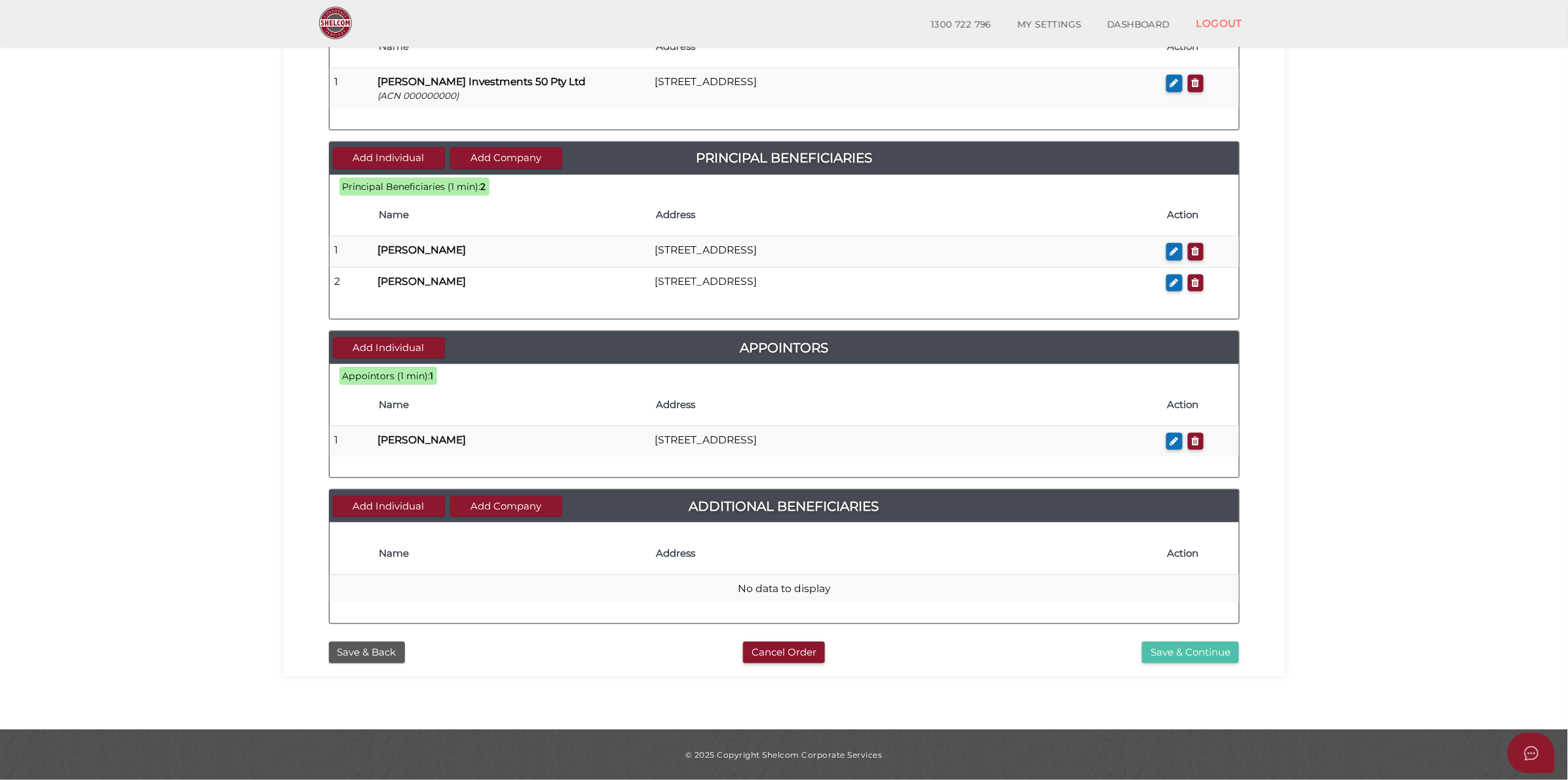
click at [1192, 647] on button "Save & Continue" at bounding box center [1191, 652] width 97 height 21
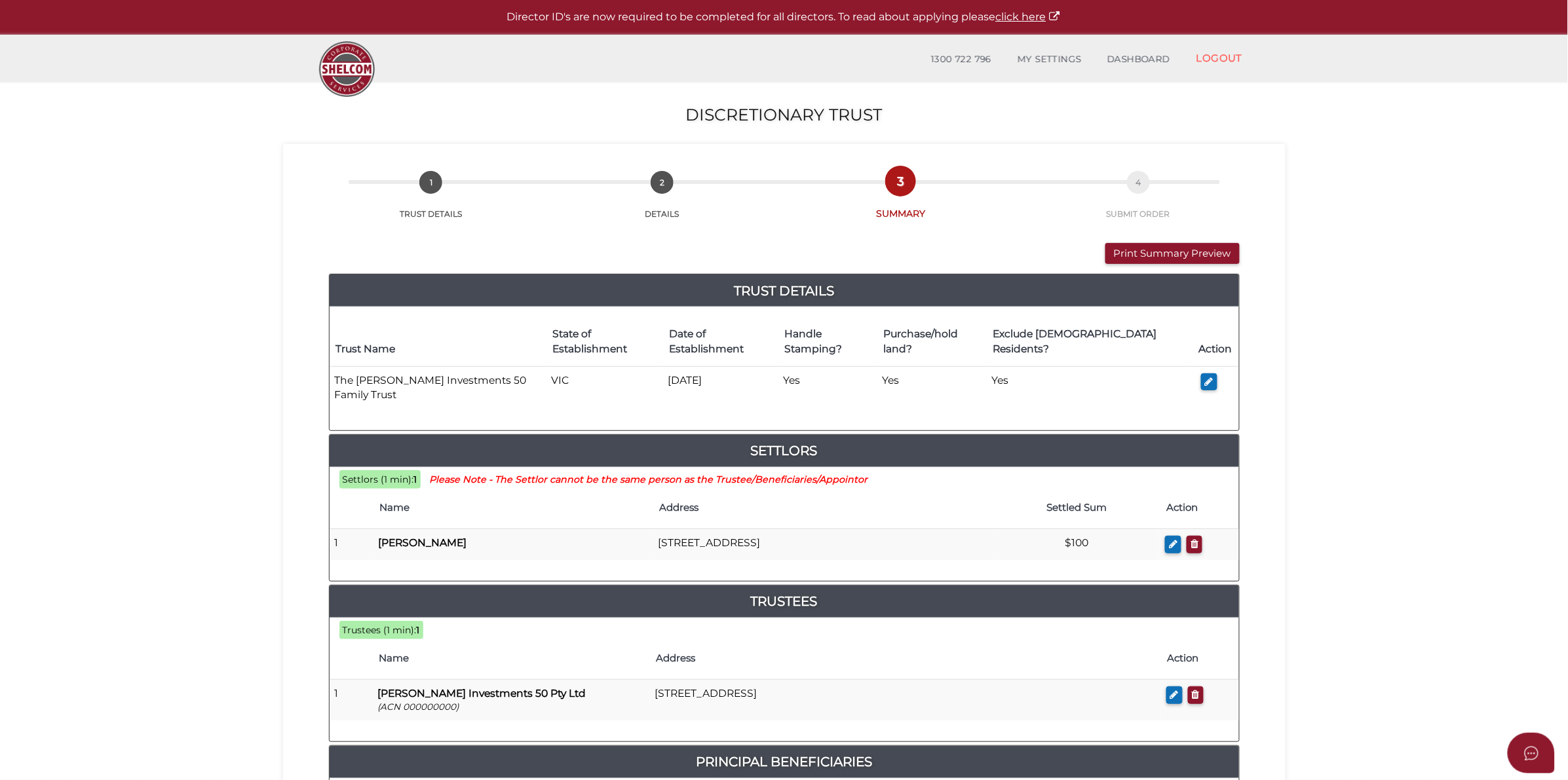
scroll to position [82, 0]
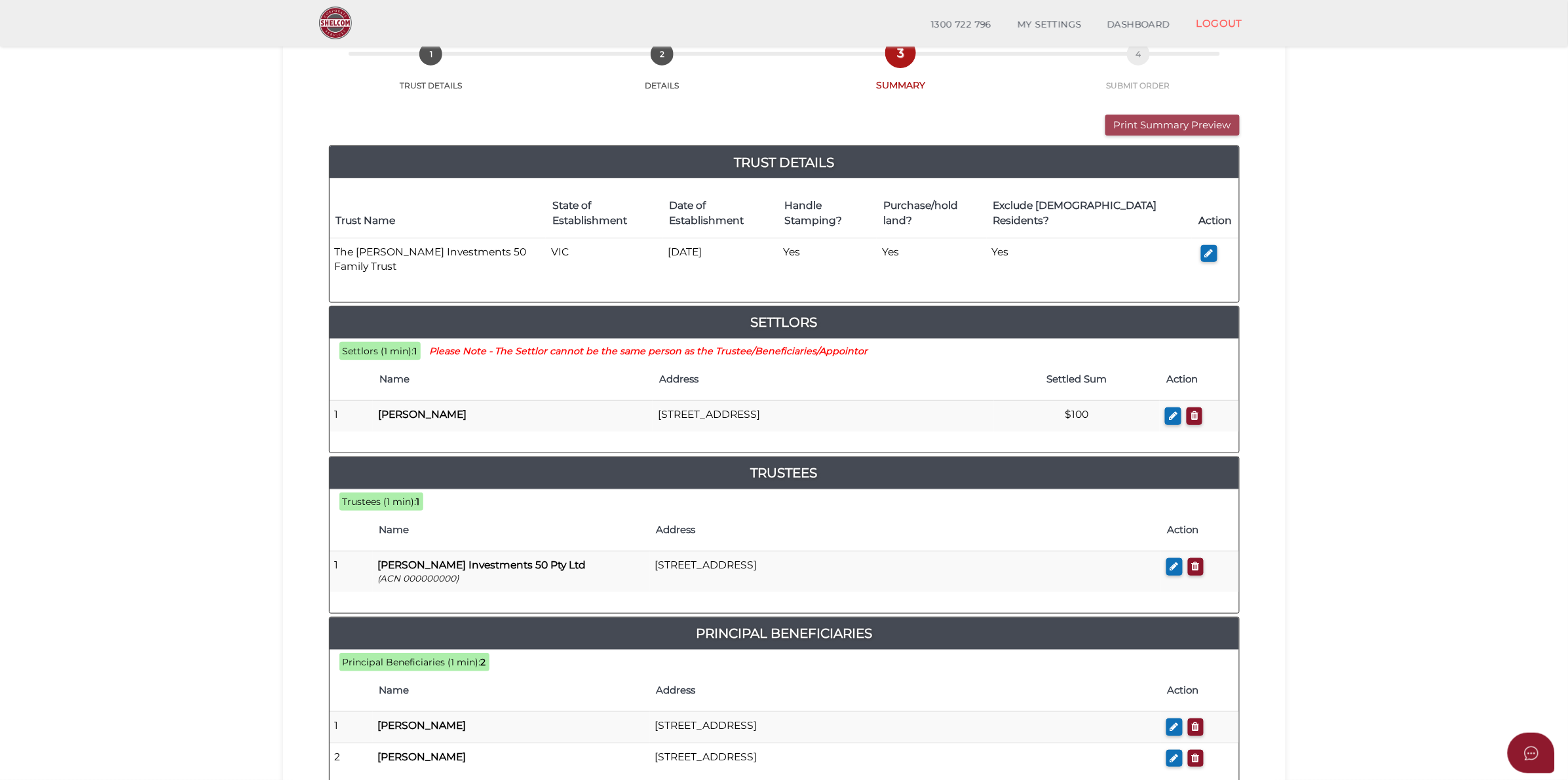
click at [1217, 125] on button "Print Summary Preview" at bounding box center [1172, 125] width 134 height 21
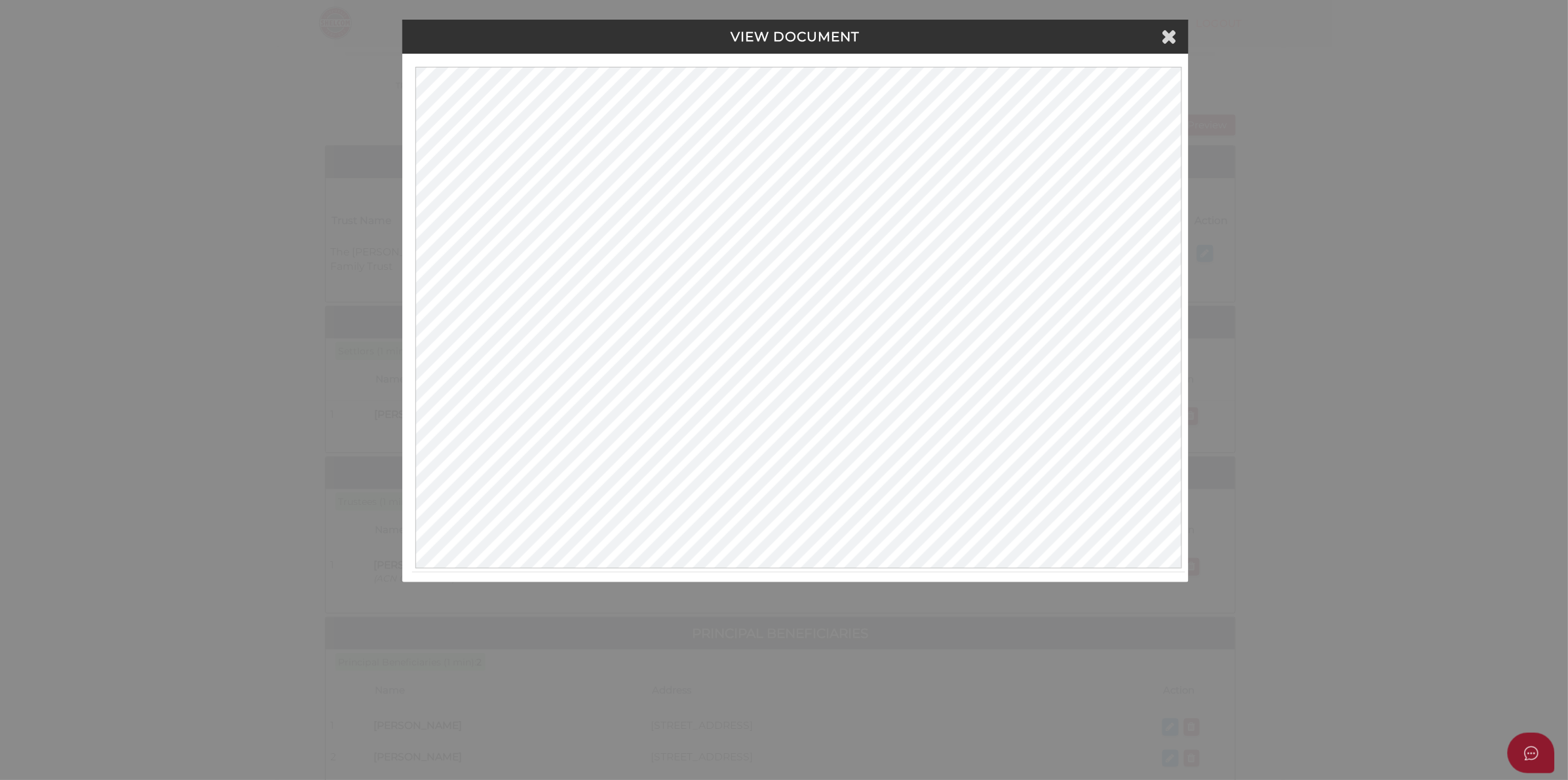
scroll to position [0, 0]
click at [1180, 36] on h4 "VIEW DOCUMENT" at bounding box center [797, 37] width 767 height 15
click at [1174, 36] on icon at bounding box center [1171, 36] width 15 height 20
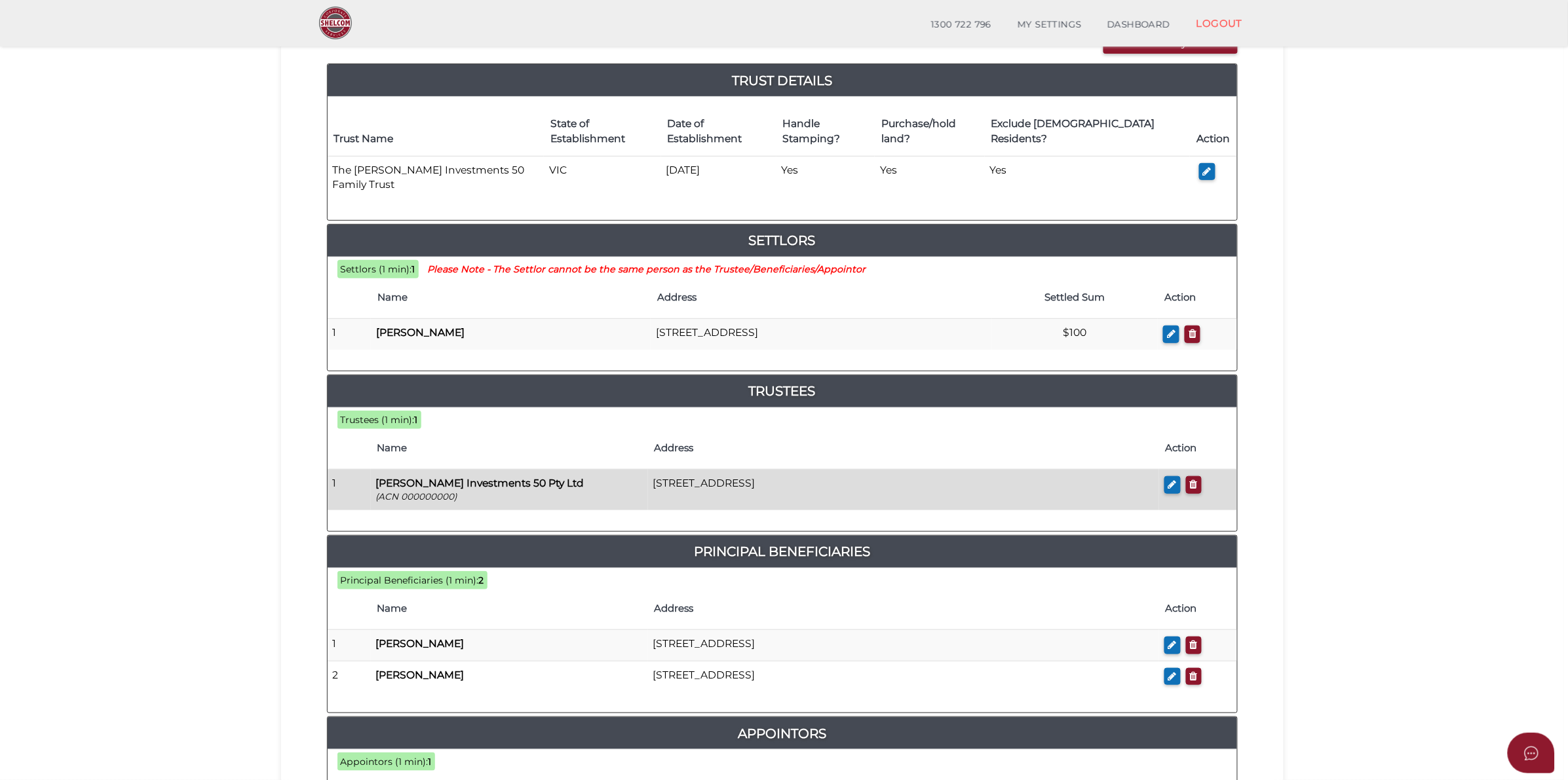
scroll to position [328, 0]
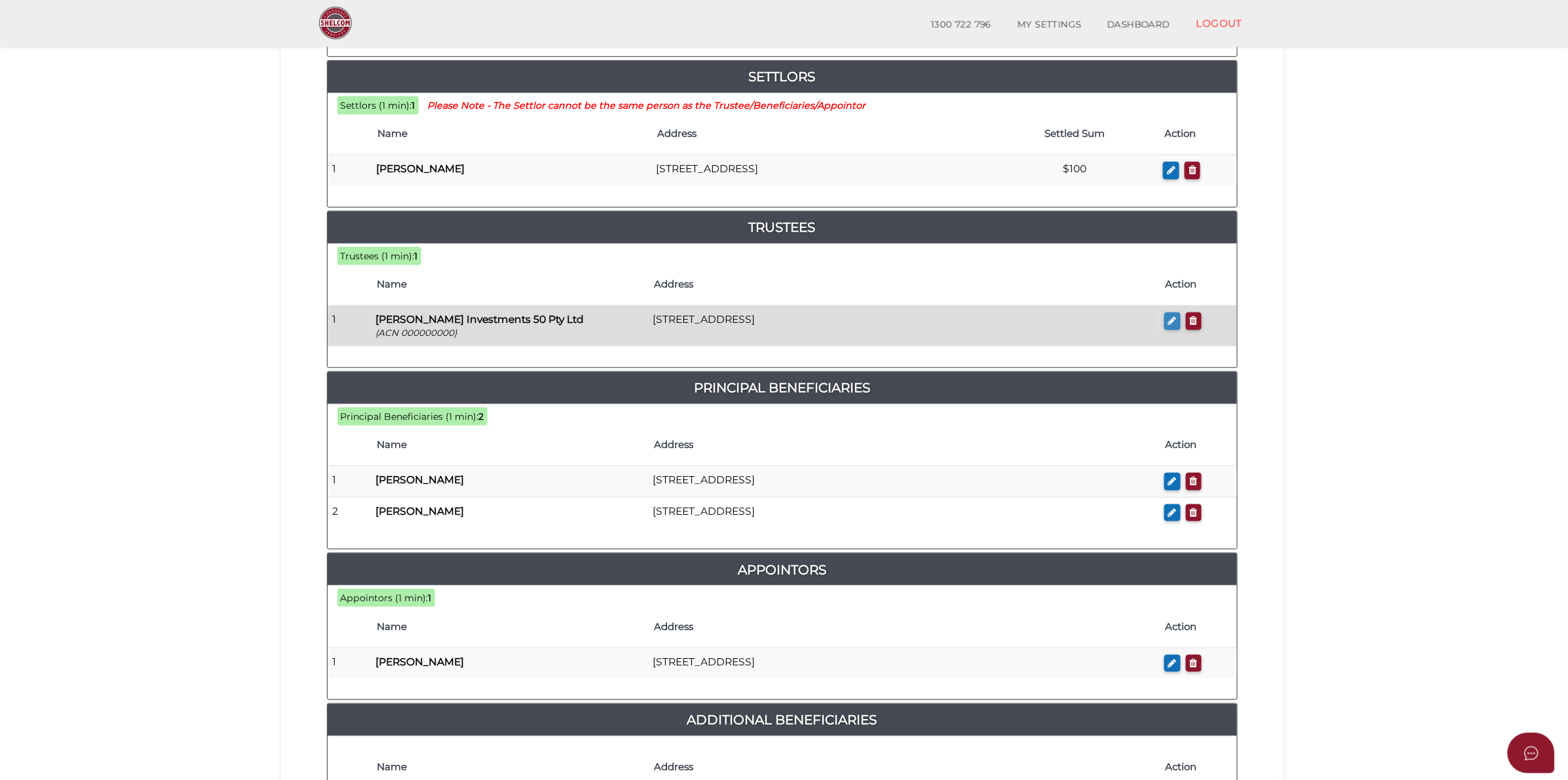
click at [1177, 312] on button "button" at bounding box center [1172, 321] width 16 height 18
checkbox input "true"
type input "000000000"
type input "[PERSON_NAME] Investments 50 Pty Ltd"
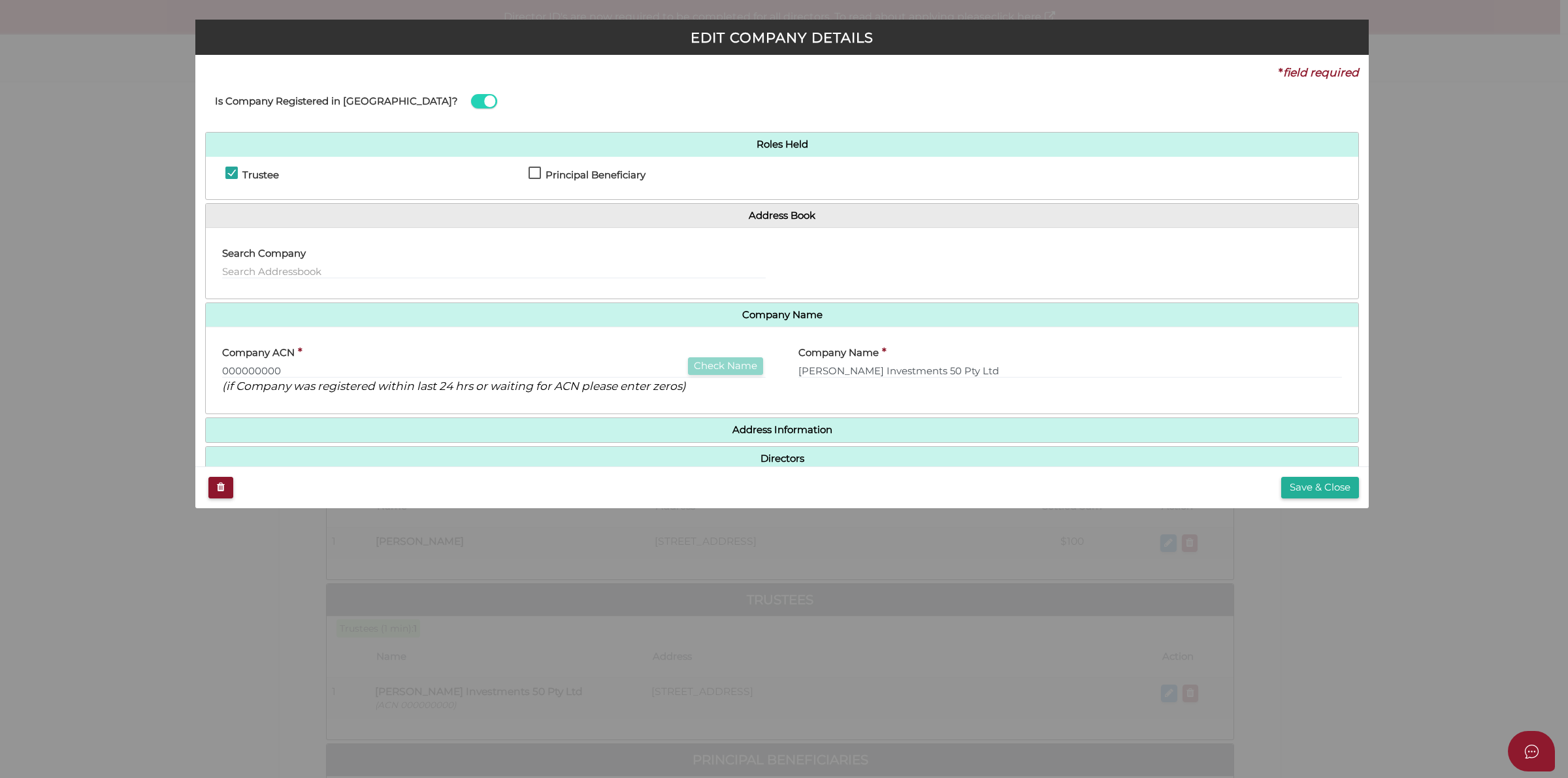
scroll to position [26, 0]
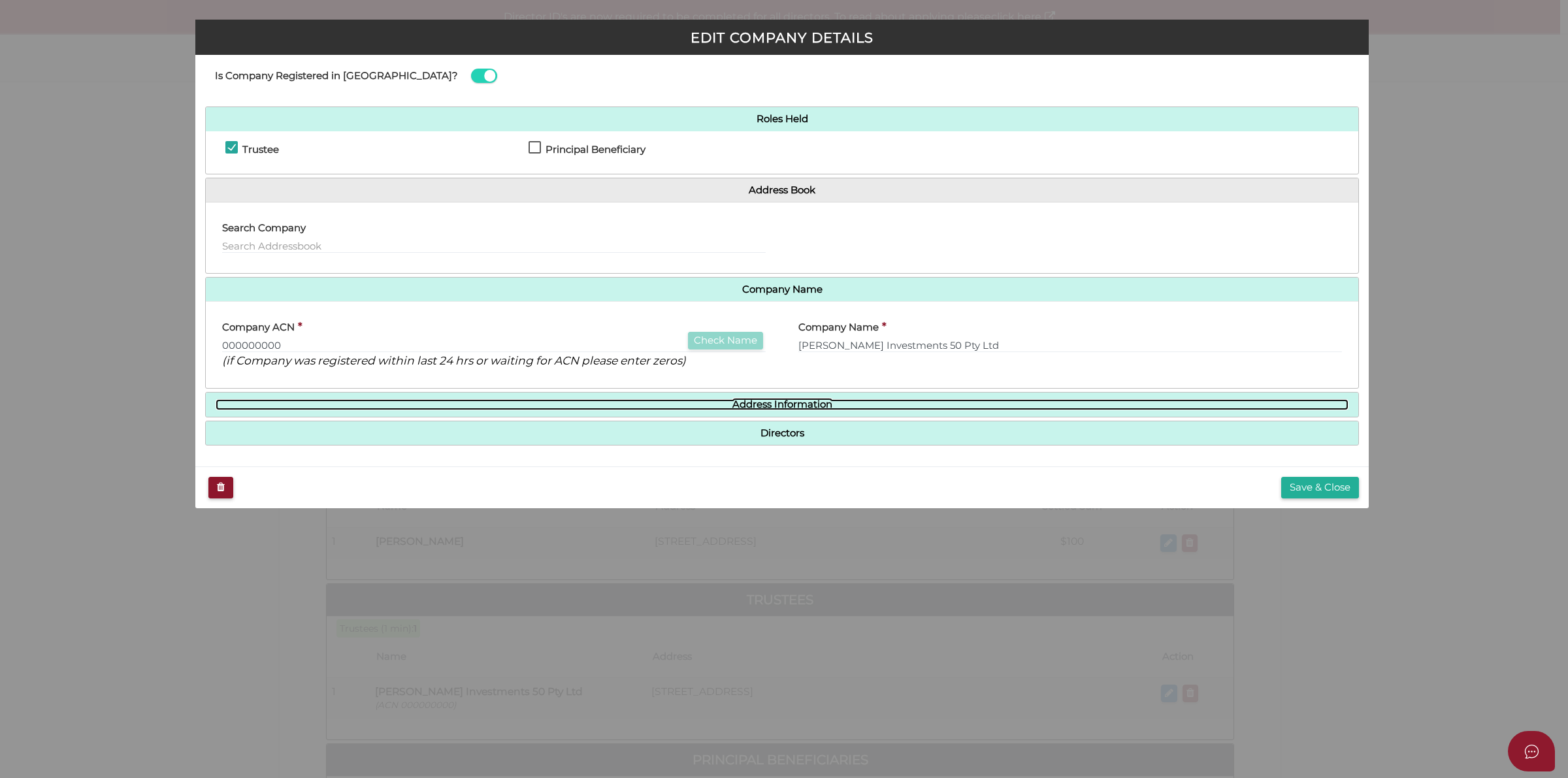
click at [777, 406] on link "Address Information" at bounding box center [781, 404] width 1133 height 11
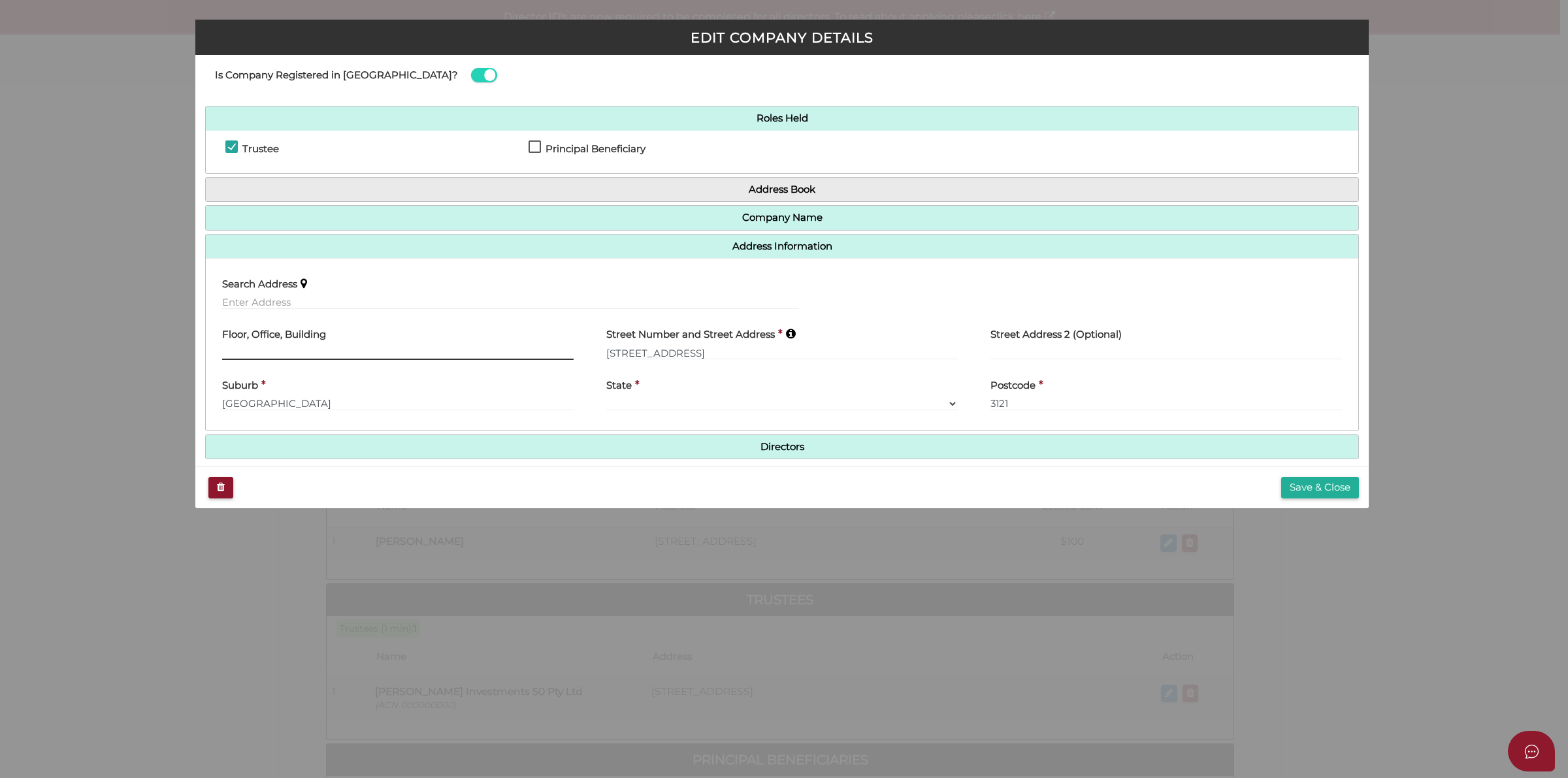
click at [397, 346] on input "text" at bounding box center [398, 352] width 352 height 14
click at [376, 305] on input "text" at bounding box center [510, 302] width 576 height 14
paste input "41 Birchwood Boulevard, HOPPERS CROSSING, VIC, 3029"
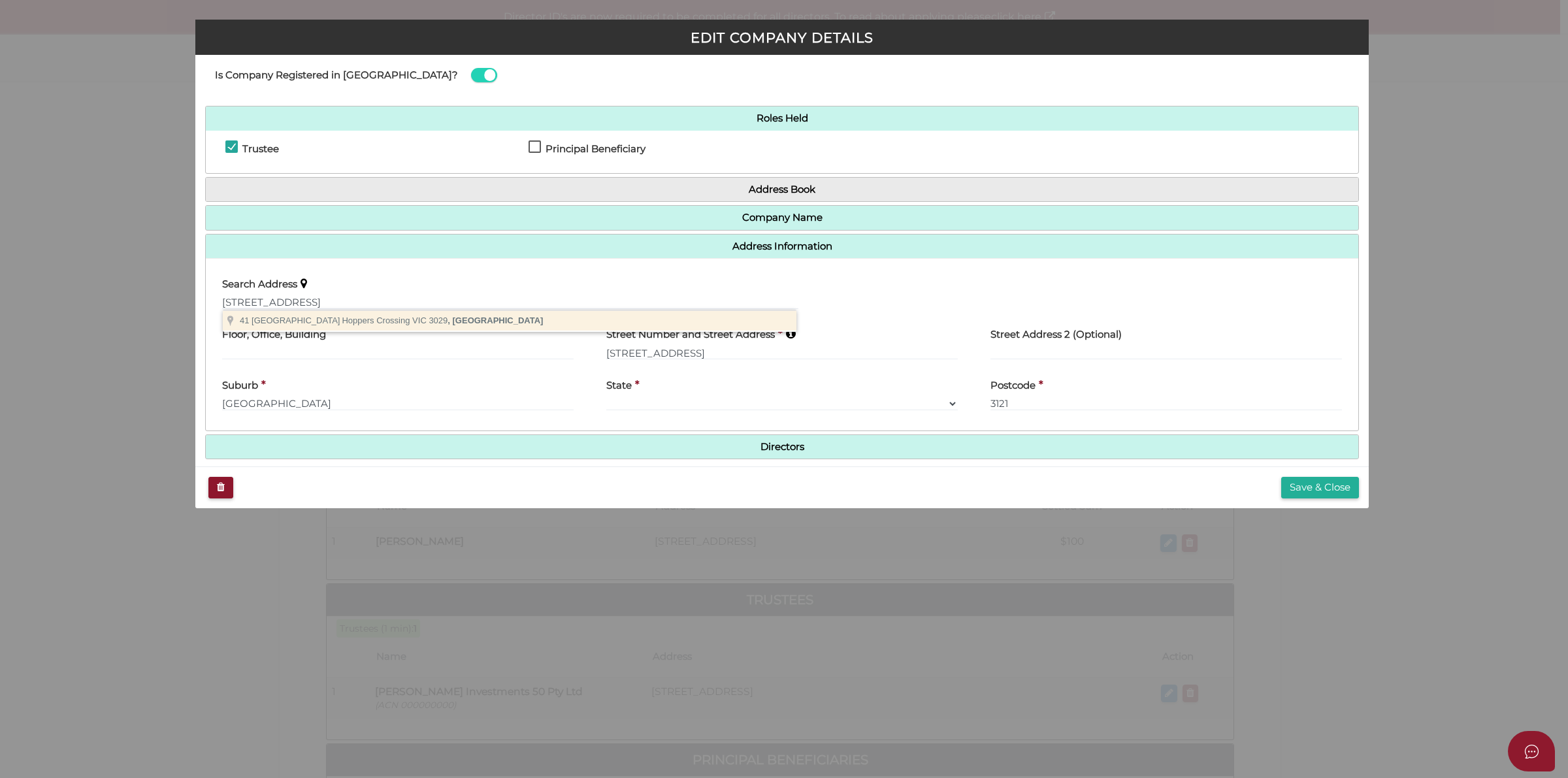
type input "41 Birchwood Boulevard, Hoppers Crossing VIC 3029, Australia"
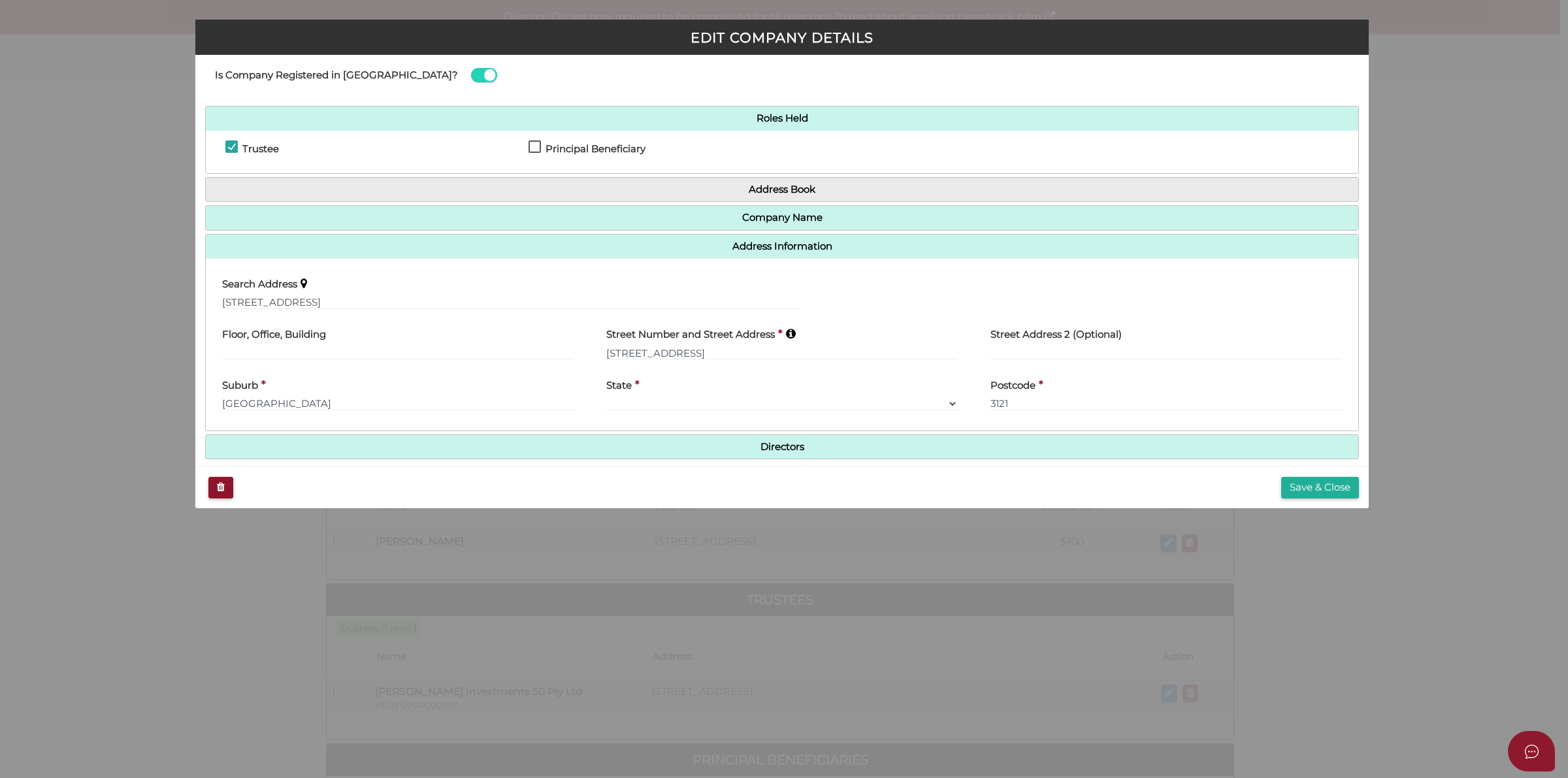
type input "41 Birchwood Boulevard"
type input "Hoppers Crossing"
select select "VIC"
type input "3029"
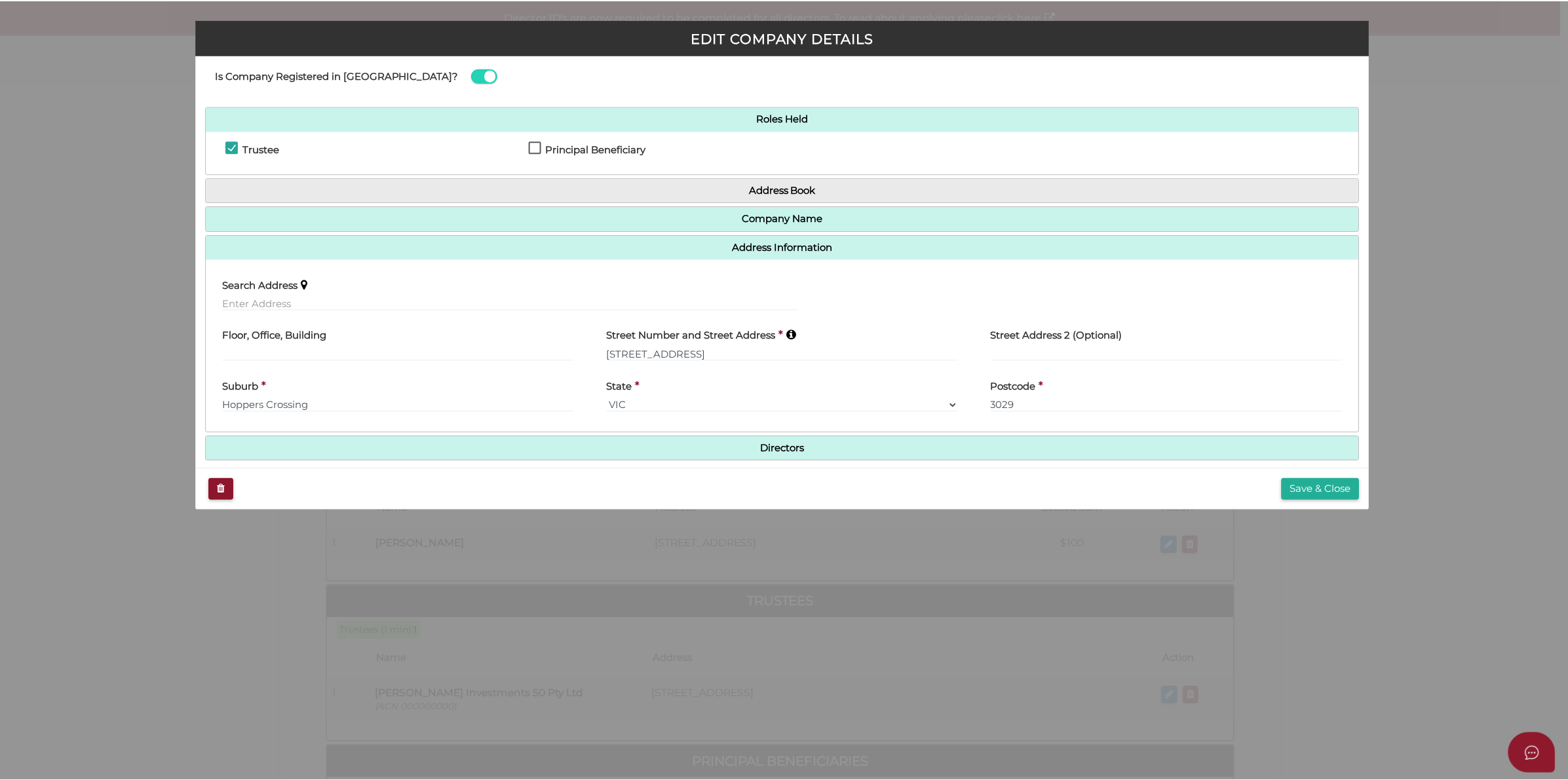
scroll to position [41, 0]
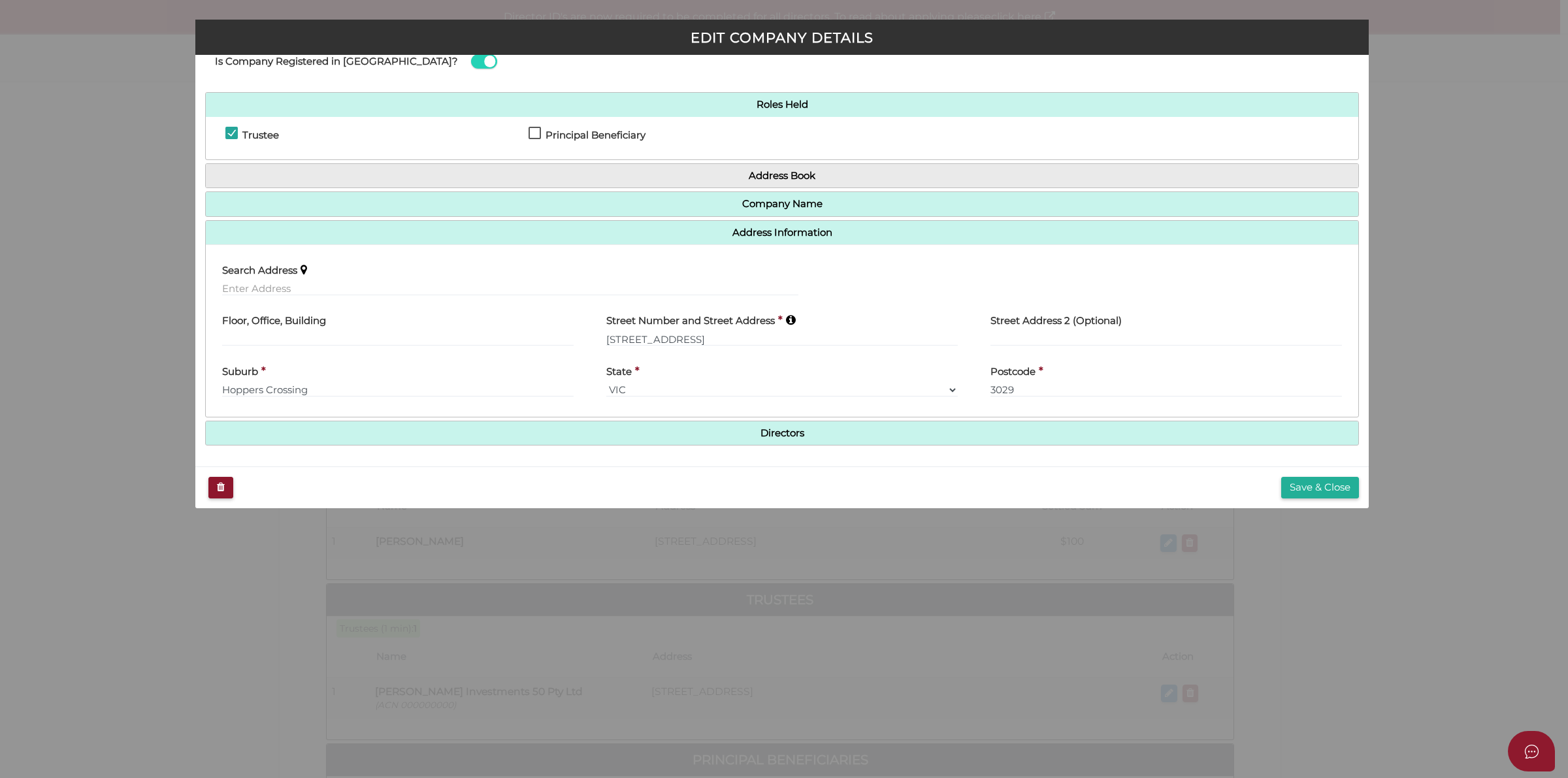
click at [1331, 487] on button "Save & Close" at bounding box center [1319, 487] width 77 height 21
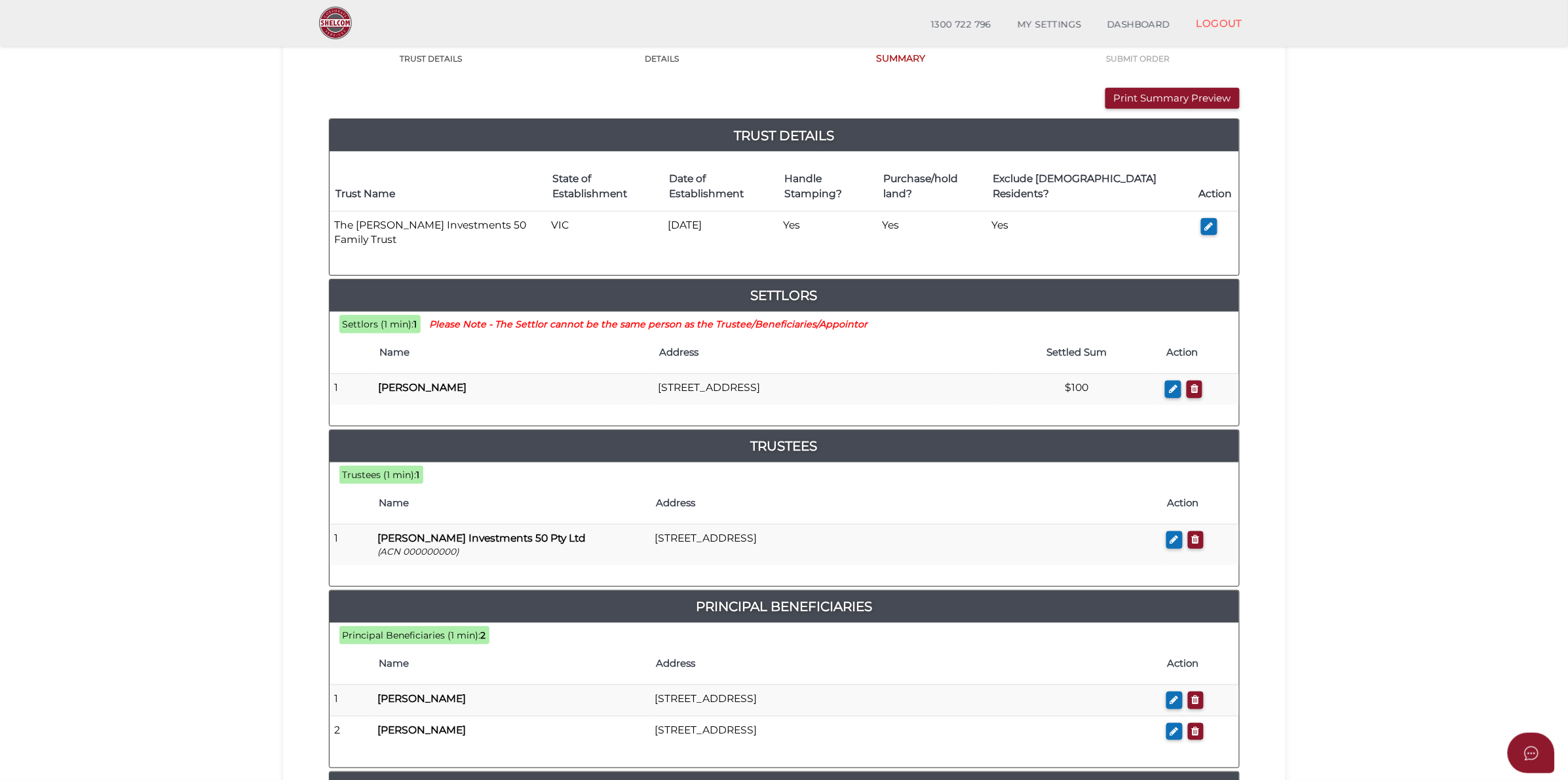
scroll to position [518, 0]
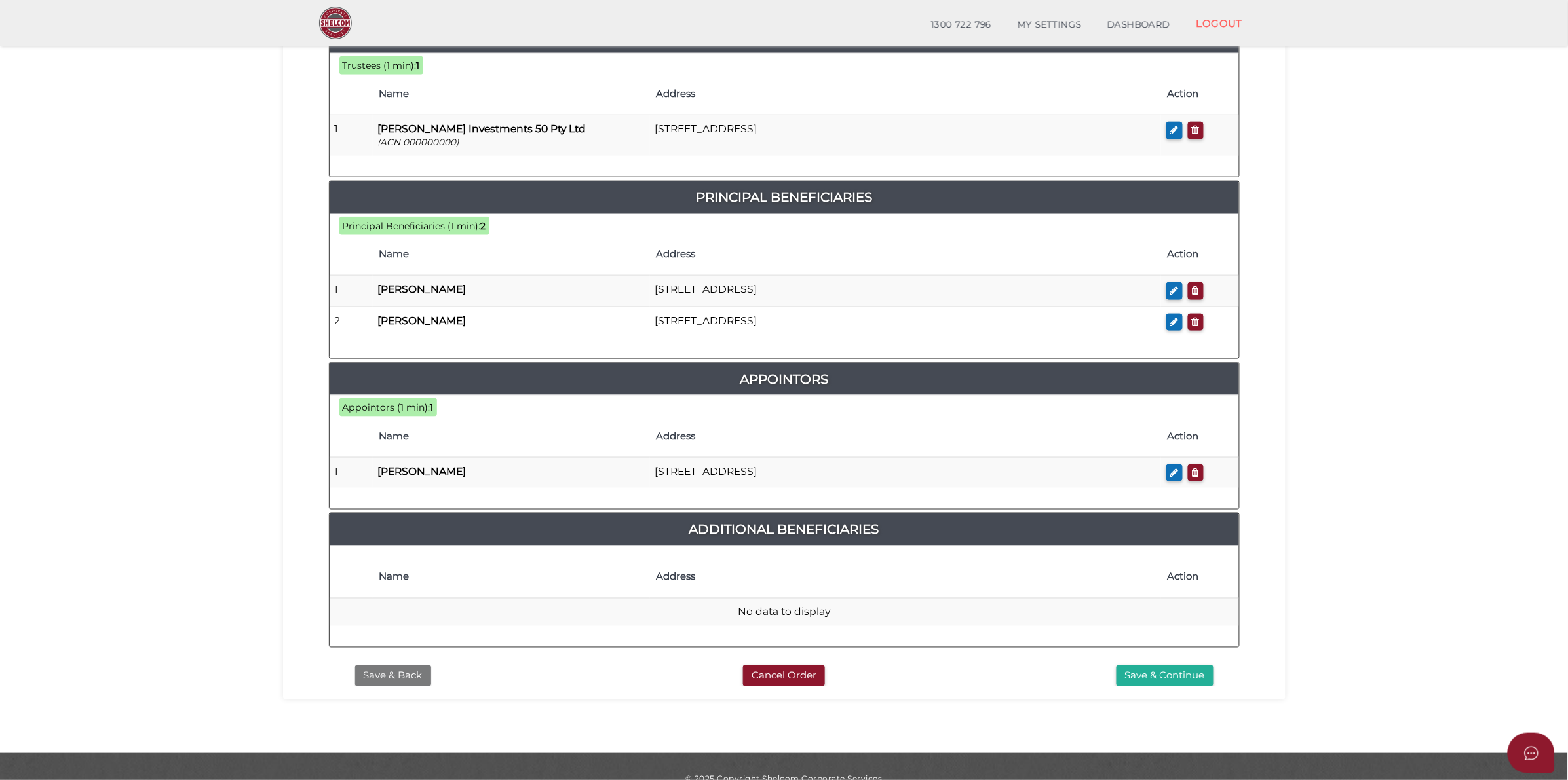
click at [423, 666] on button "Save & Back" at bounding box center [393, 676] width 76 height 21
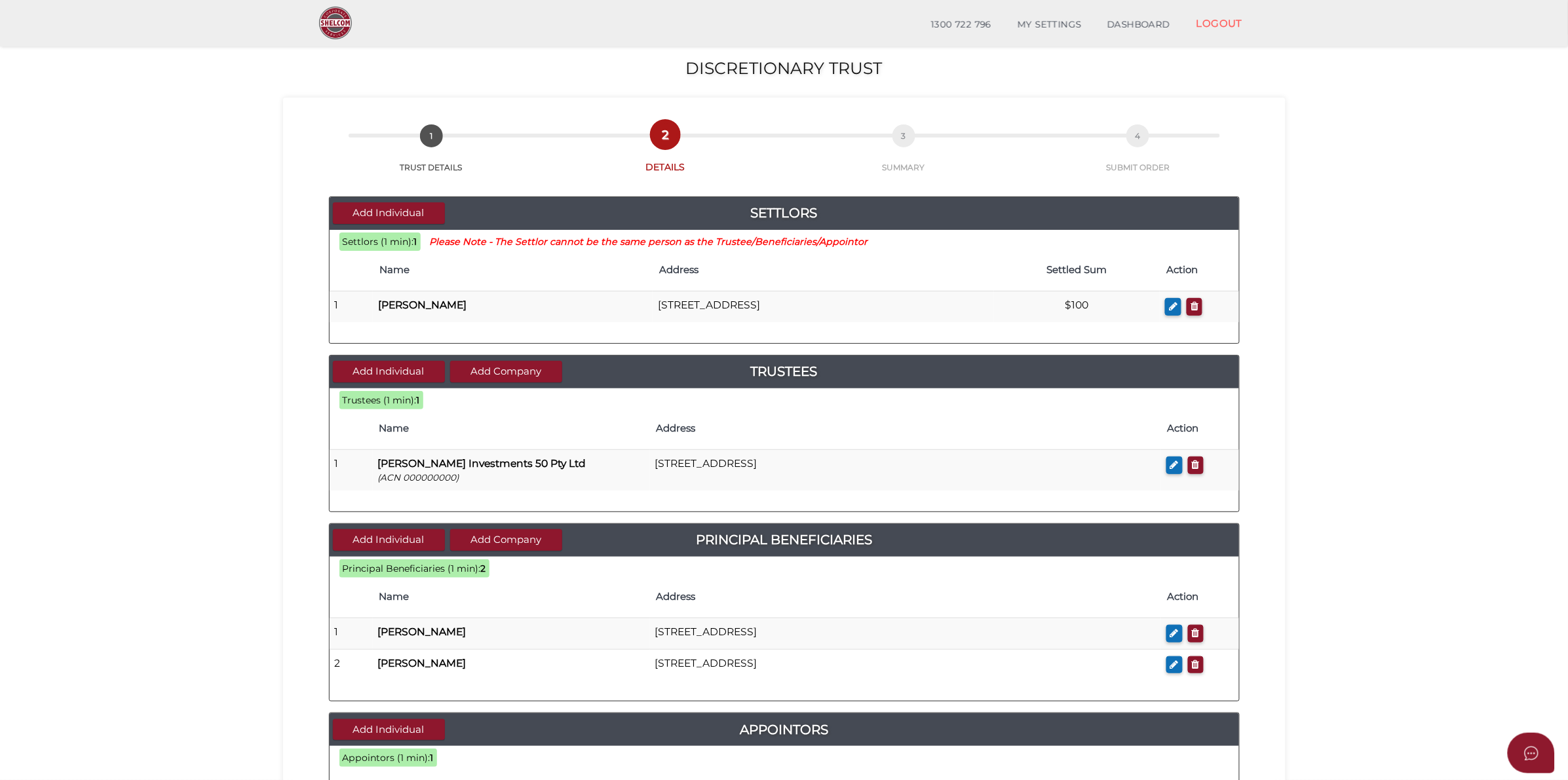
scroll to position [164, 0]
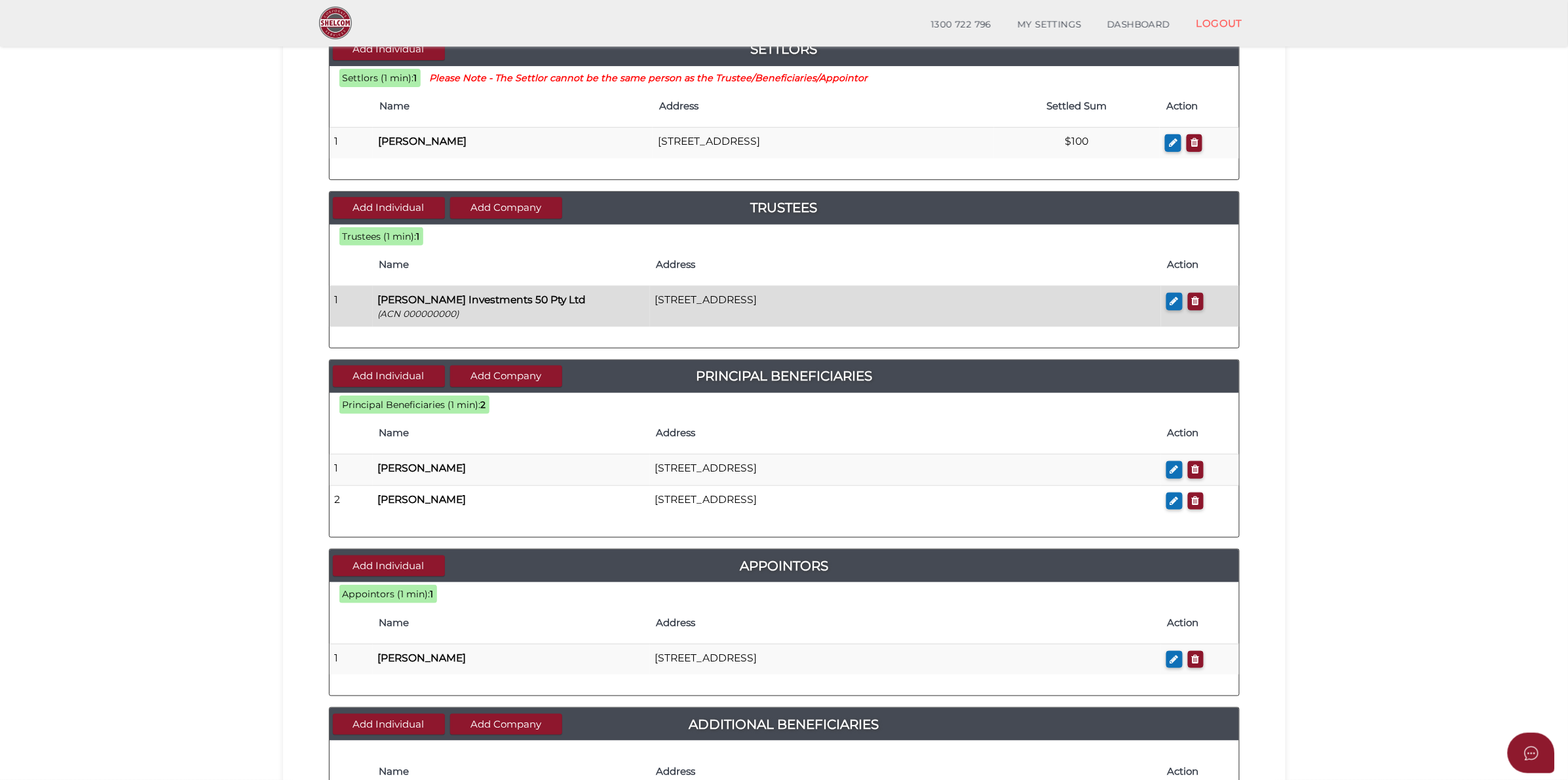
click at [446, 314] on p "(ACN 000000000)" at bounding box center [511, 314] width 266 height 13
click at [1176, 303] on icon "button" at bounding box center [1175, 301] width 9 height 10
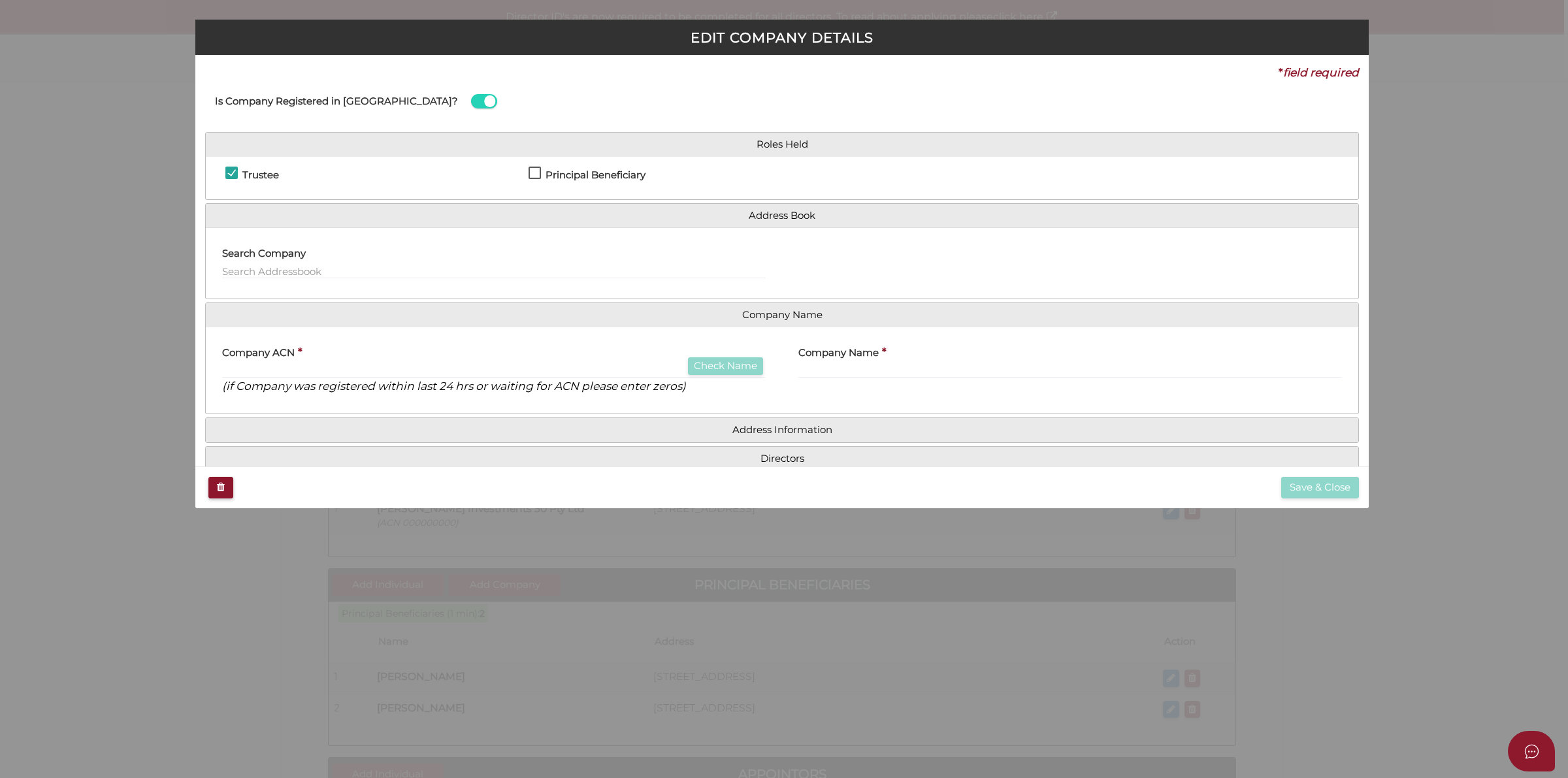
checkbox input "true"
type input "000000000"
type input "[PERSON_NAME] Investments 50 Pty Ltd"
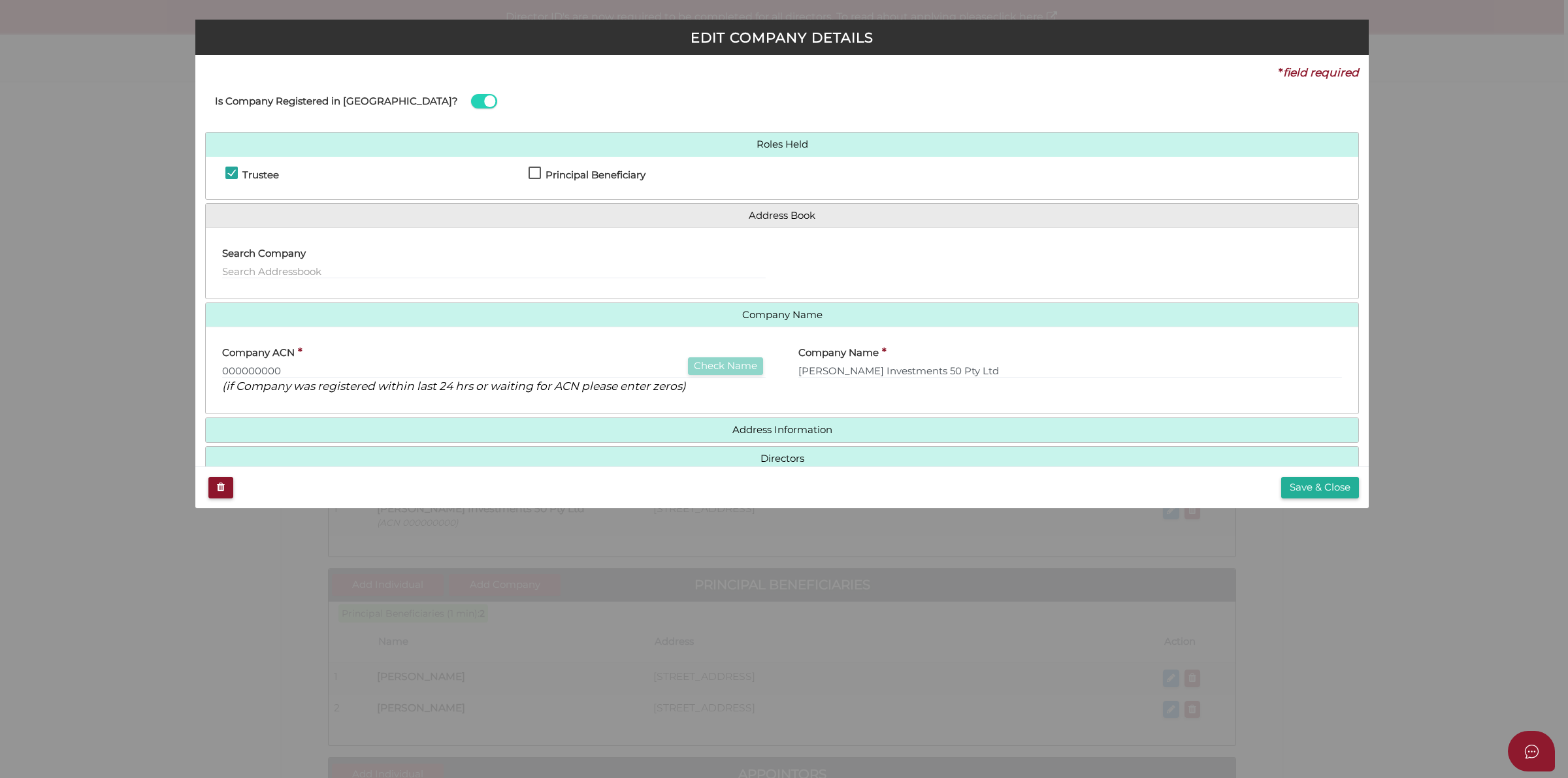
scroll to position [26, 0]
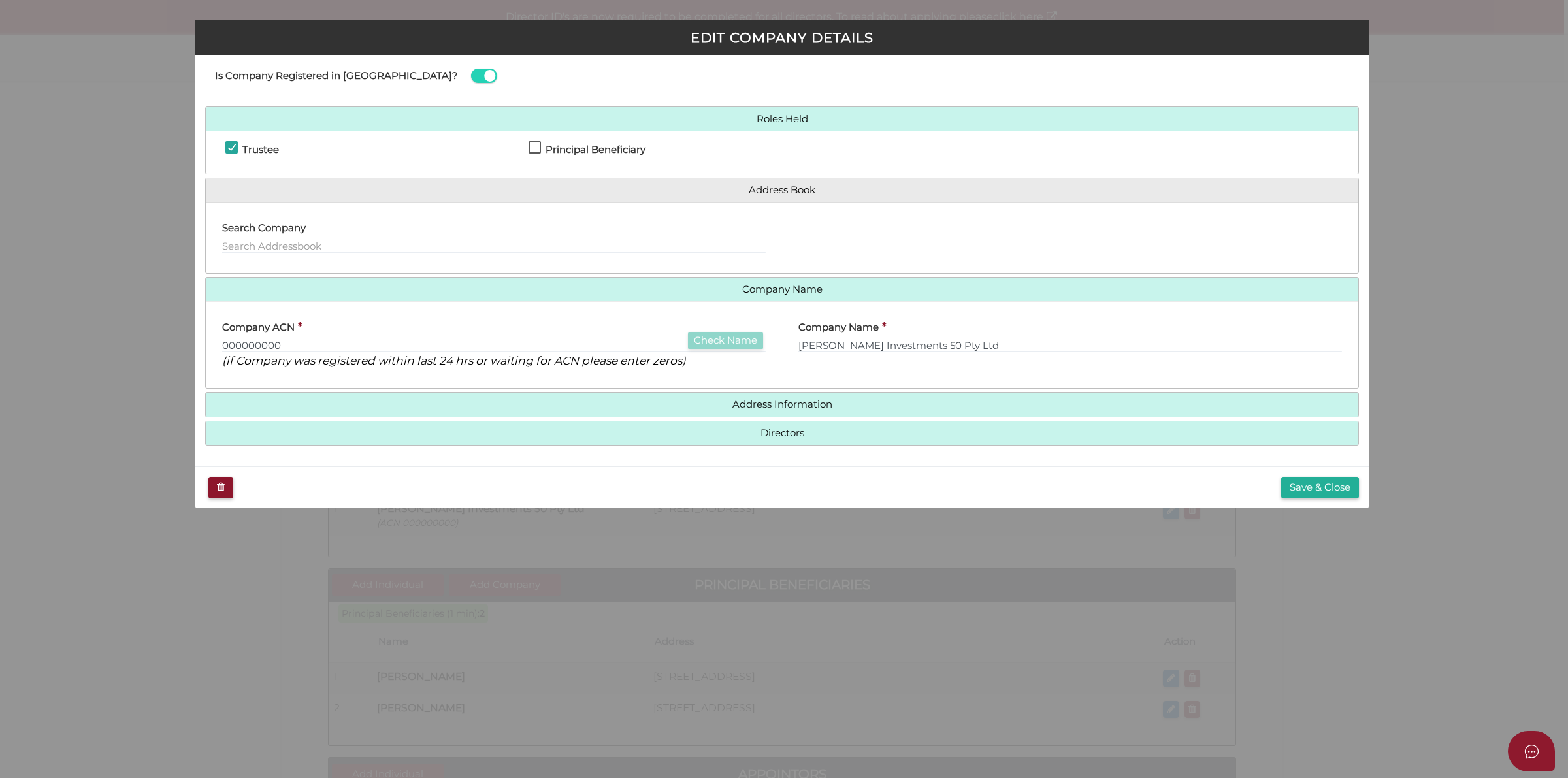
click at [504, 334] on div "Company ACN * 000000000 Check Name (if Company was registered within last 24 hr…" at bounding box center [494, 340] width 544 height 57
click at [501, 350] on input "000000000" at bounding box center [494, 346] width 544 height 14
drag, startPoint x: 494, startPoint y: 352, endPoint x: 232, endPoint y: 345, distance: 262.1
click at [232, 345] on div "Company ACN * 000000000 Check Name (if Company was registered within last 24 hr…" at bounding box center [494, 340] width 544 height 57
click at [284, 343] on input "000000000" at bounding box center [494, 346] width 544 height 14
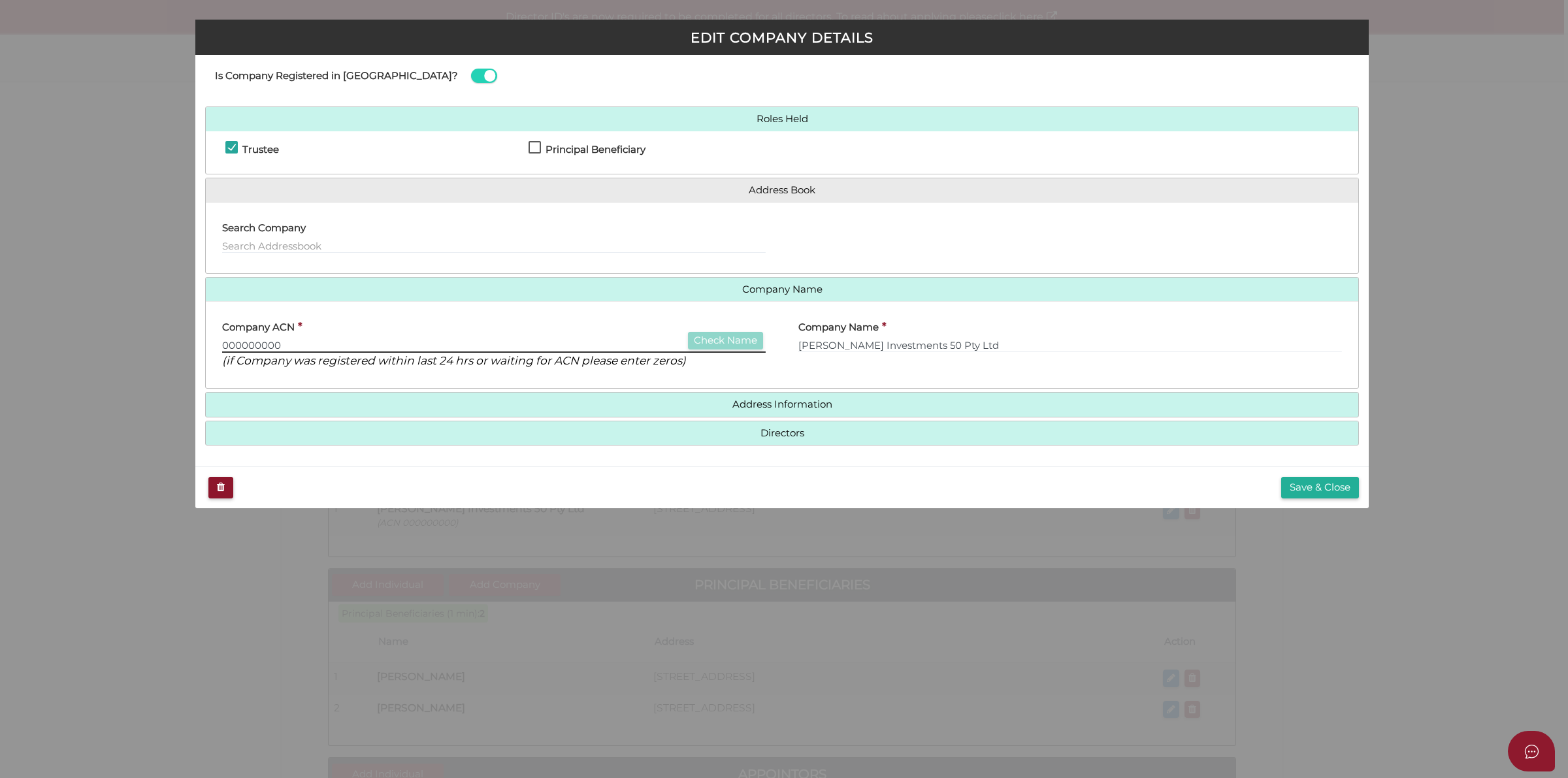
drag, startPoint x: 286, startPoint y: 343, endPoint x: 215, endPoint y: 341, distance: 71.0
click at [215, 341] on div "Company ACN * 000000000 Check Name (if Company was registered within last 24 hr…" at bounding box center [494, 345] width 576 height 66
type input "6"
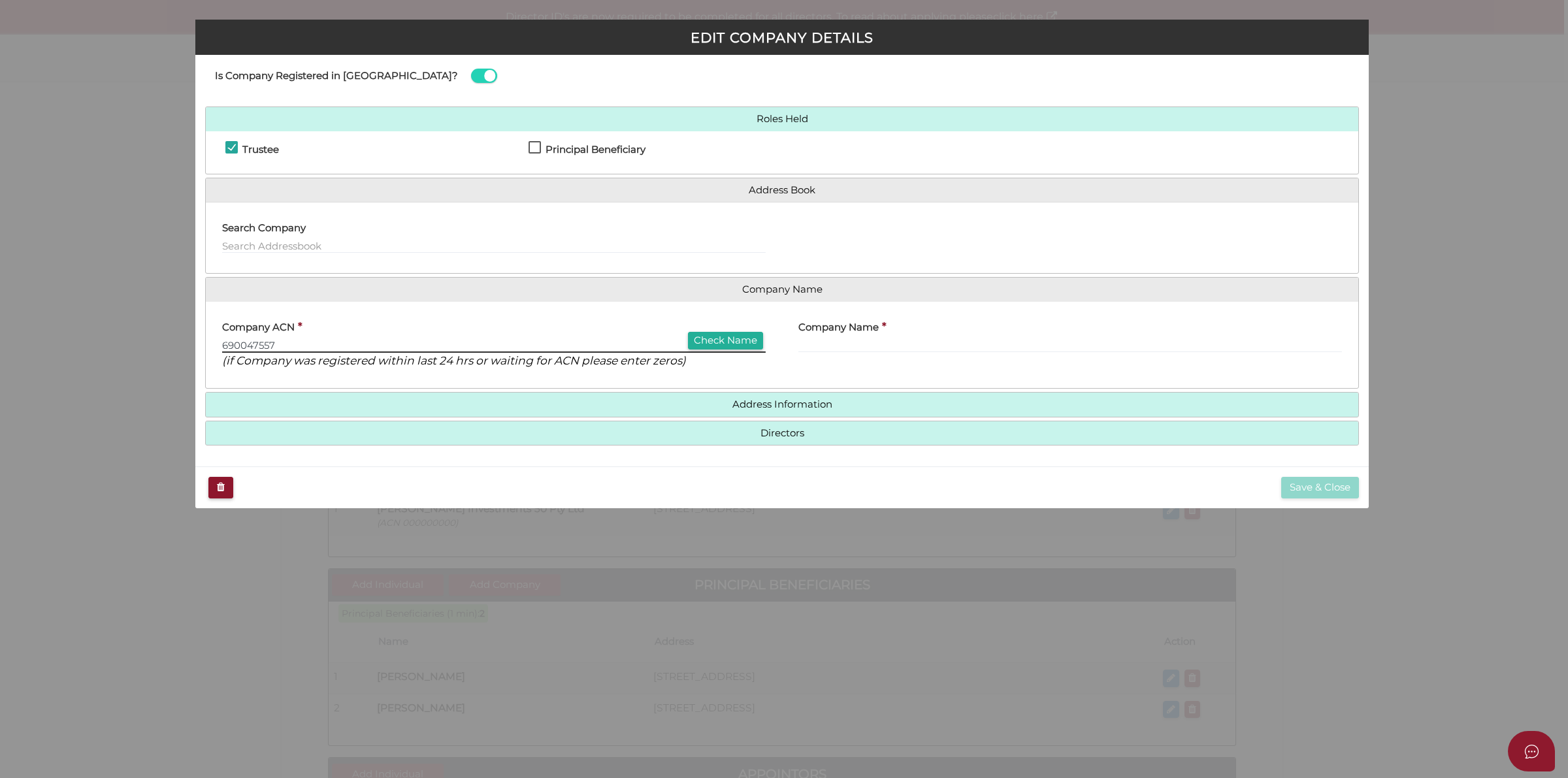
type input "690047557"
click at [838, 346] on input "text" at bounding box center [1070, 346] width 544 height 14
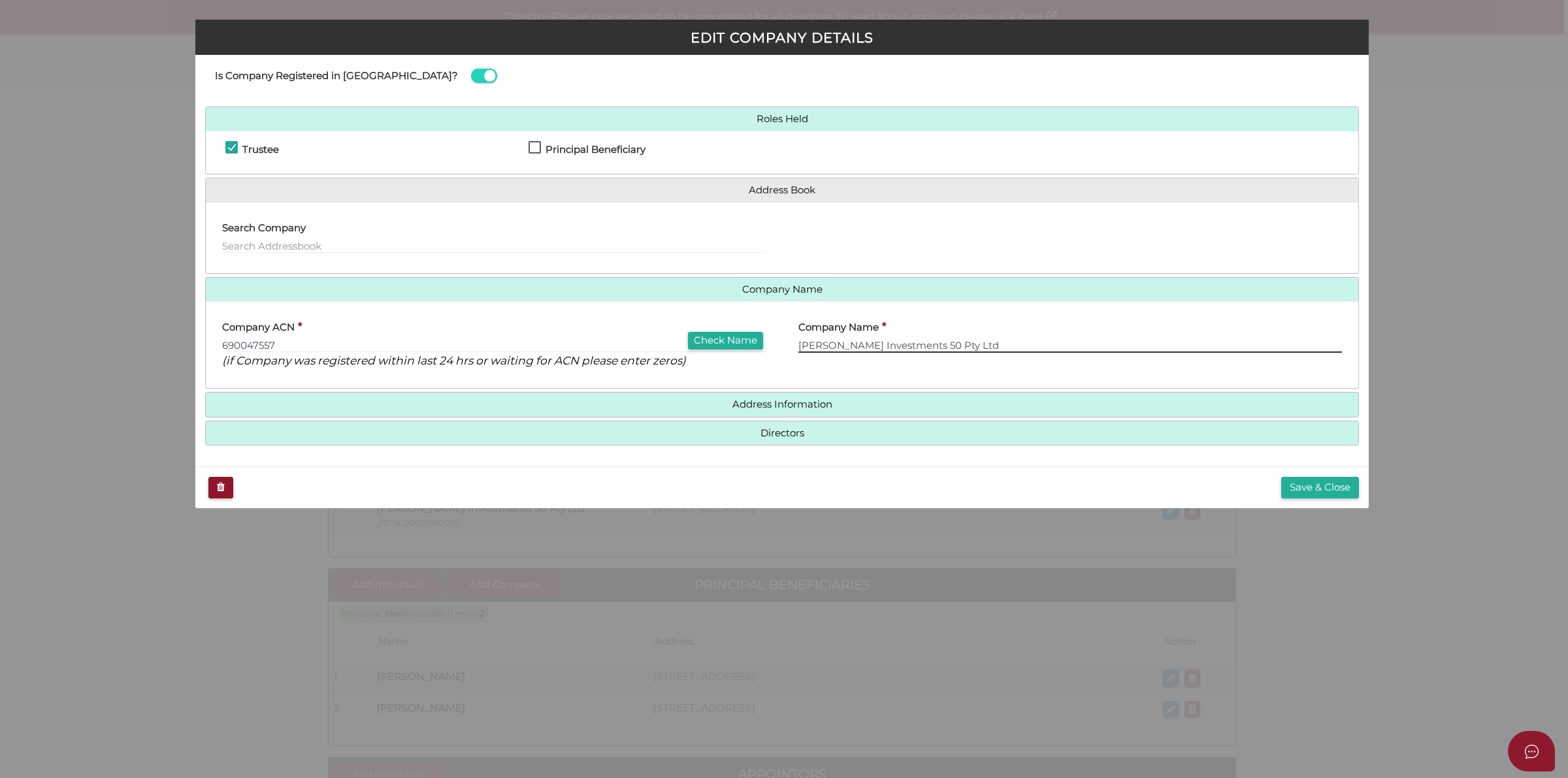
type input "Laxmi Investments 50 Pty Ltd"
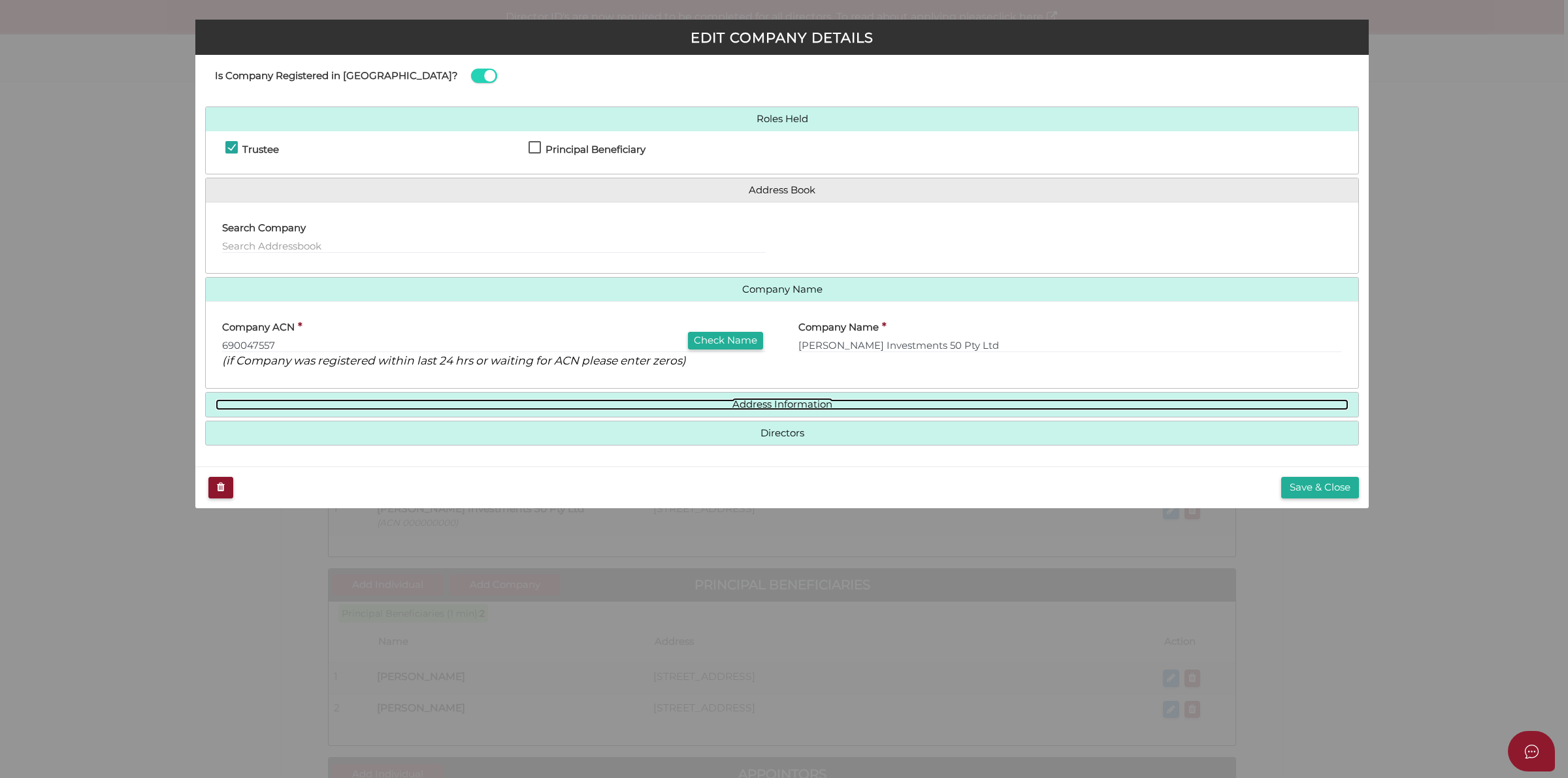
click at [822, 403] on link "Address Information" at bounding box center [781, 404] width 1133 height 11
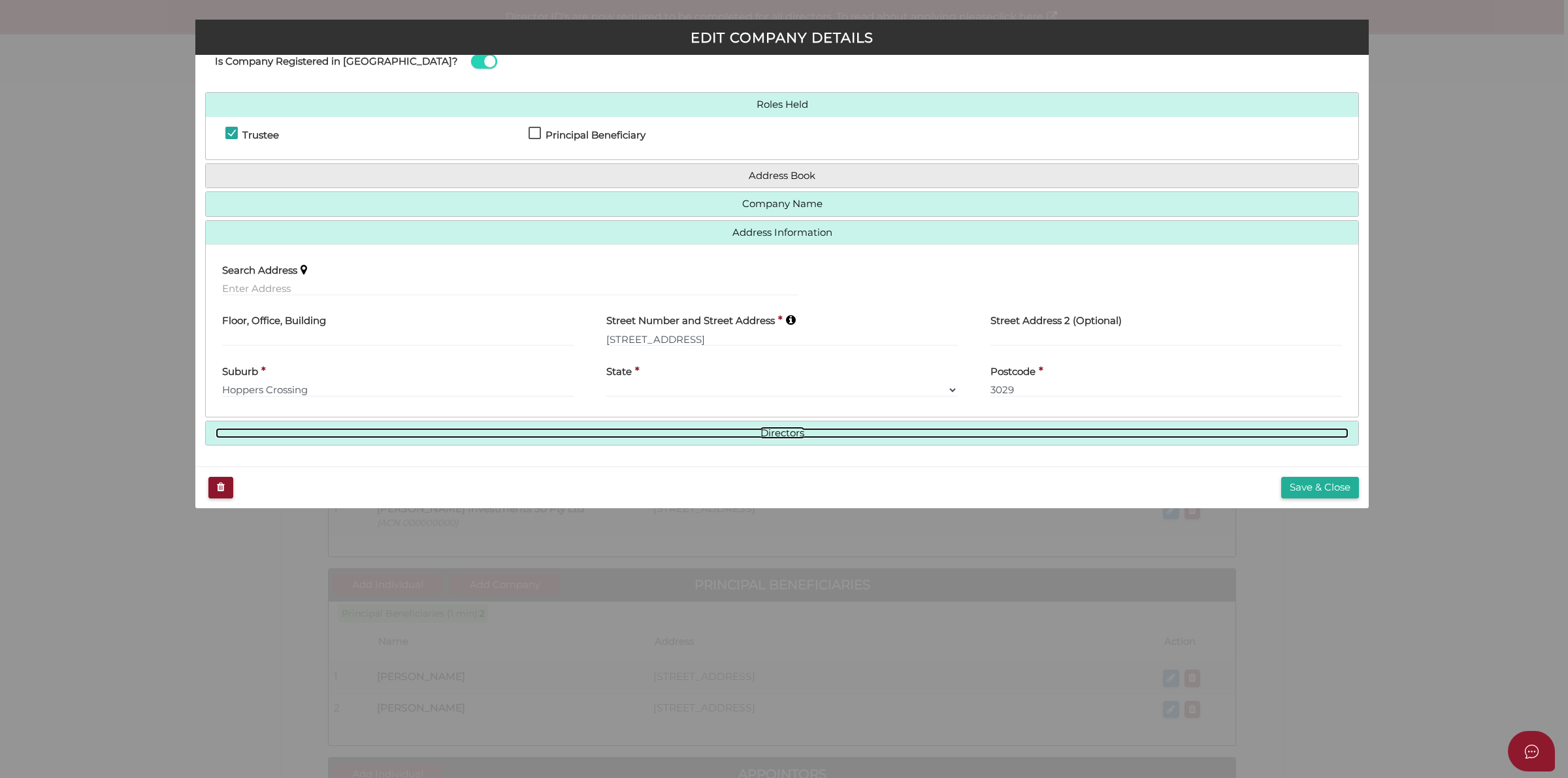
click at [788, 429] on link "Directors" at bounding box center [781, 433] width 1133 height 11
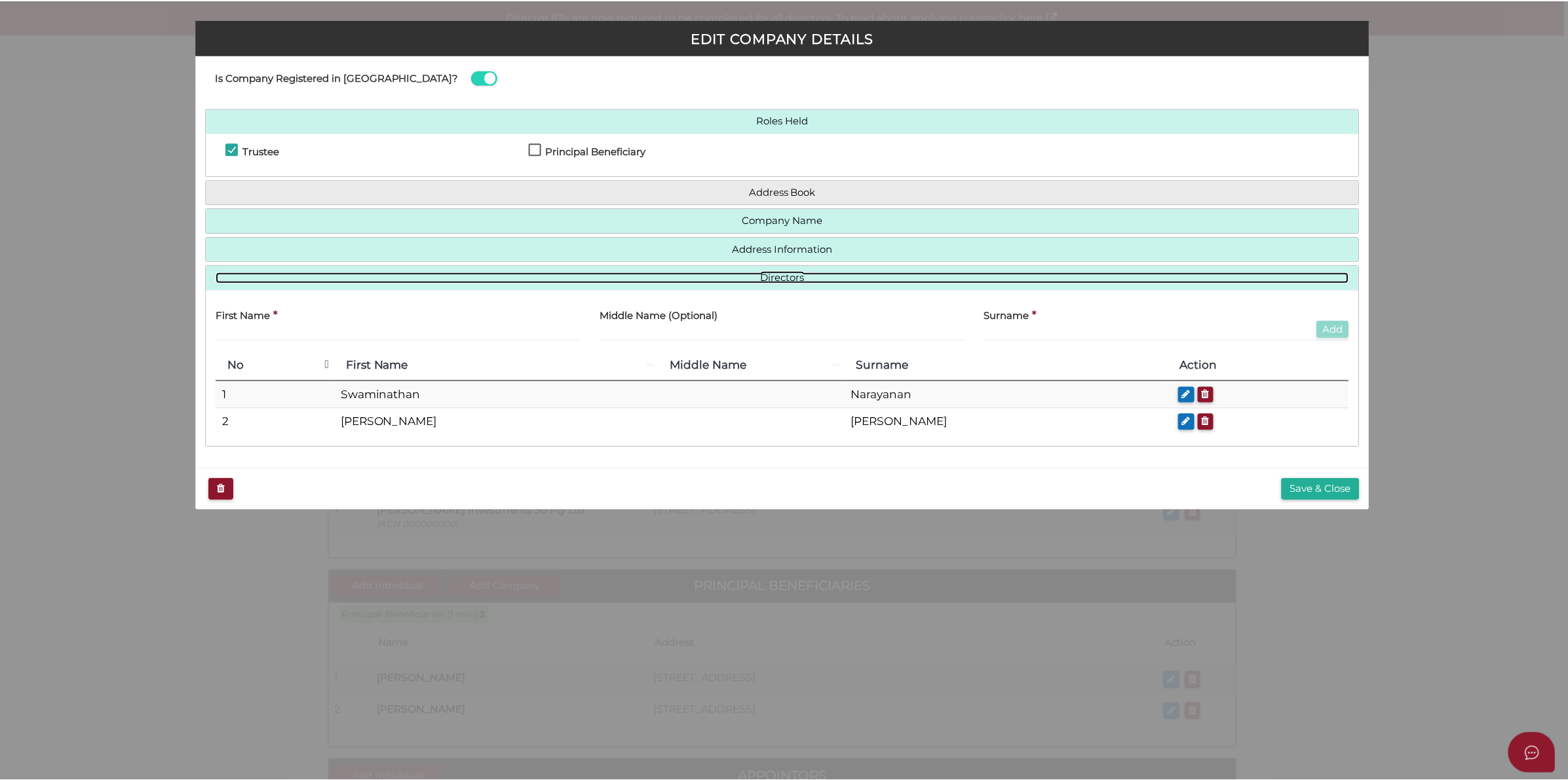
scroll to position [24, 0]
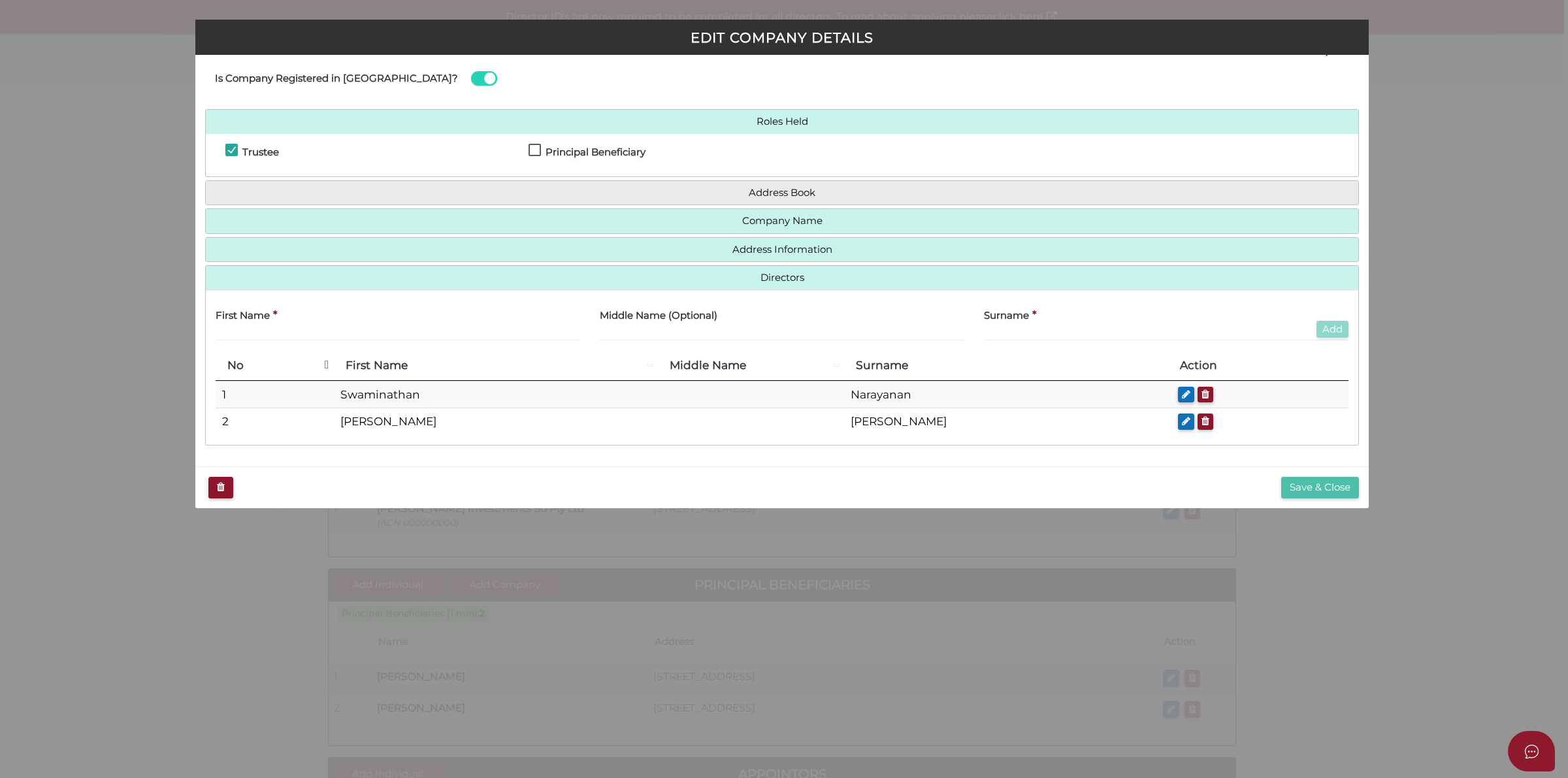
click at [1297, 487] on button "Save & Close" at bounding box center [1319, 487] width 77 height 21
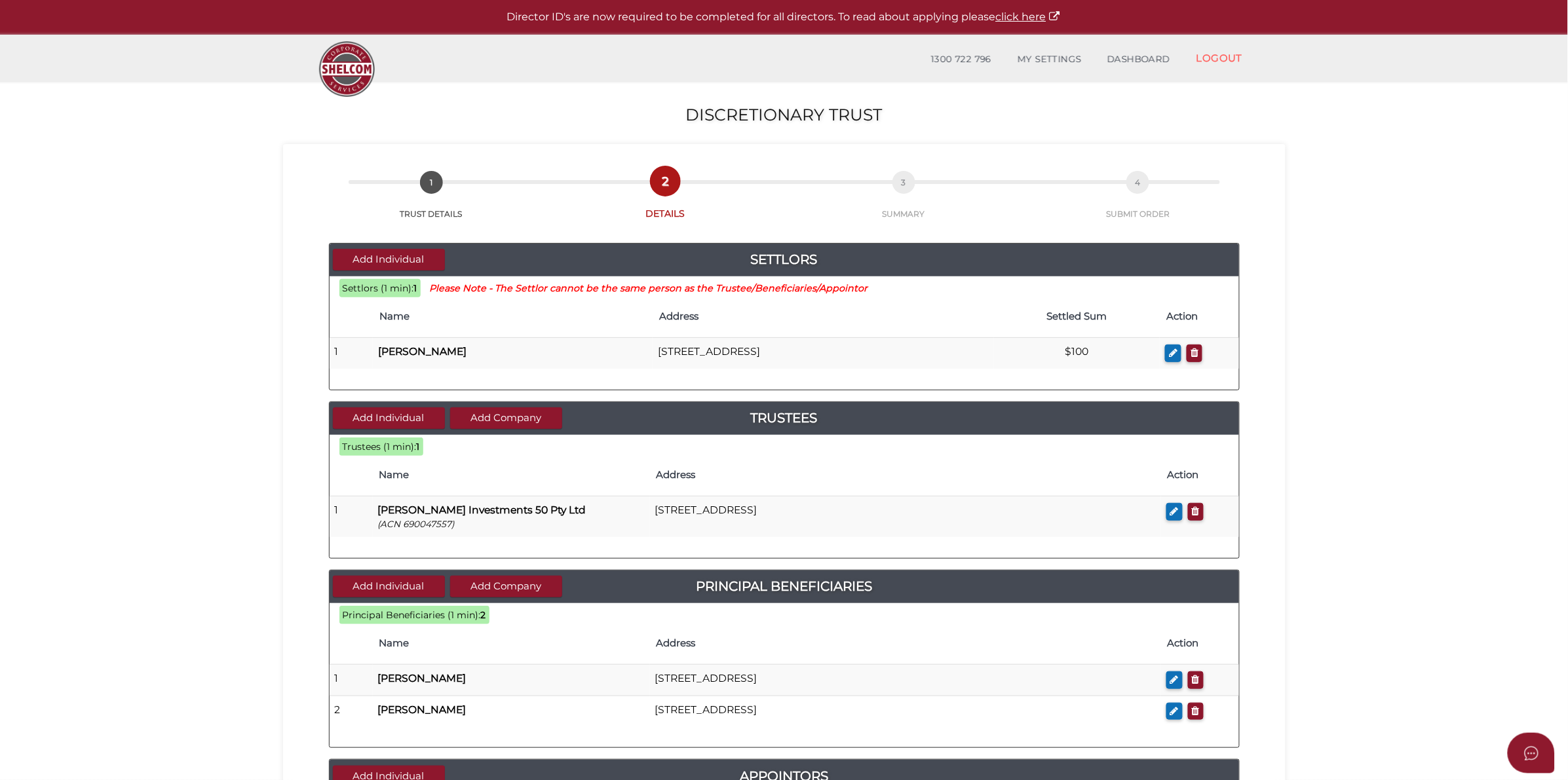
scroll to position [387, 0]
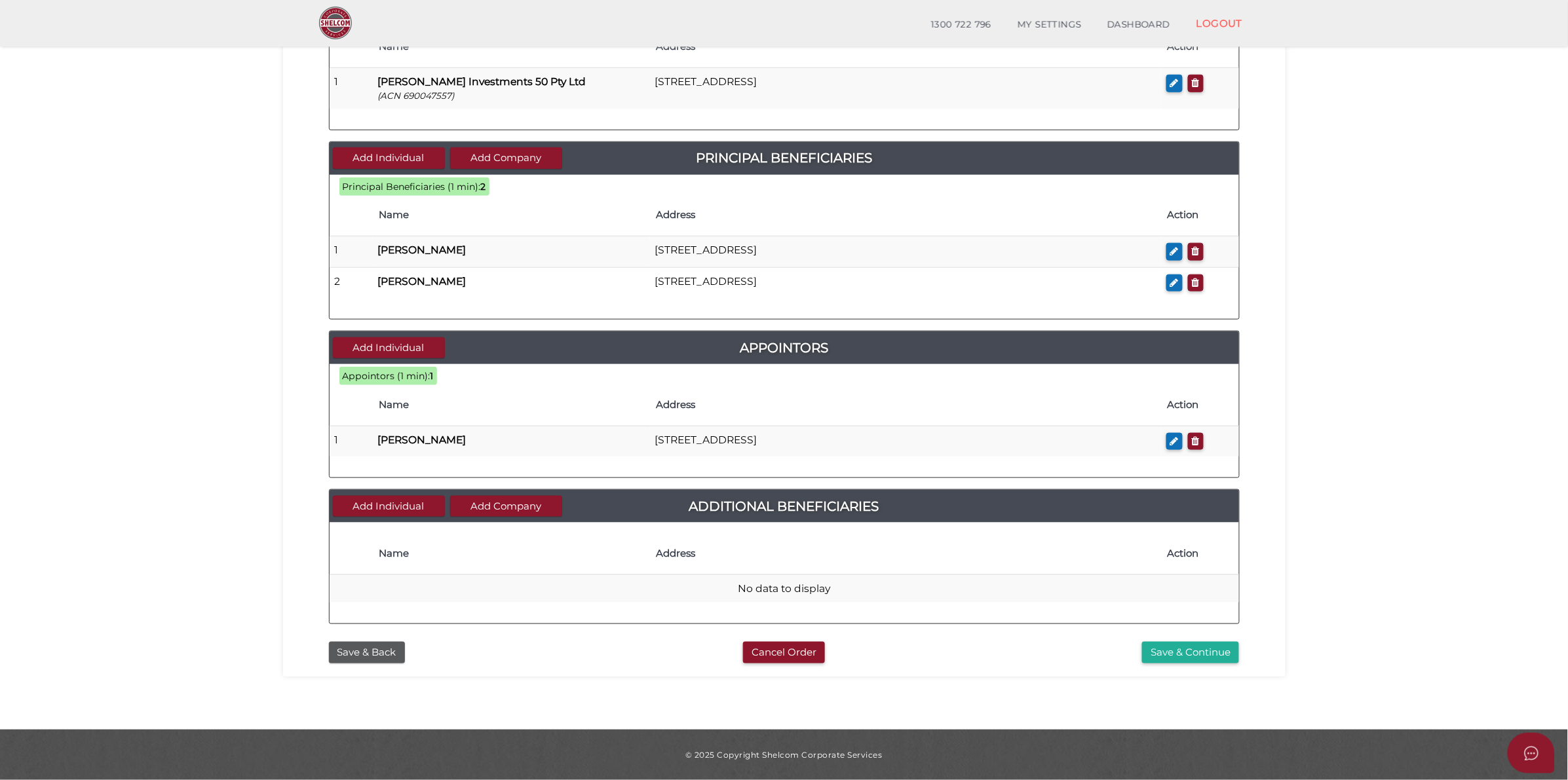
drag, startPoint x: 1197, startPoint y: 650, endPoint x: 1416, endPoint y: 515, distance: 257.3
click at [1197, 650] on button "Save & Continue" at bounding box center [1191, 652] width 97 height 21
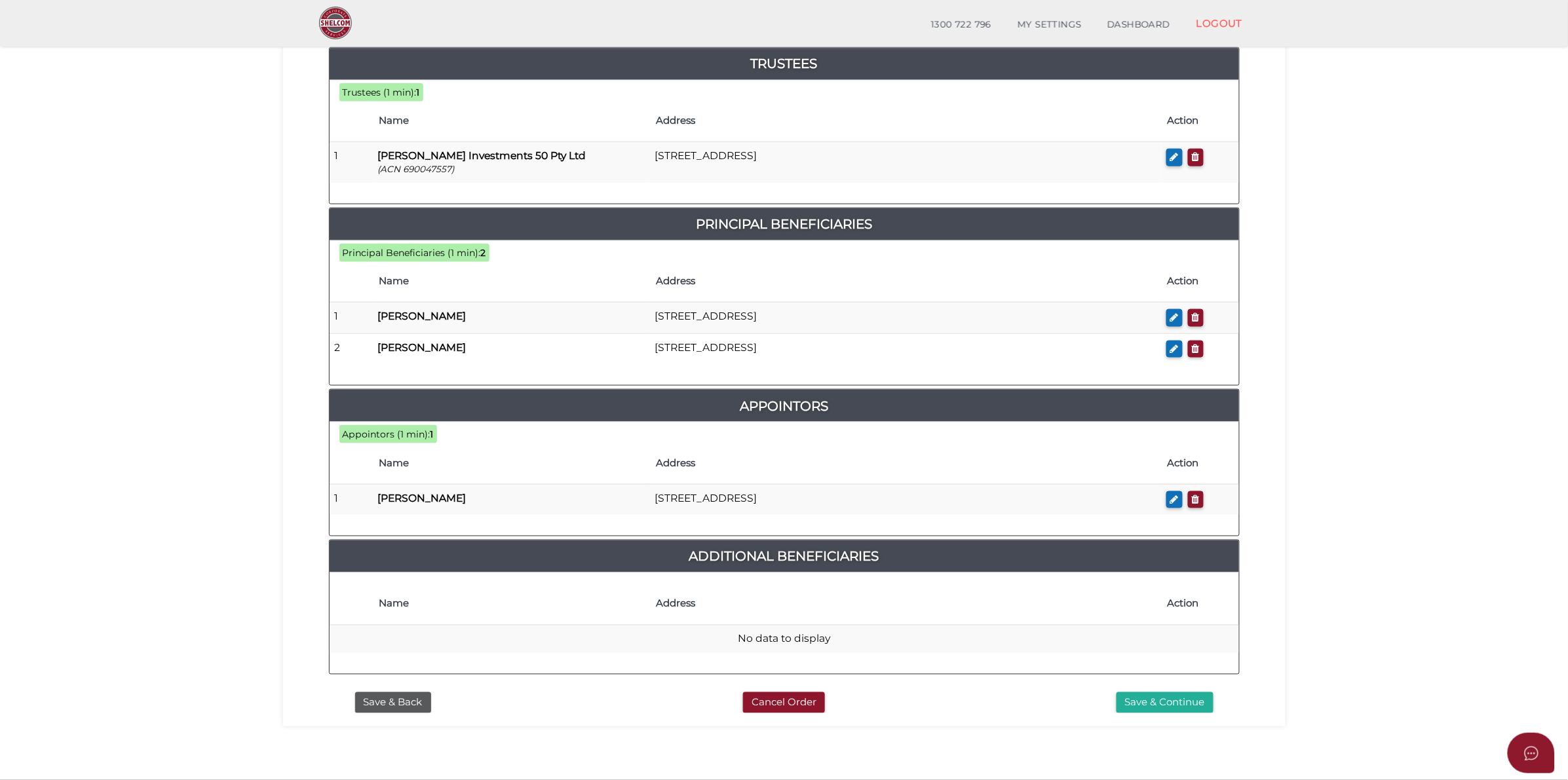
scroll to position [518, 0]
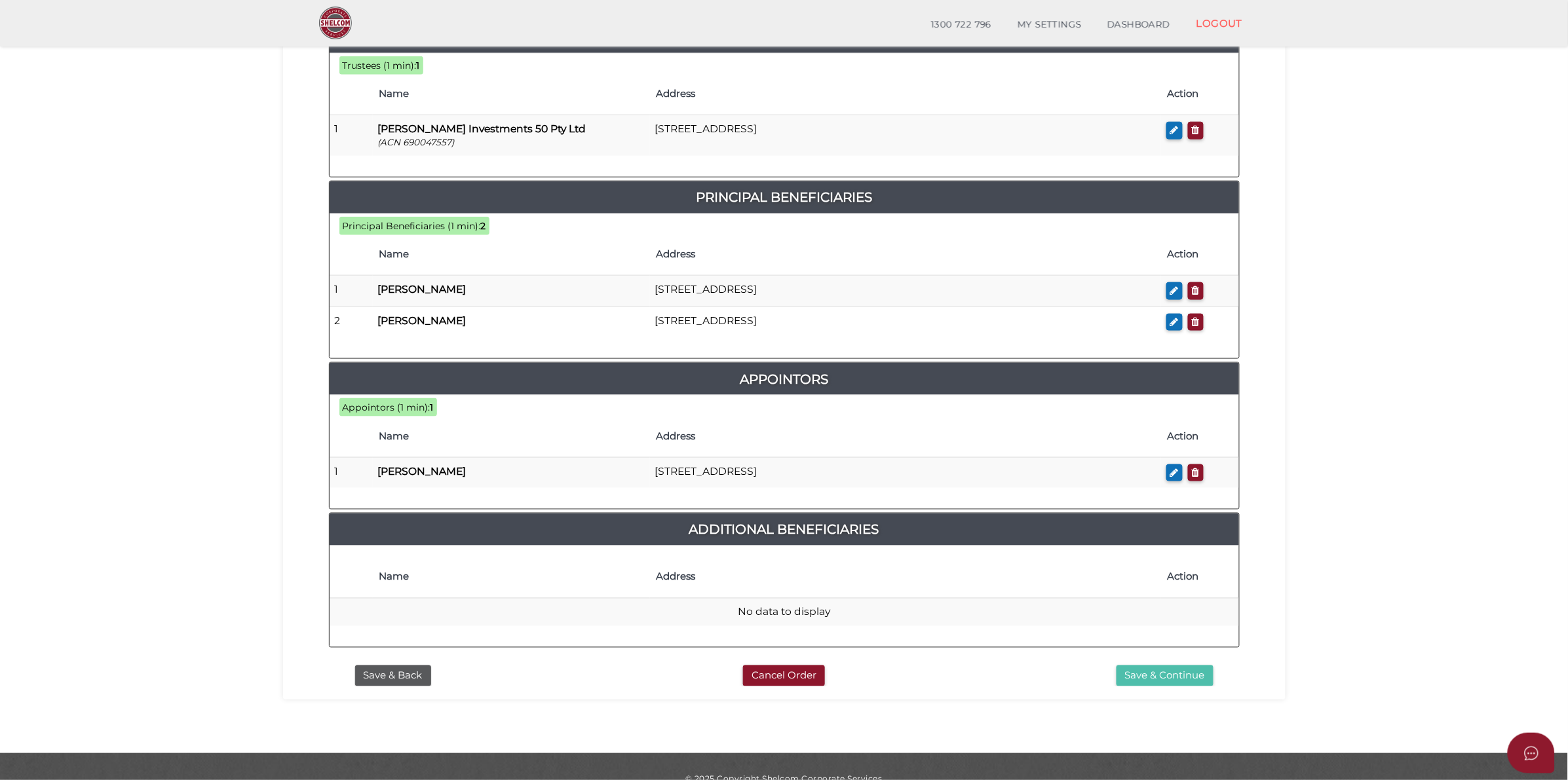
drag, startPoint x: 1192, startPoint y: 661, endPoint x: 1206, endPoint y: 657, distance: 14.6
click at [1192, 666] on button "Save & Continue" at bounding box center [1165, 676] width 97 height 21
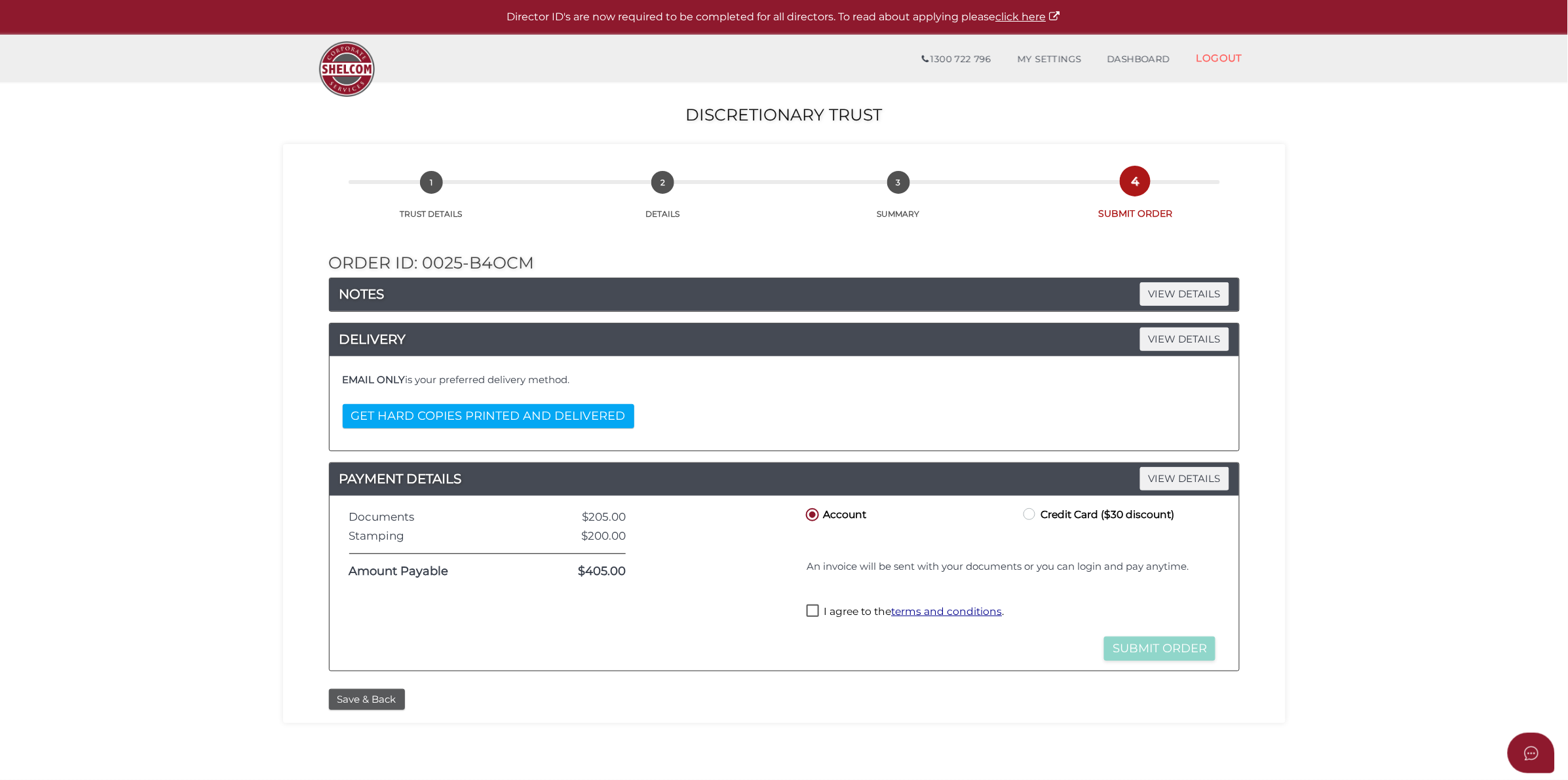
drag, startPoint x: 813, startPoint y: 613, endPoint x: 891, endPoint y: 653, distance: 87.7
click at [816, 613] on label "I agree to the terms and conditions ." at bounding box center [905, 612] width 197 height 16
checkbox input "true"
click at [1151, 656] on button "Submit Order" at bounding box center [1159, 649] width 111 height 24
